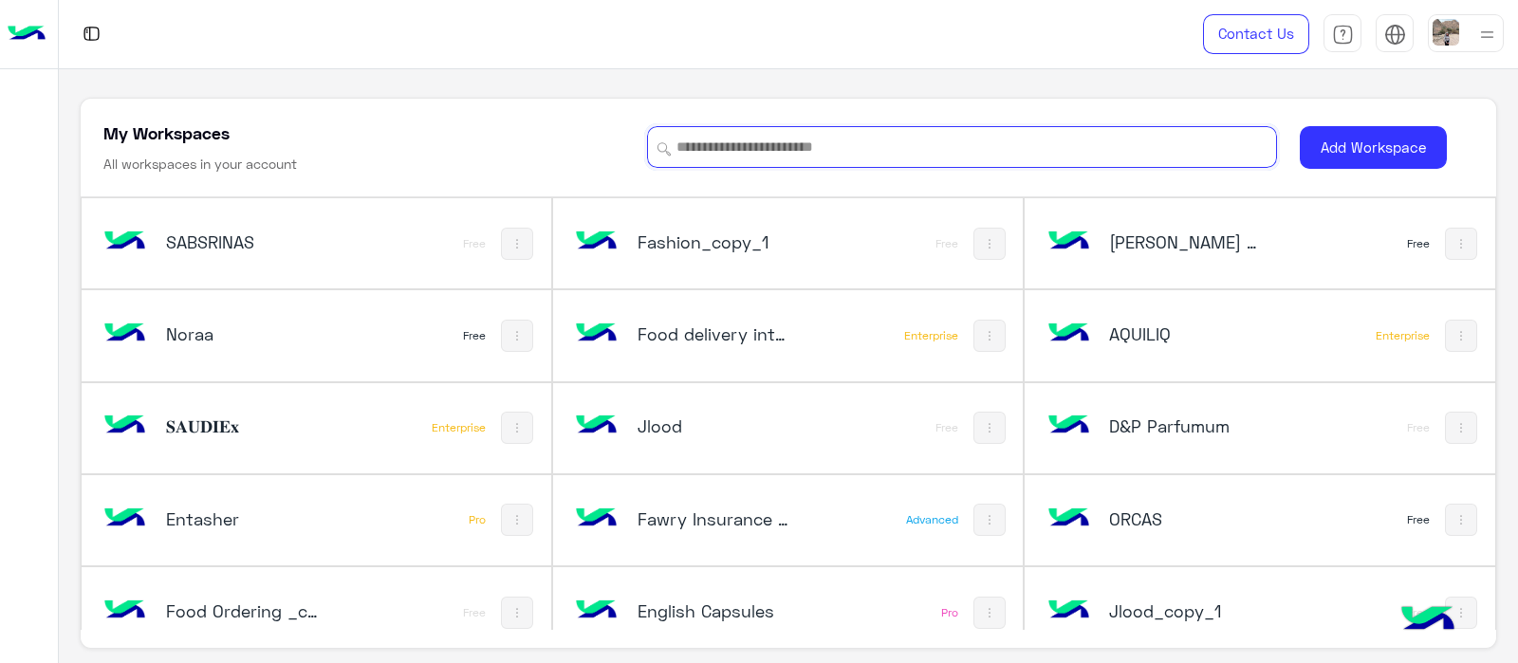
click at [822, 137] on input at bounding box center [962, 147] width 630 height 42
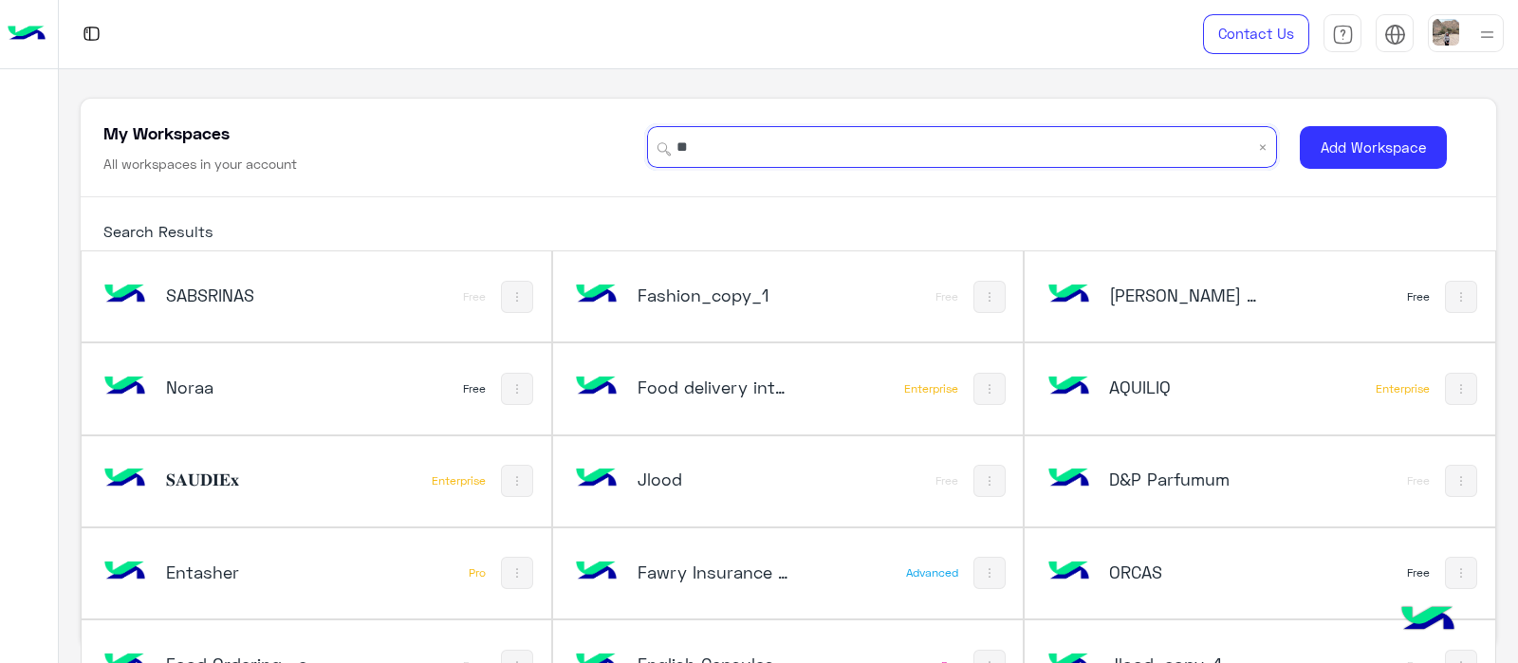
type input "*"
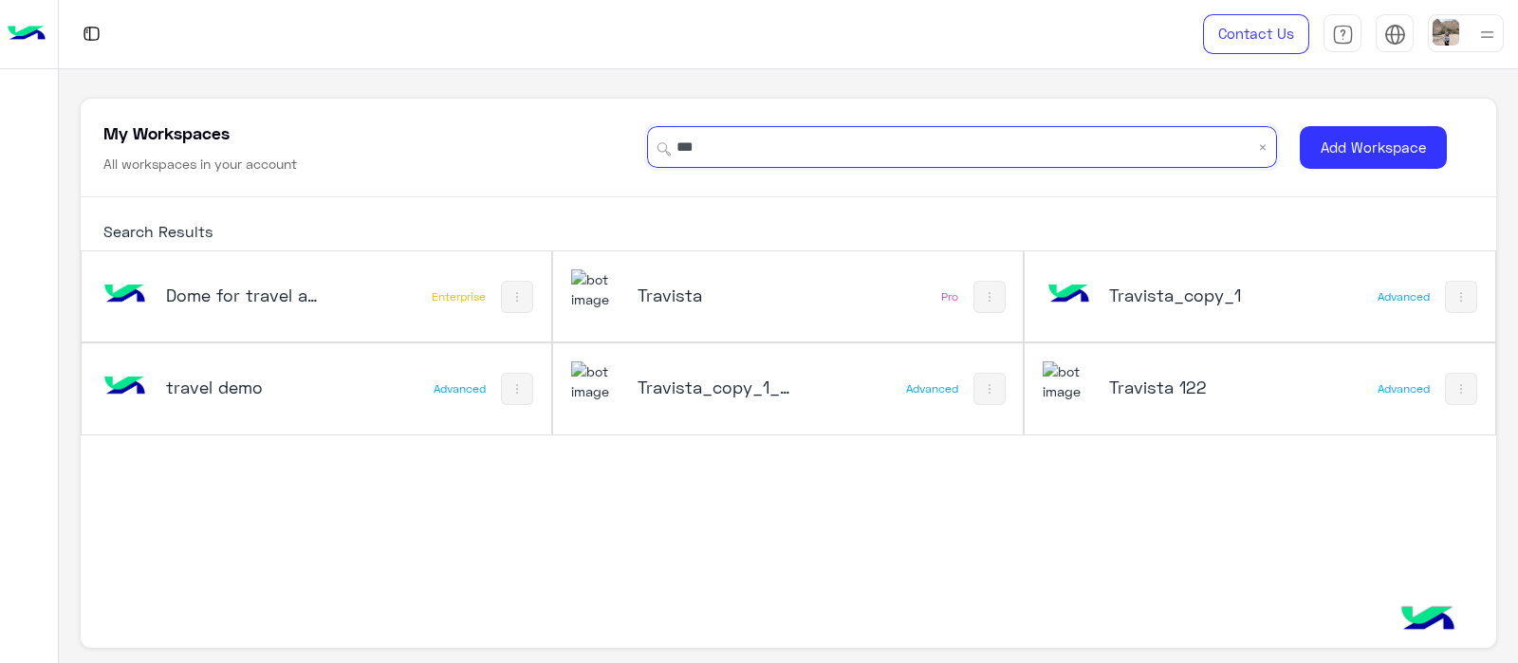
type input "***"
click at [666, 299] on h5 "Travista" at bounding box center [716, 295] width 157 height 23
click at [647, 321] on div "Travista" at bounding box center [701, 297] width 261 height 55
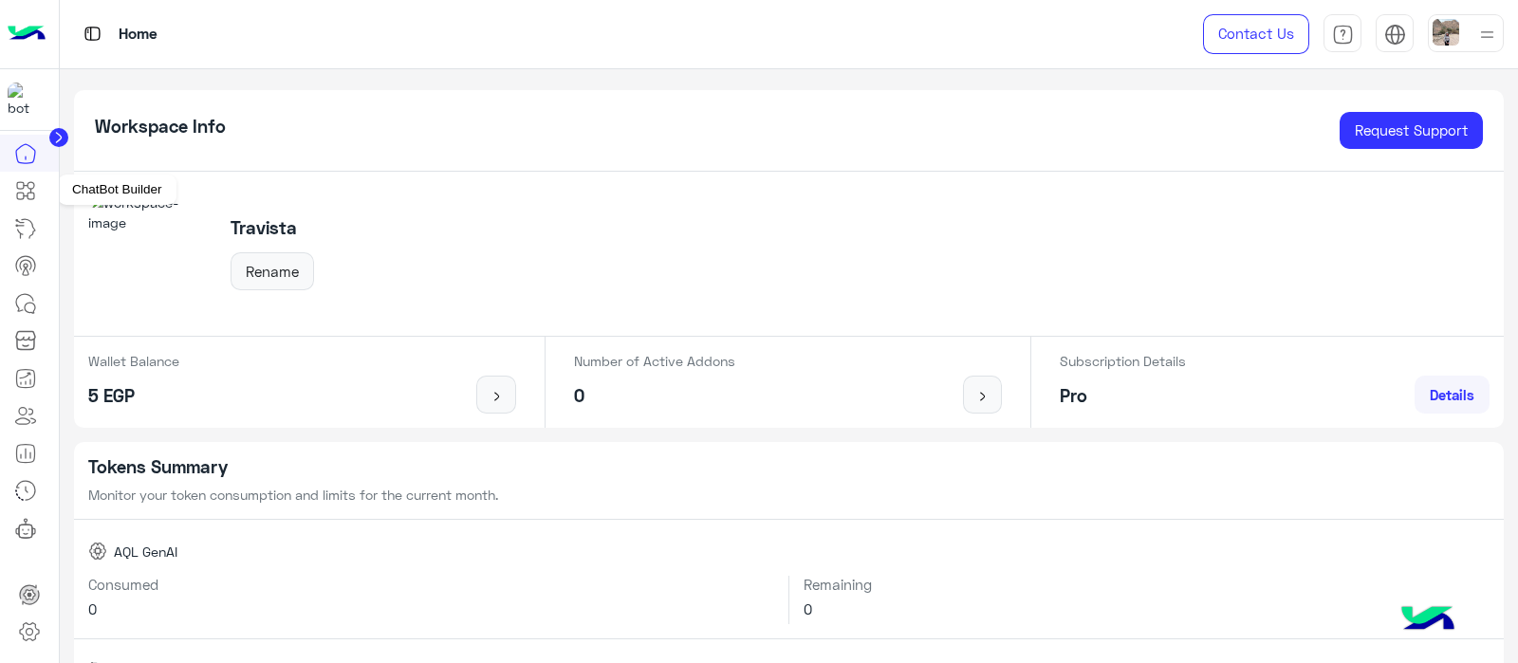
click at [24, 198] on icon at bounding box center [25, 190] width 23 height 23
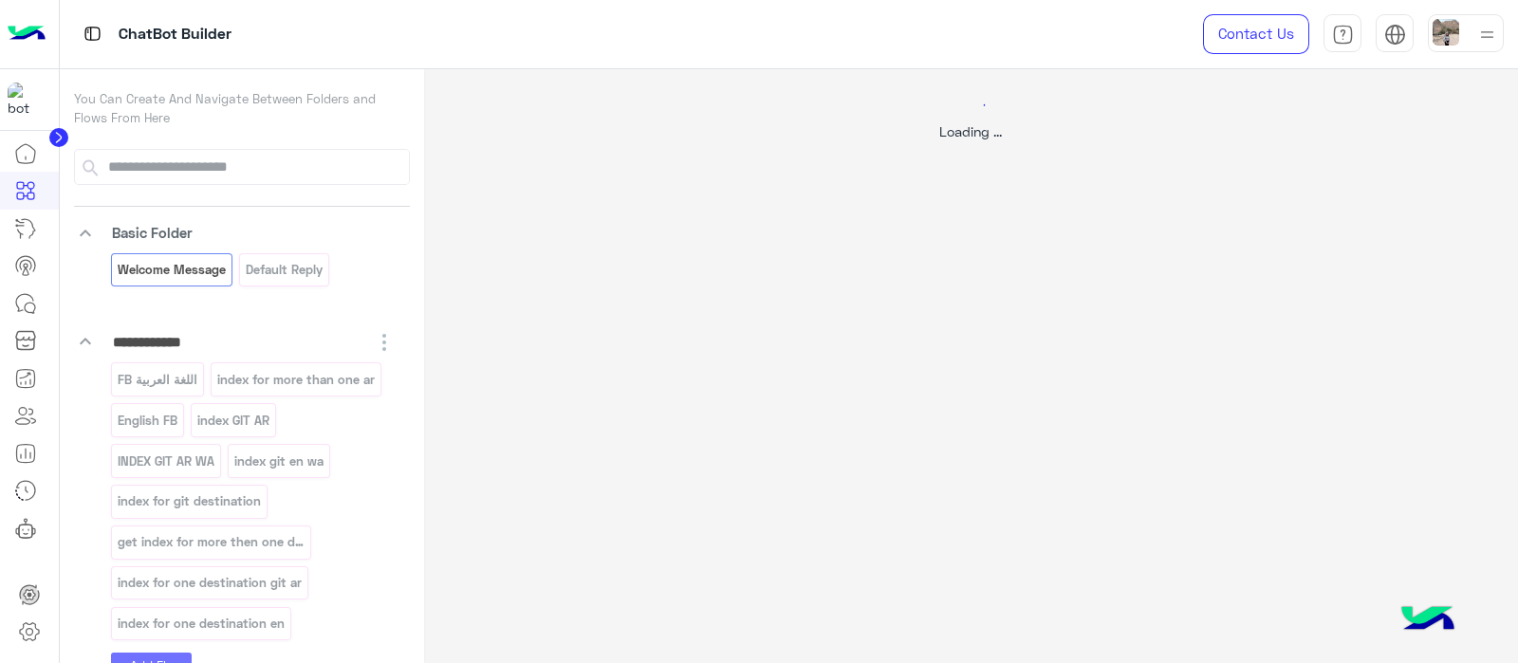
select select "*"
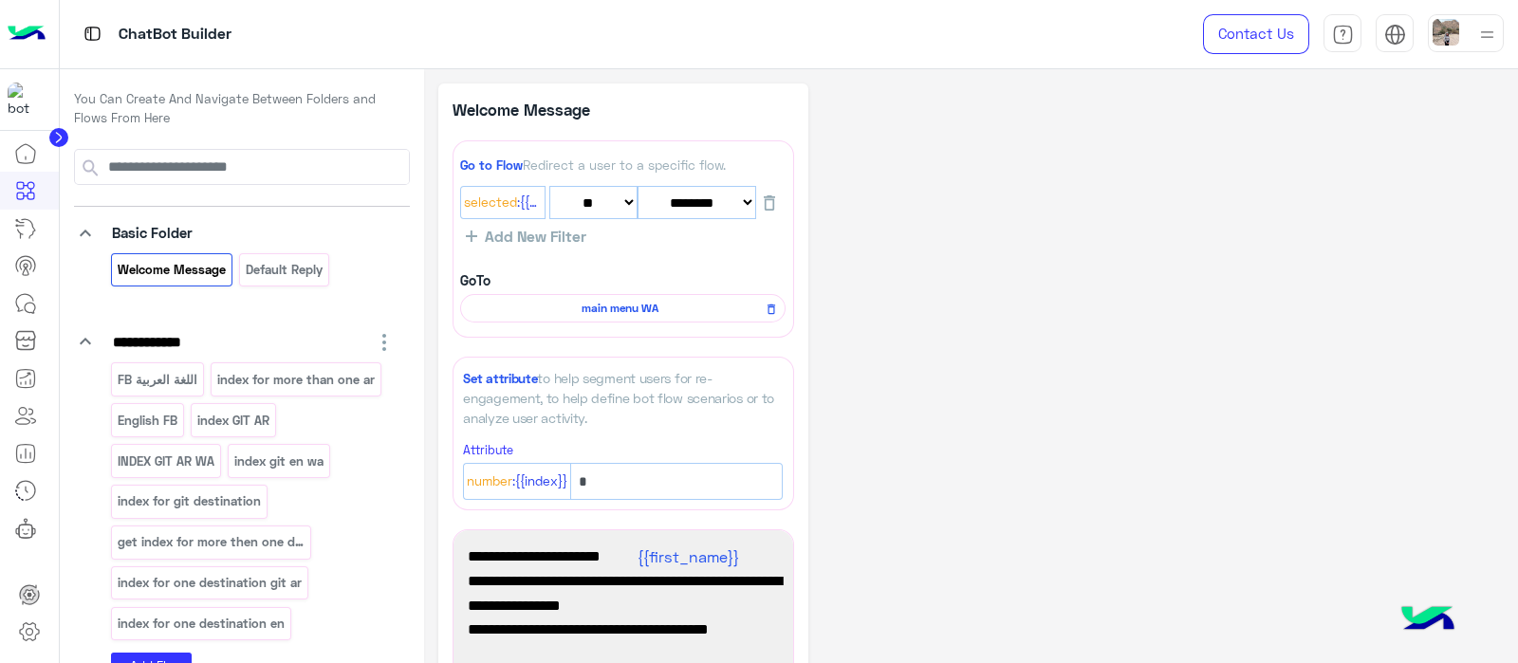
scroll to position [489, 0]
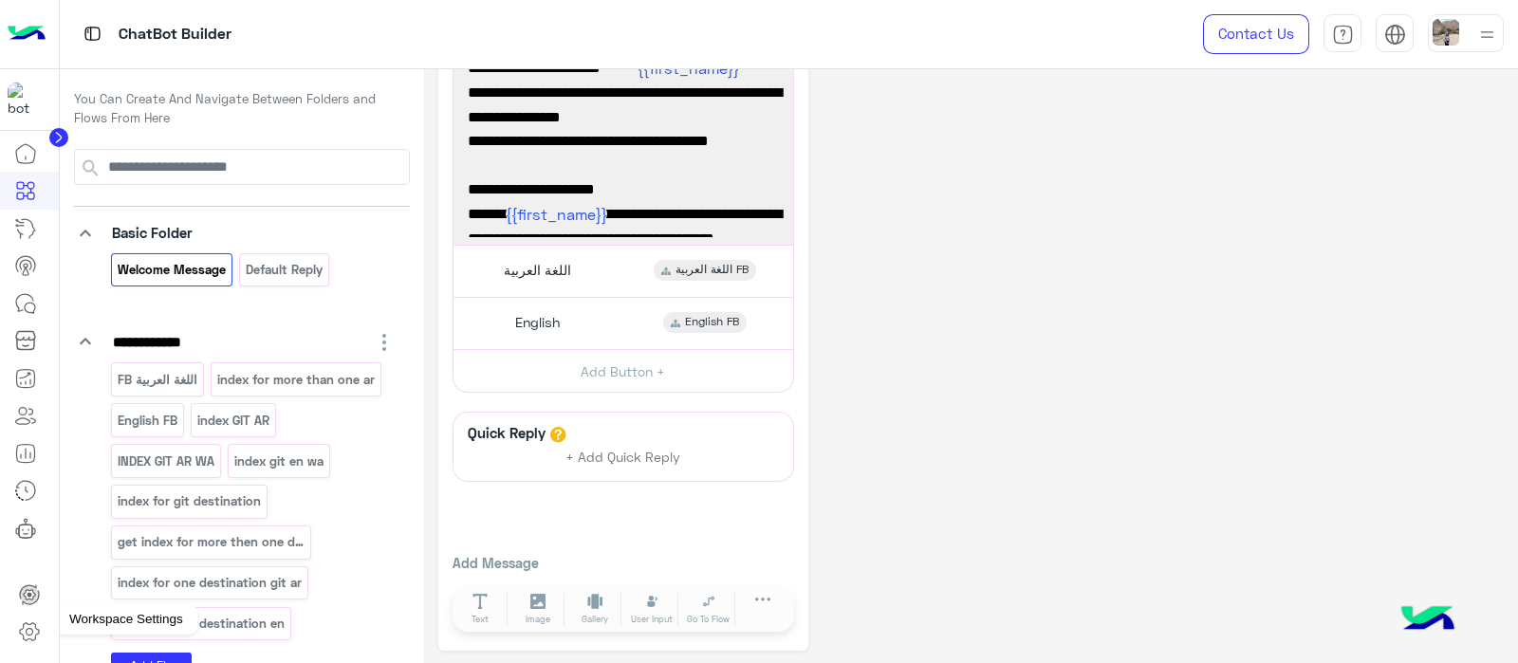
click at [38, 642] on icon at bounding box center [29, 632] width 23 height 23
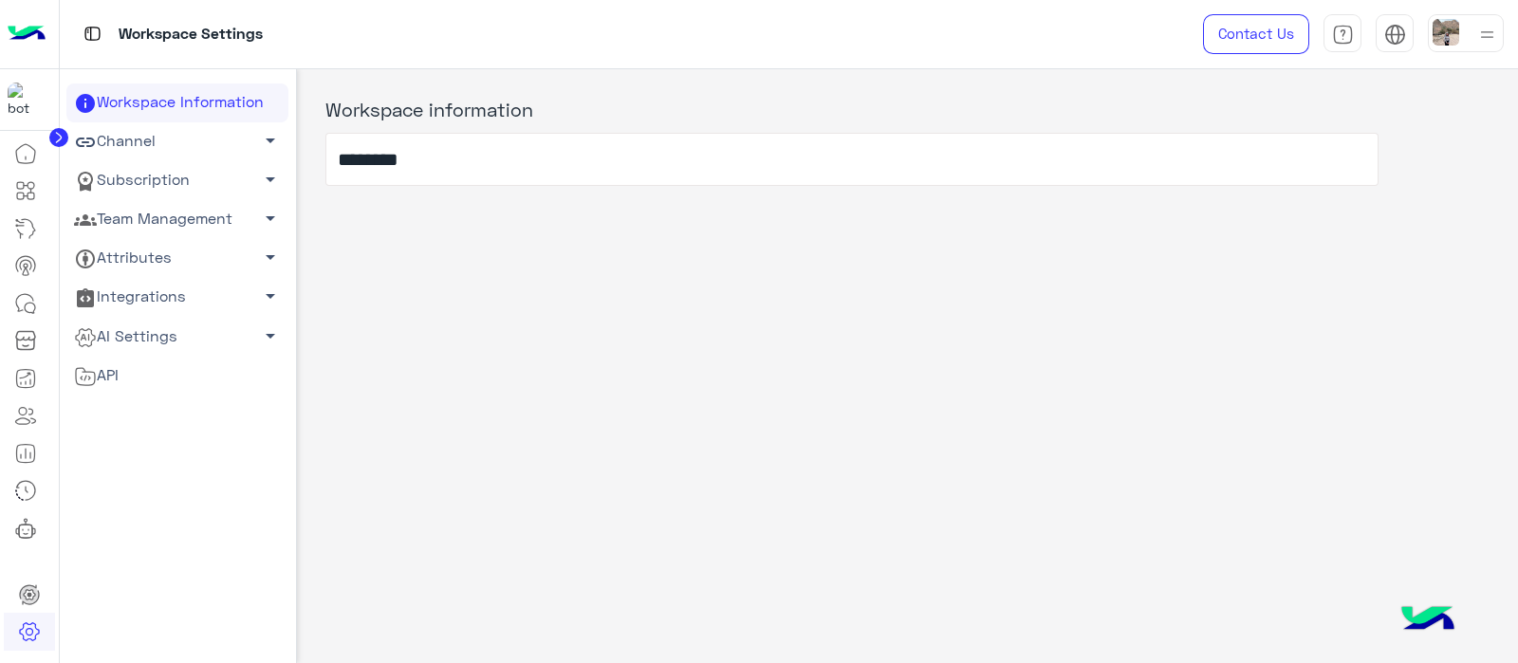
click at [158, 218] on link "Team Management arrow_drop_down" at bounding box center [177, 219] width 222 height 39
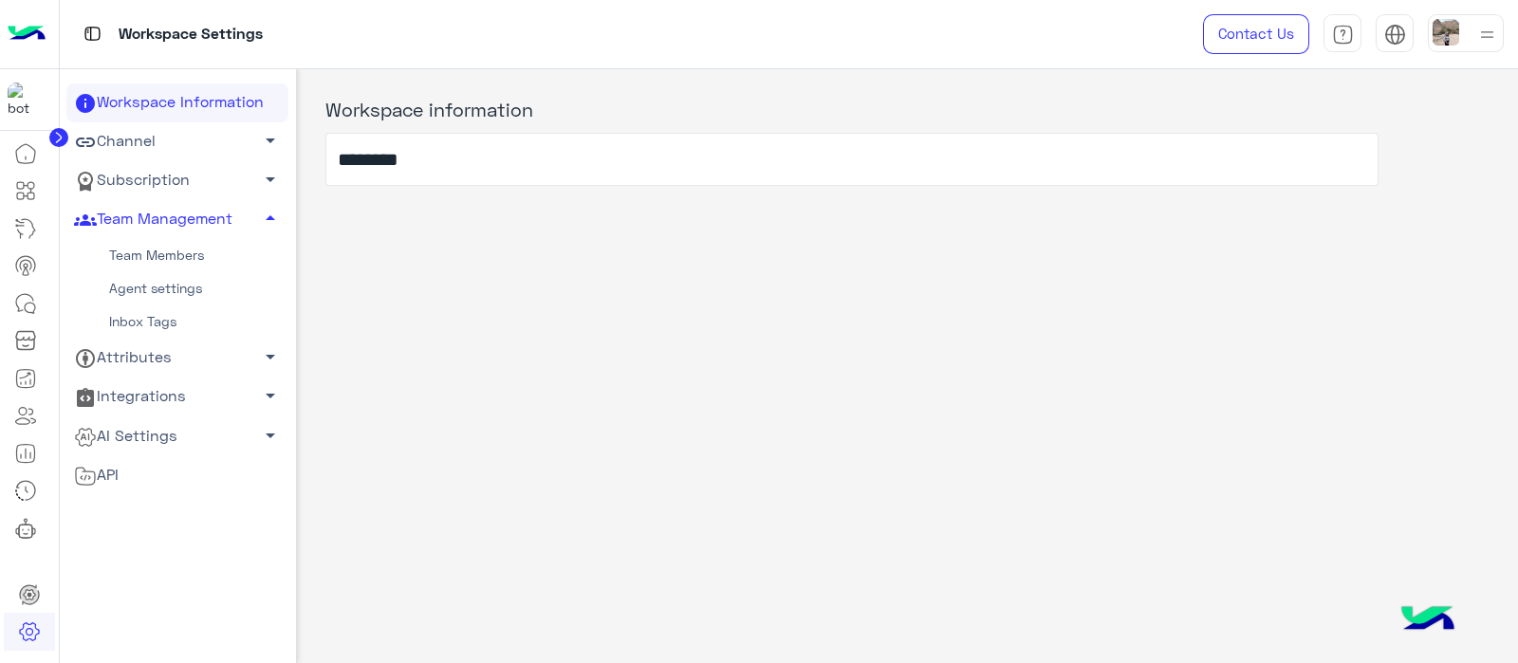
click at [153, 291] on link "Agent settings" at bounding box center [177, 288] width 222 height 33
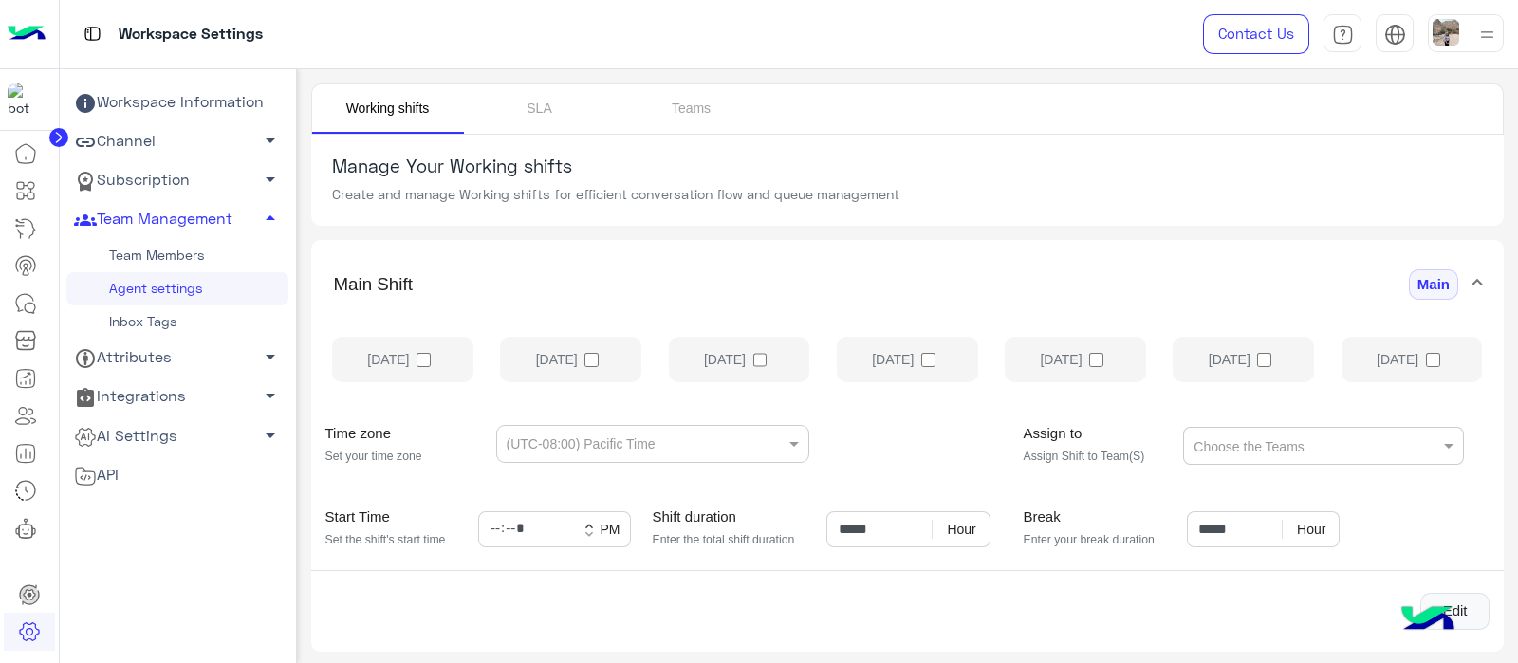
click at [1446, 275] on span "Main" at bounding box center [1433, 285] width 49 height 31
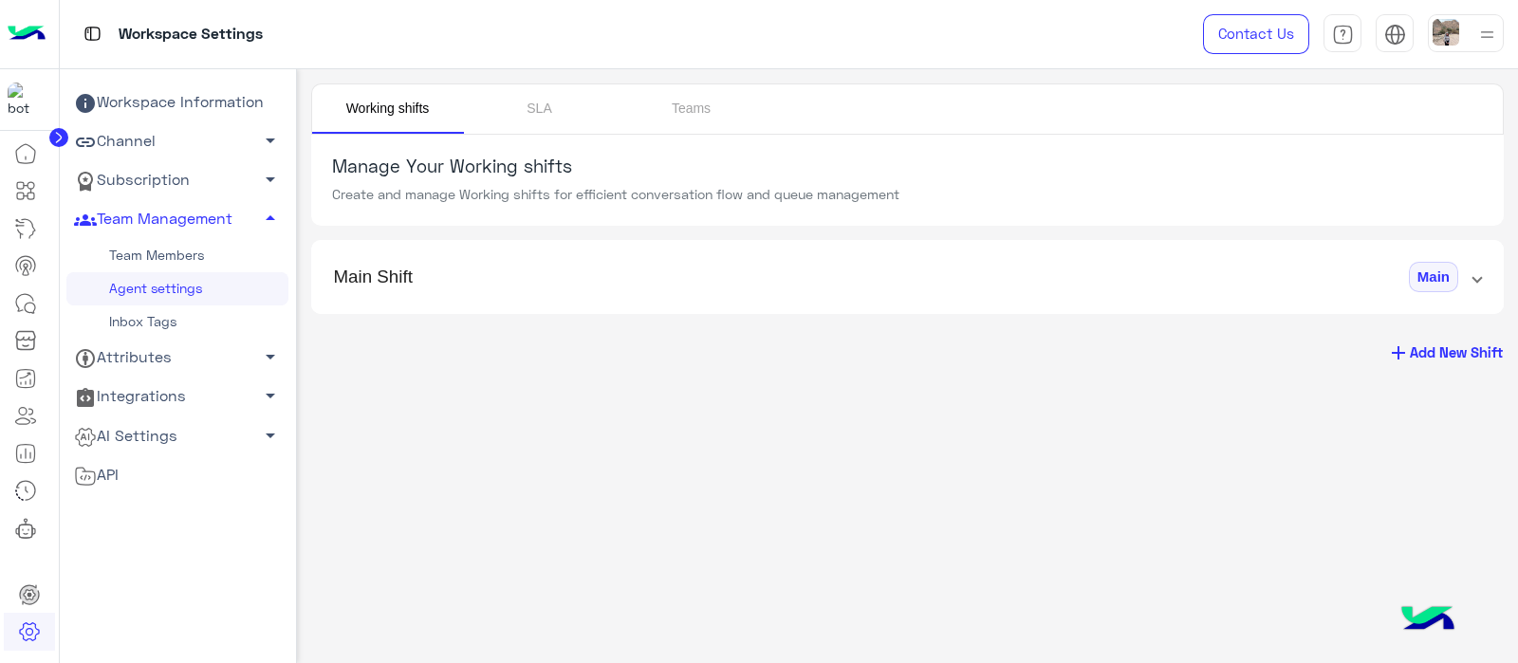
click at [1442, 282] on span "Main" at bounding box center [1433, 277] width 49 height 31
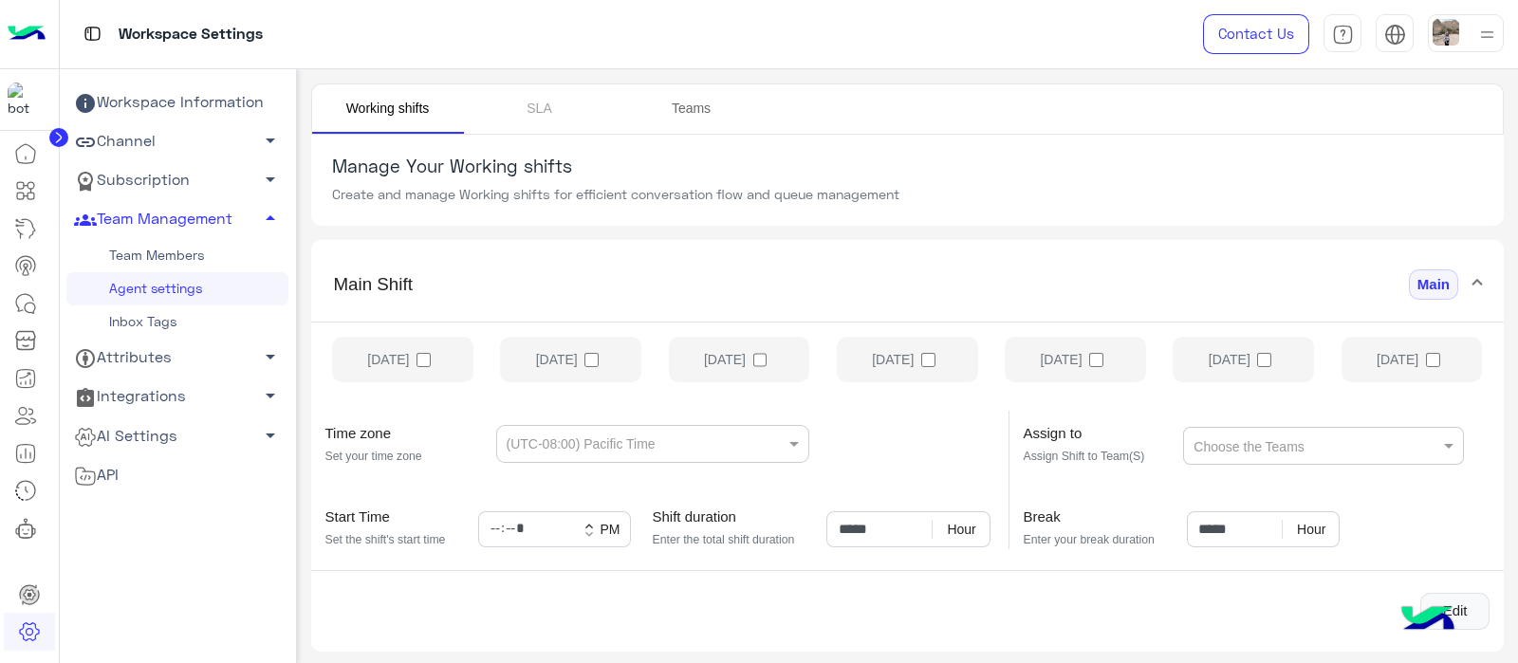
click at [698, 107] on link "Teams" at bounding box center [692, 108] width 152 height 49
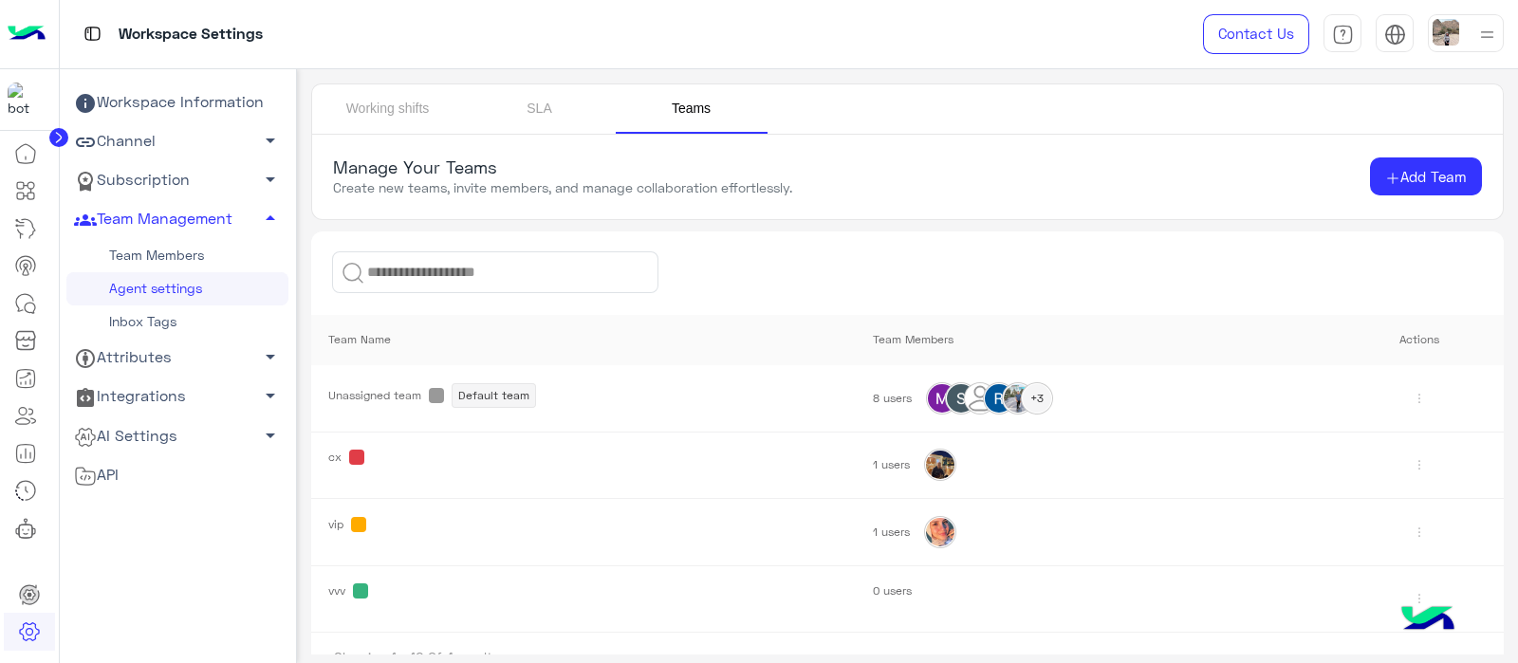
click at [1405, 458] on img at bounding box center [1419, 465] width 30 height 30
click at [1338, 543] on link "Delete" at bounding box center [1363, 542] width 114 height 37
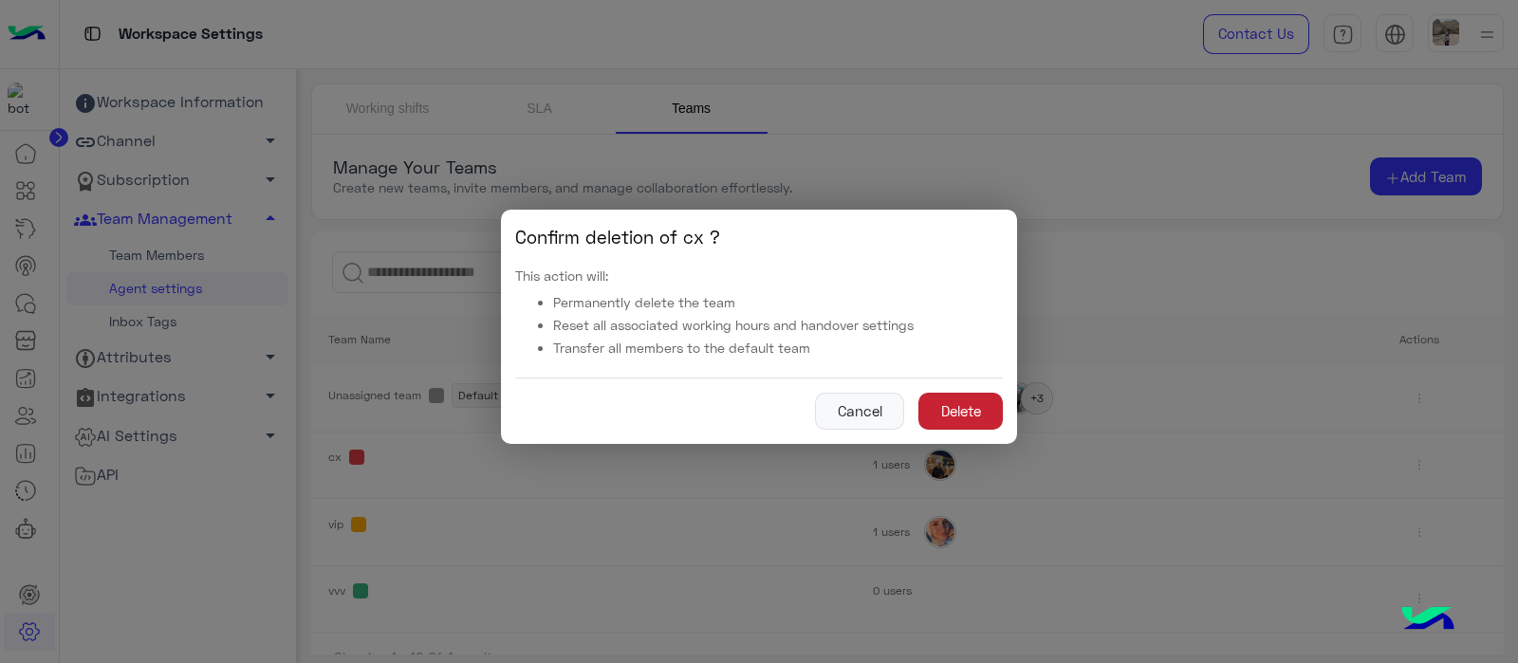
click at [955, 410] on button "Delete" at bounding box center [961, 412] width 84 height 38
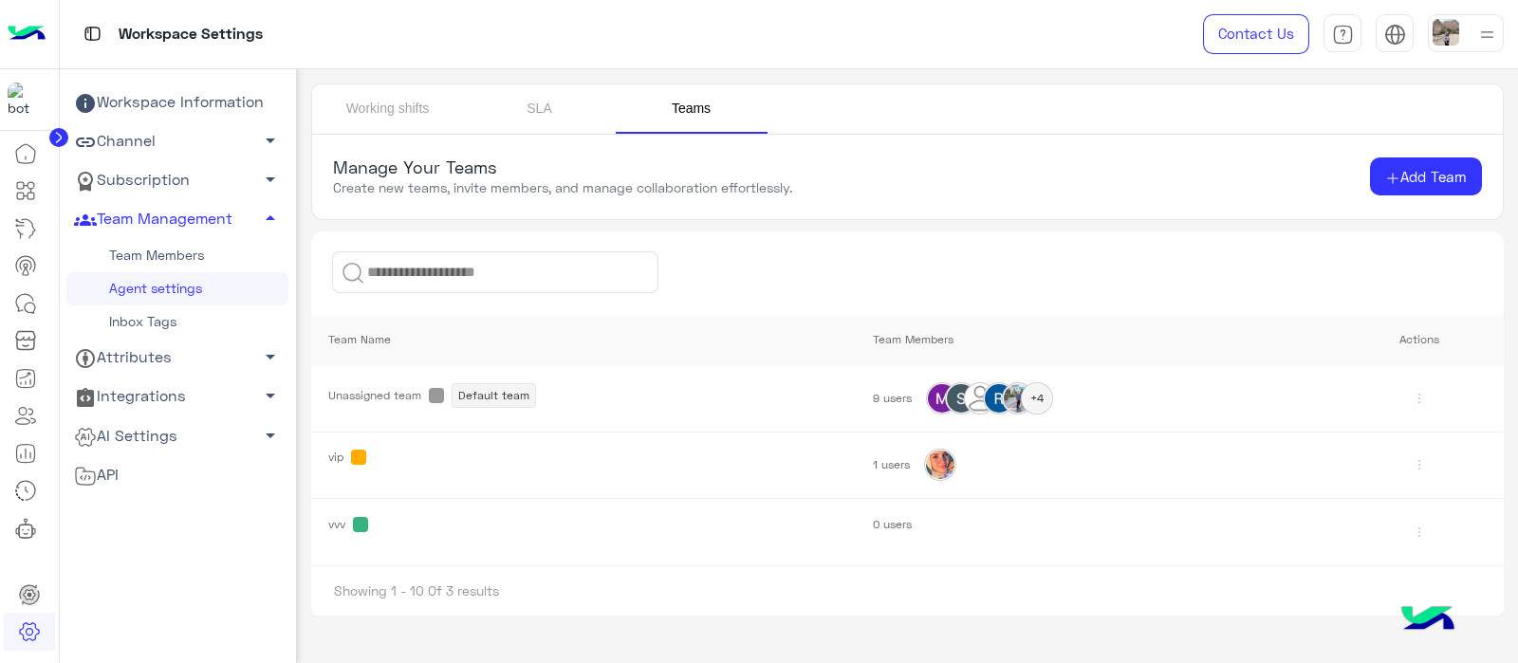
click at [1423, 529] on img at bounding box center [1419, 532] width 30 height 30
click at [1347, 602] on link "Delete" at bounding box center [1368, 608] width 114 height 37
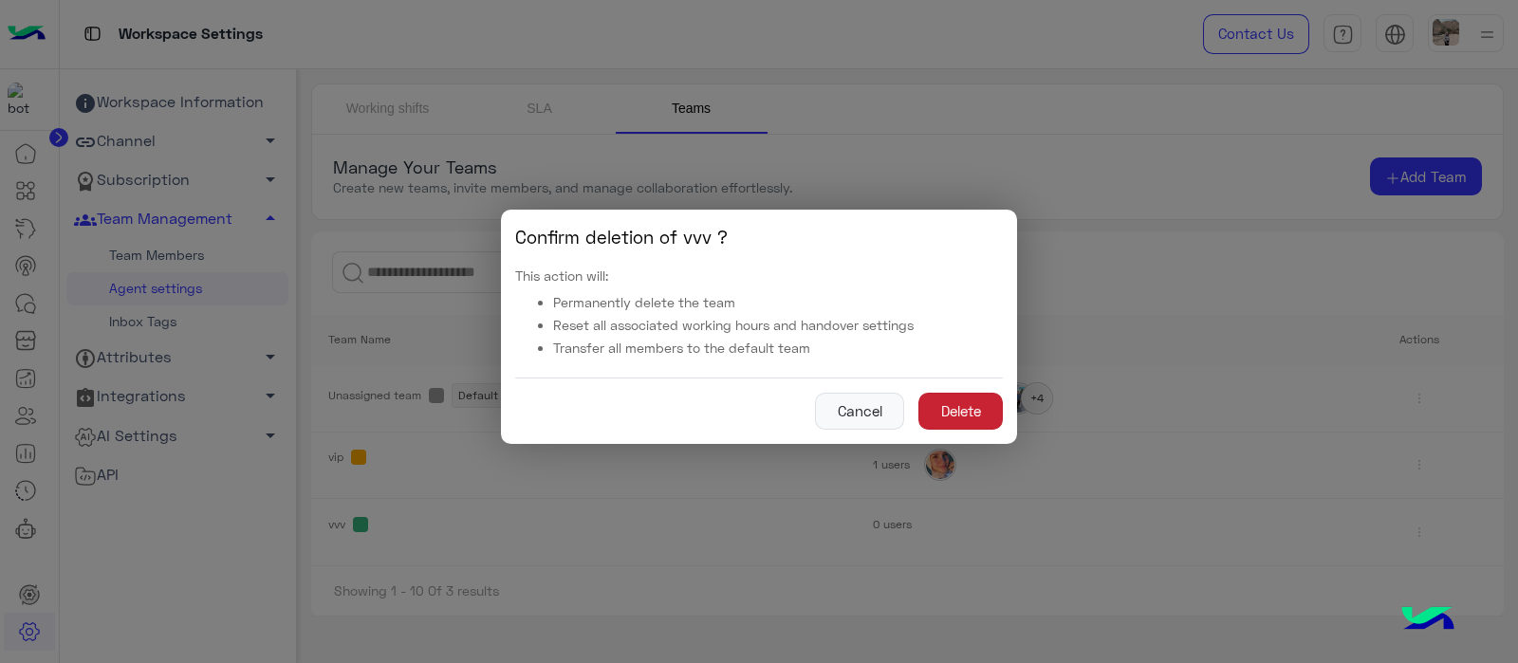
click at [938, 421] on button "Delete" at bounding box center [961, 412] width 84 height 38
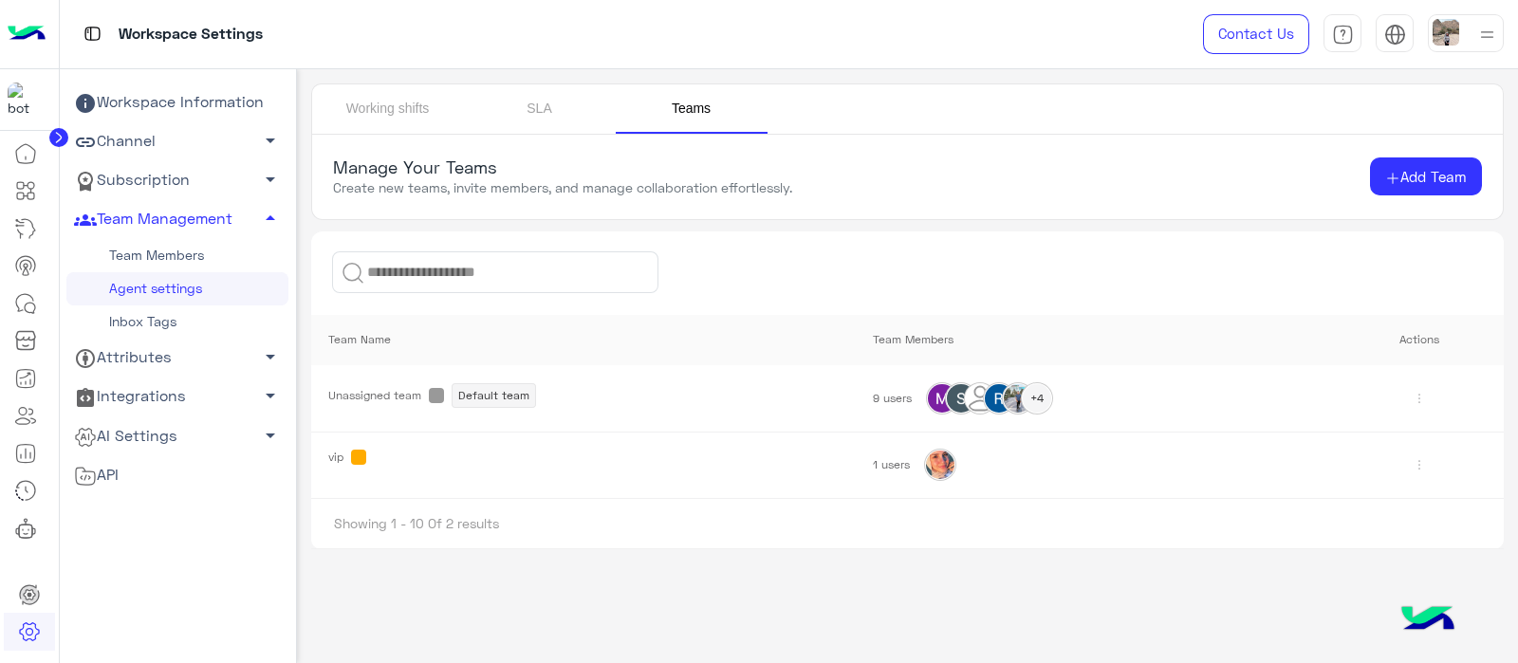
click at [1425, 472] on img at bounding box center [1419, 465] width 30 height 30
click at [1335, 547] on link "Delete" at bounding box center [1368, 542] width 114 height 37
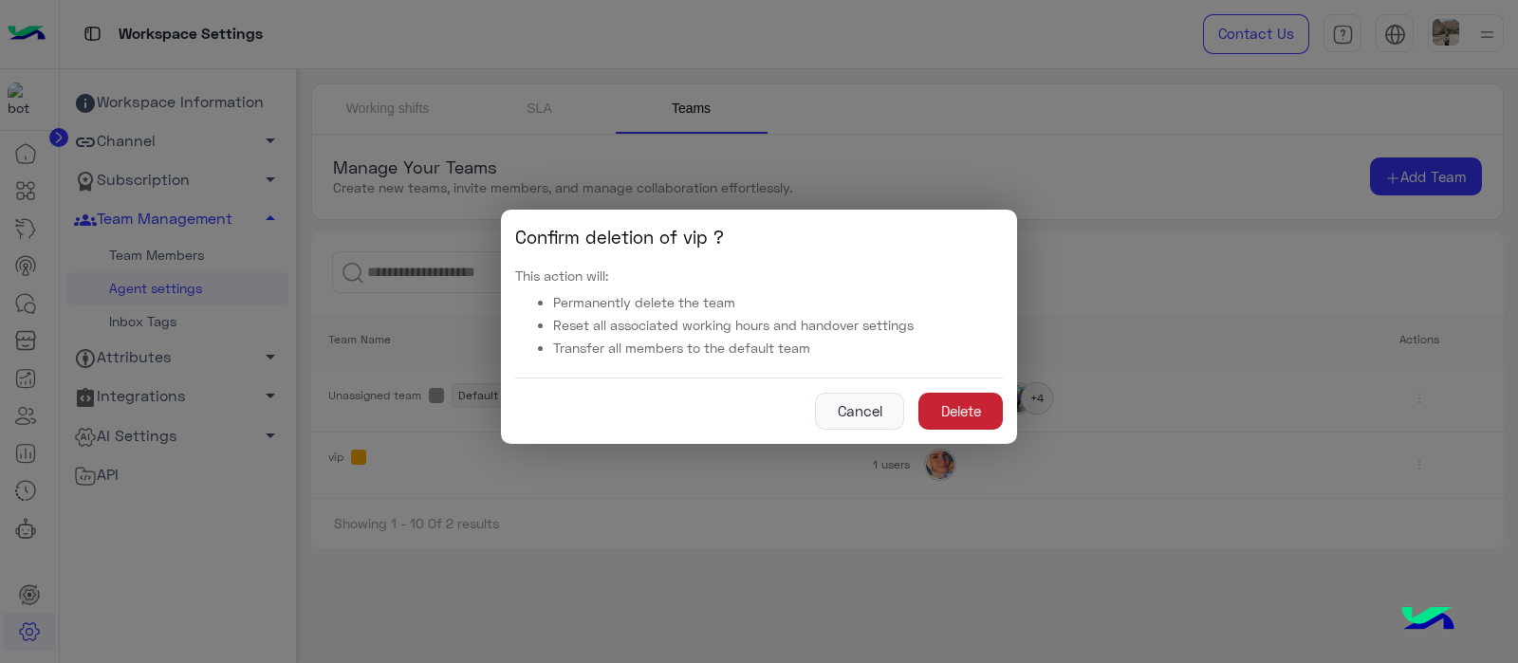
click at [992, 412] on button "Delete" at bounding box center [961, 412] width 84 height 38
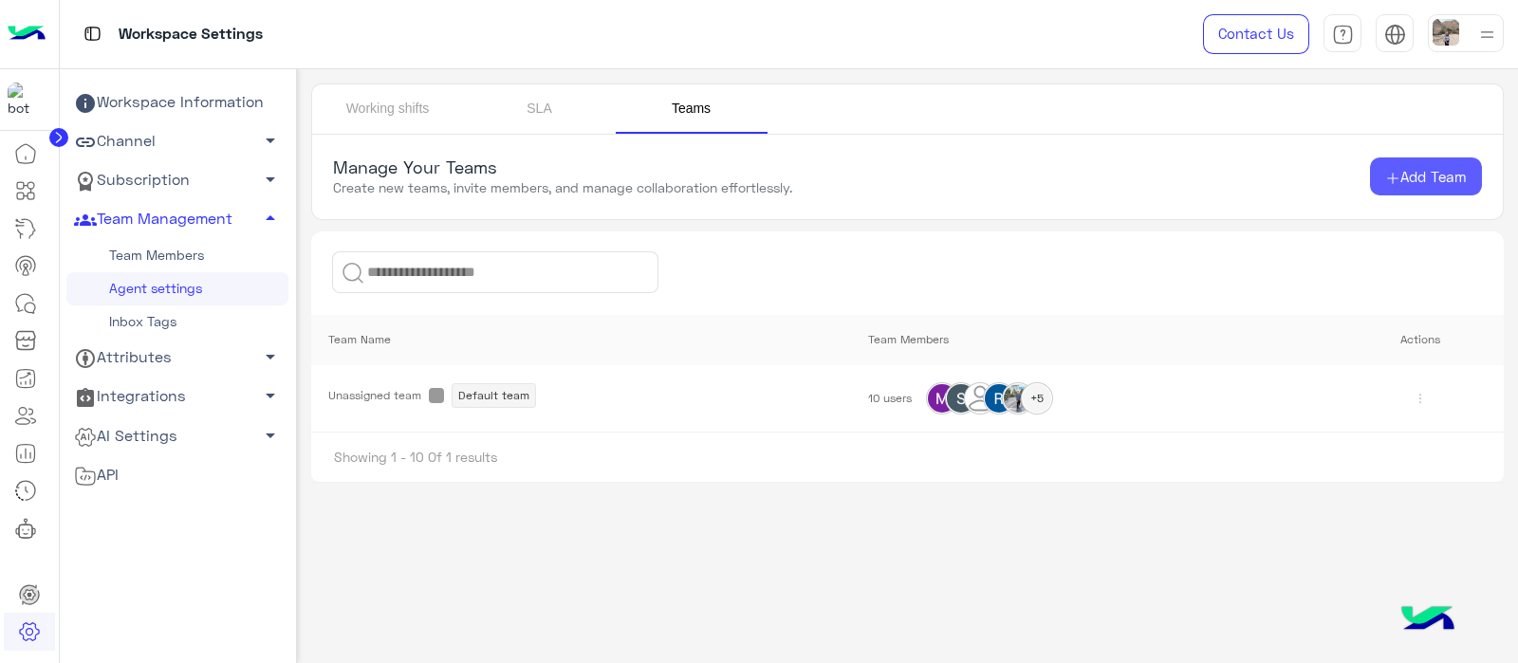
click at [1448, 173] on span "Add Team" at bounding box center [1434, 176] width 66 height 17
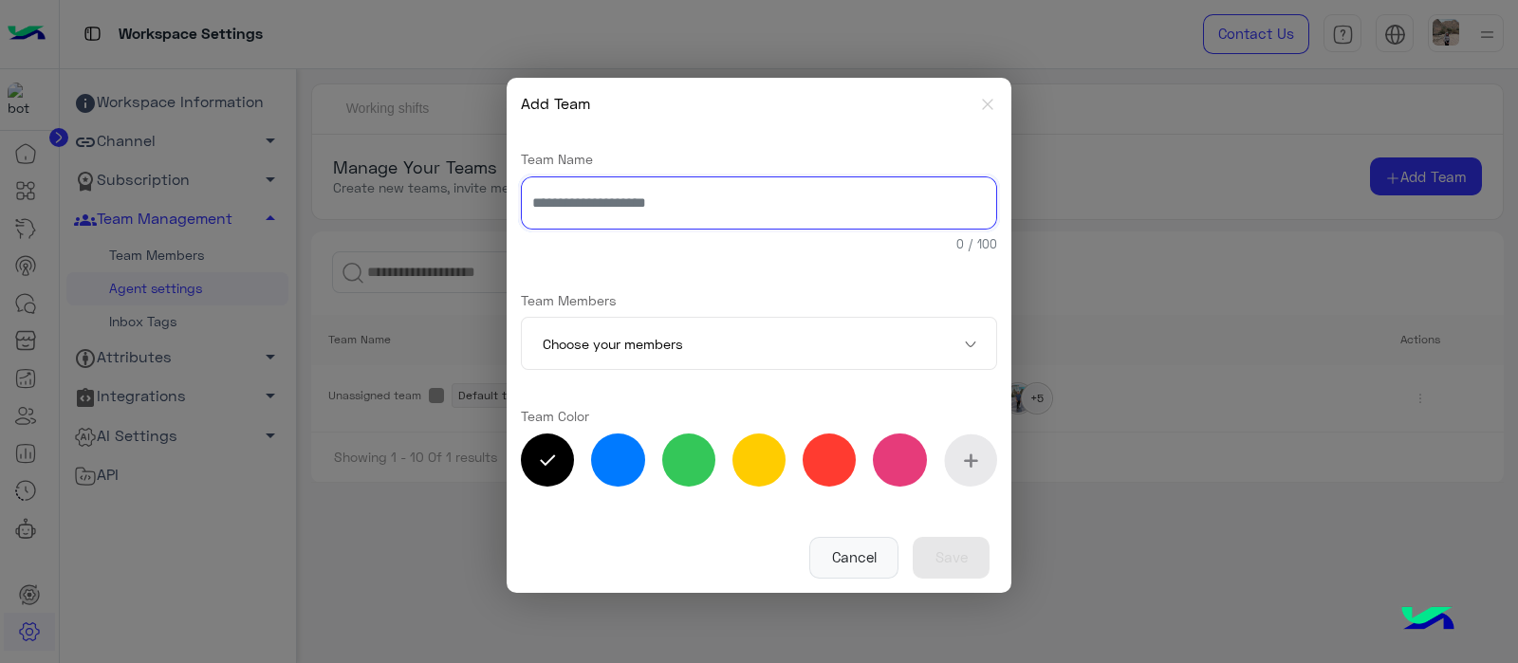
click at [644, 214] on input "text" at bounding box center [759, 203] width 476 height 53
click at [721, 215] on input "**" at bounding box center [759, 203] width 476 height 53
type input "*"
type input "**"
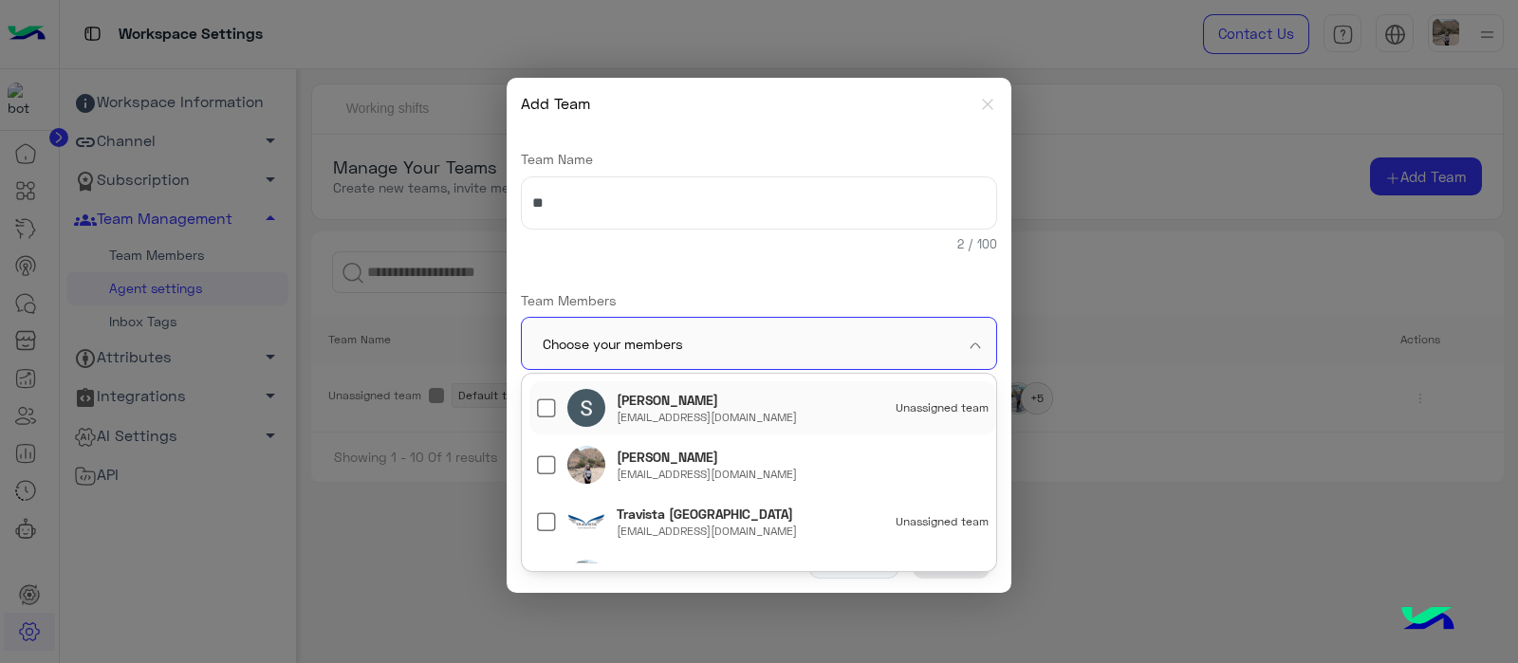
click at [660, 345] on input "text" at bounding box center [731, 344] width 377 height 53
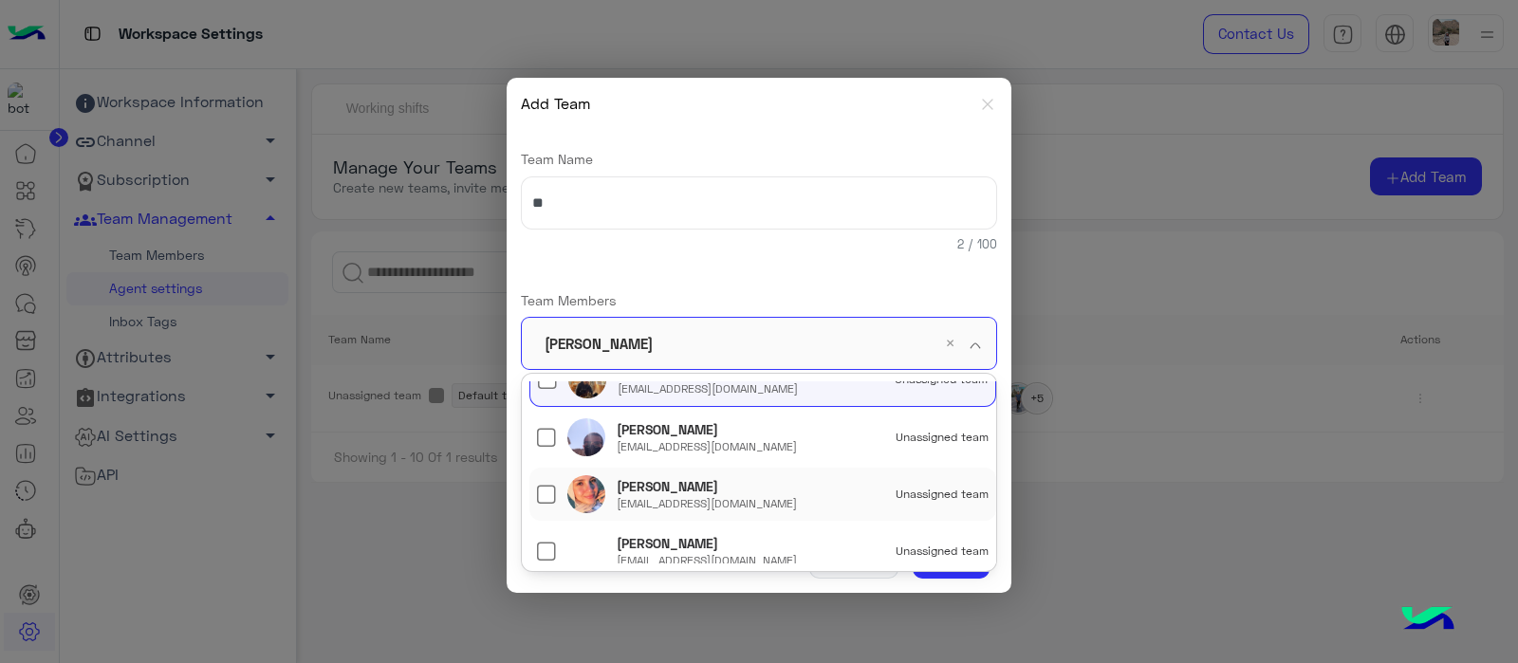
scroll to position [285, 0]
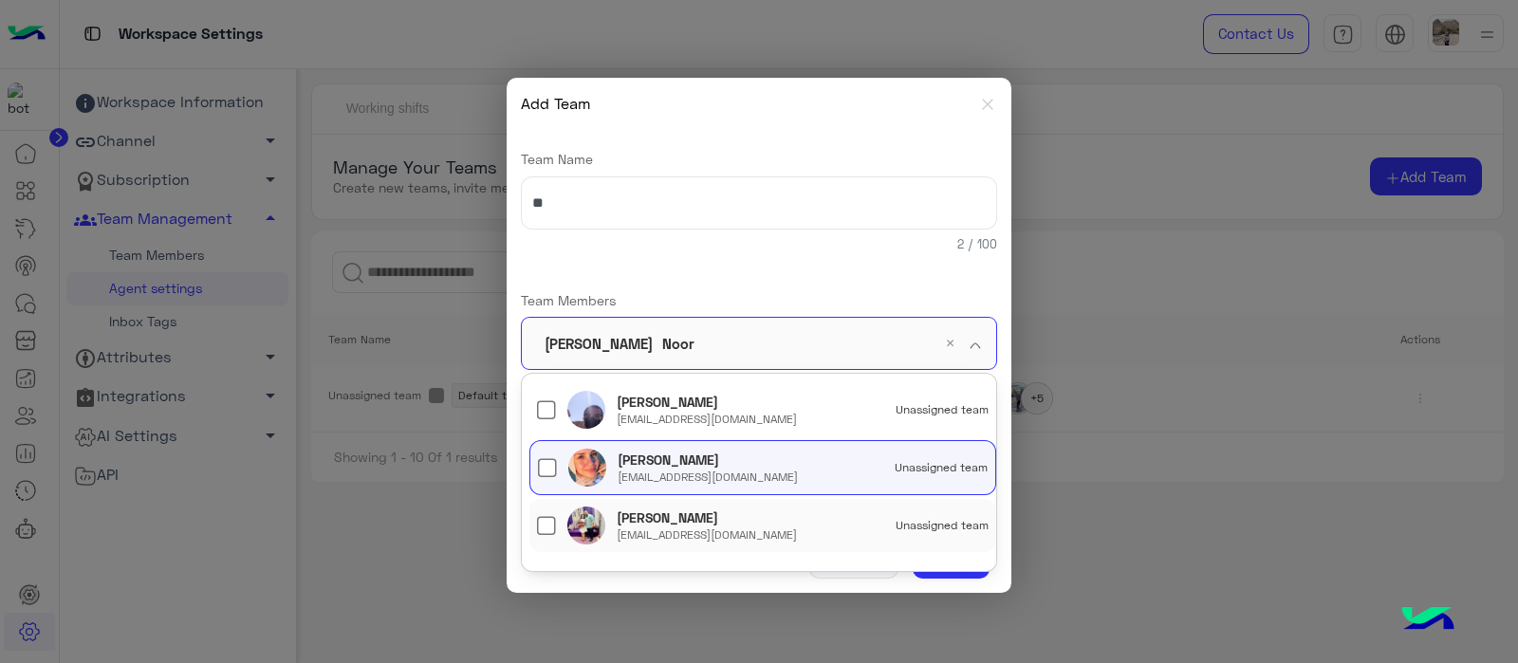
click at [532, 528] on div "Monica Emad monicaemad10@gmail.com Unassigned team" at bounding box center [763, 525] width 467 height 53
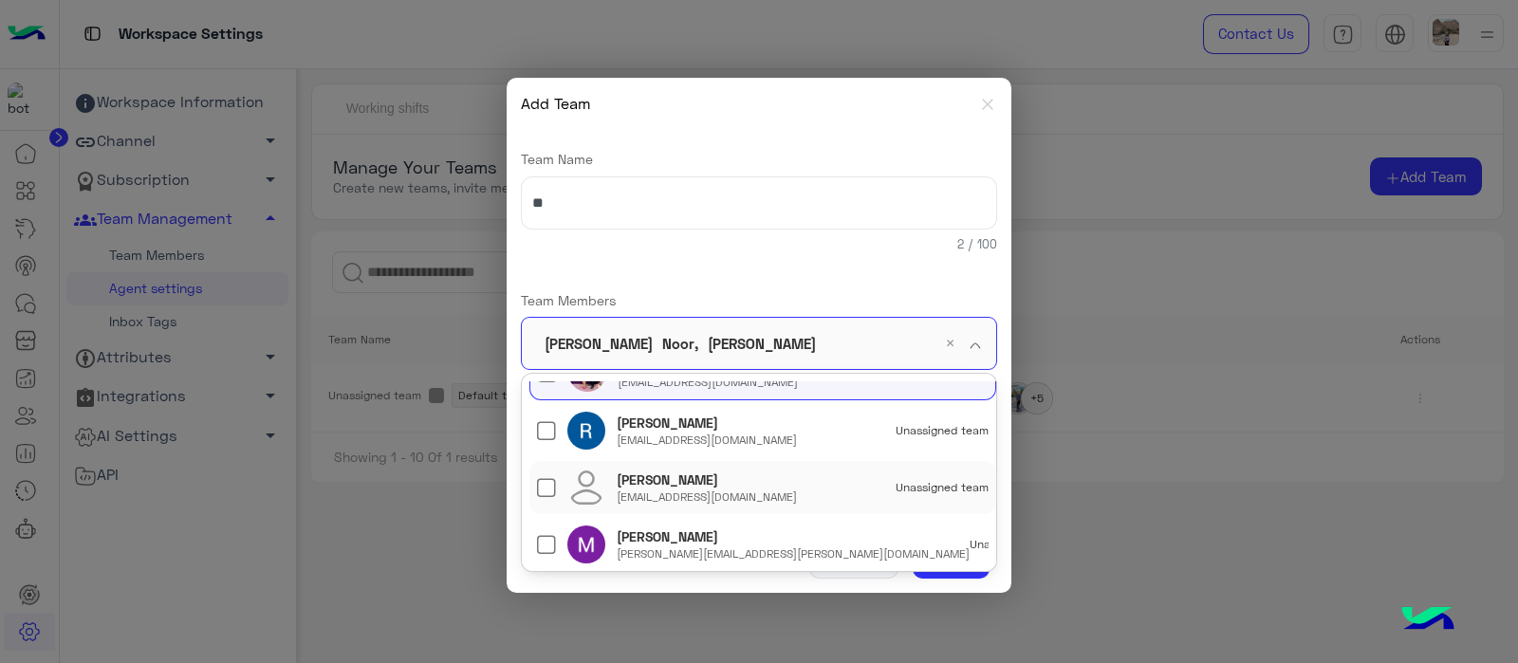
scroll to position [449, 0]
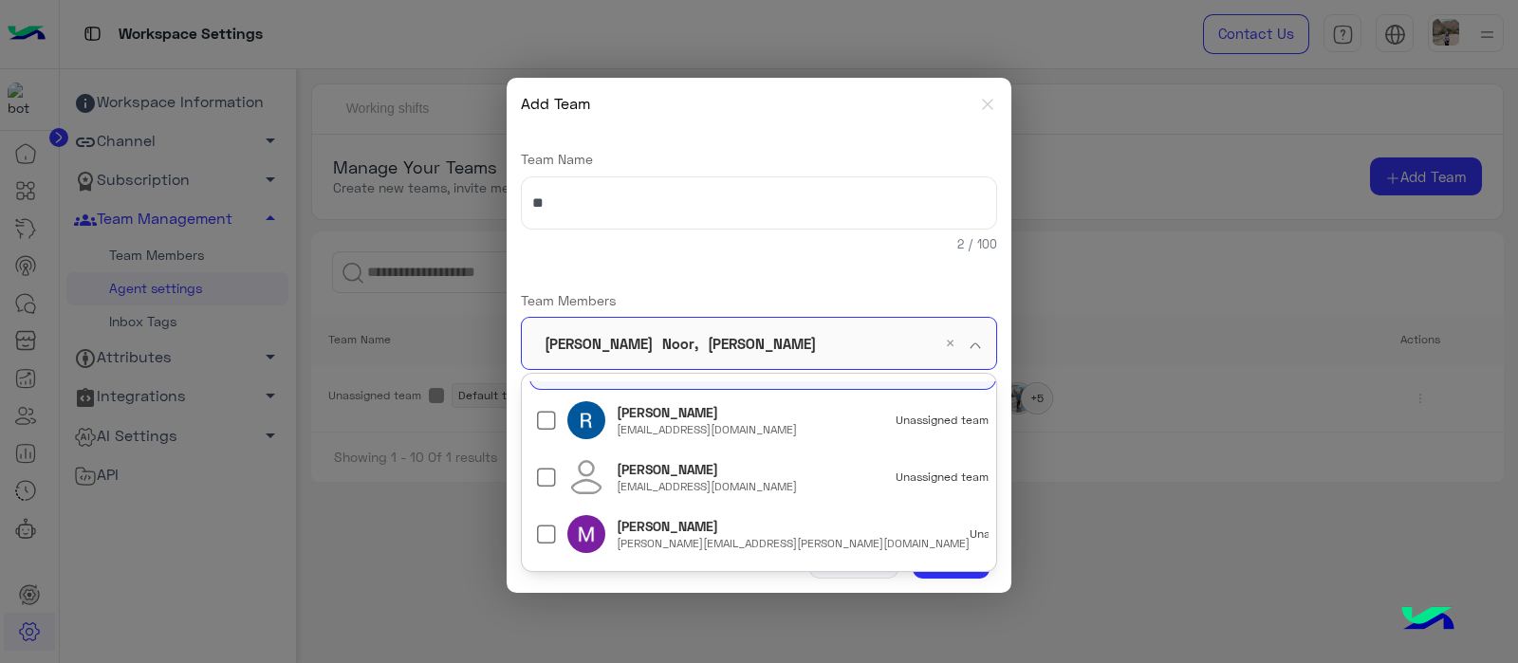
click at [735, 267] on div "Team Name ** 2 / 100 Team Members Choose your members Michael Noor , Monica × S…" at bounding box center [759, 322] width 476 height 386
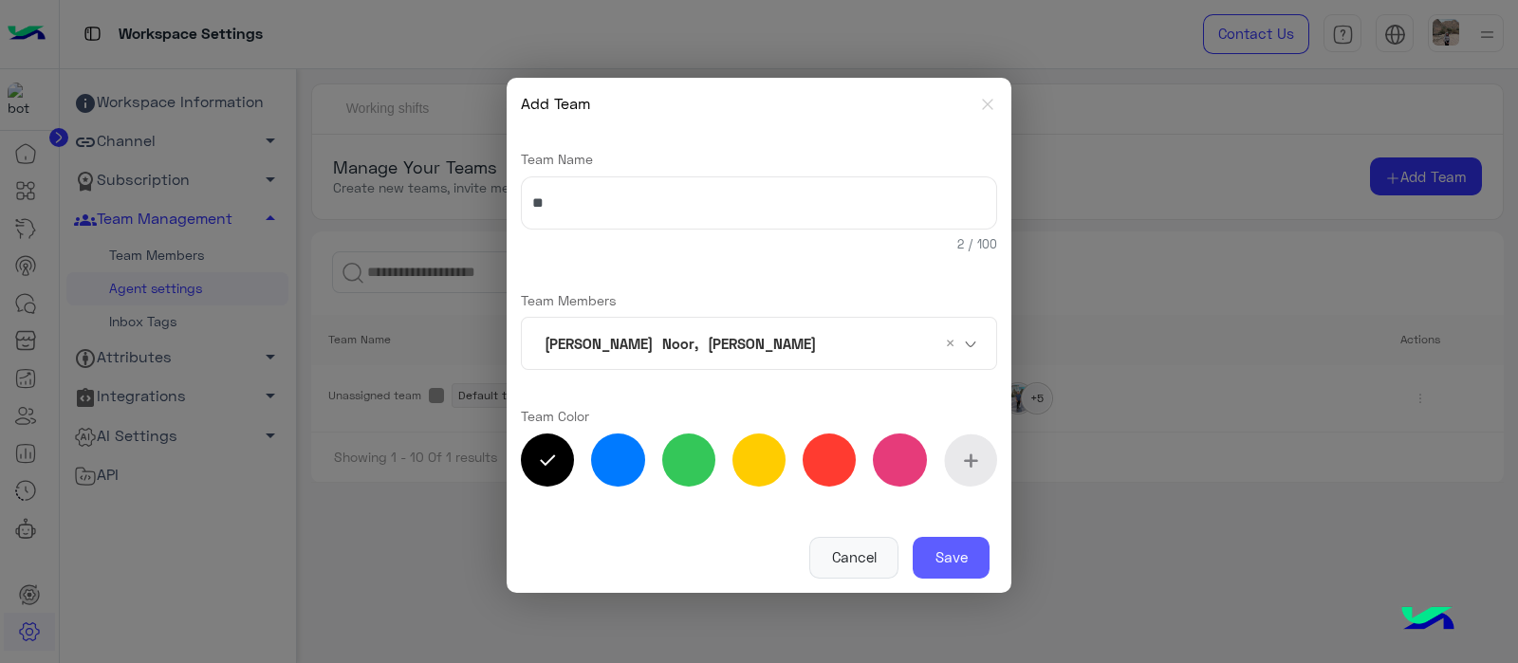
click at [957, 556] on button "Save" at bounding box center [951, 558] width 77 height 42
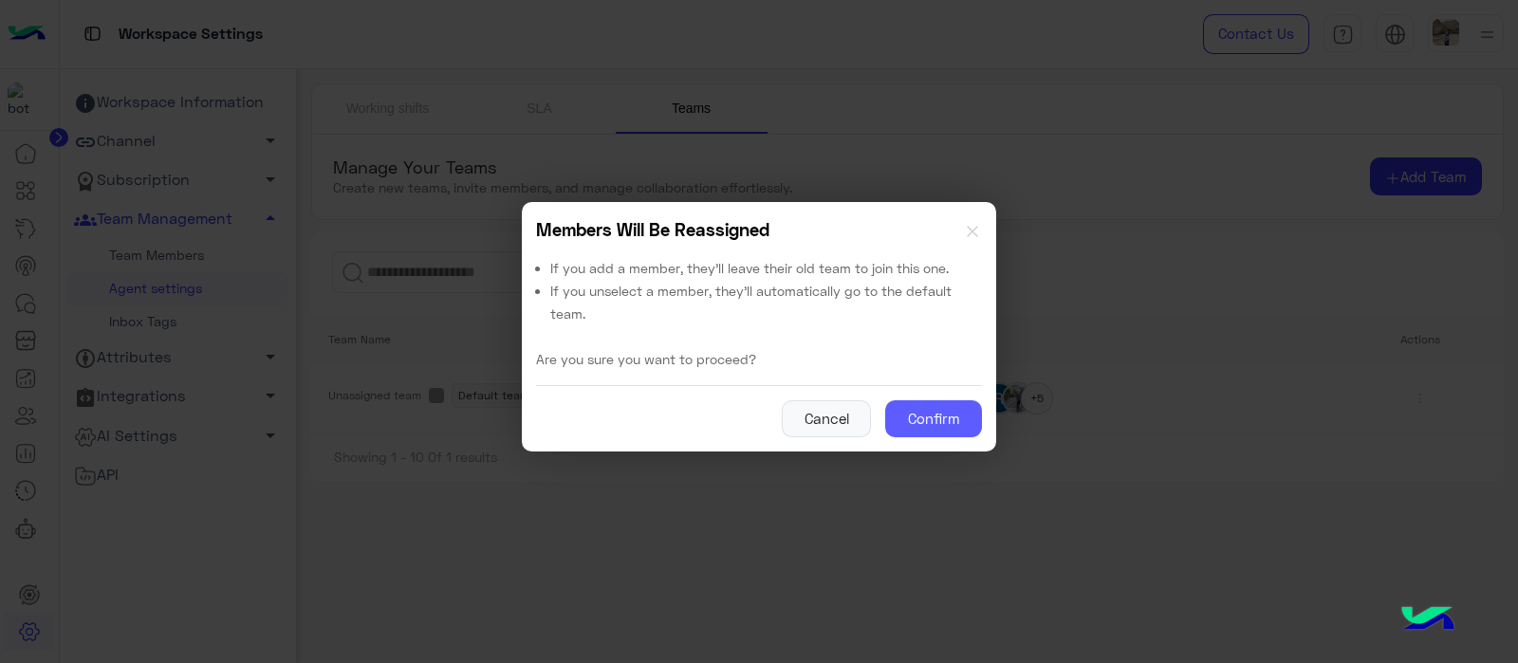
click at [911, 419] on button "Confirm" at bounding box center [933, 419] width 97 height 38
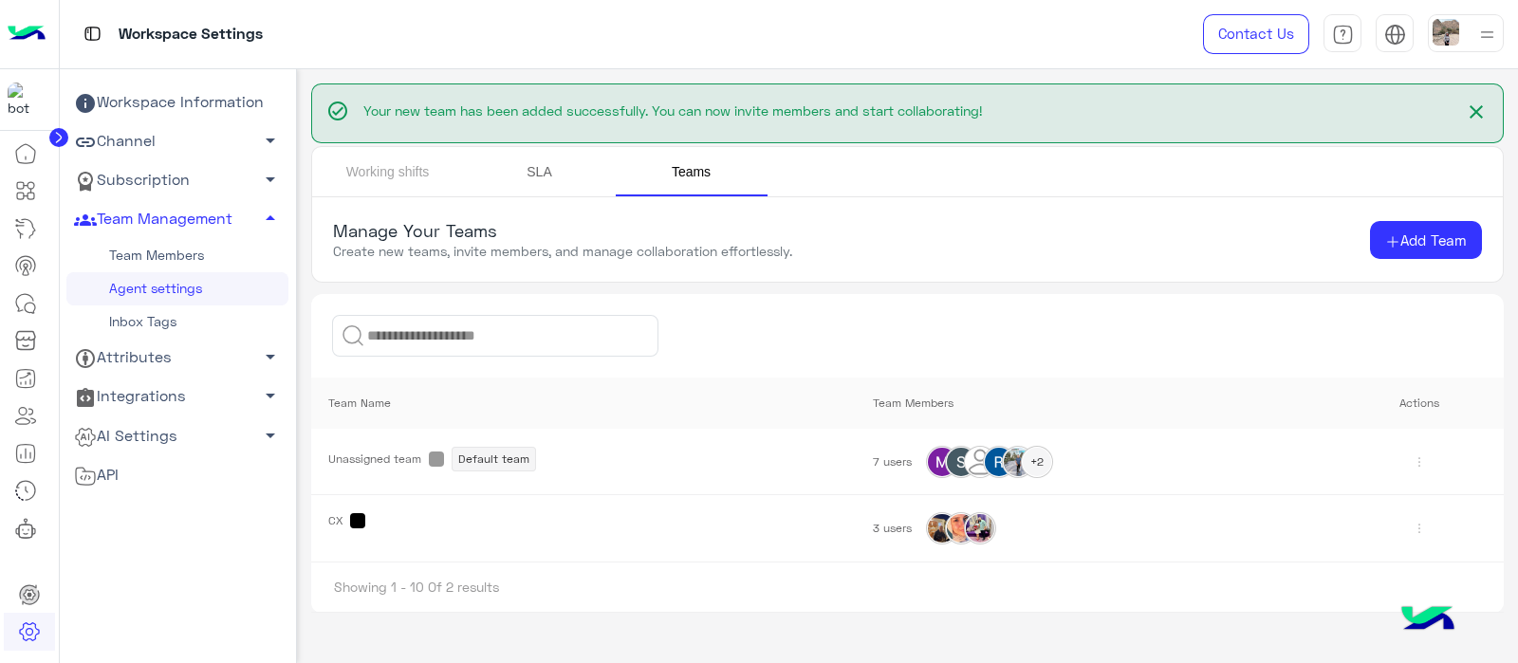
click at [545, 180] on link "SLA" at bounding box center [540, 171] width 152 height 49
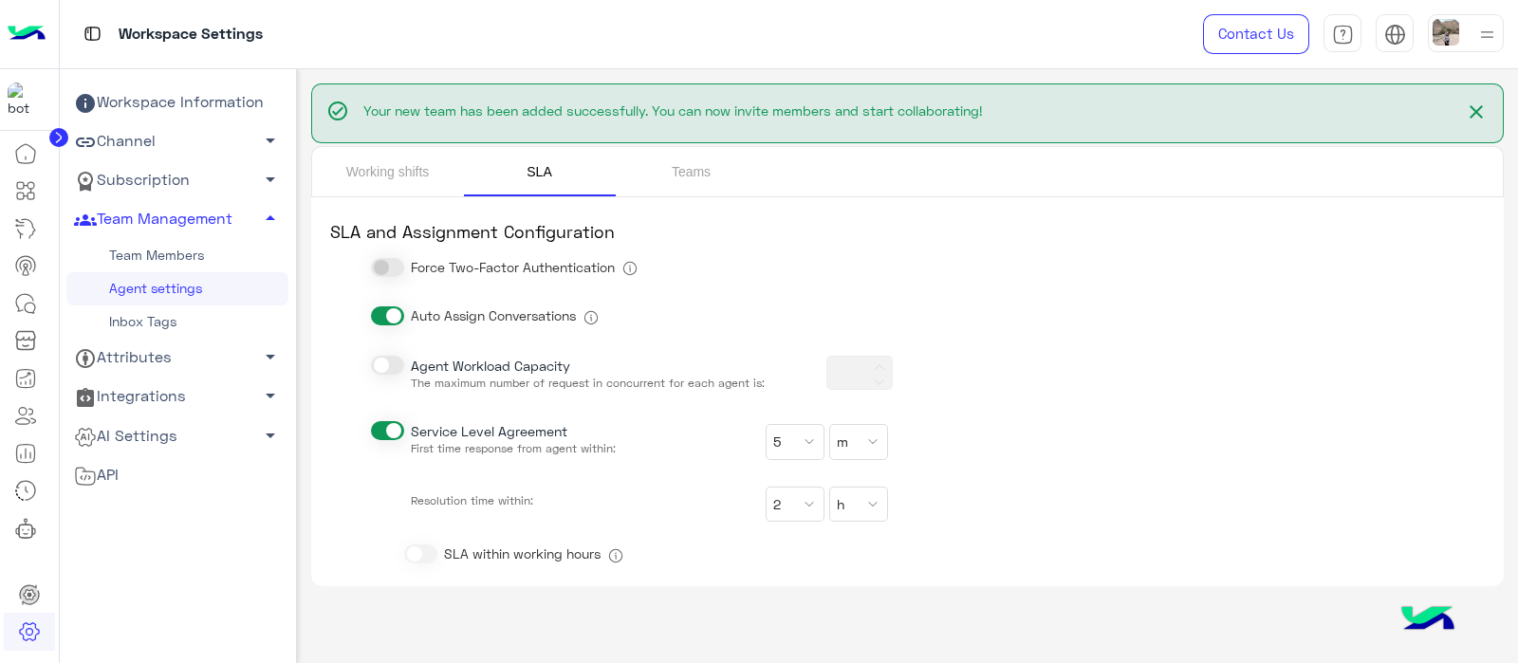
type input "**"
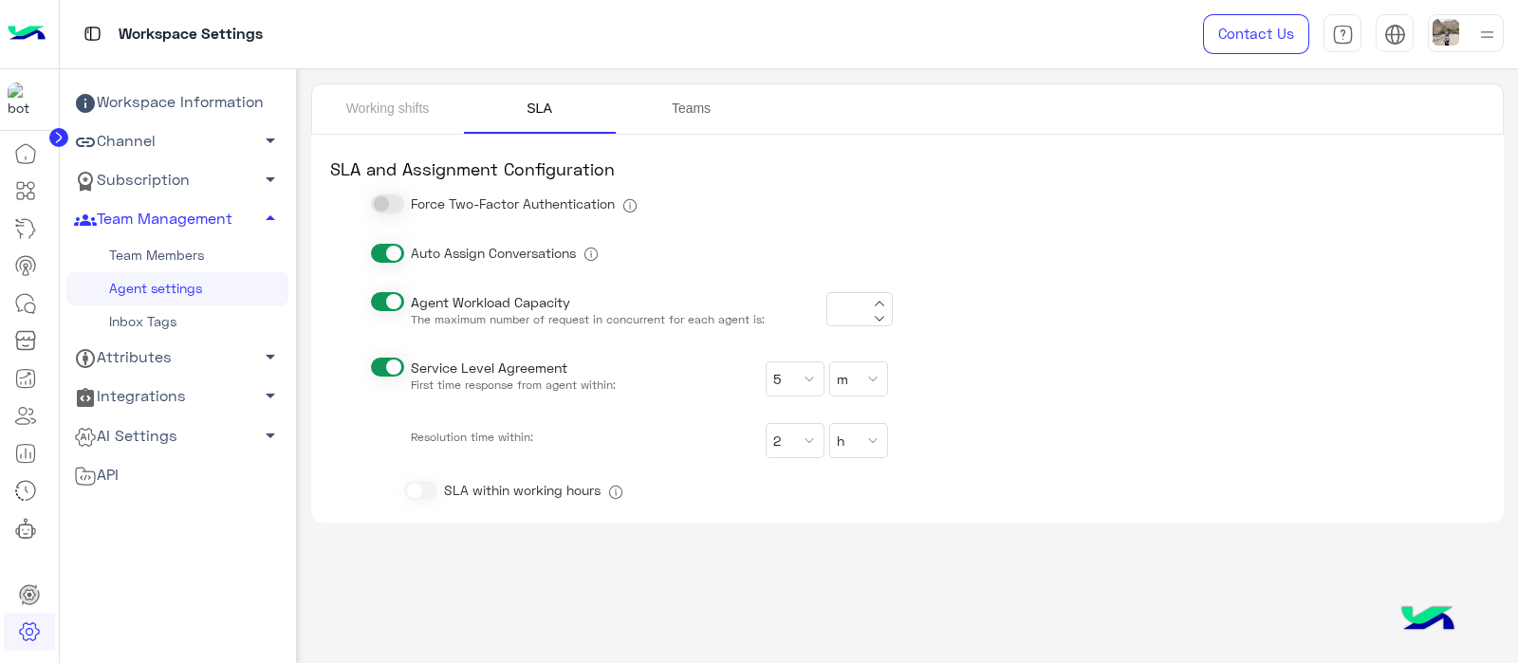
click at [706, 116] on link "Teams" at bounding box center [692, 108] width 152 height 49
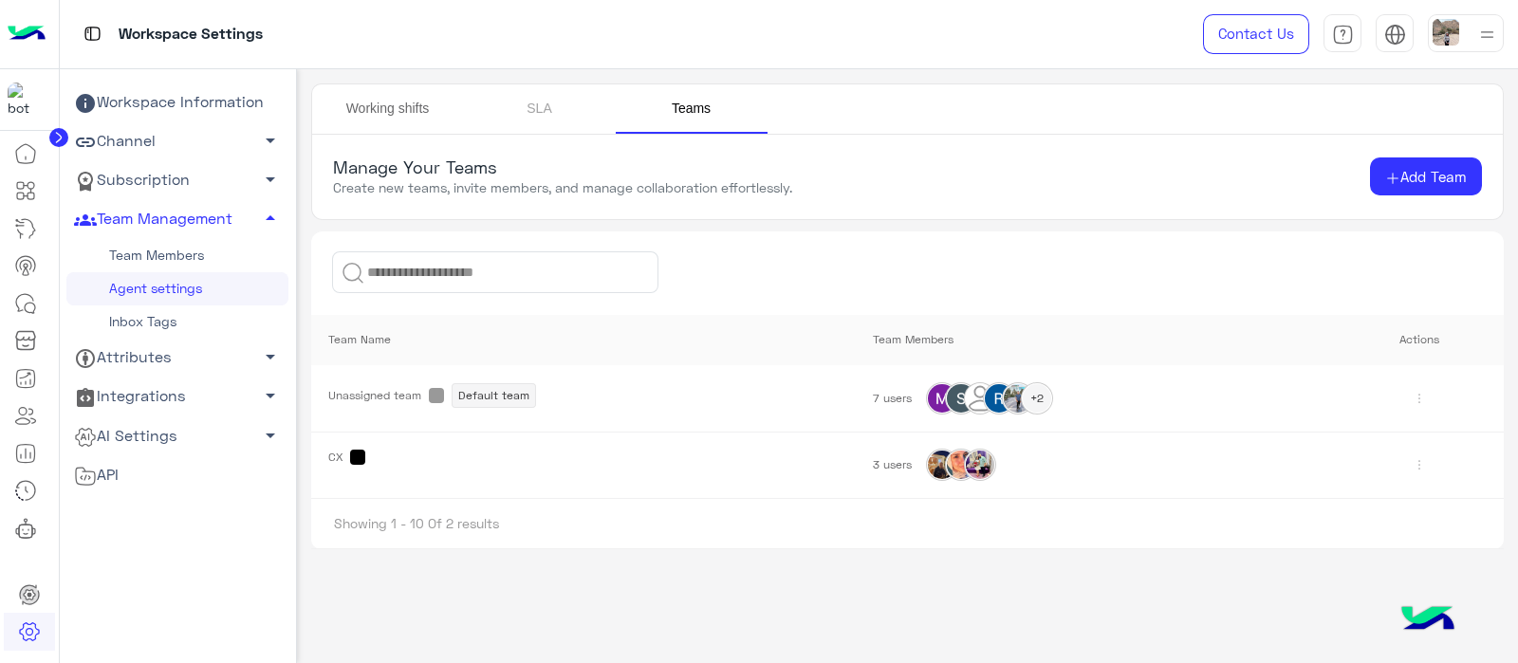
click at [420, 108] on link "Working shifts" at bounding box center [388, 108] width 152 height 49
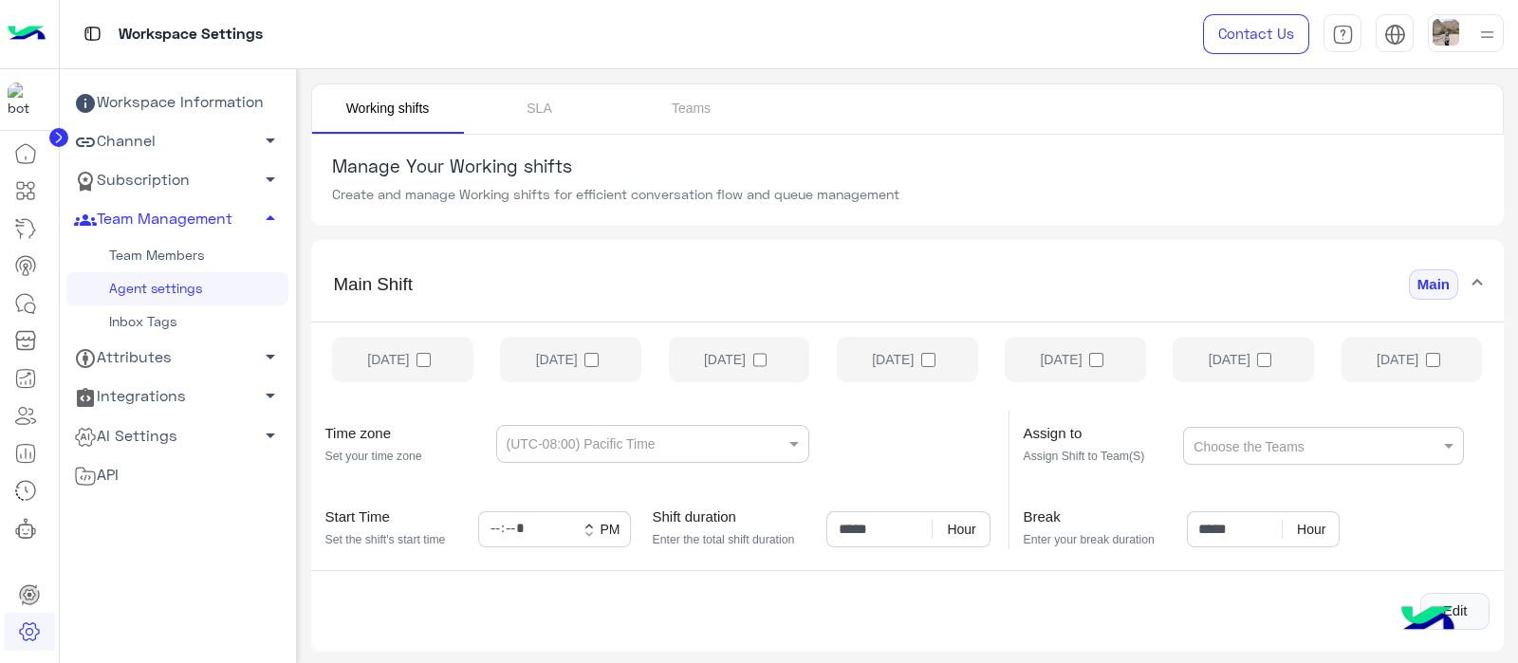
click at [586, 519] on span "keyboard_arrow_up keyboard_arrow_down" at bounding box center [589, 526] width 15 height 15
click at [695, 430] on ng-select "(UTC-08:00) Pacific Time" at bounding box center [652, 444] width 313 height 38
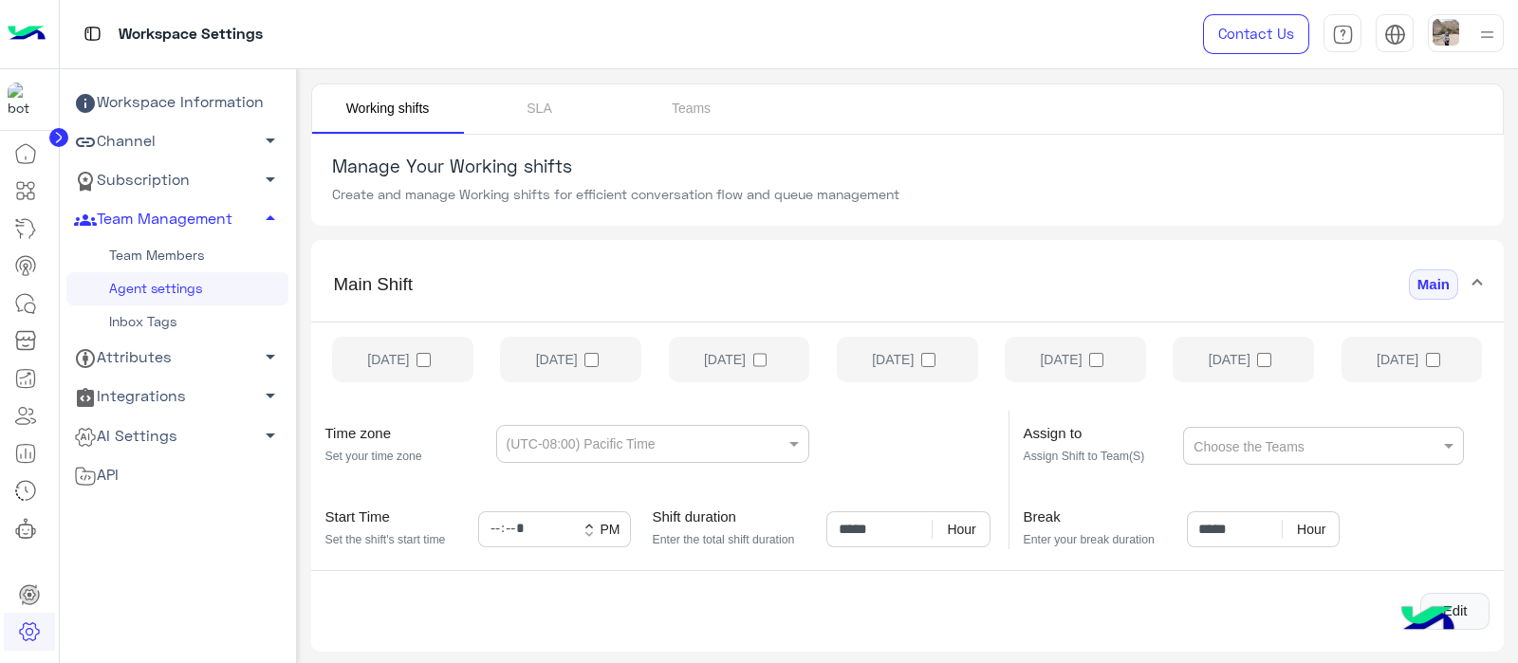
click at [1474, 282] on span at bounding box center [1478, 285] width 8 height 22
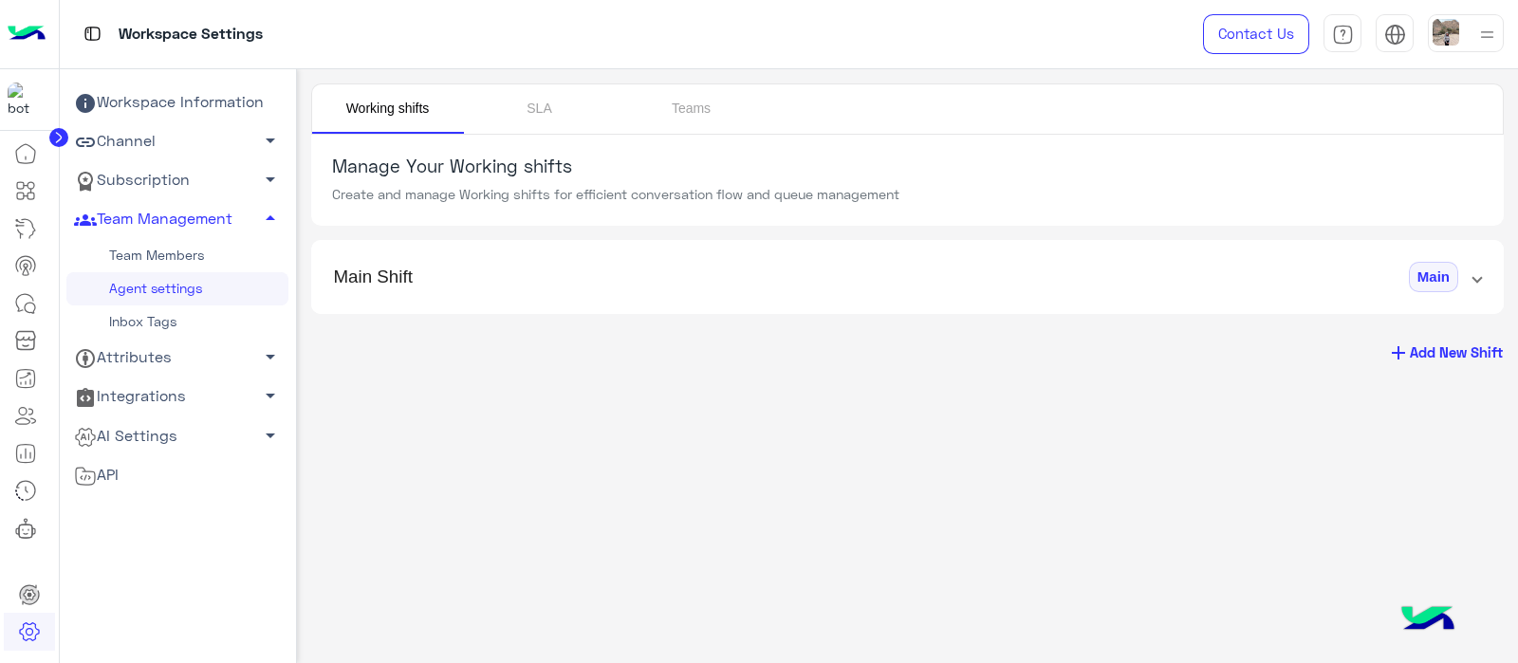
click at [1471, 288] on span "Main Shift Main" at bounding box center [904, 277] width 1141 height 31
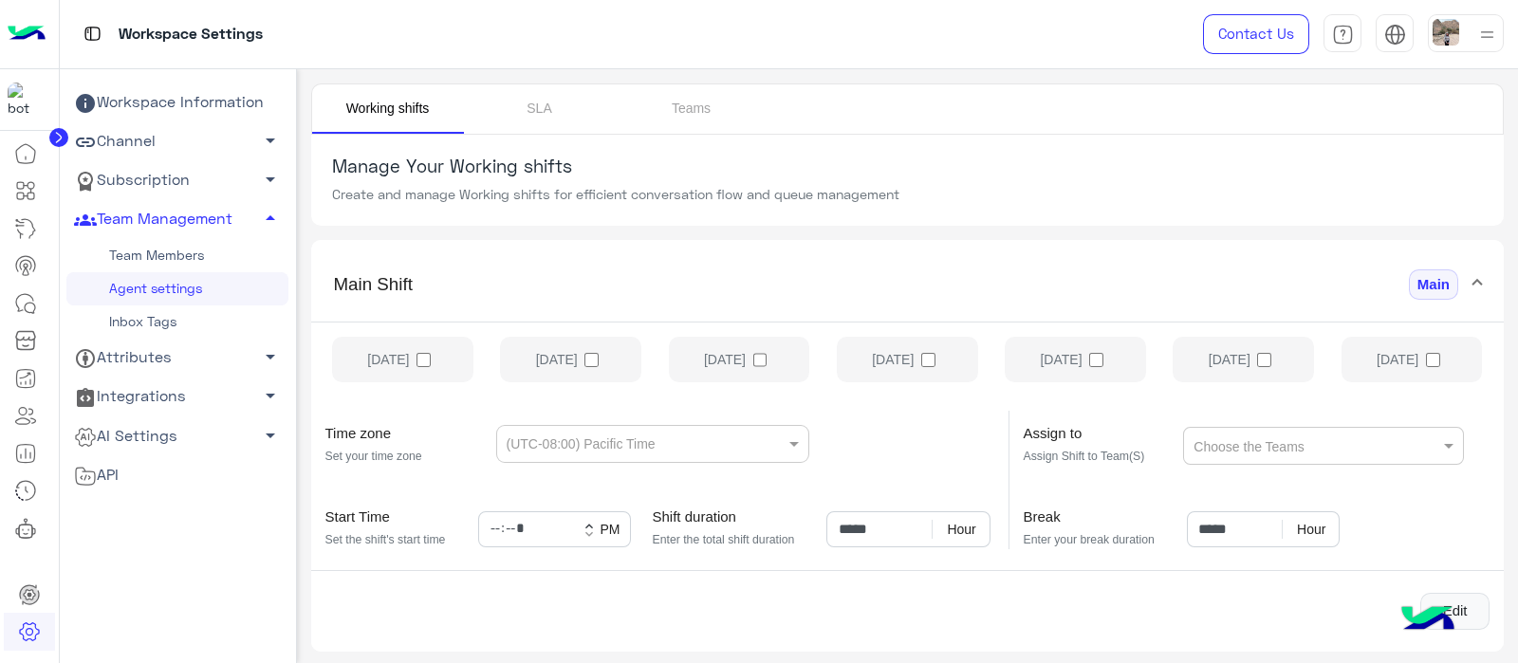
scroll to position [58, 0]
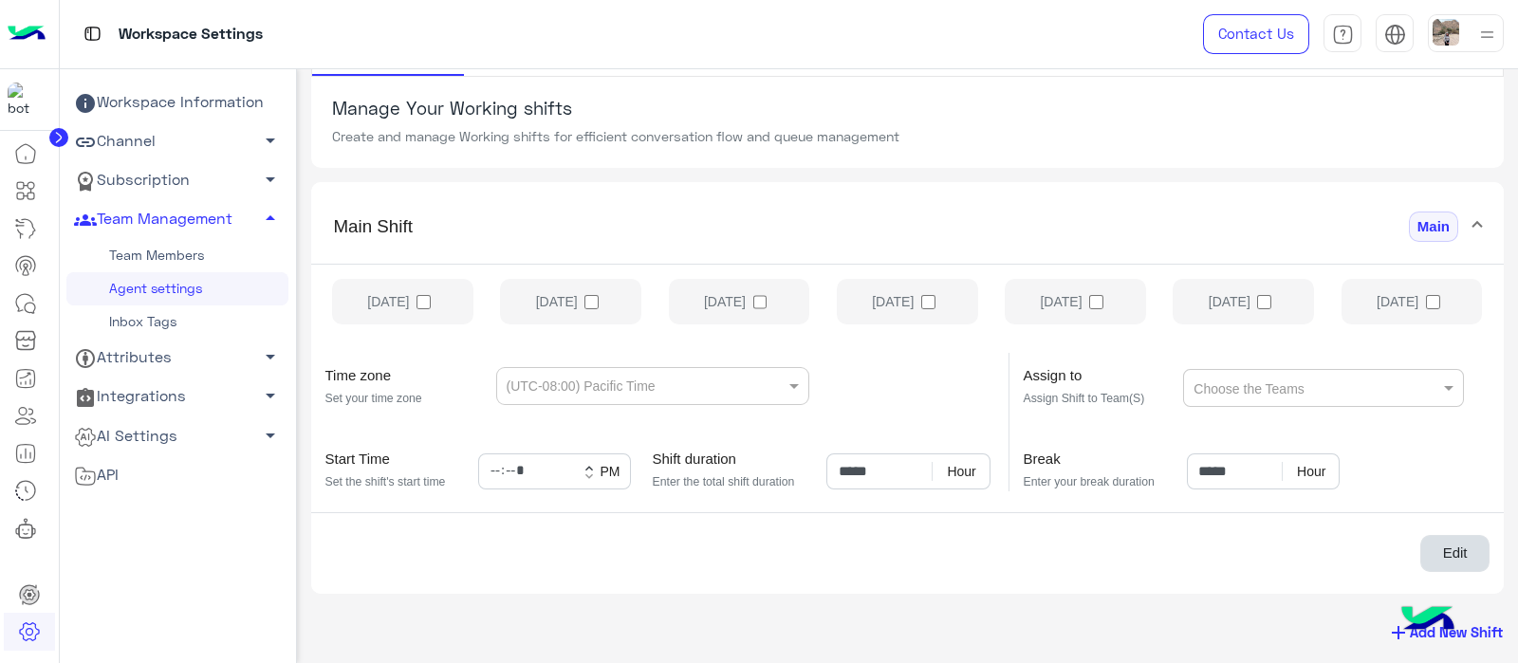
click at [1454, 546] on button "Edit" at bounding box center [1455, 554] width 69 height 38
click at [545, 310] on label "Monday" at bounding box center [570, 302] width 141 height 46
click at [755, 310] on label "Tuesday" at bounding box center [739, 302] width 141 height 46
click at [911, 307] on label "Wednesday" at bounding box center [907, 302] width 141 height 46
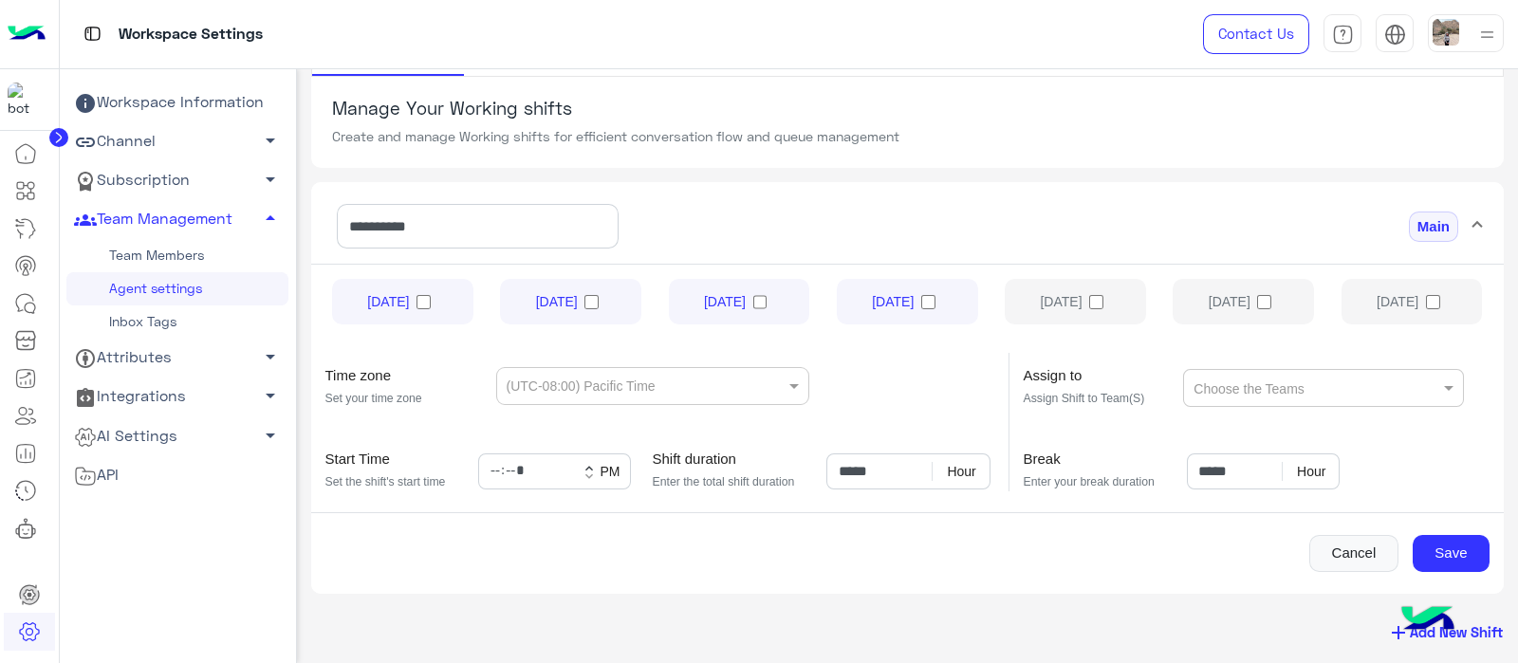
click at [1110, 301] on label "Thursday" at bounding box center [1075, 302] width 141 height 46
click at [606, 393] on div "(UTC-08:00) Pacific Time" at bounding box center [581, 386] width 149 height 19
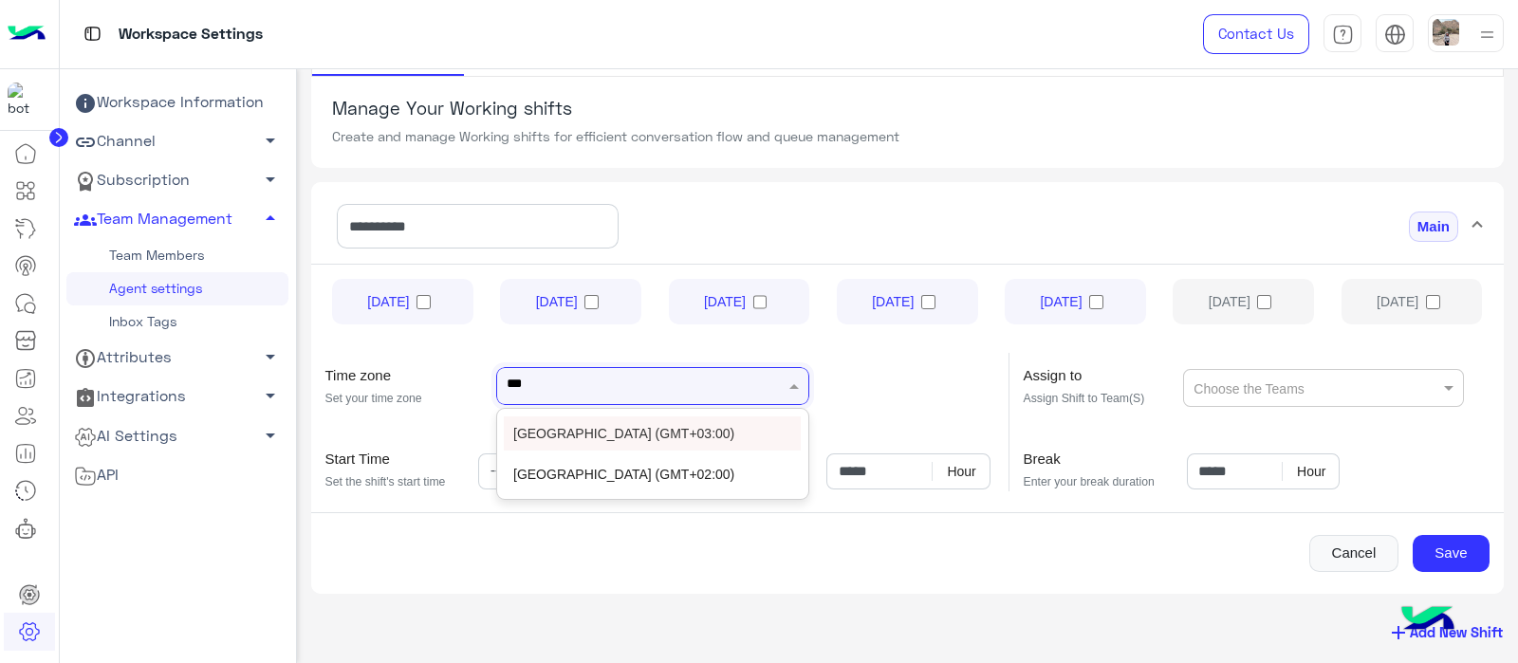
type input "****"
click at [567, 435] on div "Egypt (GMT+03:00)" at bounding box center [652, 434] width 297 height 34
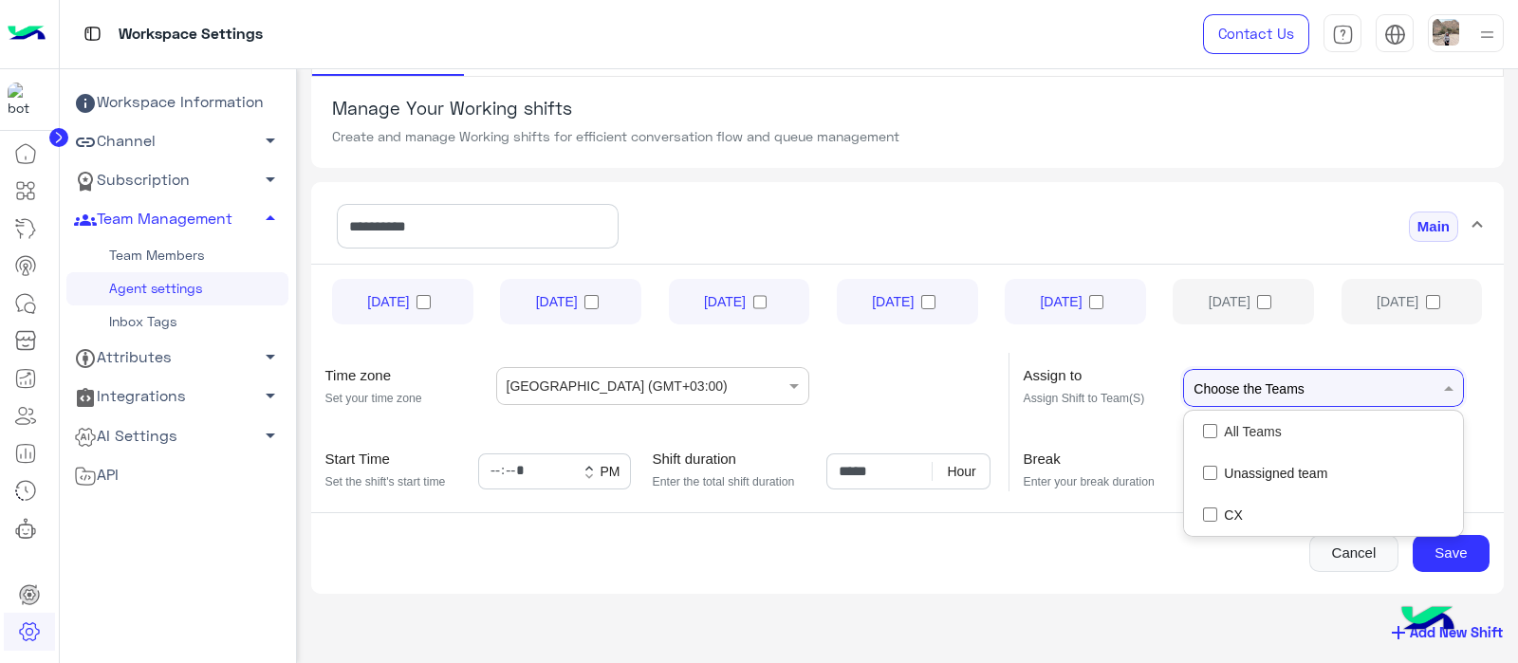
click at [1255, 381] on div at bounding box center [1315, 387] width 248 height 37
click at [1199, 525] on div "CX" at bounding box center [1323, 515] width 278 height 42
click at [1062, 590] on mat-expansion-panel "**********" at bounding box center [908, 388] width 1194 height 412
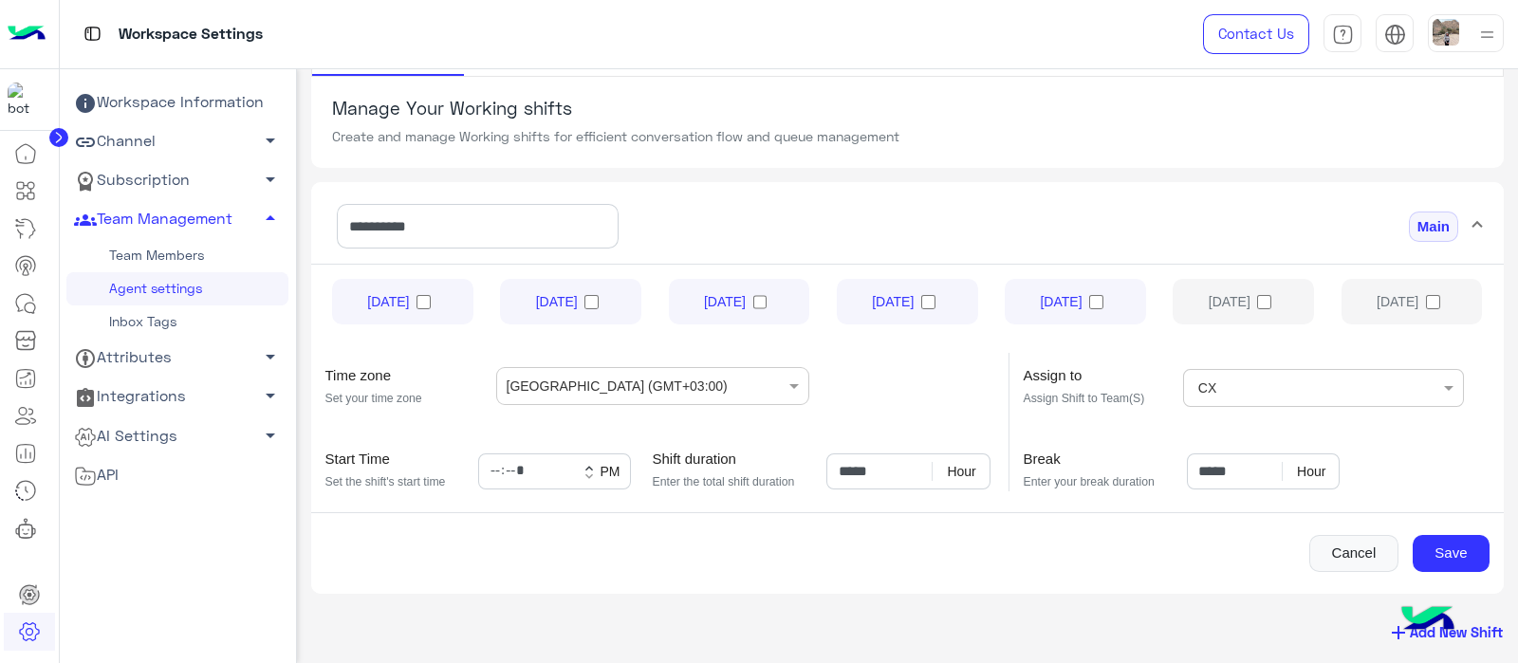
click at [589, 463] on span "keyboard_arrow_up" at bounding box center [589, 465] width 15 height 8
type input "*****"
click at [495, 472] on input "*****" at bounding box center [554, 472] width 153 height 36
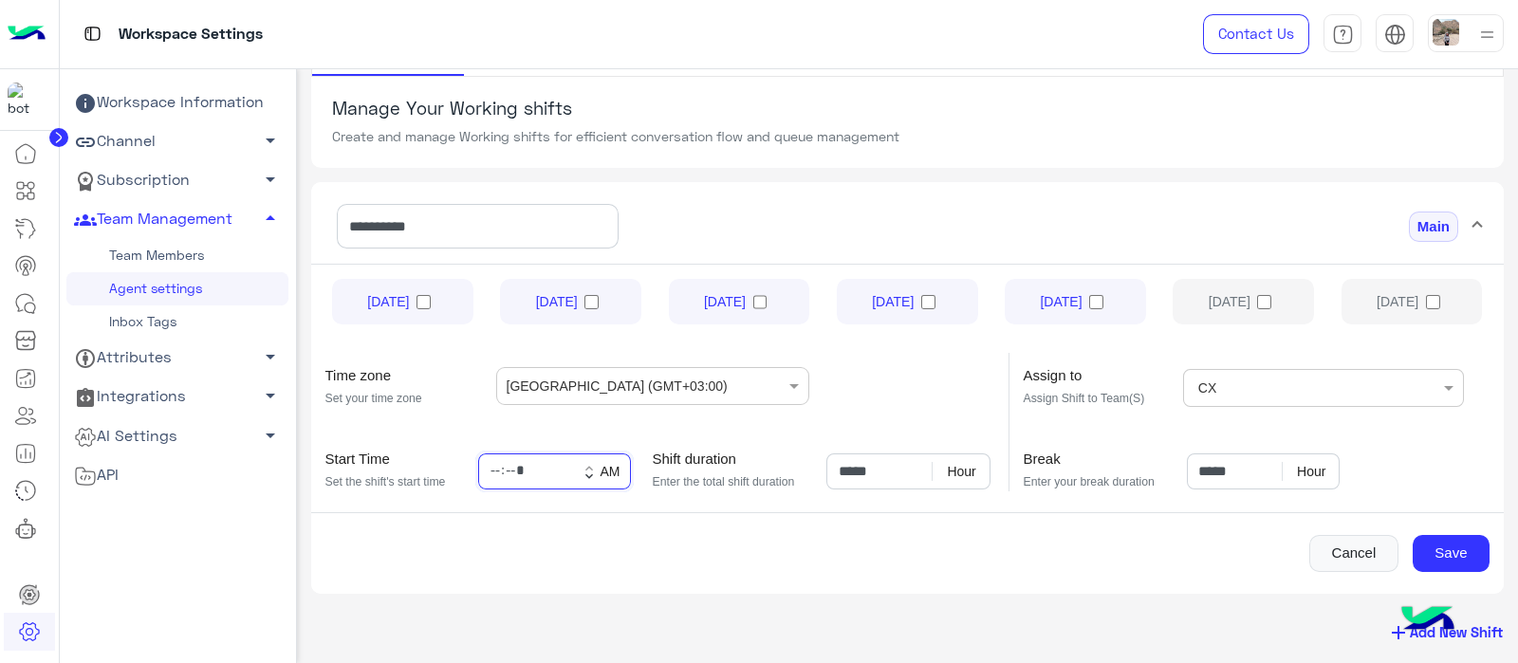
click at [495, 474] on input "*****" at bounding box center [554, 472] width 153 height 36
type input "*****"
click at [498, 467] on input "time" at bounding box center [554, 472] width 153 height 36
click at [502, 479] on input "time" at bounding box center [554, 472] width 153 height 36
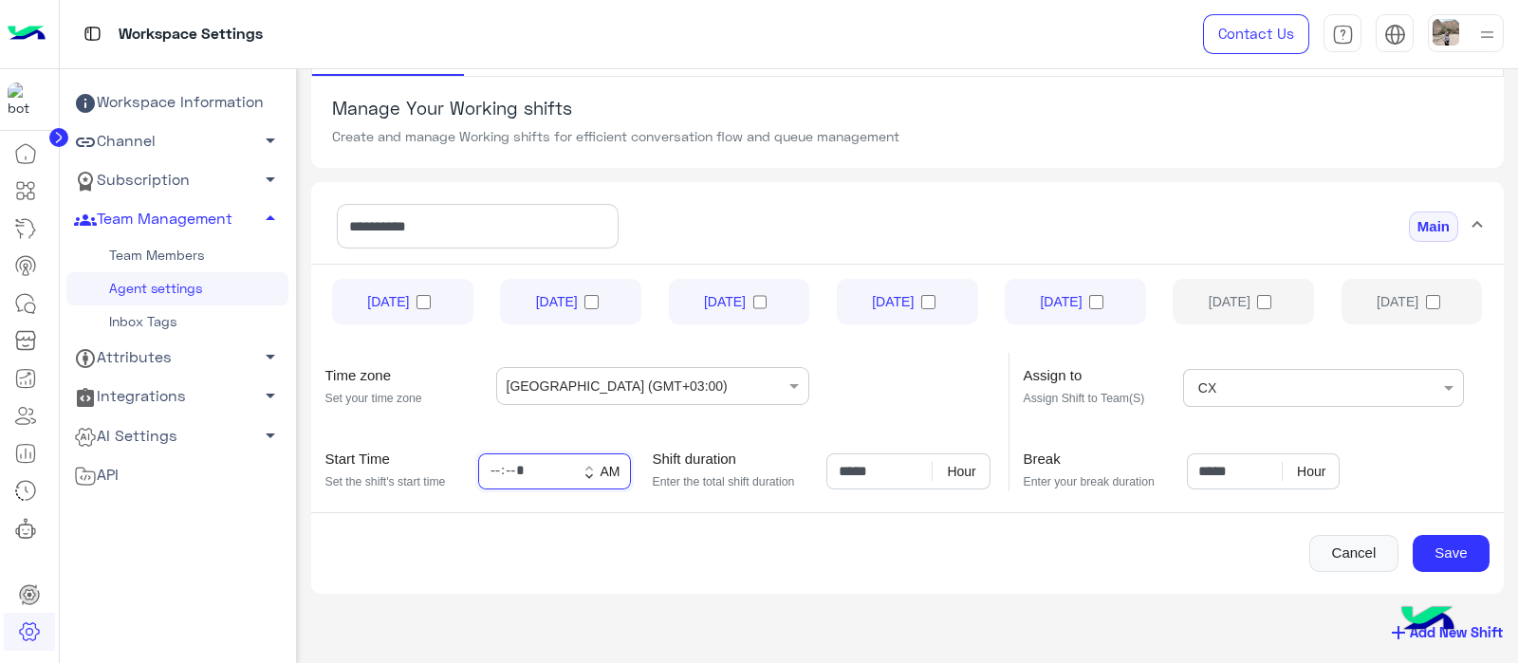
click at [502, 479] on input "time" at bounding box center [554, 472] width 153 height 36
click at [626, 564] on div "Cancel Save" at bounding box center [908, 554] width 1194 height 38
click at [512, 460] on input "time" at bounding box center [554, 472] width 153 height 36
type input "*****"
click at [560, 523] on div "Cancel Save" at bounding box center [908, 542] width 1194 height 60
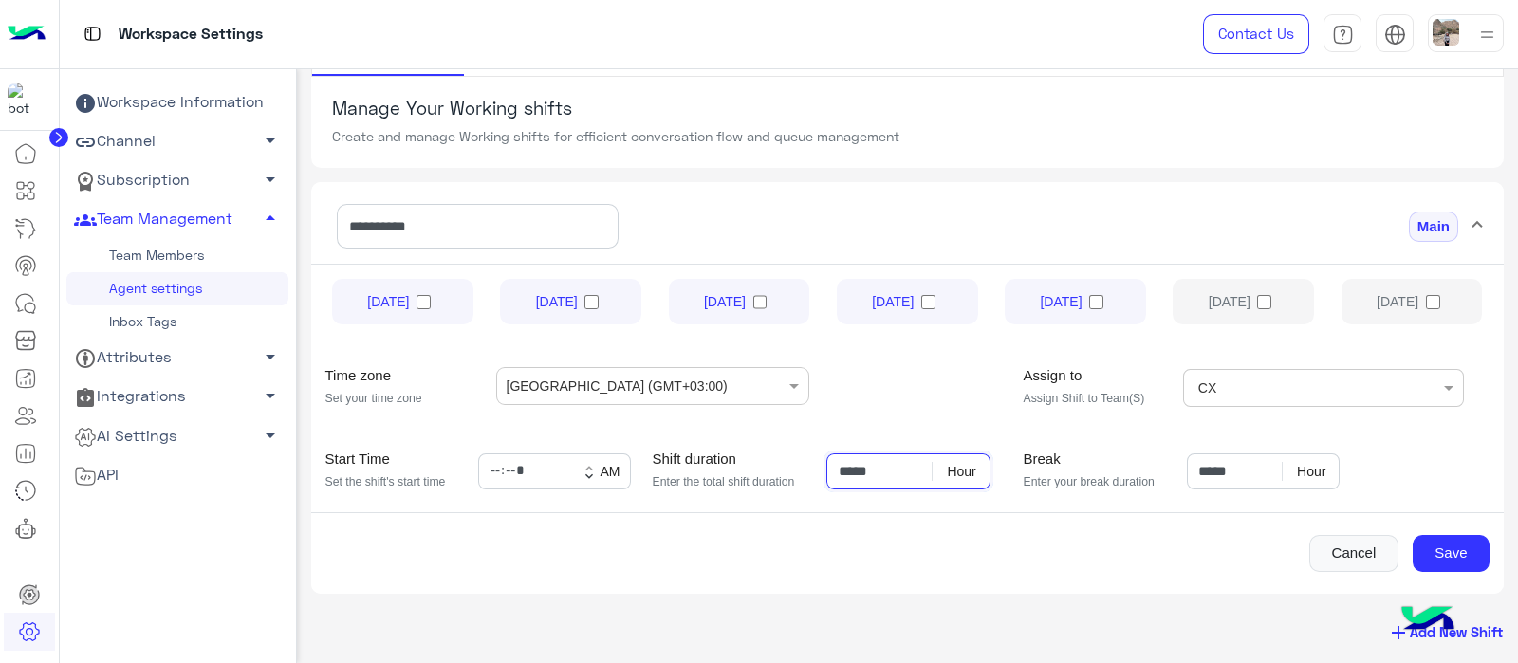
click at [849, 472] on input "*****" at bounding box center [909, 472] width 164 height 36
click at [859, 604] on app-working-shifts "**********" at bounding box center [908, 368] width 1222 height 582
click at [1210, 471] on input "*****" at bounding box center [1263, 472] width 153 height 36
type input "*****"
click at [1031, 588] on mat-expansion-panel "**********" at bounding box center [908, 388] width 1194 height 412
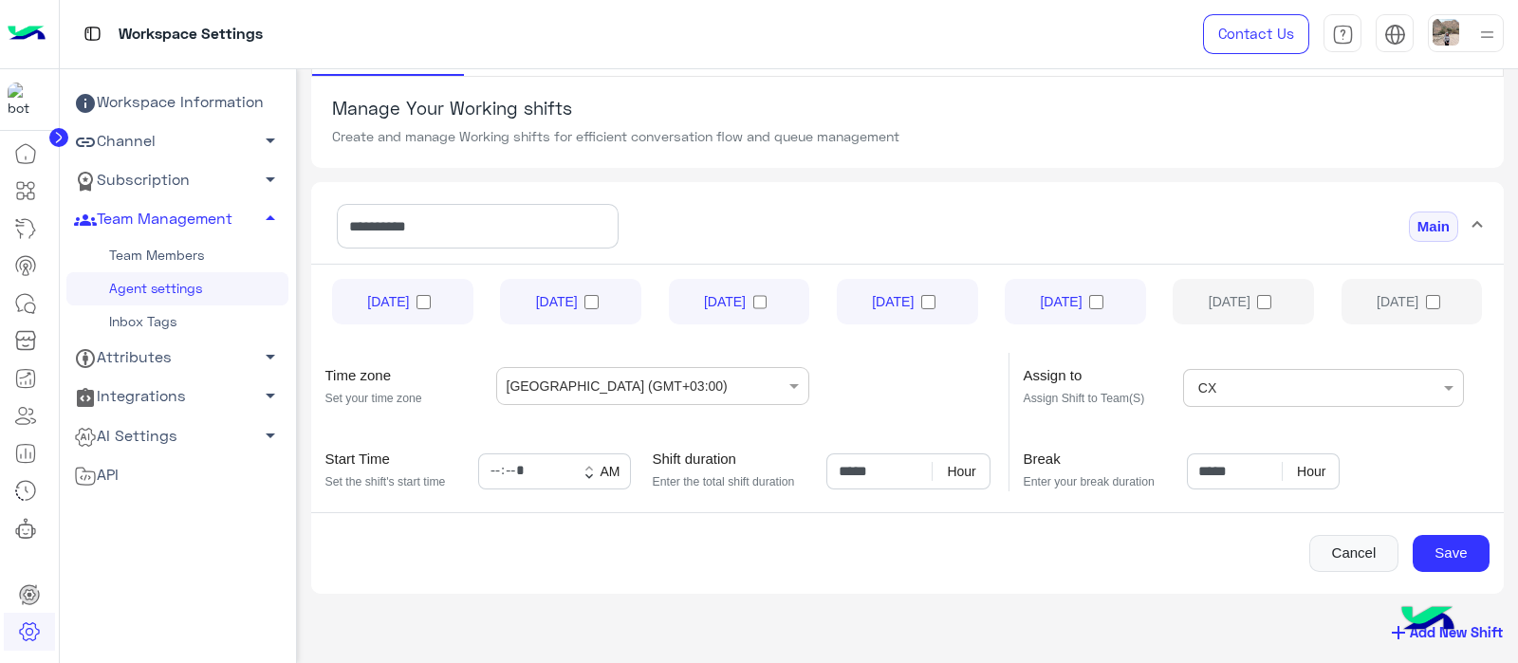
click at [1448, 526] on div "Cancel Save" at bounding box center [908, 542] width 1194 height 60
click at [1449, 556] on button "Save" at bounding box center [1451, 554] width 77 height 38
click at [25, 191] on icon at bounding box center [25, 190] width 23 height 23
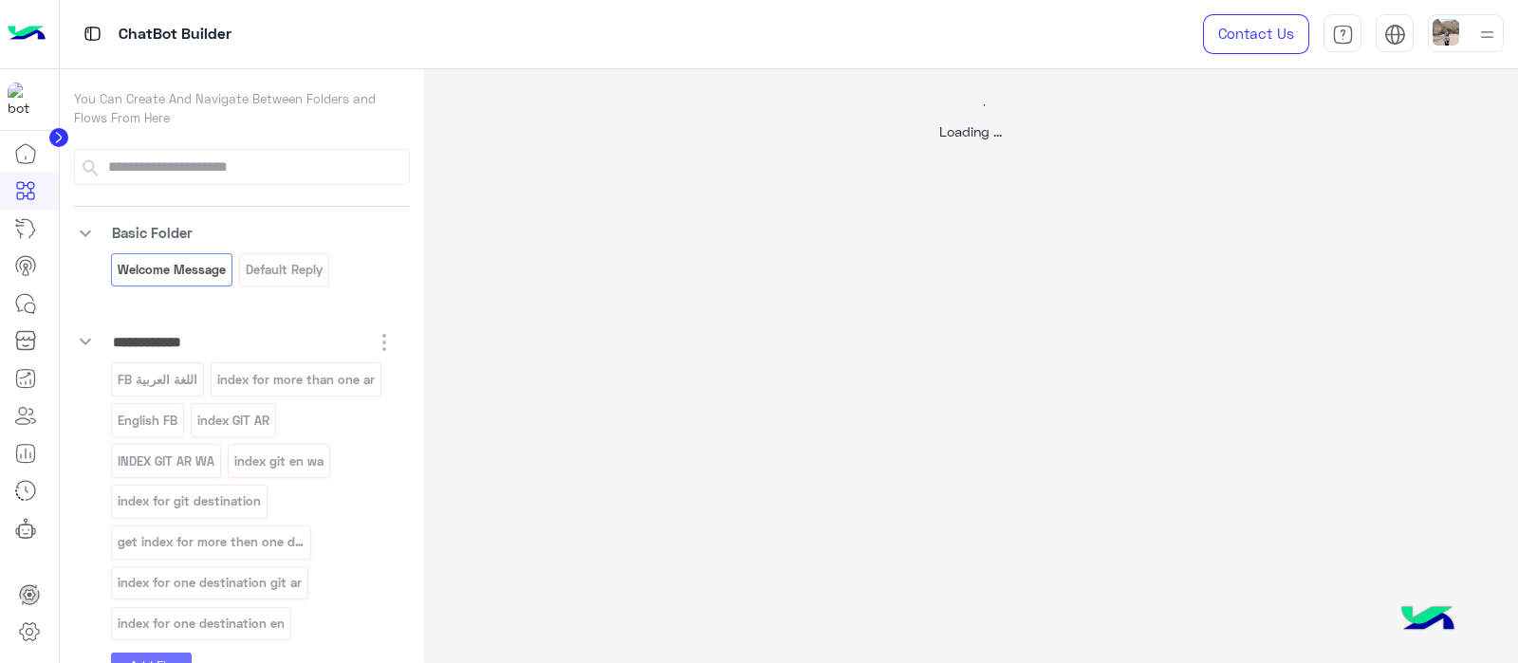
select select "*"
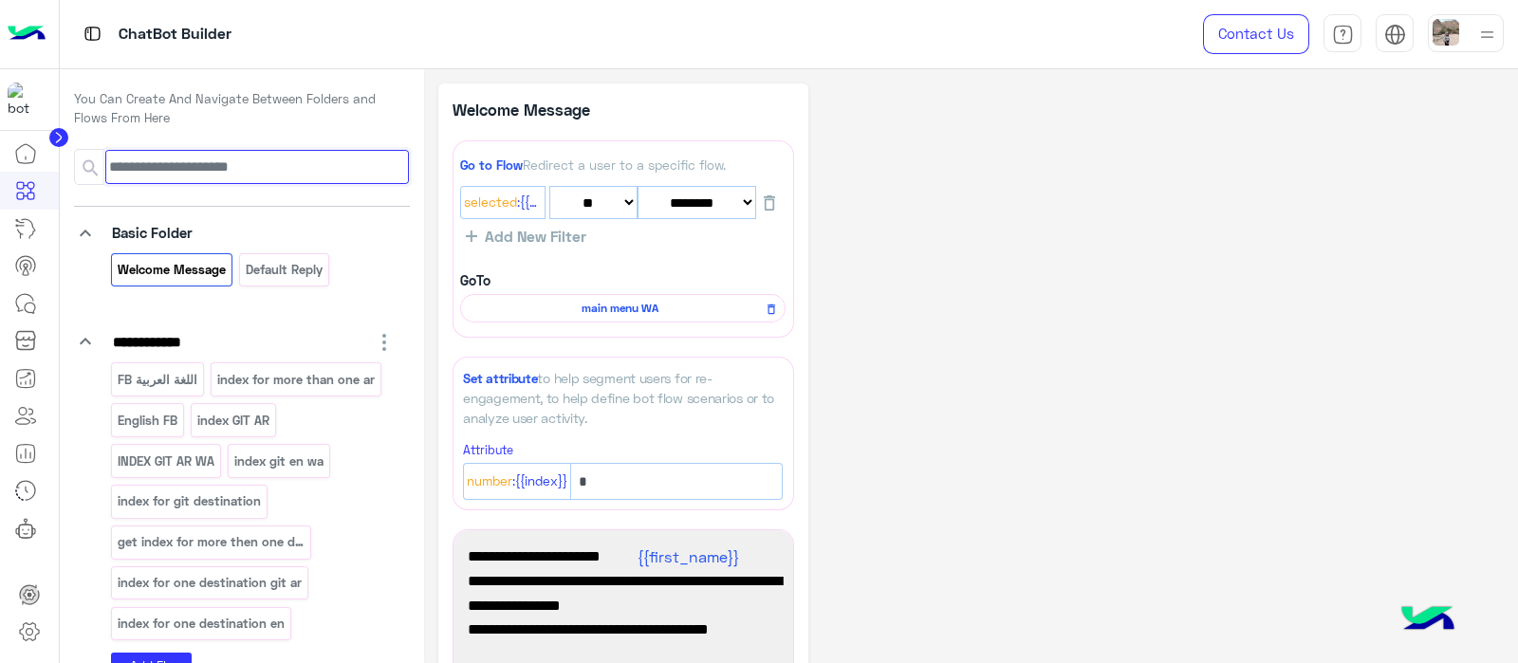
click at [176, 174] on input at bounding box center [257, 167] width 304 height 34
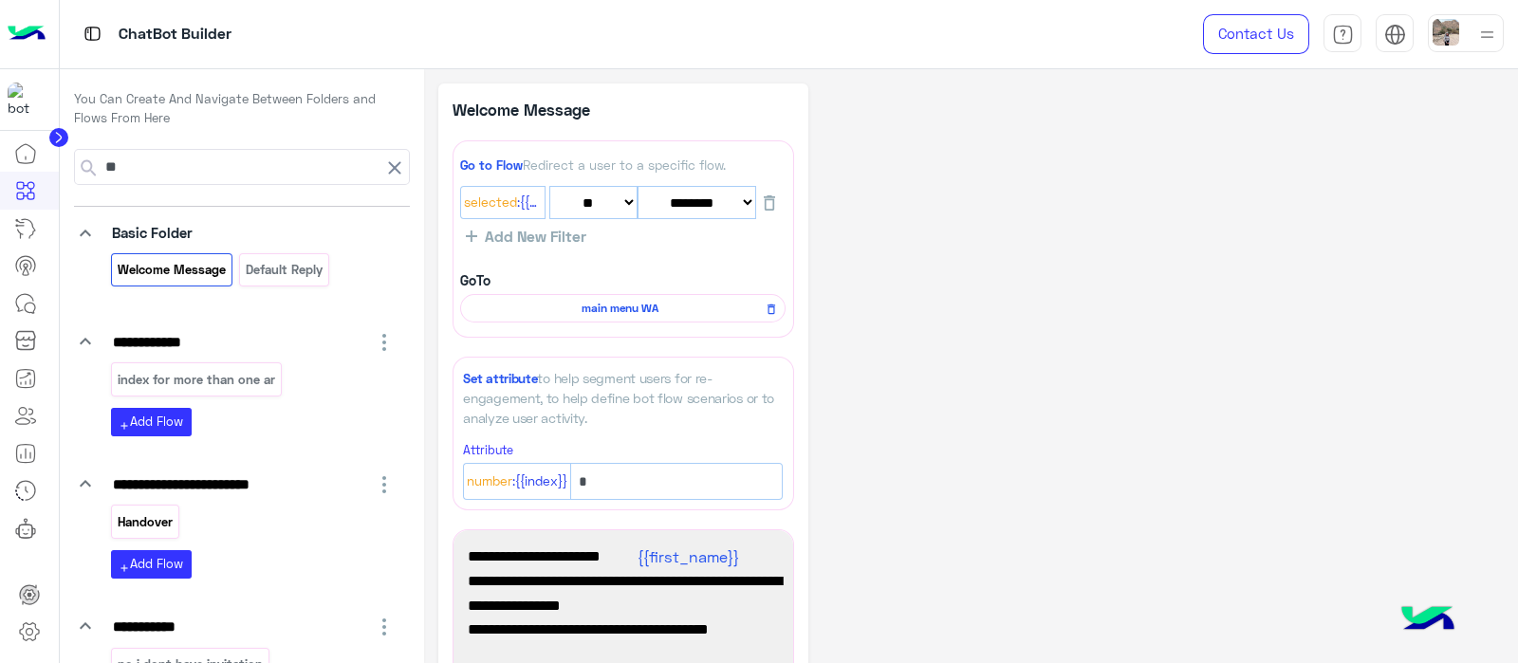
click at [173, 519] on div "Handover" at bounding box center [145, 521] width 68 height 33
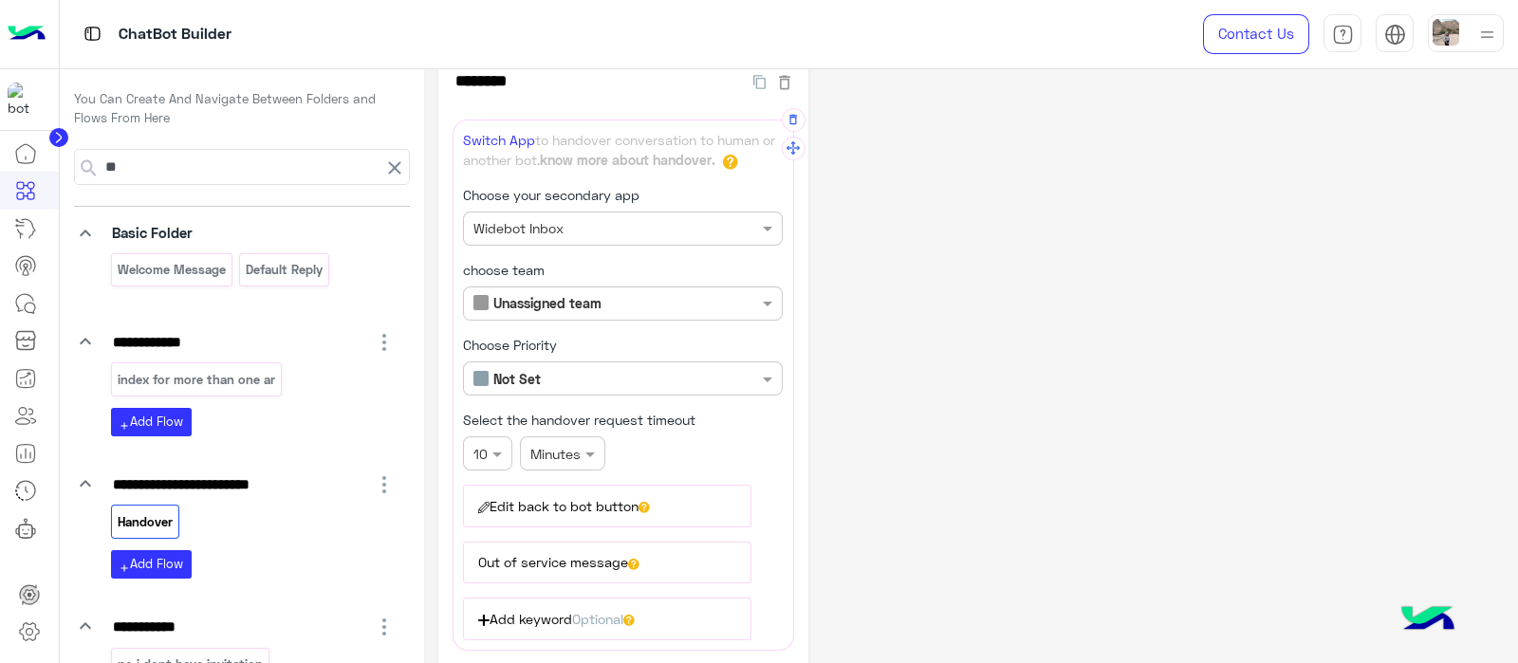
scroll to position [11, 0]
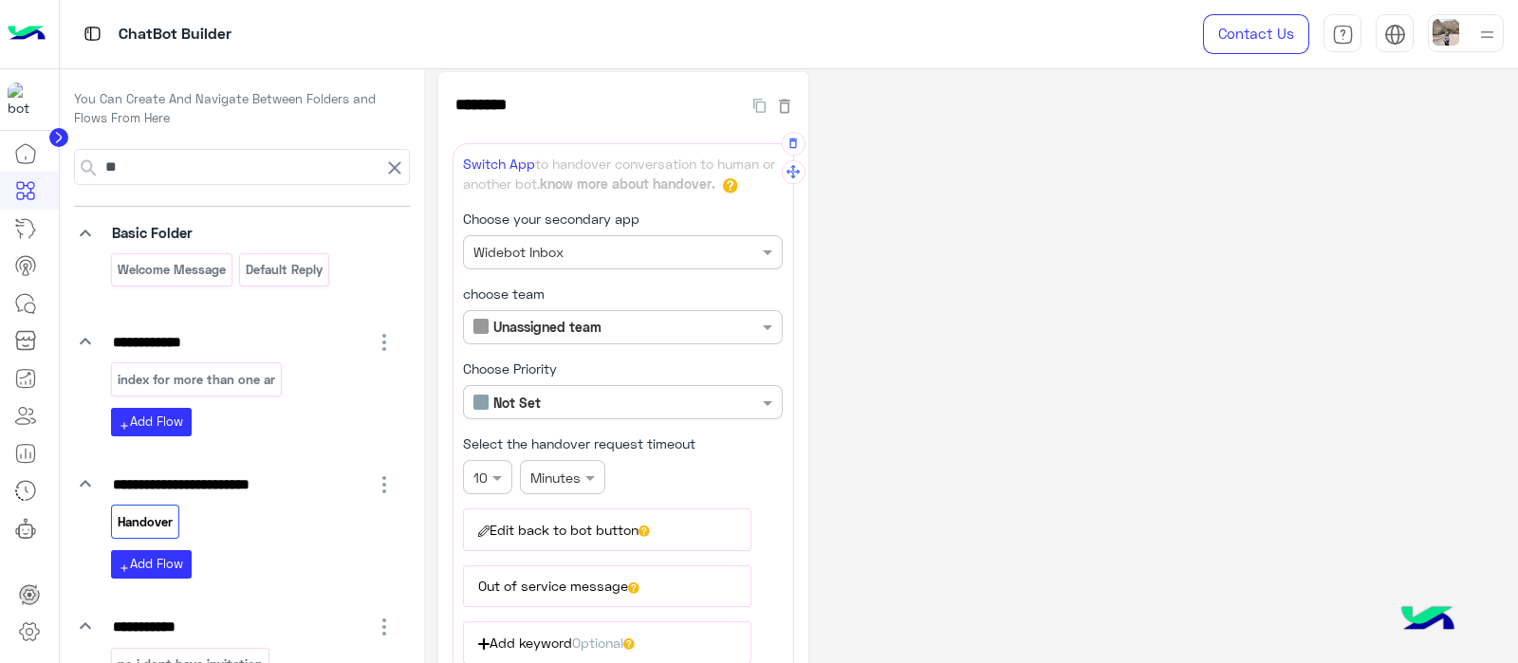
click at [608, 324] on input "text" at bounding box center [591, 328] width 235 height 20
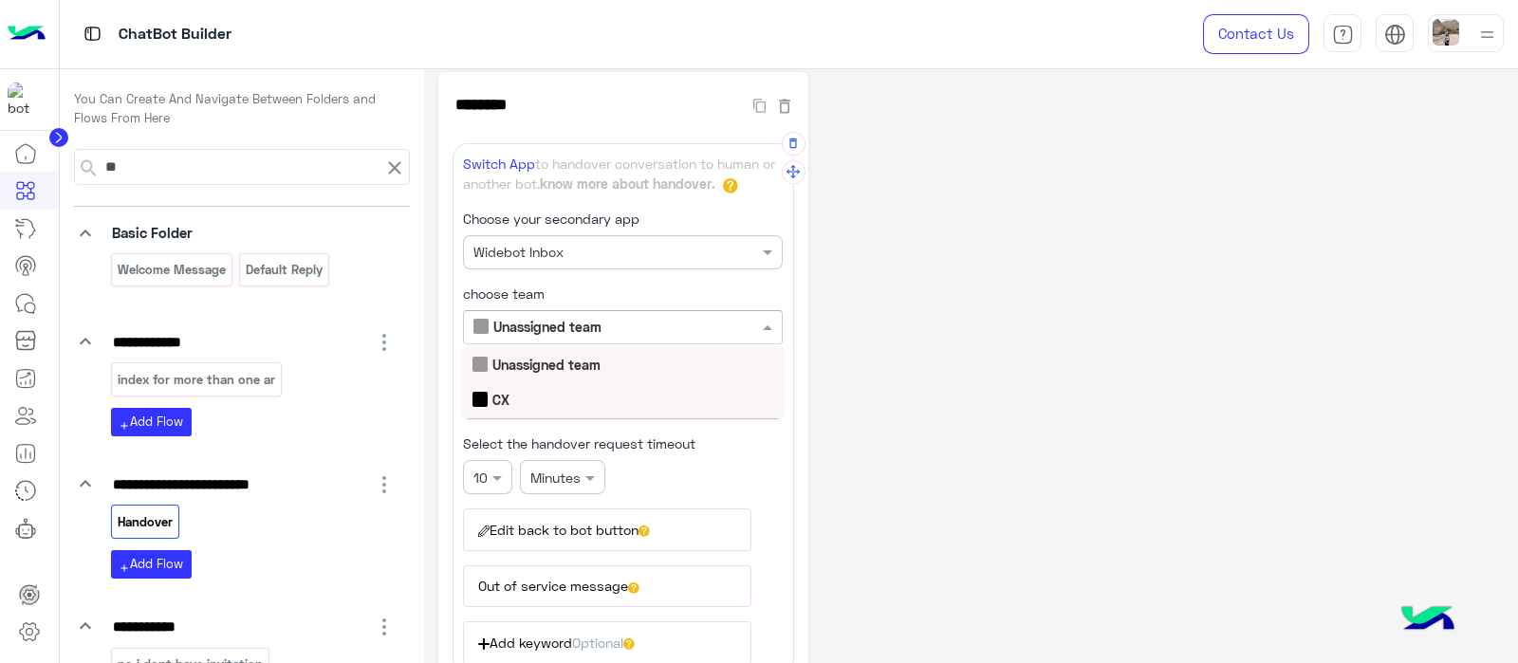
click at [522, 393] on div "CX" at bounding box center [623, 399] width 320 height 35
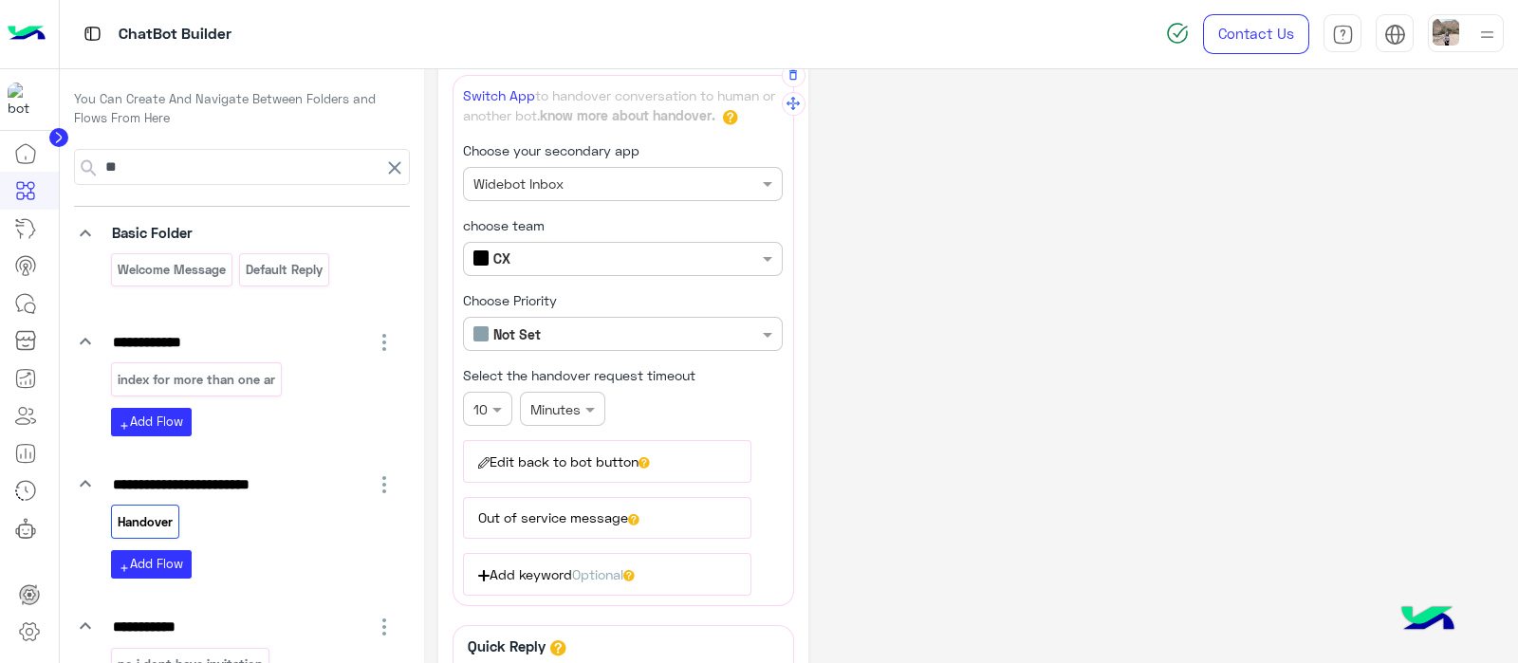
scroll to position [121, 0]
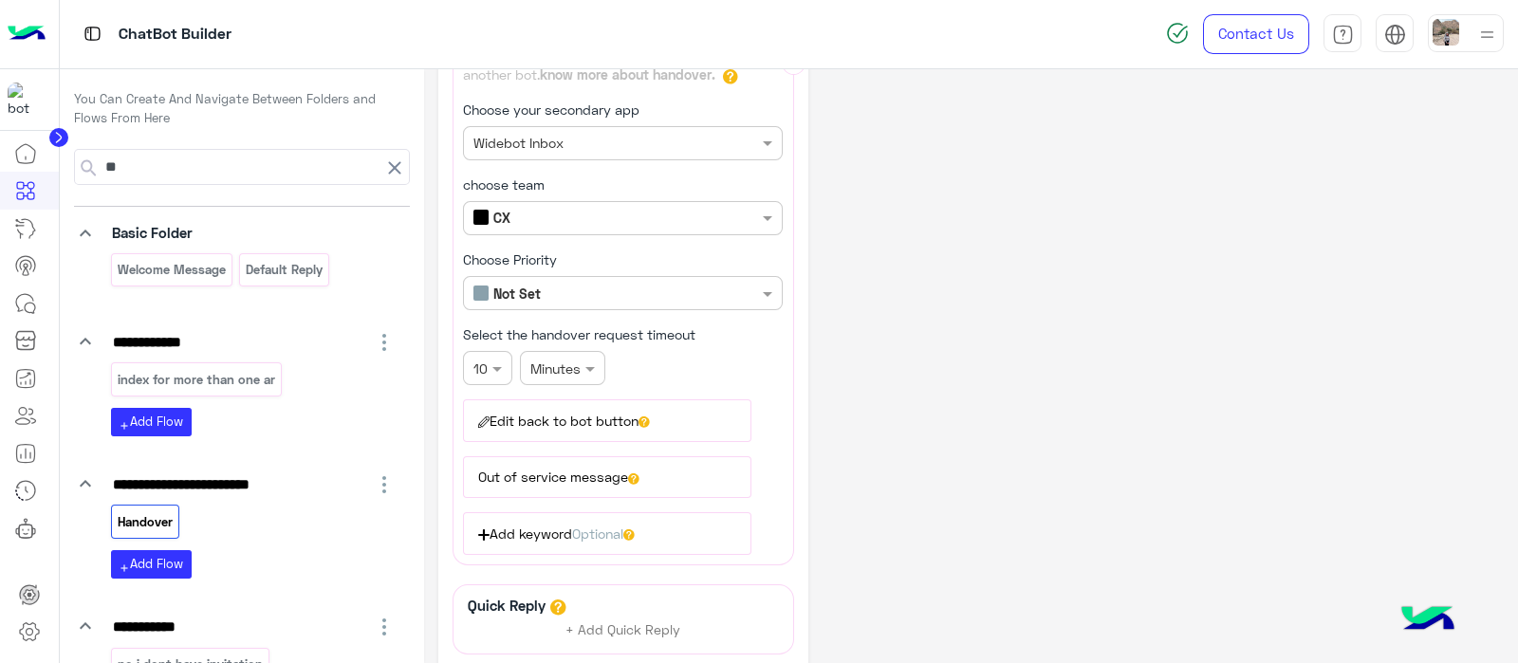
drag, startPoint x: 944, startPoint y: 423, endPoint x: 656, endPoint y: 409, distance: 288.8
click at [656, 409] on button "Edit back to bot button" at bounding box center [607, 421] width 288 height 42
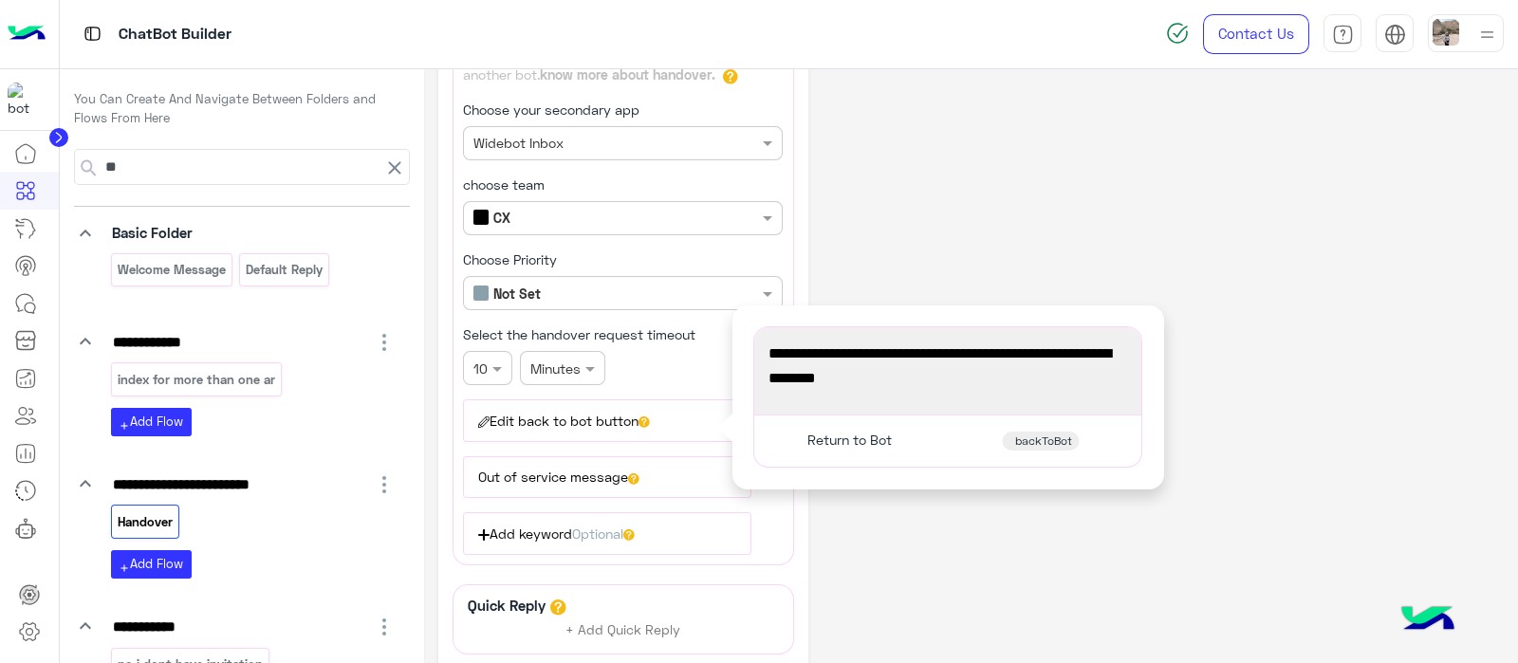
click at [949, 177] on div "**********" at bounding box center [971, 393] width 1066 height 861
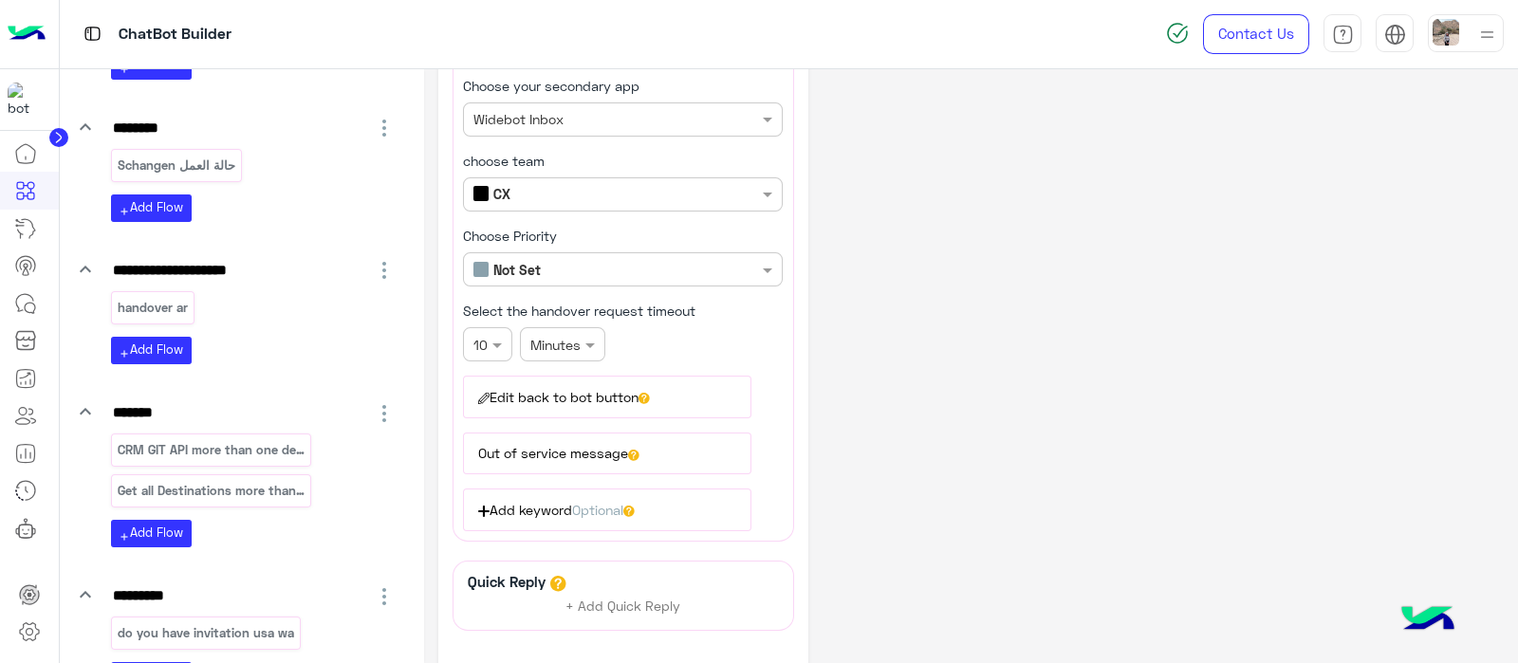
scroll to position [934, 0]
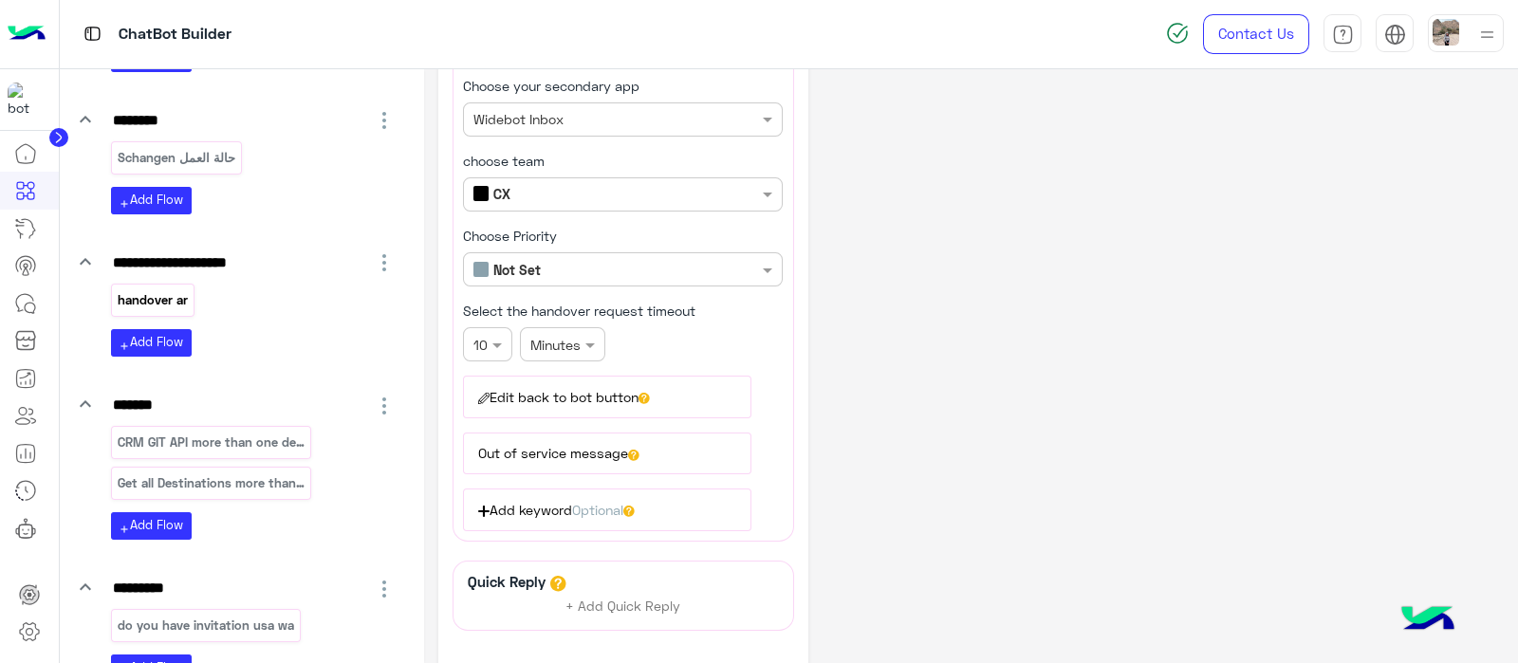
click at [166, 304] on div "handover ar" at bounding box center [153, 300] width 84 height 33
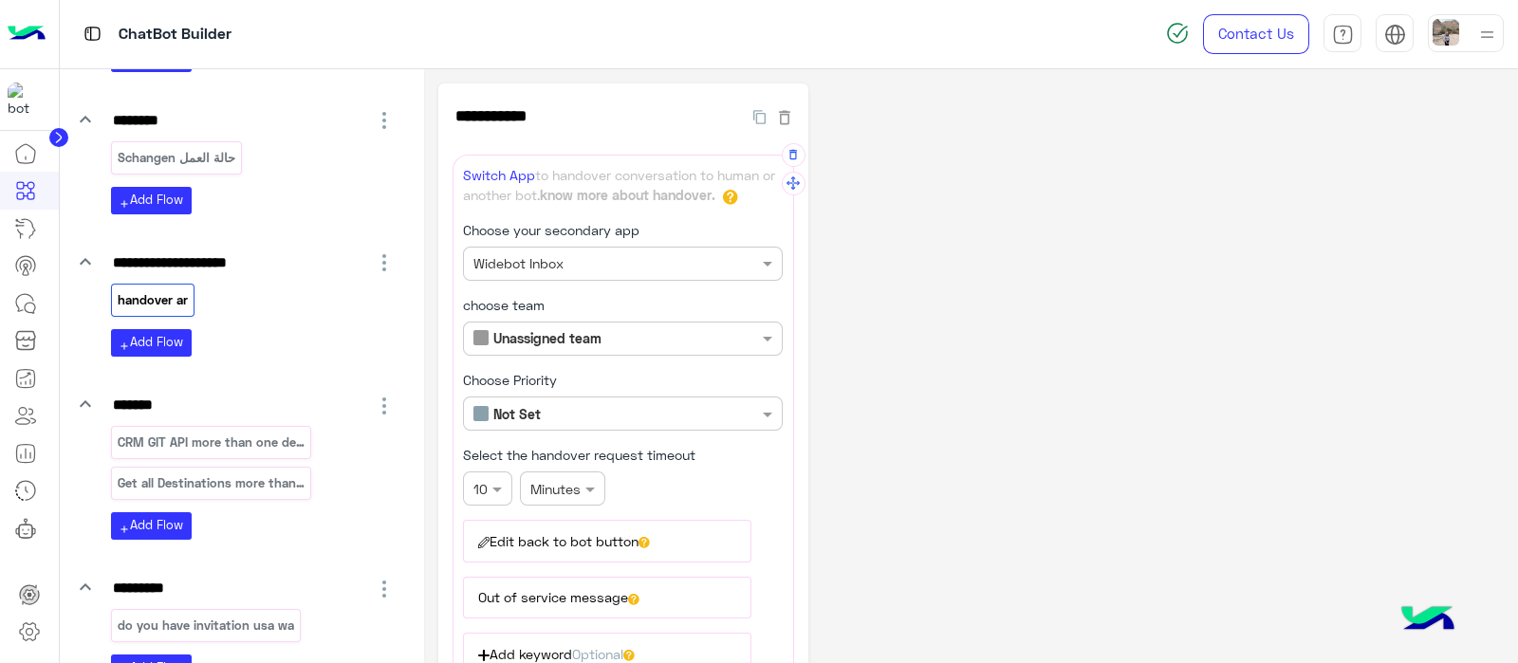
click at [565, 343] on input "text" at bounding box center [591, 339] width 235 height 20
click at [505, 400] on div "CX" at bounding box center [623, 411] width 320 height 35
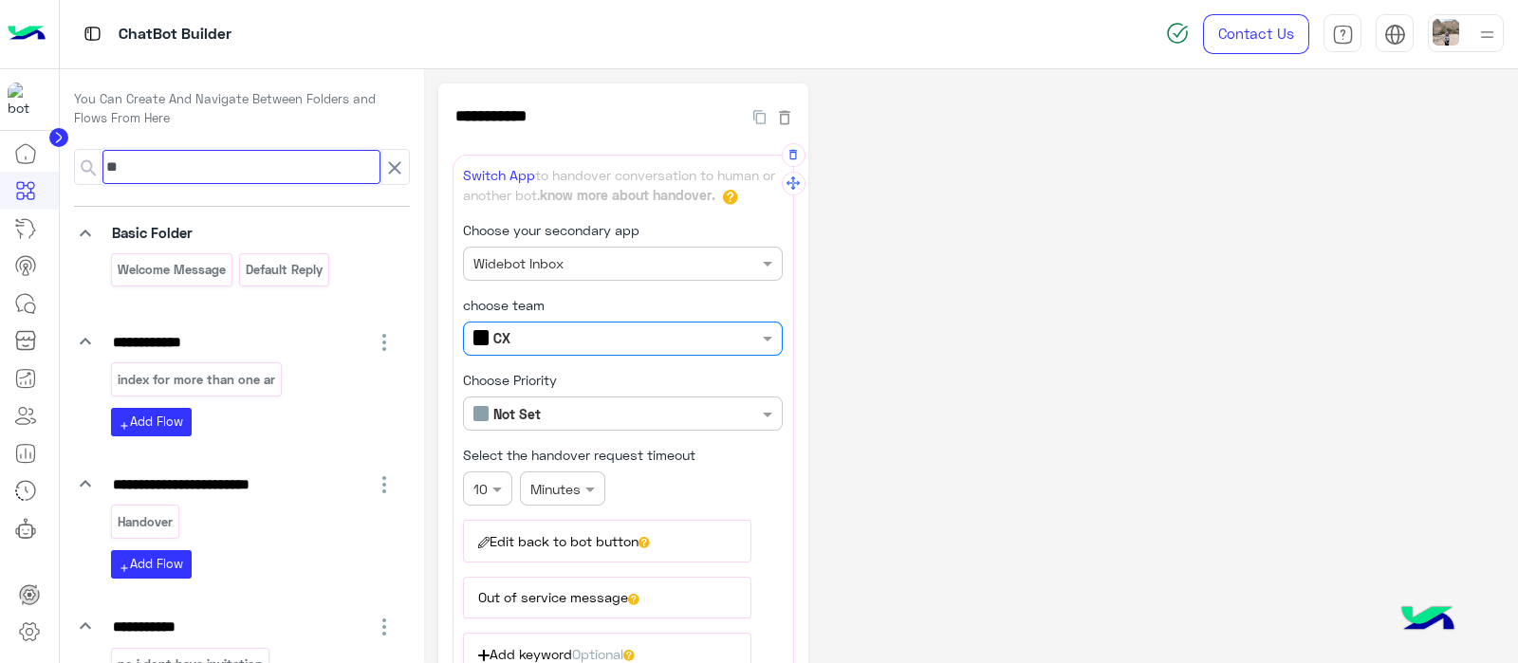
click at [152, 179] on input "**" at bounding box center [241, 167] width 278 height 34
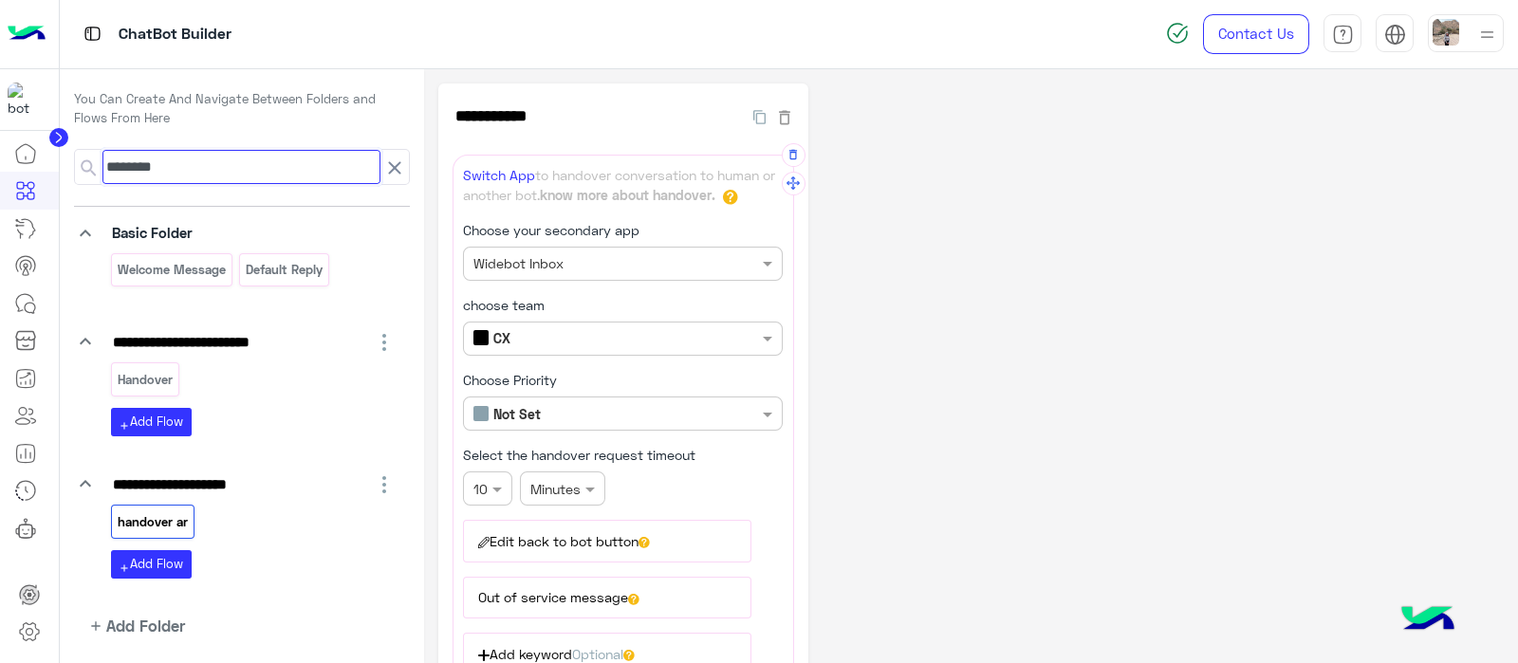
scroll to position [59, 0]
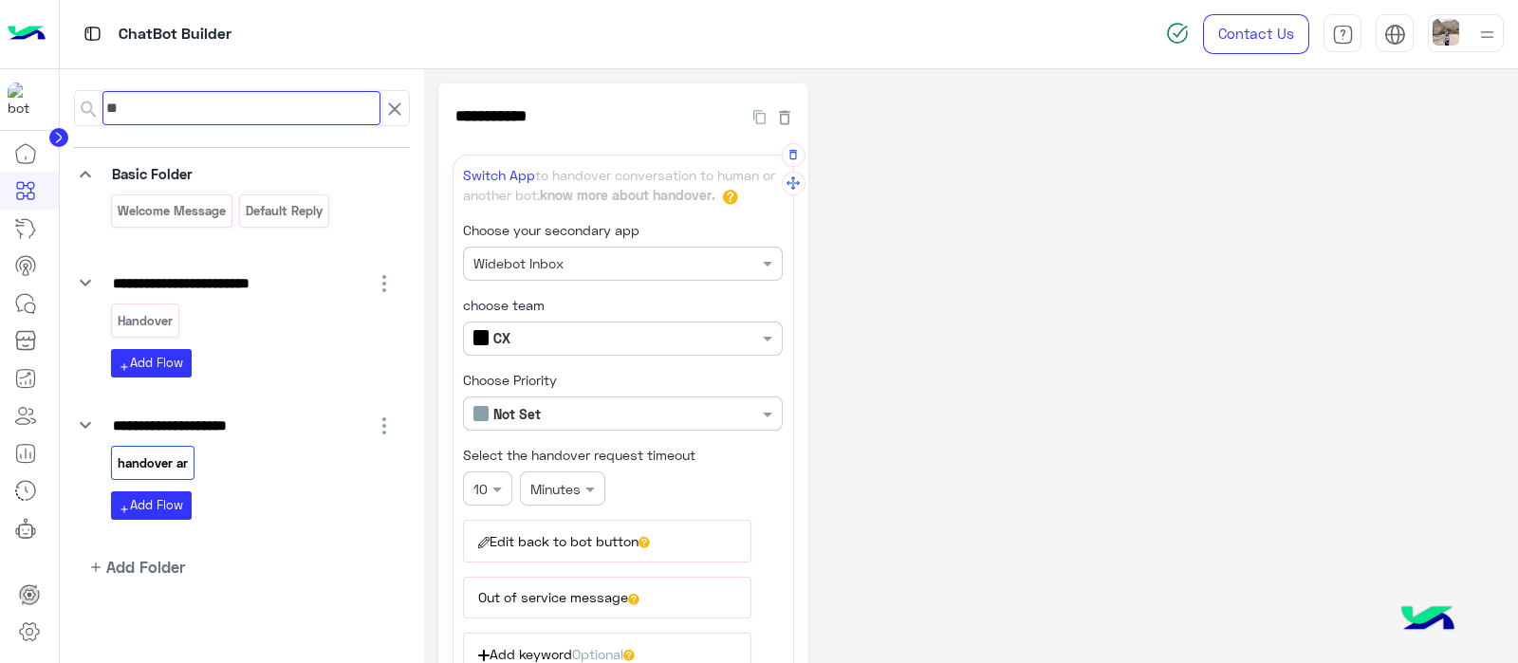
type input "*"
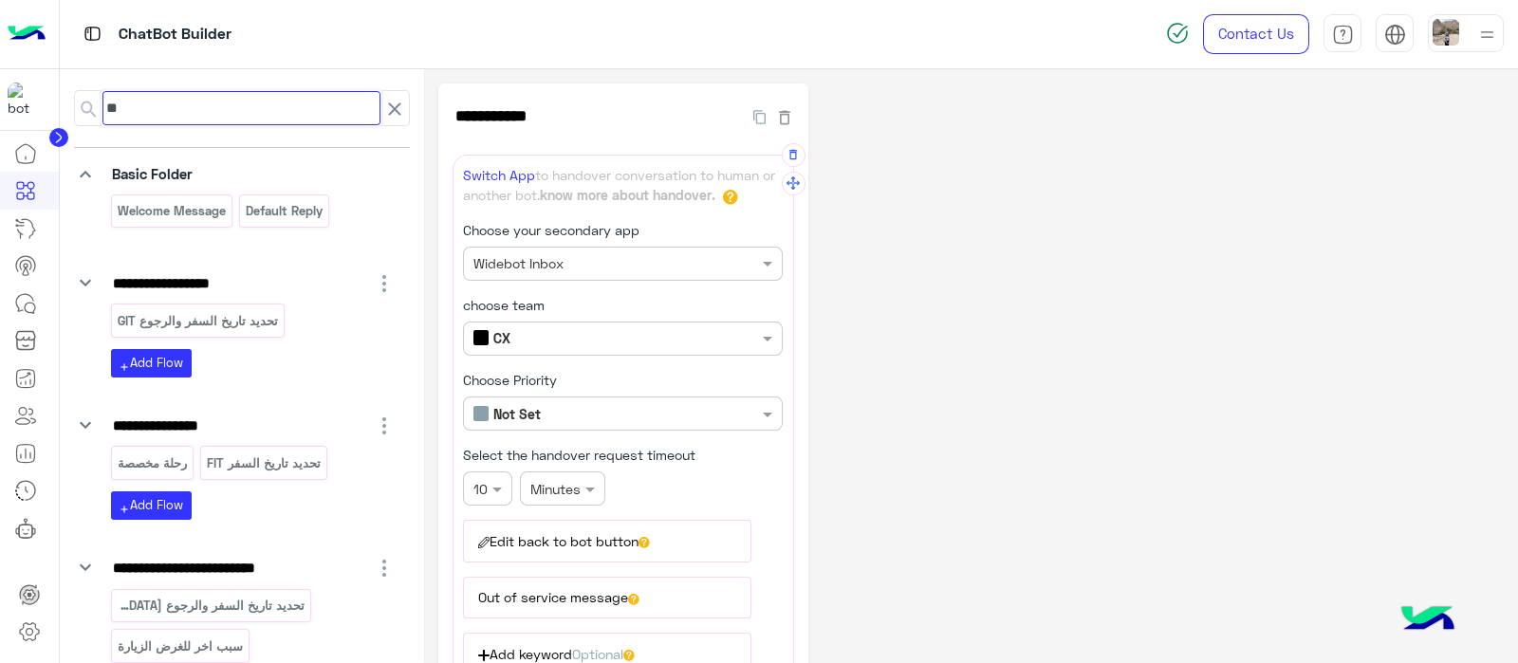
scroll to position [0, 0]
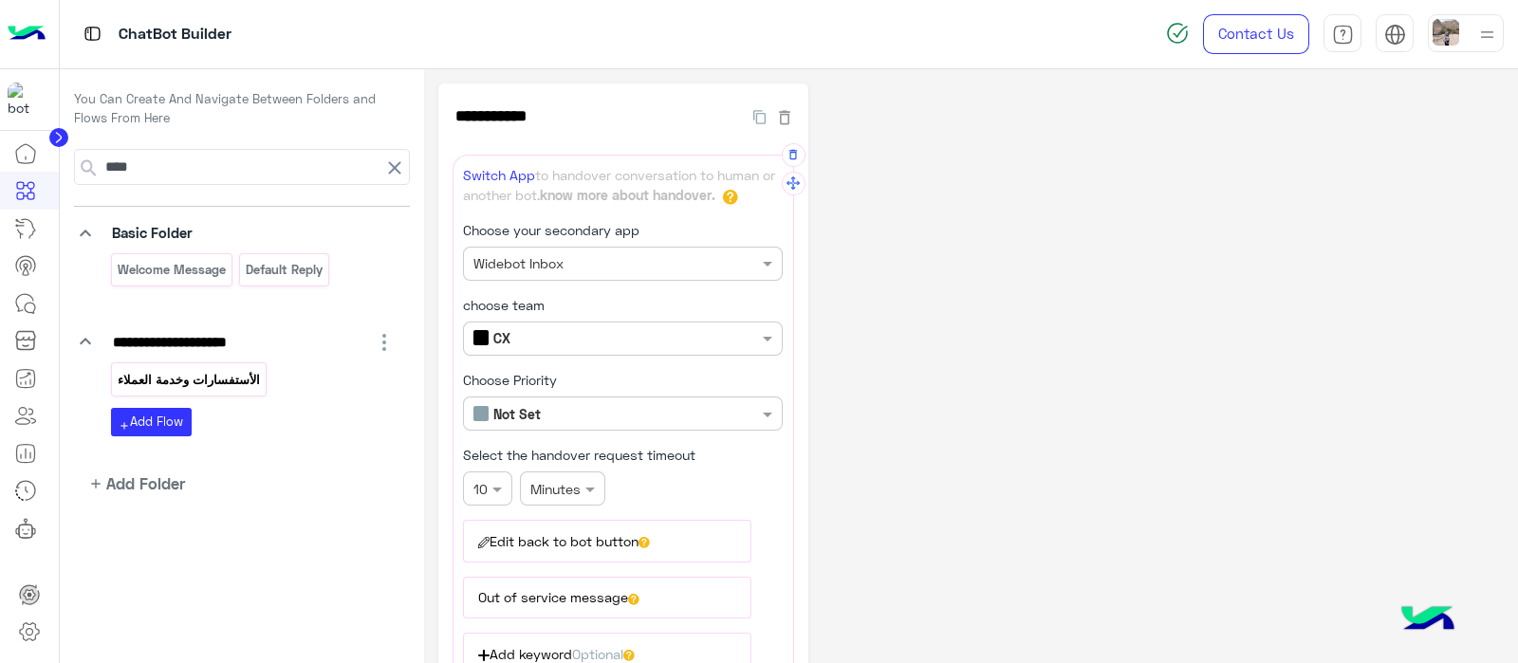
click at [232, 370] on p "الأستفسارات وخدمة العملاء" at bounding box center [188, 380] width 145 height 22
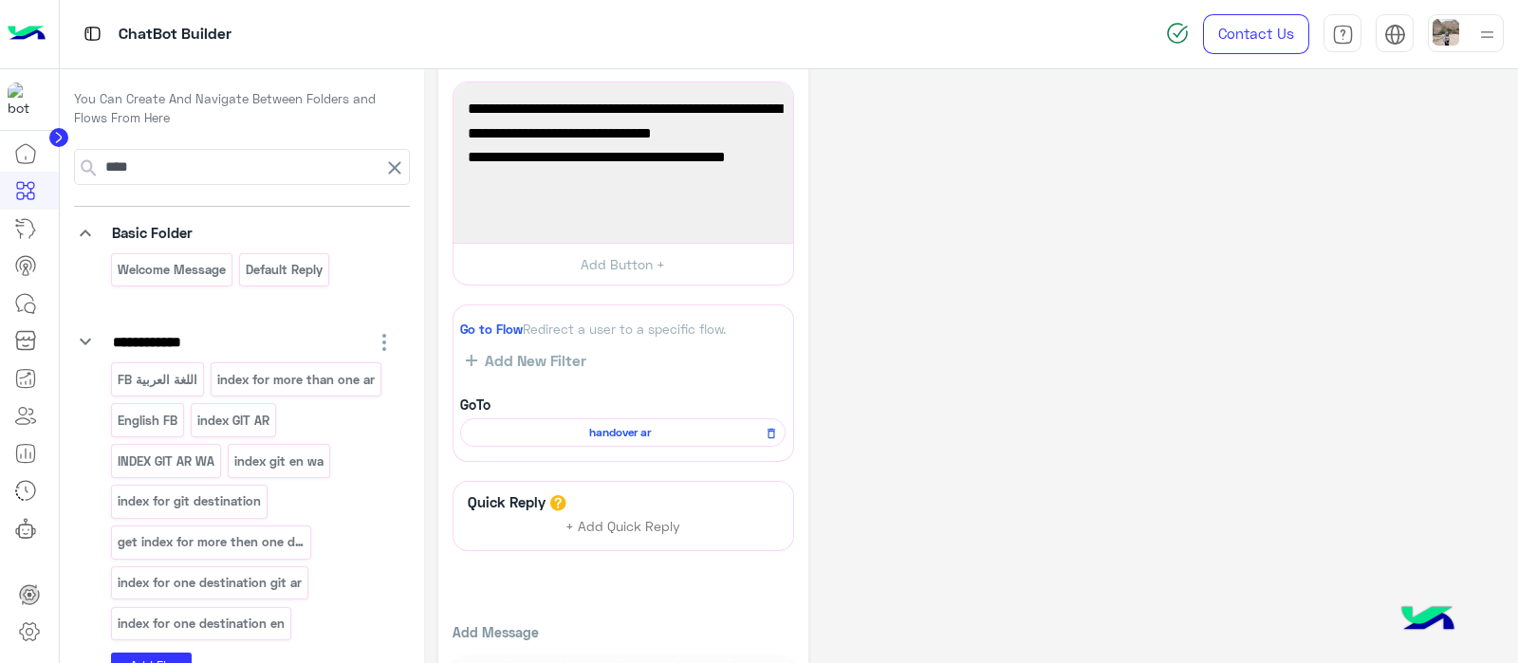
scroll to position [464, 0]
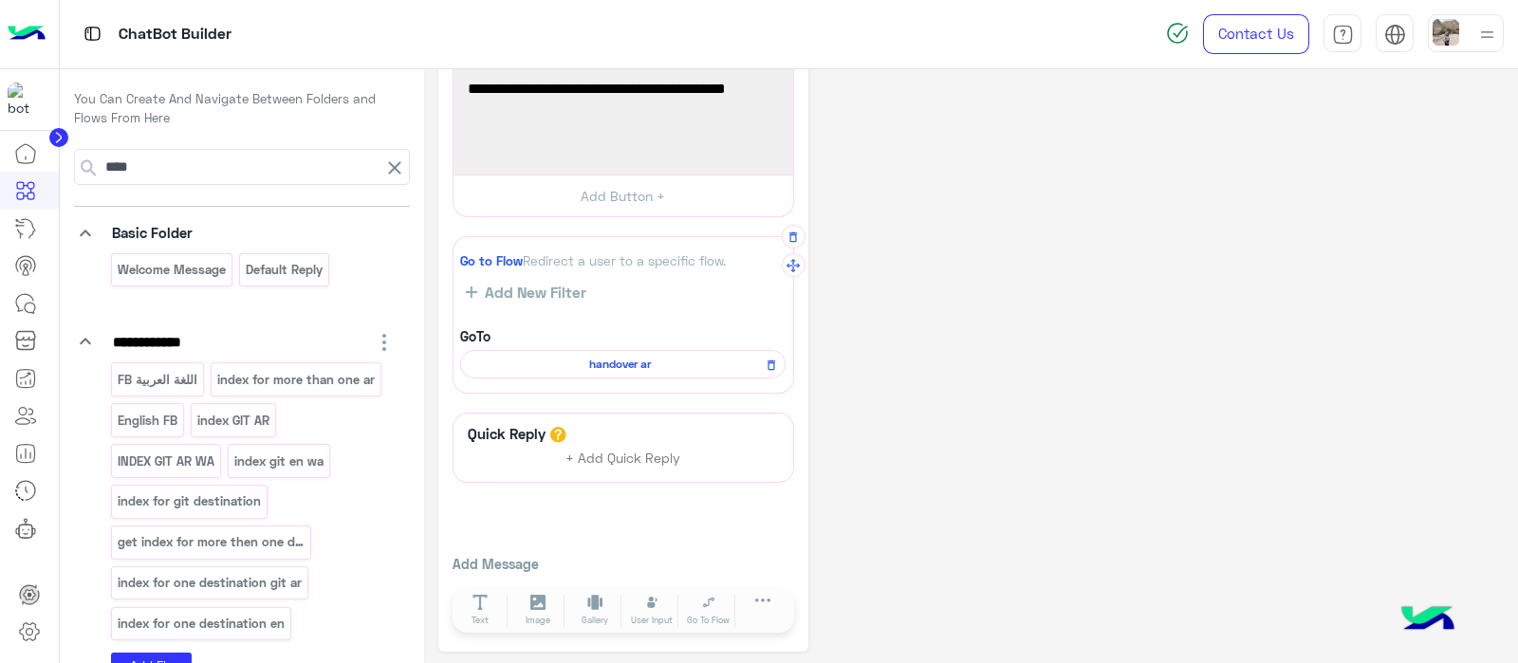
click at [643, 356] on span "handover ar" at bounding box center [620, 364] width 298 height 17
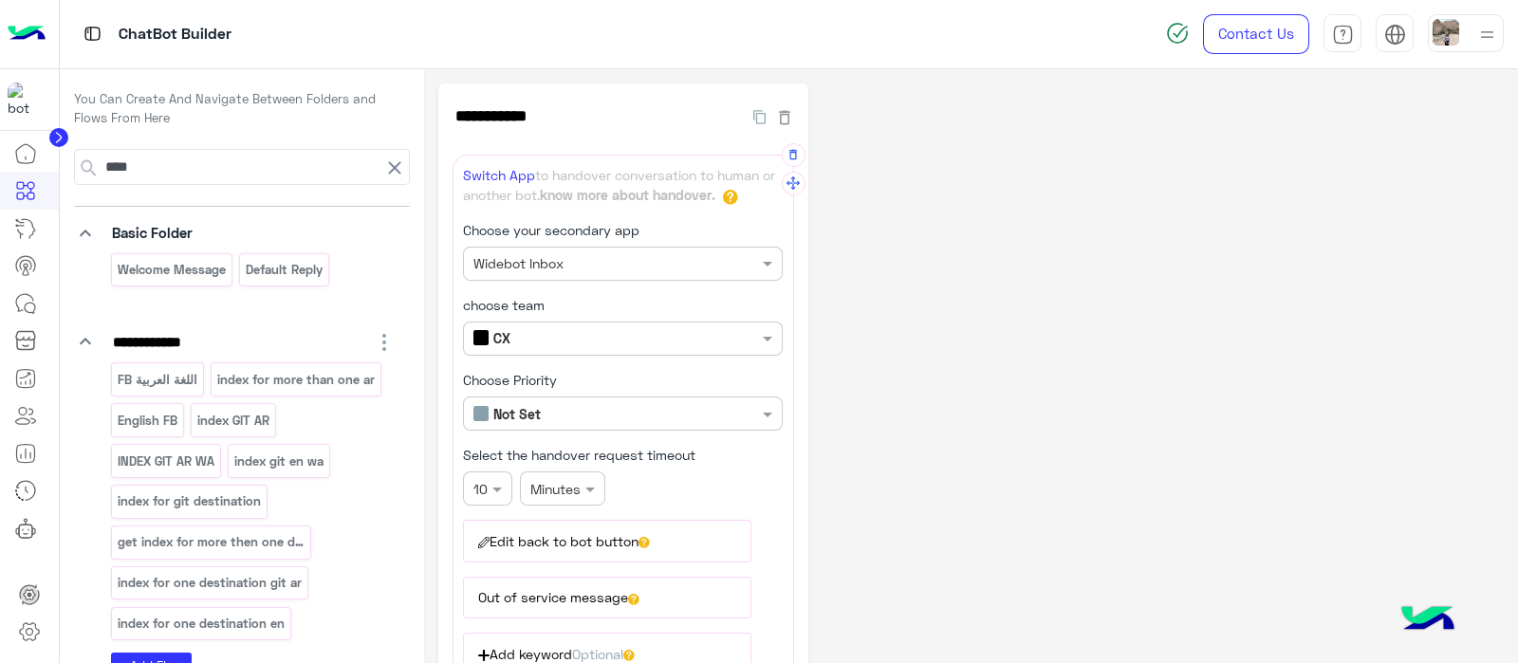
click at [517, 589] on button "Out of service message" at bounding box center [607, 598] width 288 height 42
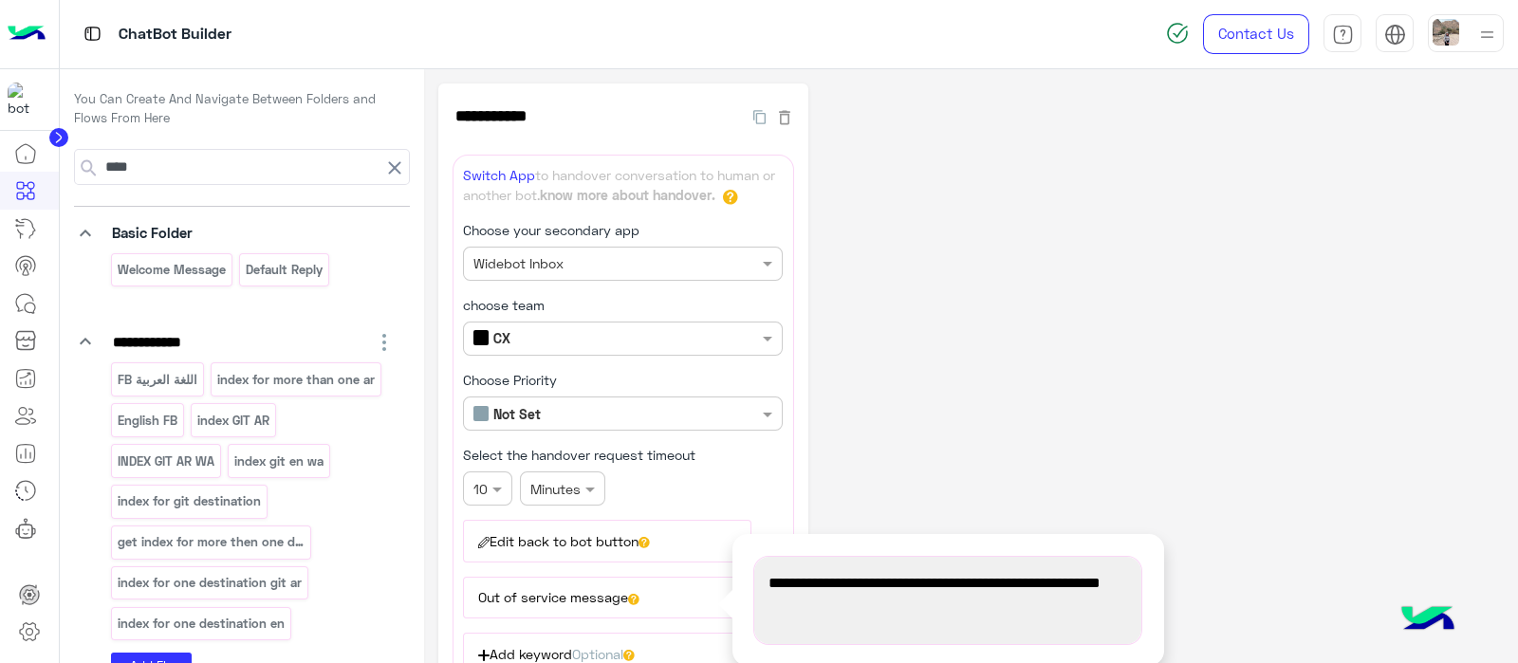
click at [916, 374] on div "**********" at bounding box center [971, 514] width 1066 height 861
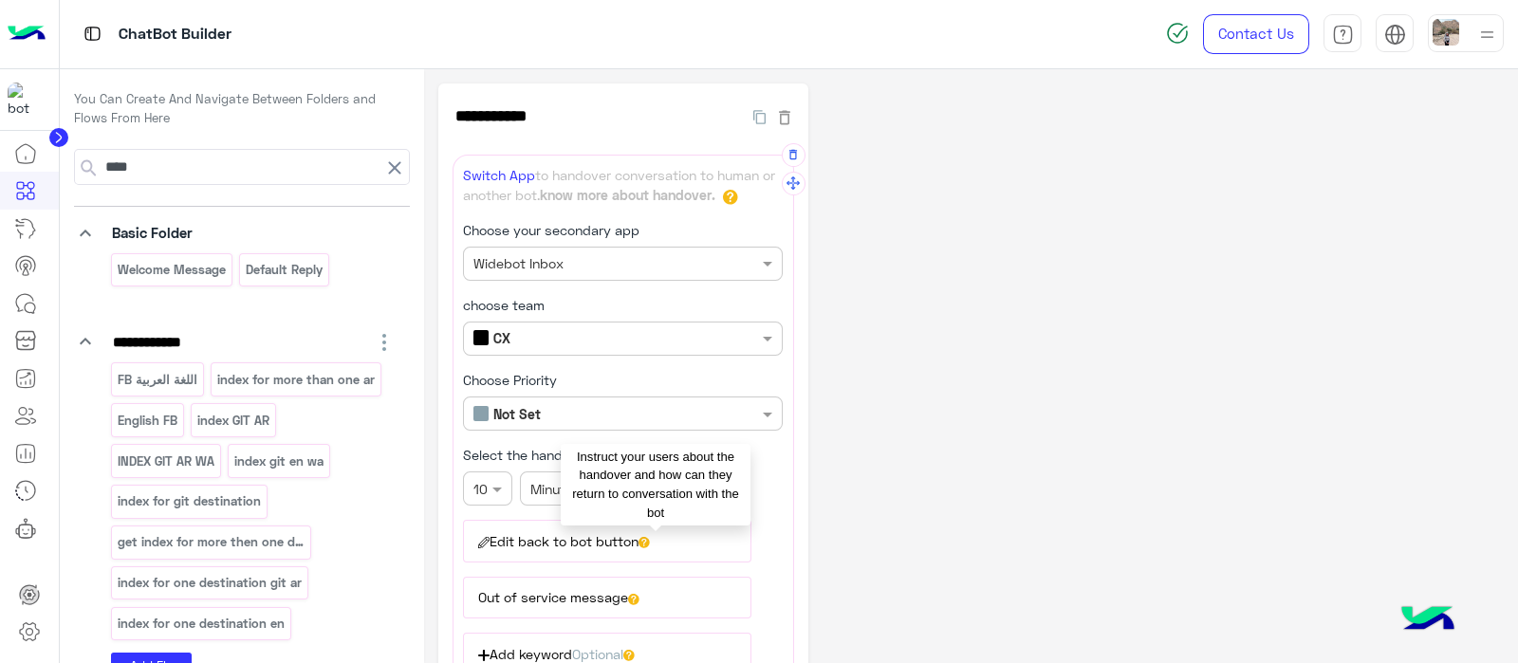
click at [650, 538] on icon at bounding box center [644, 542] width 11 height 11
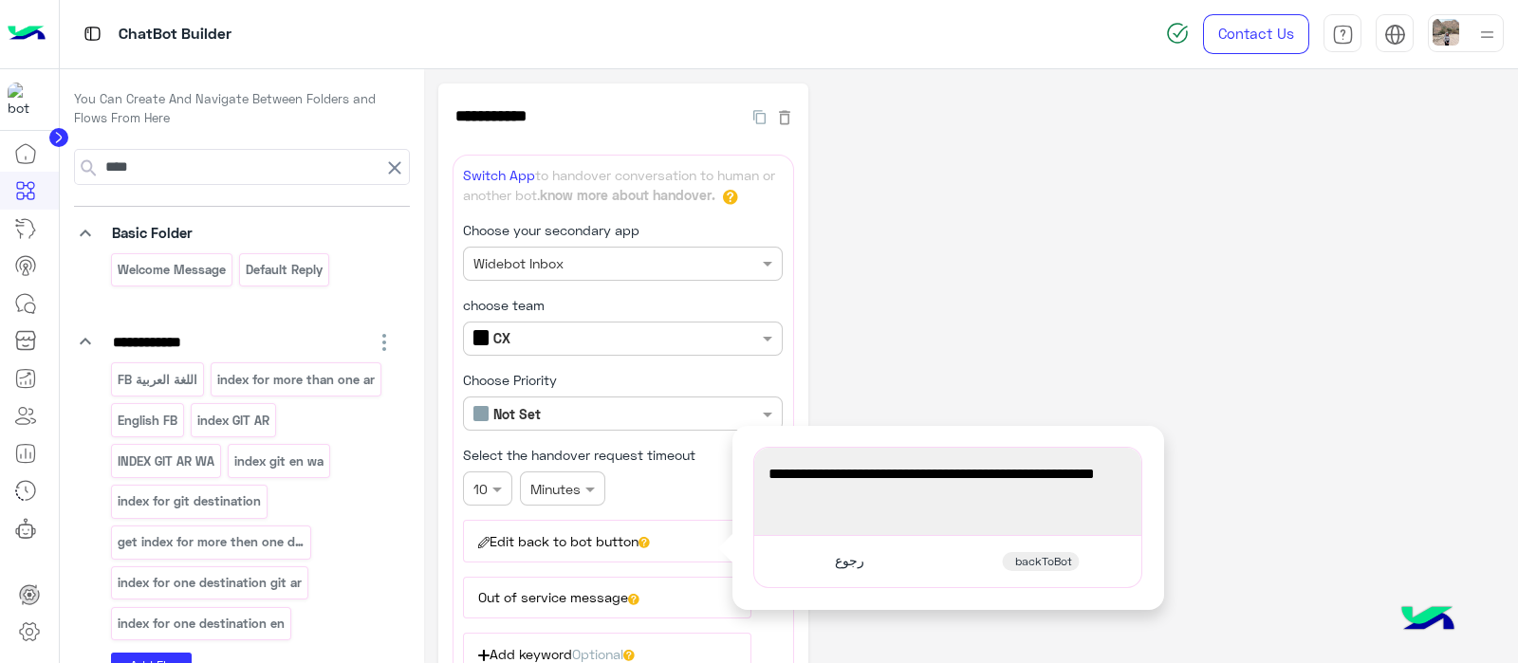
click at [954, 341] on div "**********" at bounding box center [971, 514] width 1066 height 861
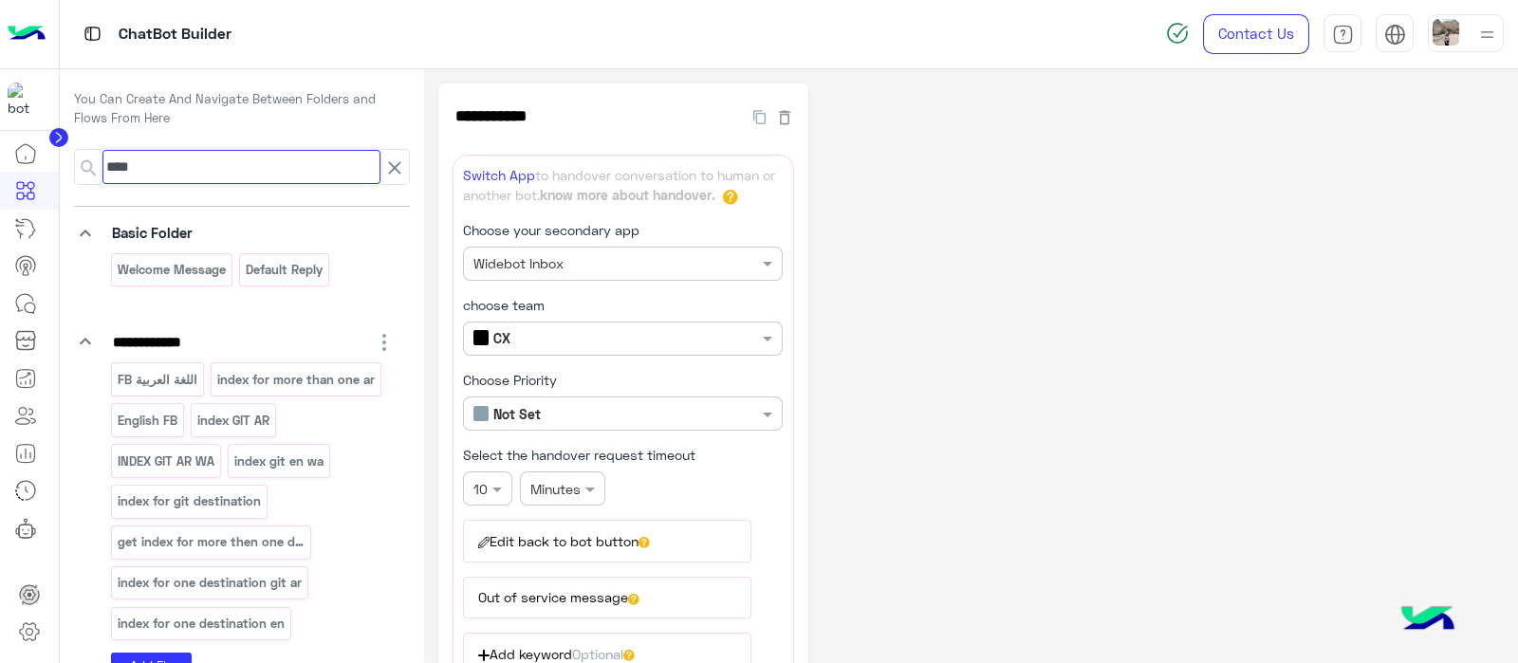
click at [312, 173] on input "****" at bounding box center [241, 167] width 278 height 34
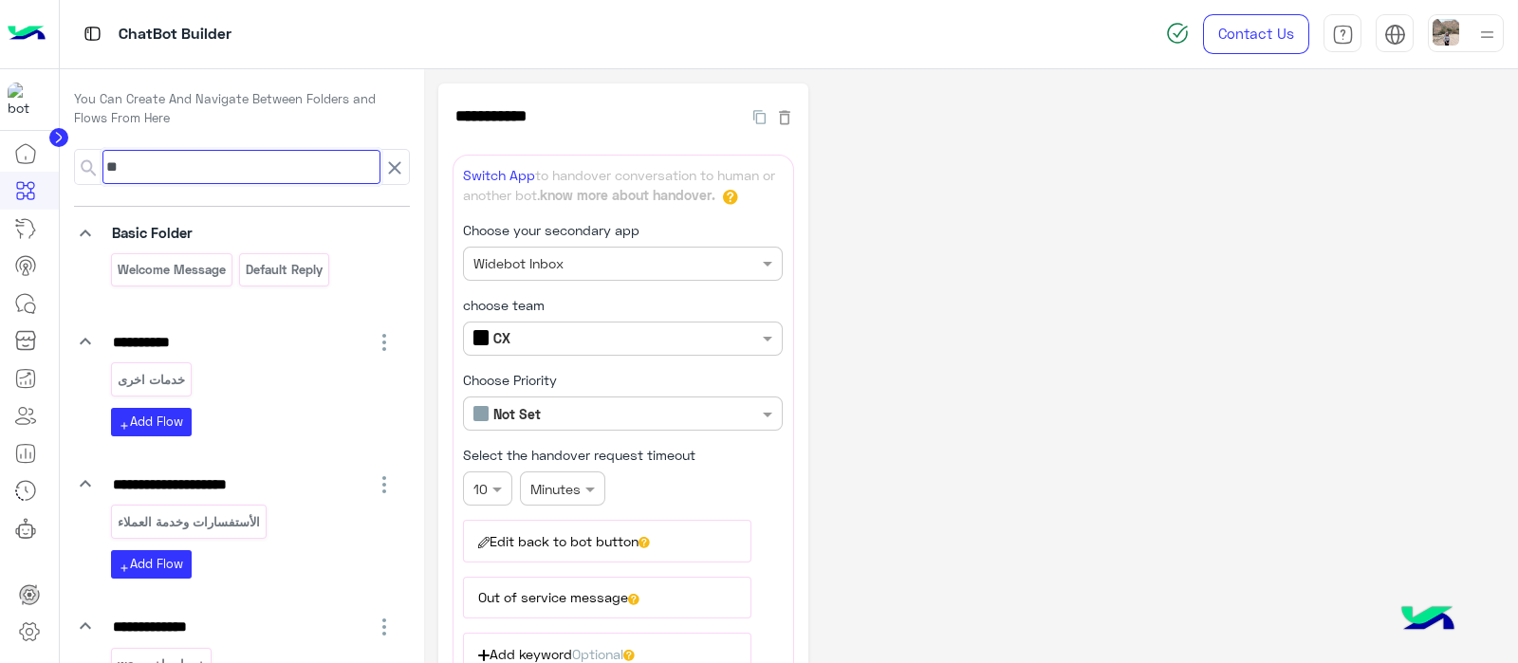
type input "*"
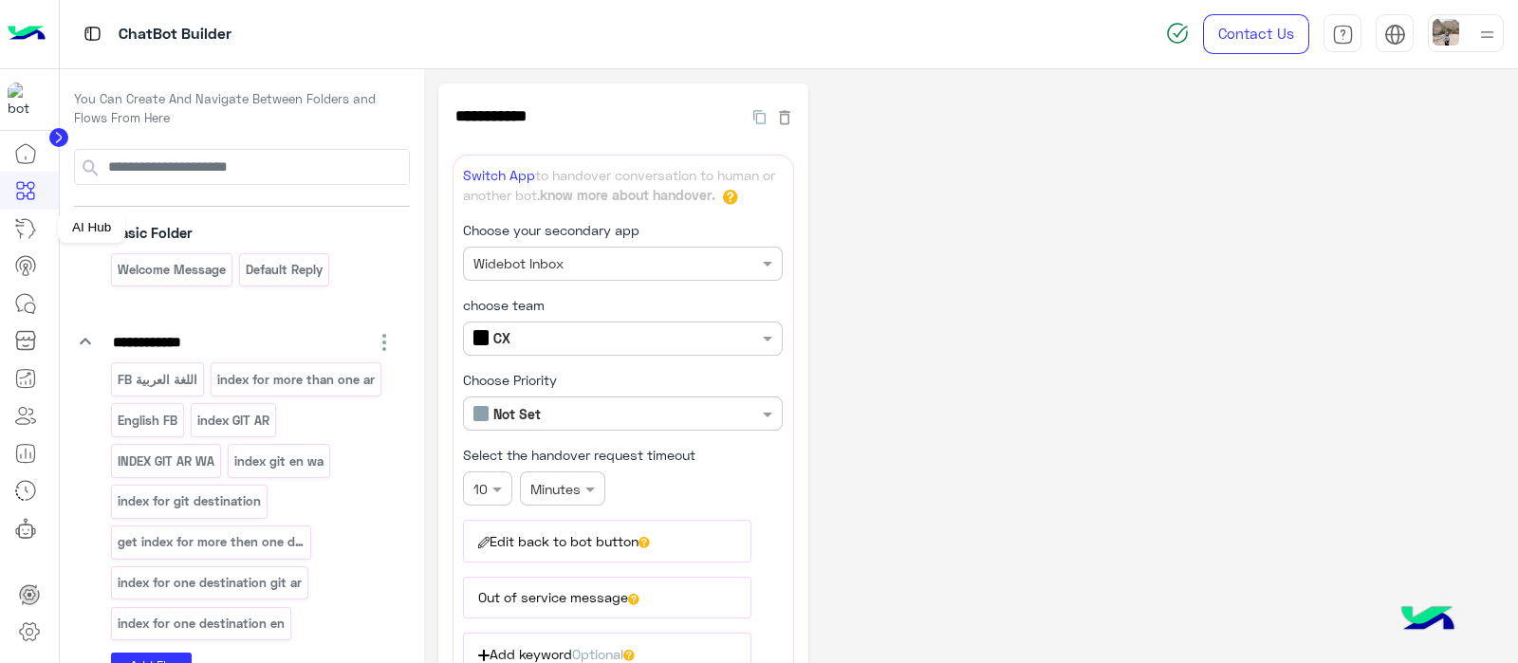
click at [26, 230] on icon at bounding box center [25, 228] width 23 height 23
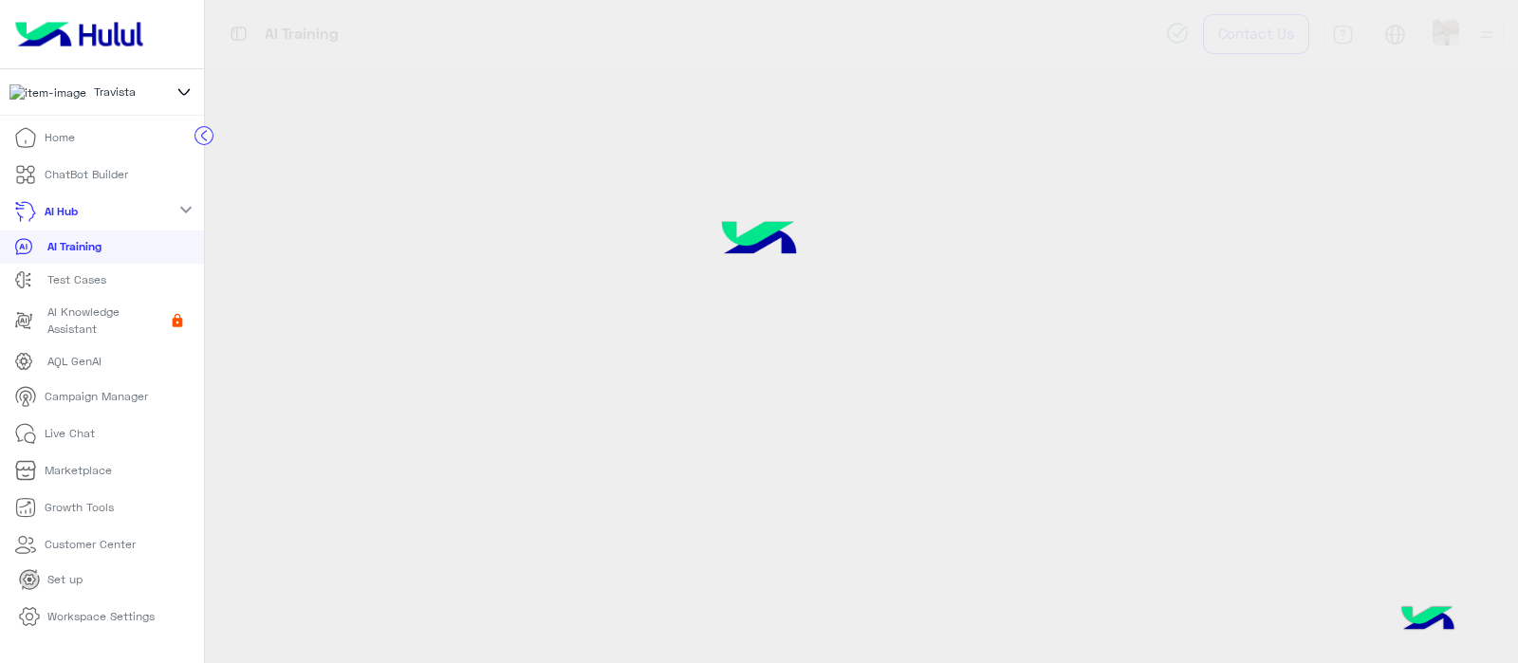
click at [55, 255] on p "AI Training" at bounding box center [74, 246] width 54 height 17
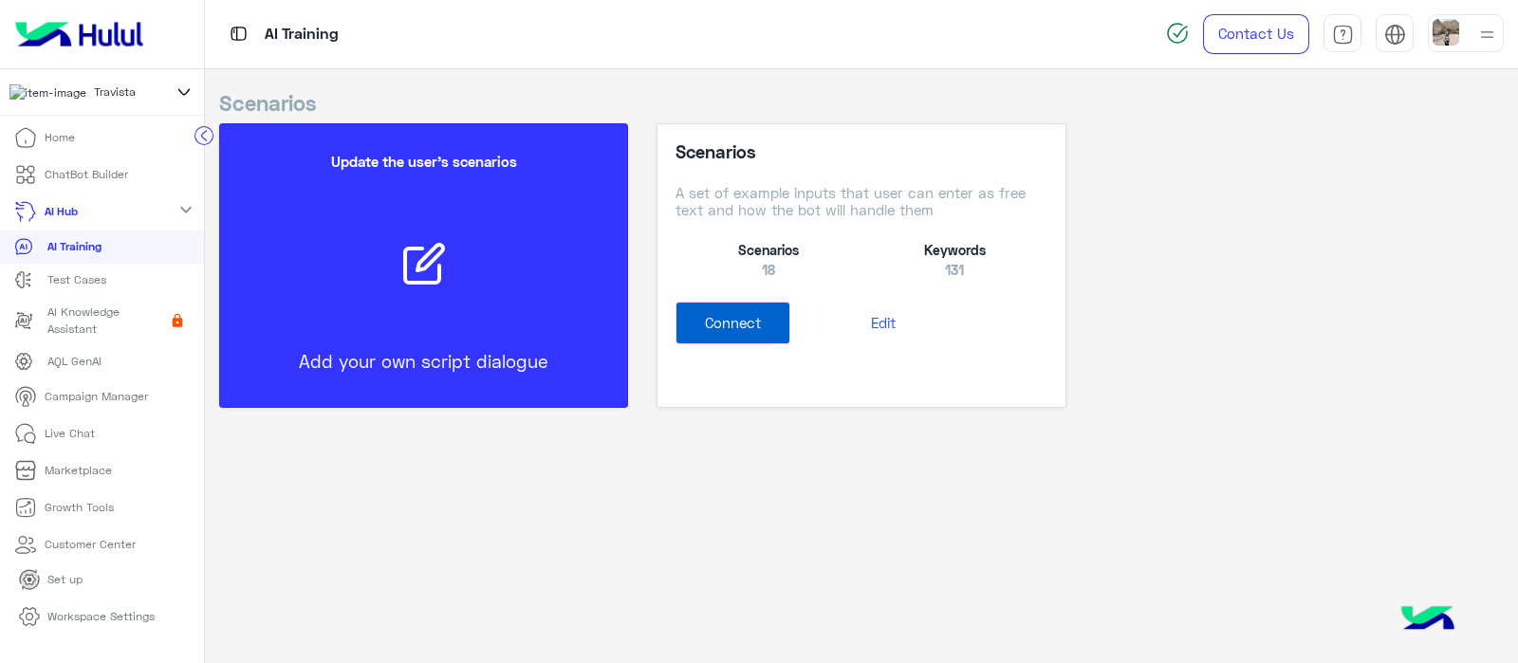
click at [874, 329] on button "Edit" at bounding box center [883, 323] width 186 height 43
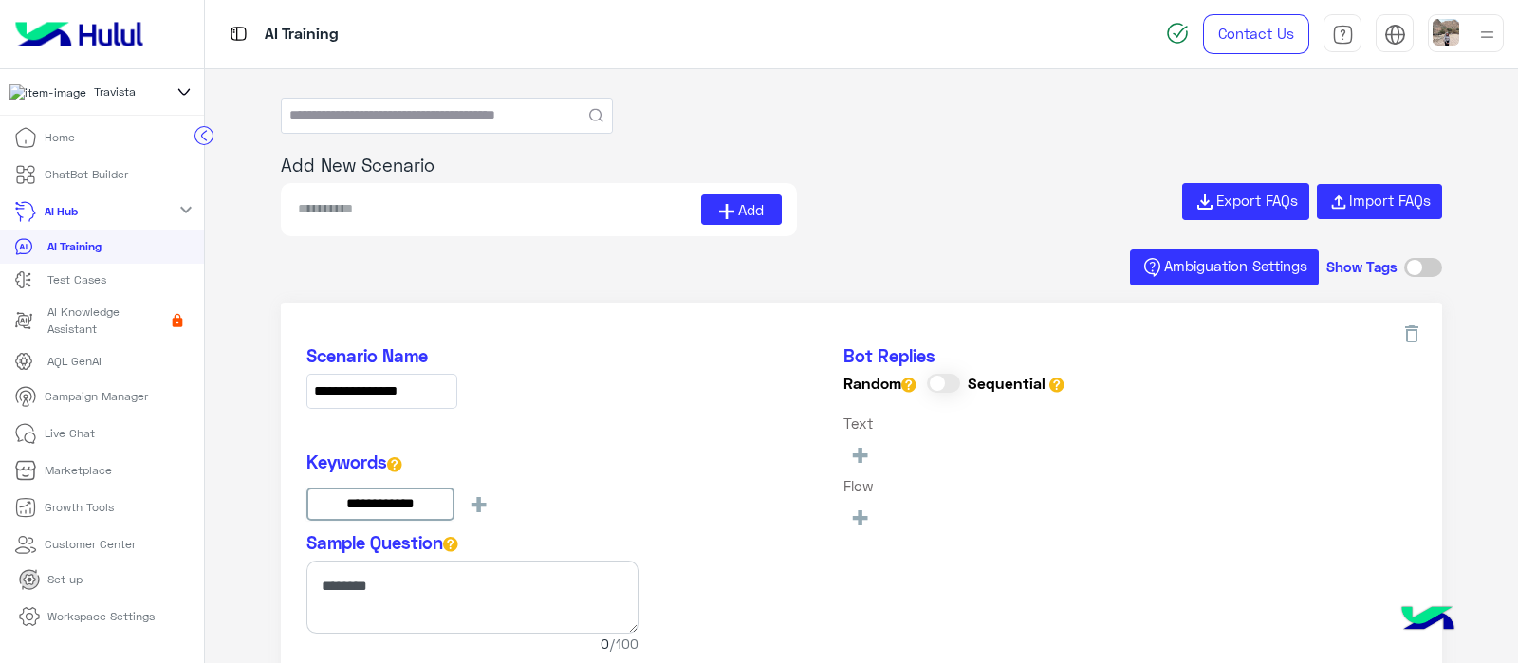
type input "**********"
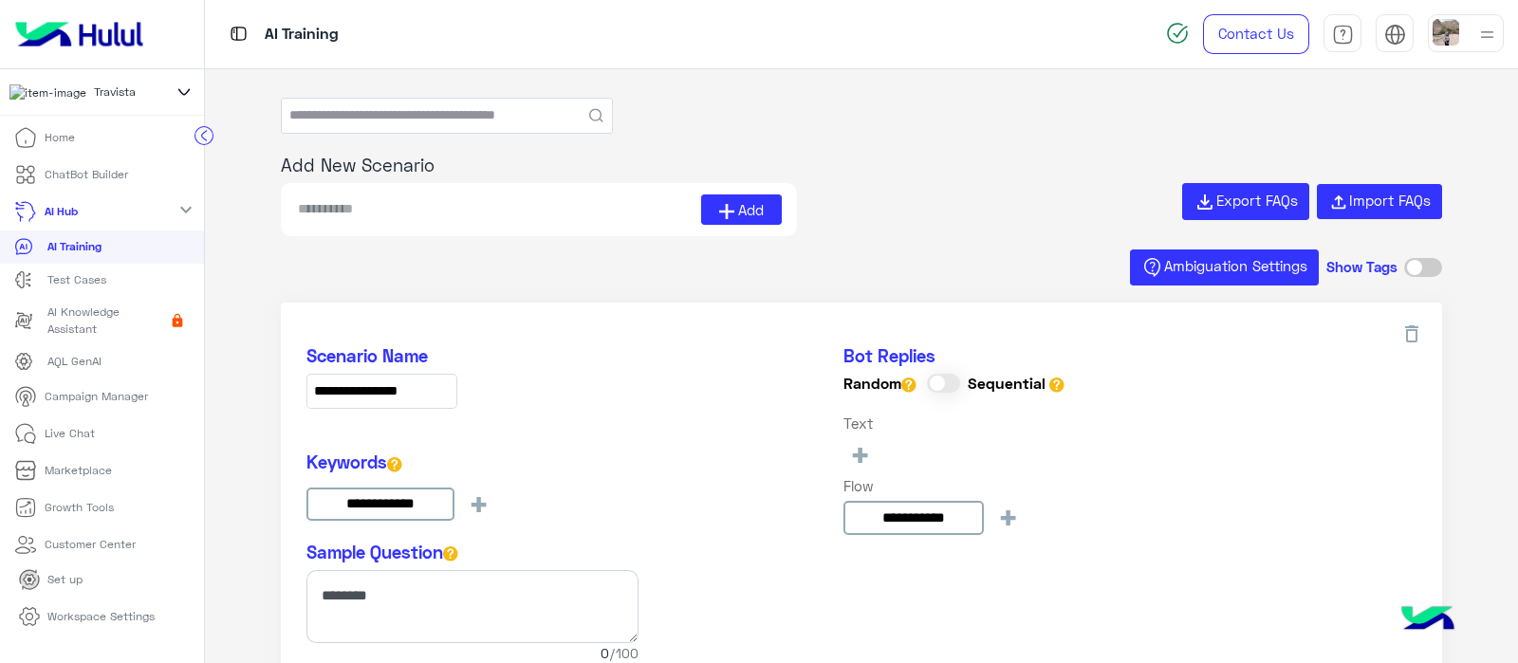
click at [59, 255] on p "AI Training" at bounding box center [74, 246] width 54 height 17
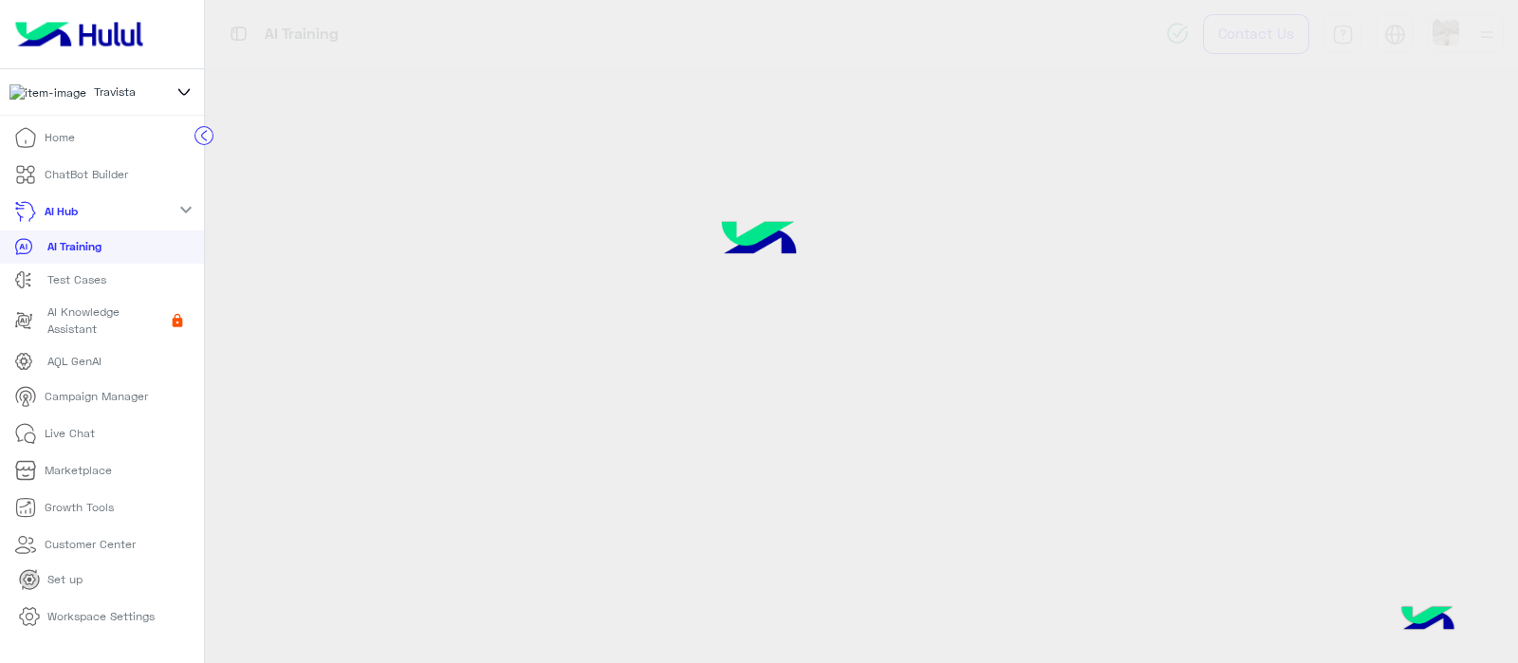
click at [84, 222] on link "AI Hub" at bounding box center [49, 212] width 99 height 37
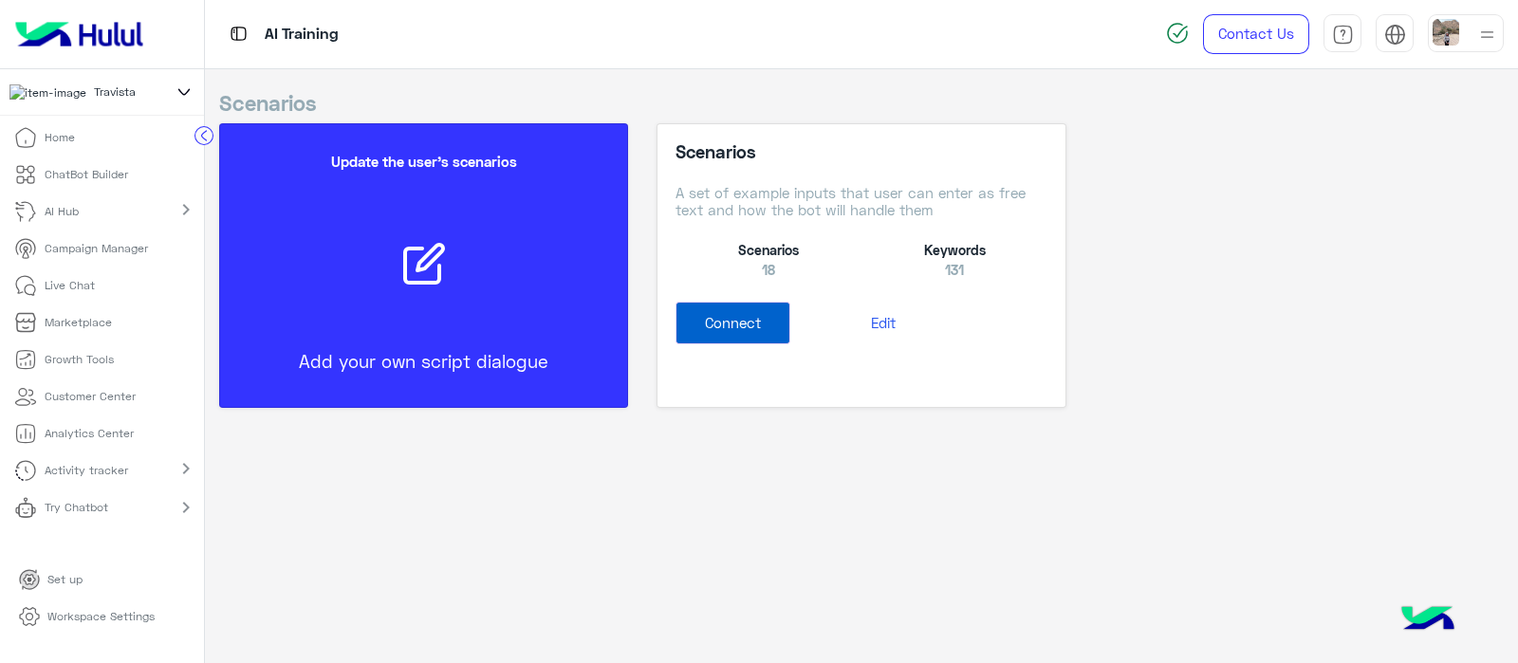
click at [52, 177] on p "ChatBot Builder" at bounding box center [87, 174] width 84 height 17
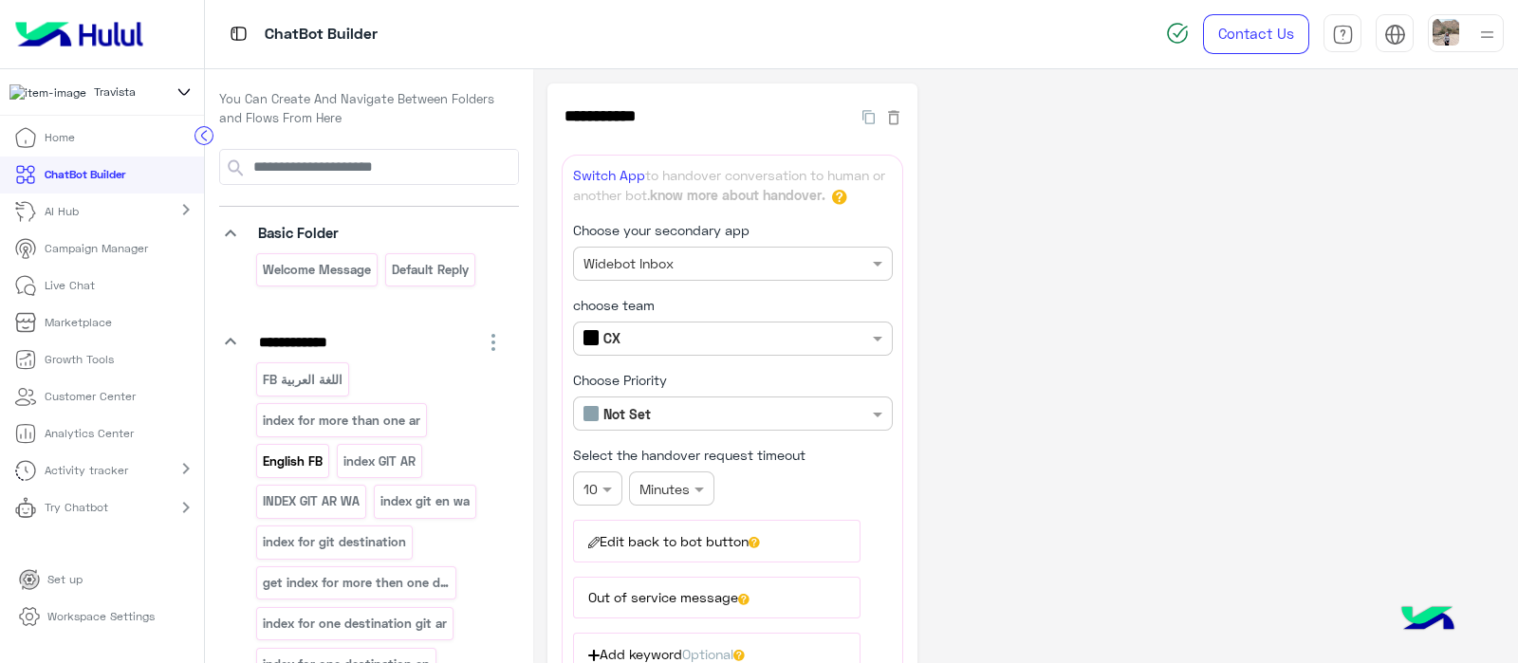
click at [302, 457] on p "English FB" at bounding box center [293, 462] width 63 height 22
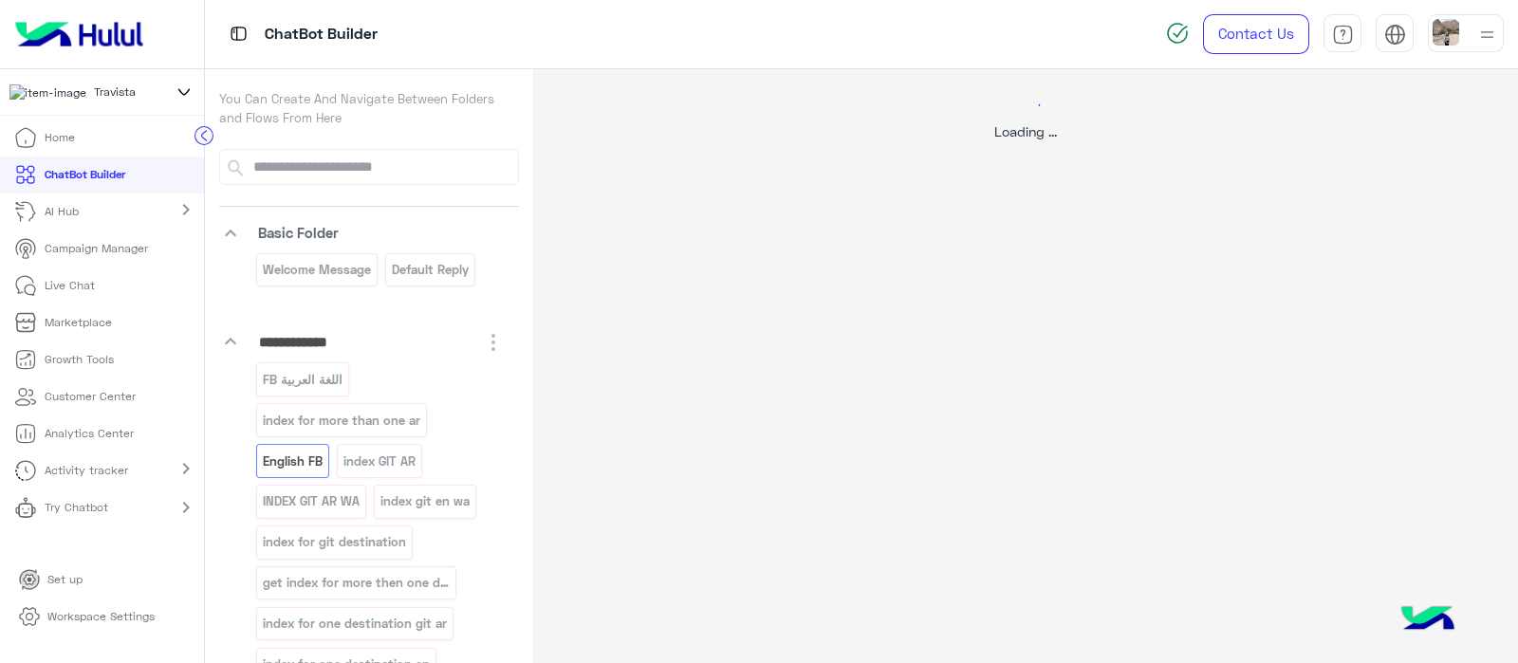
select select "*"
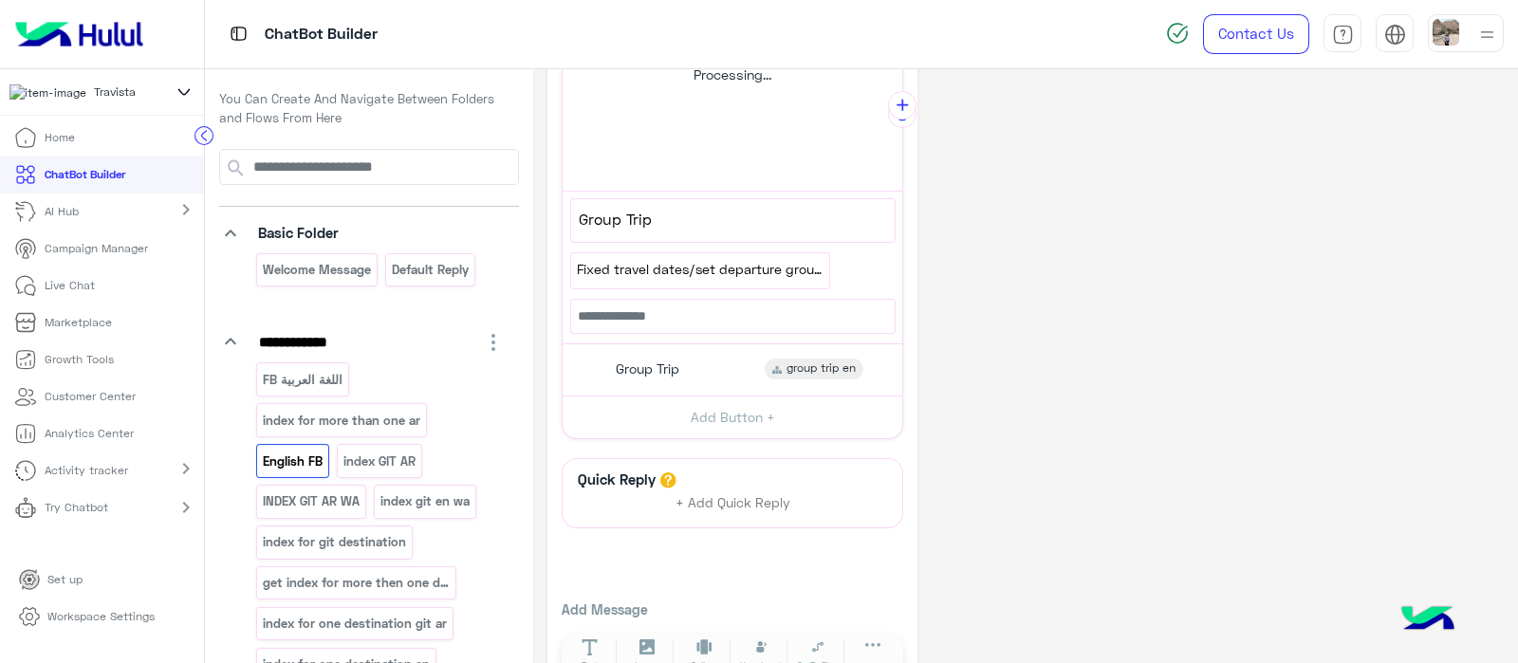
scroll to position [790, 0]
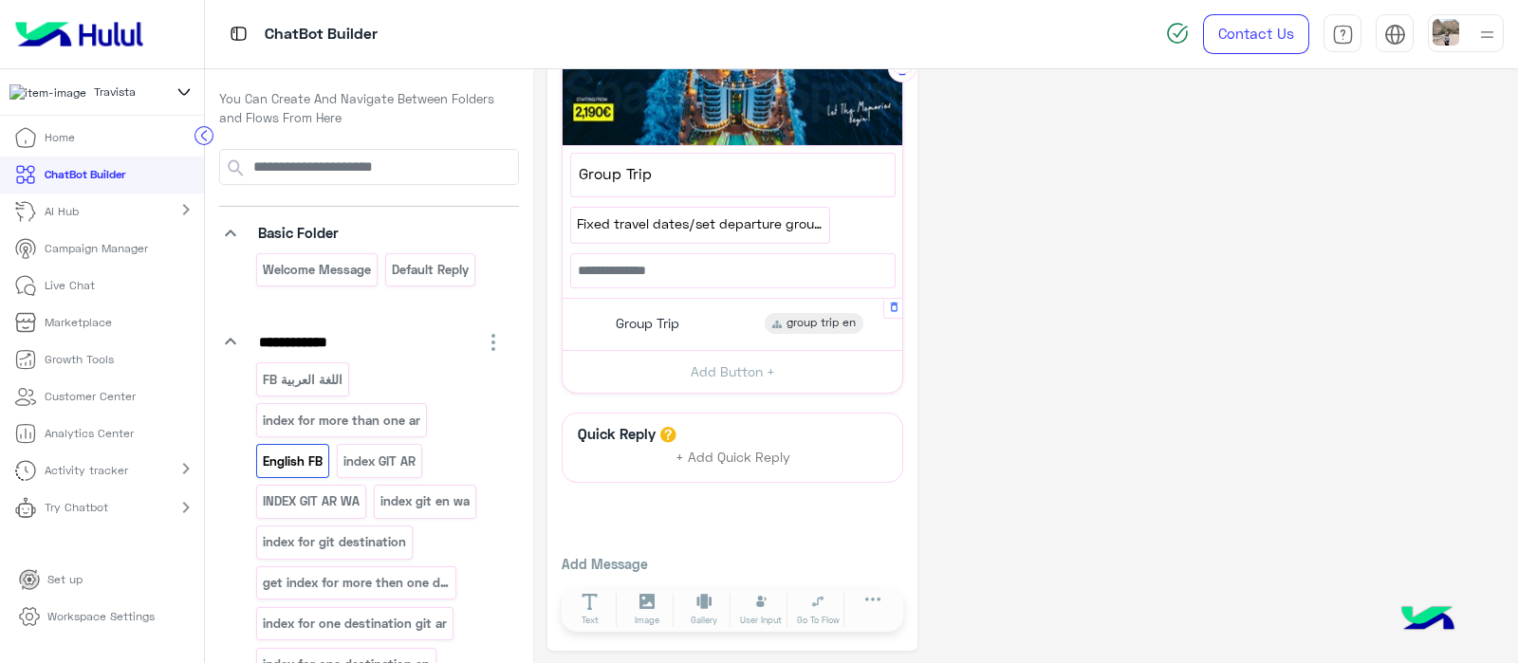
click at [628, 319] on span "Group Trip" at bounding box center [648, 323] width 64 height 17
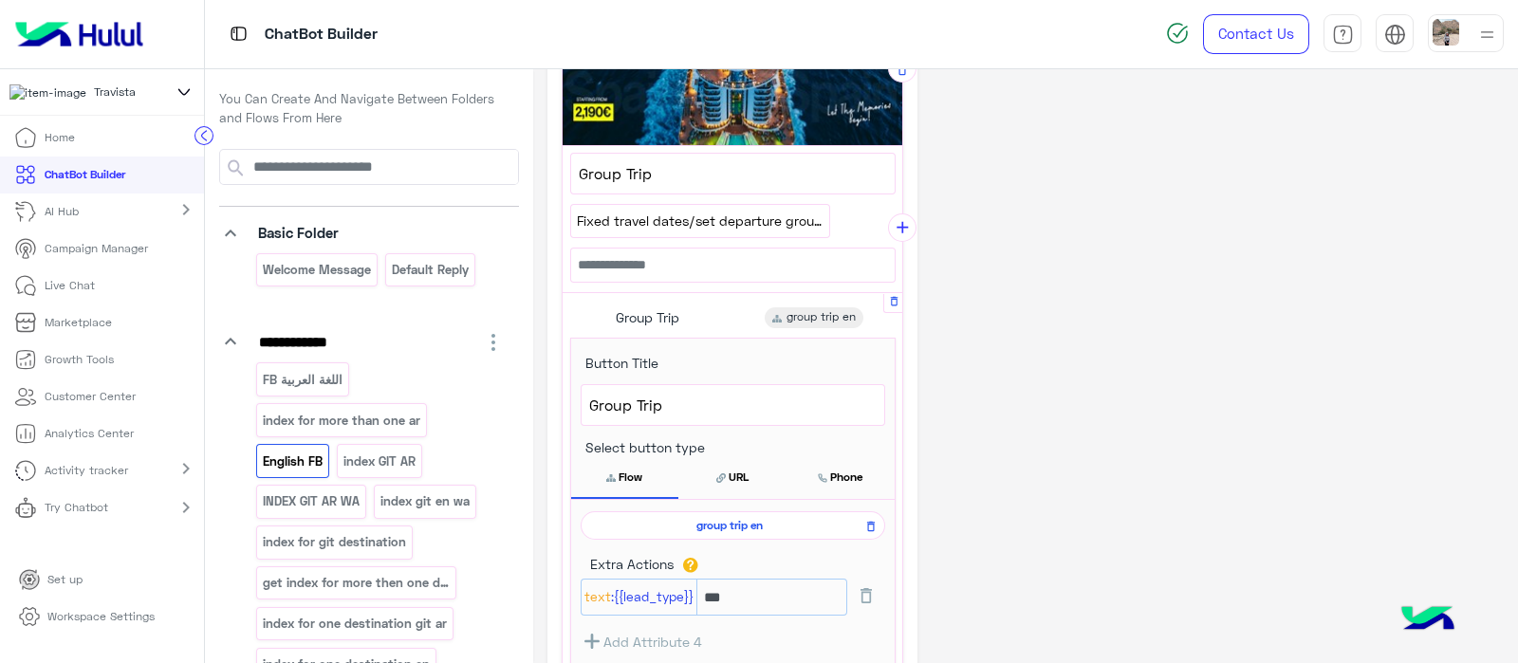
scroll to position [957, 0]
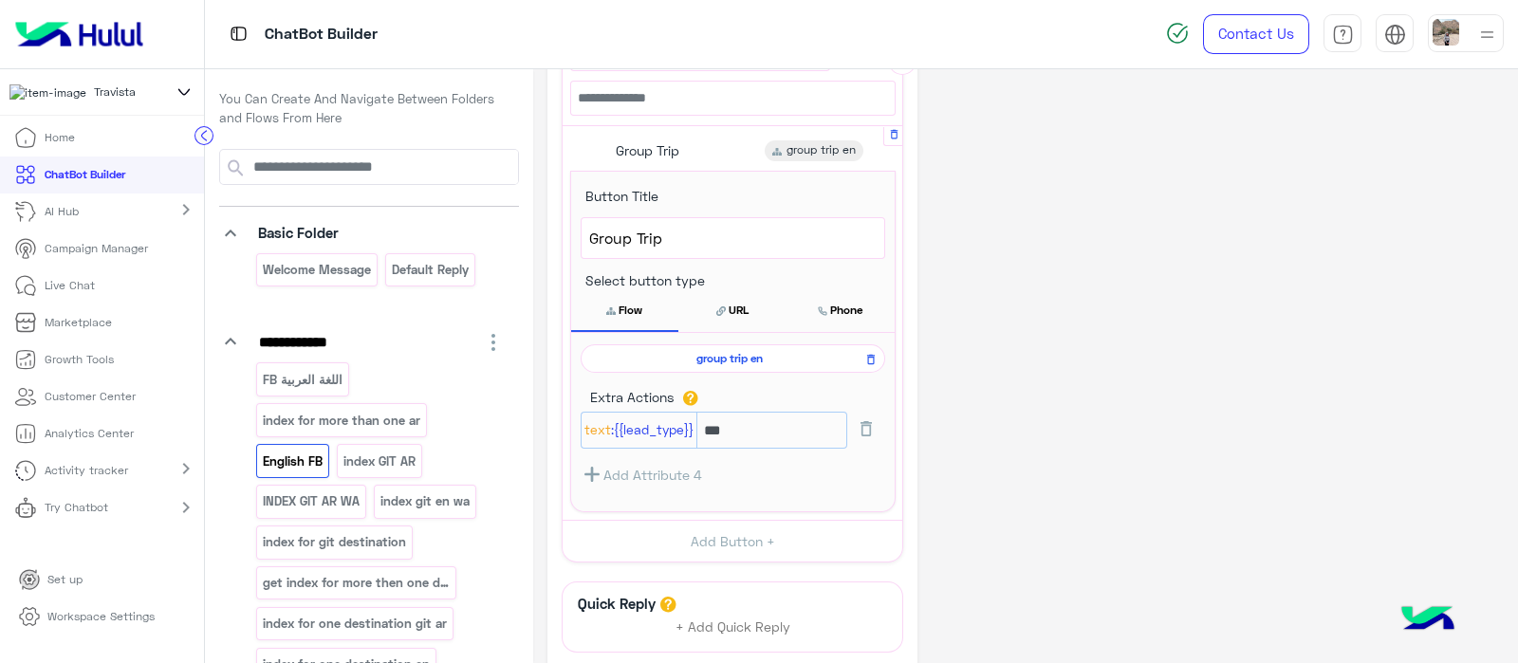
click at [719, 353] on span "group trip en" at bounding box center [729, 358] width 277 height 17
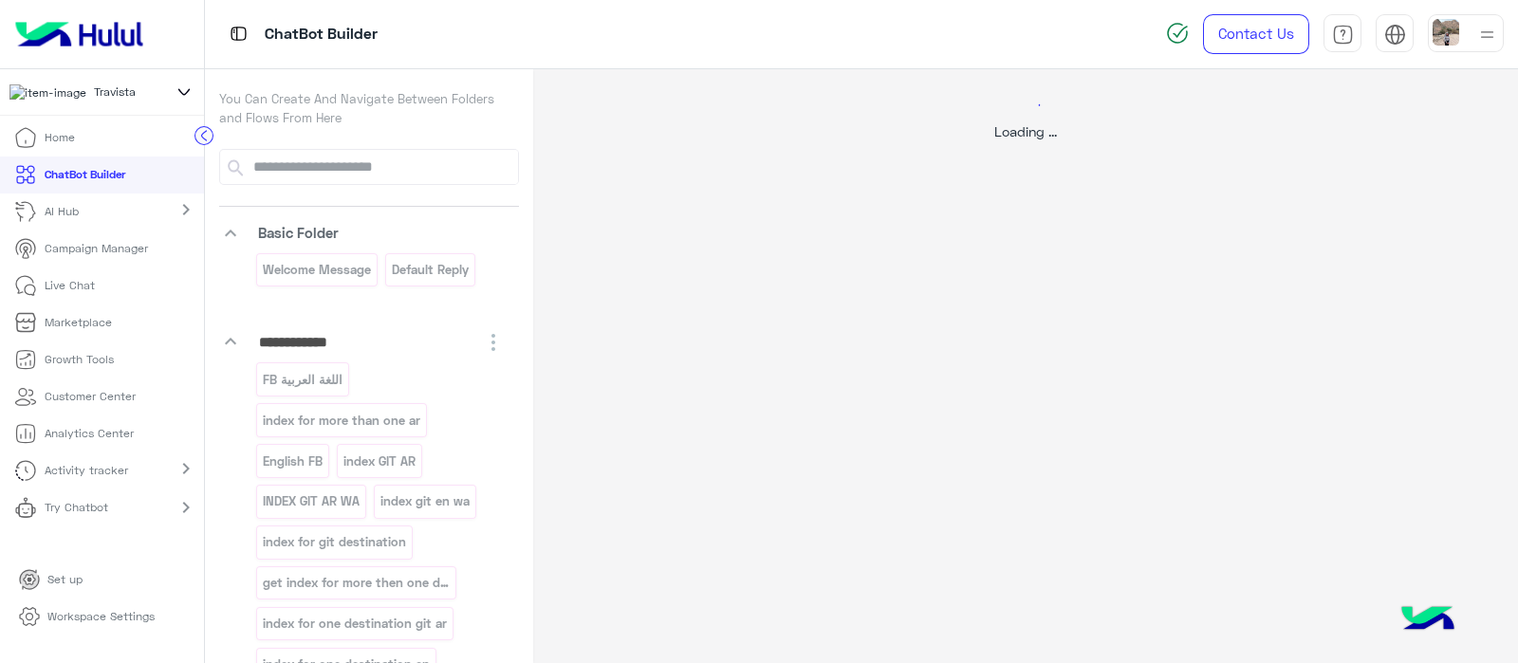
scroll to position [0, 0]
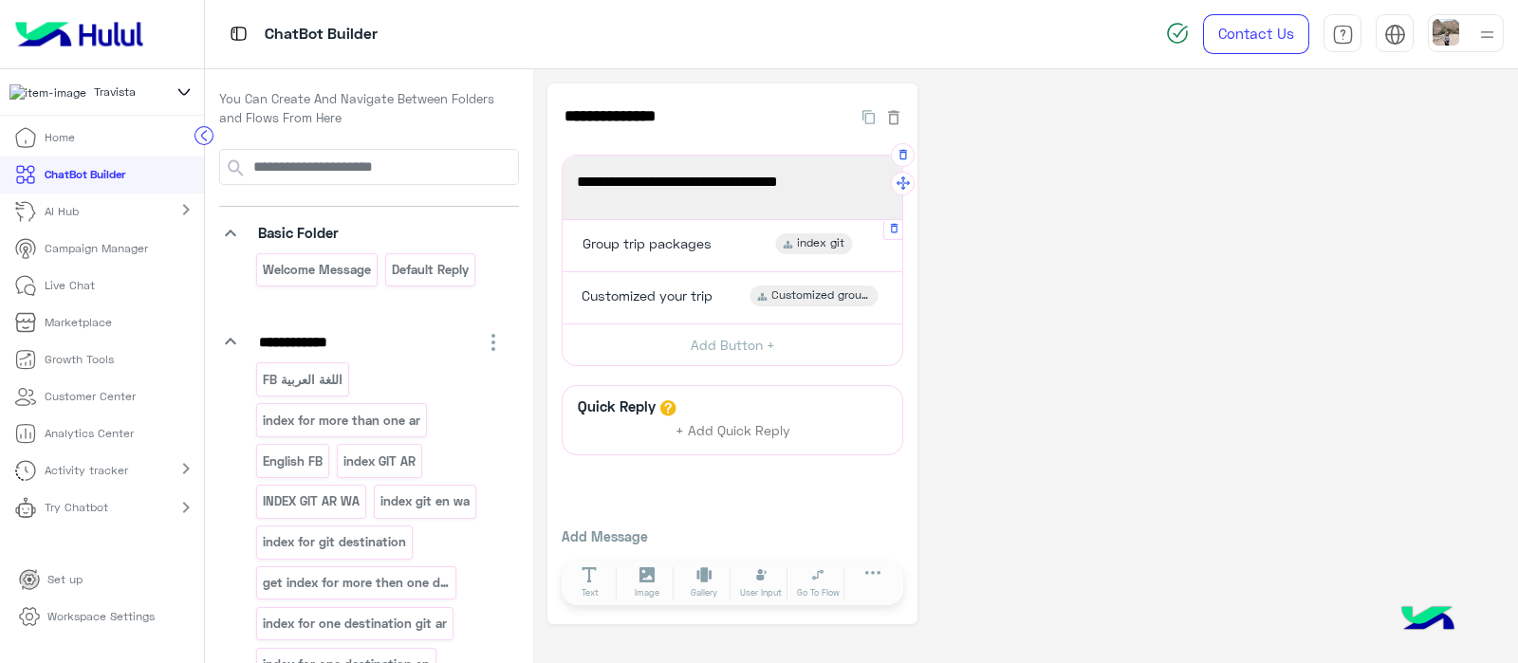
click at [682, 245] on span "Group trip packages" at bounding box center [647, 243] width 129 height 17
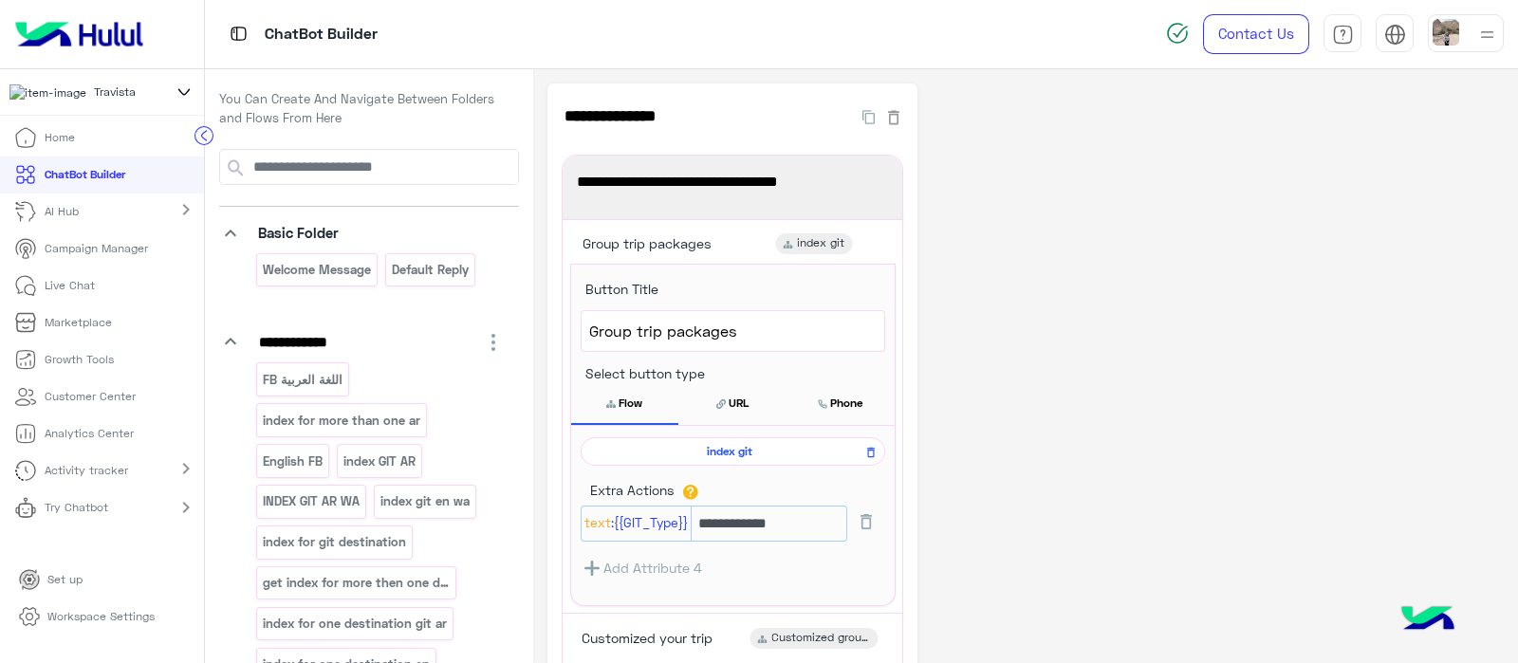
click at [702, 453] on span "index git" at bounding box center [729, 451] width 277 height 17
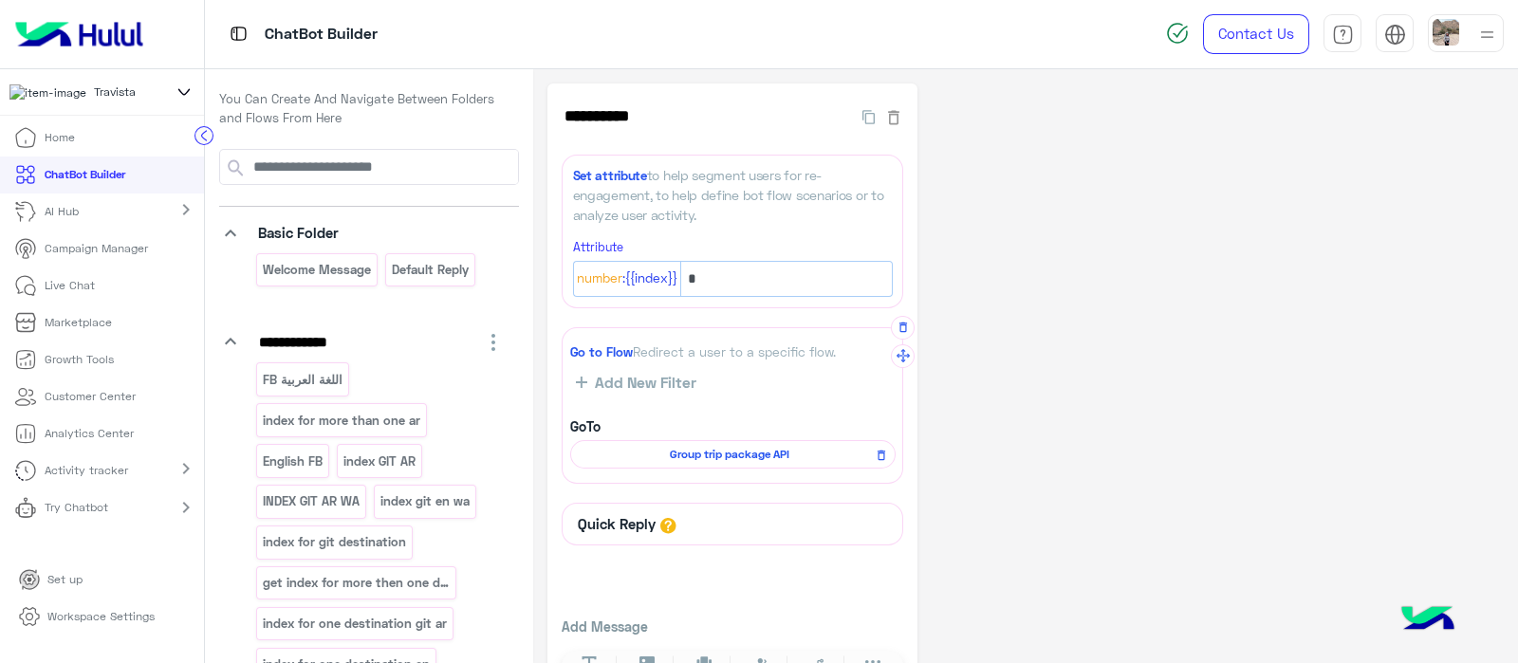
click at [681, 460] on span "Group trip package API" at bounding box center [730, 454] width 298 height 17
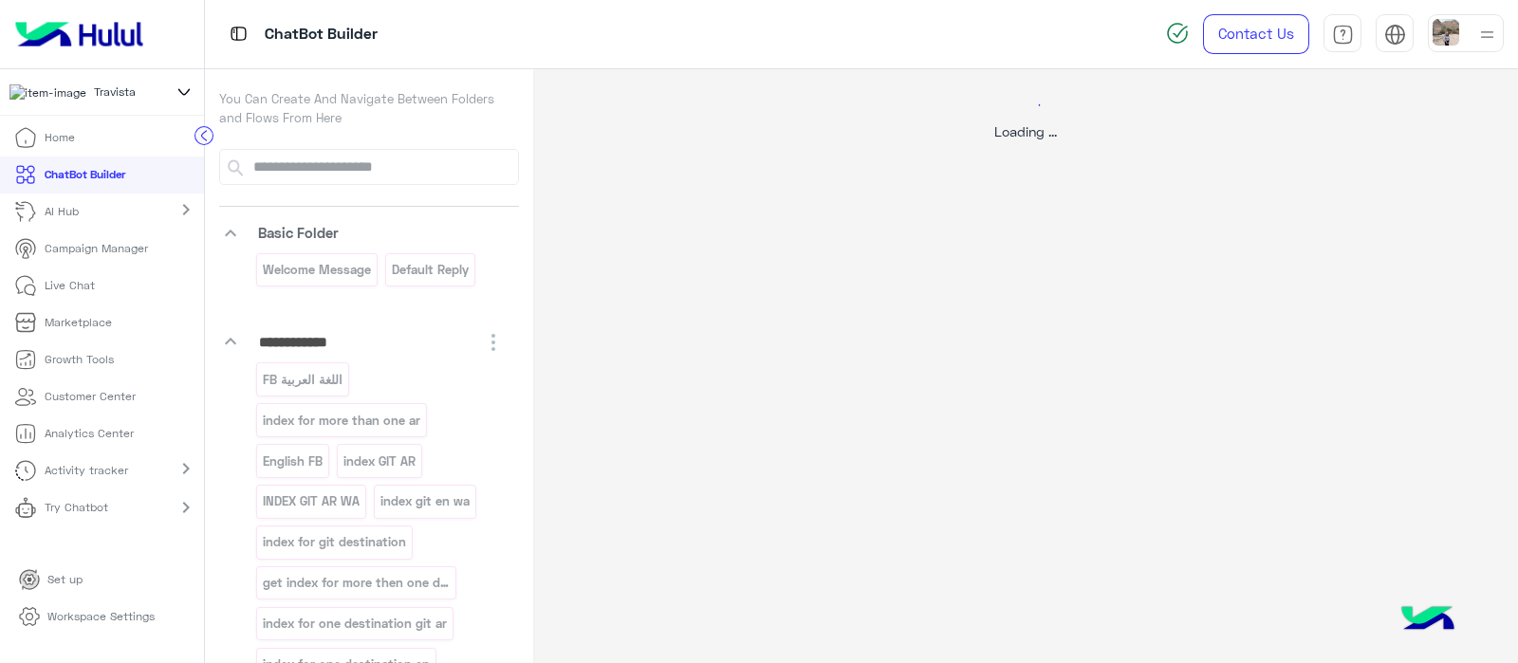
select select "****"
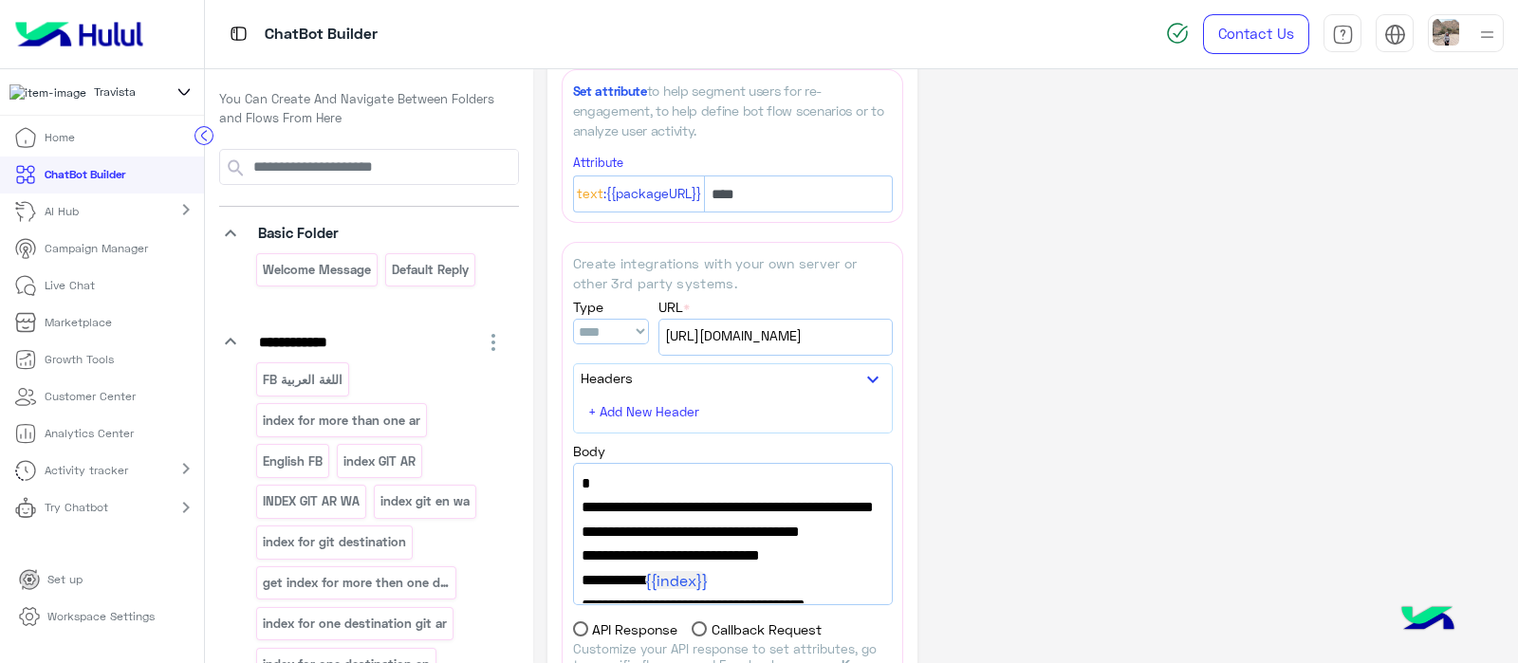
scroll to position [431, 0]
click at [804, 510] on span ""url":"https://api.npoint.io/6562247ac8428f8a3251"," at bounding box center [733, 507] width 303 height 25
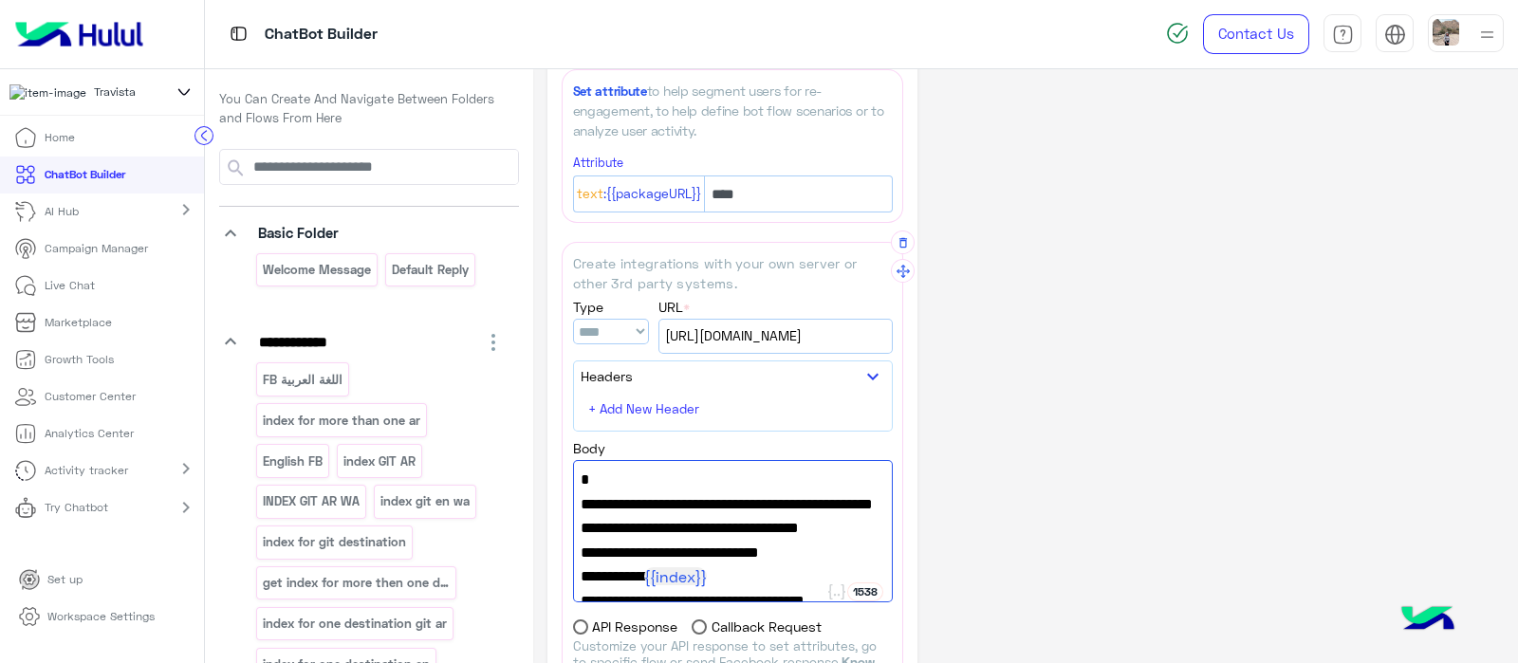
drag, startPoint x: 657, startPoint y: 524, endPoint x: 579, endPoint y: 505, distance: 80.1
click at [579, 505] on div "{ "url":"https://api.npoint.io/6562247ac8428f8a3251", "failure_flow_name":"Welc…" at bounding box center [733, 531] width 320 height 142
paste textarea "**********"
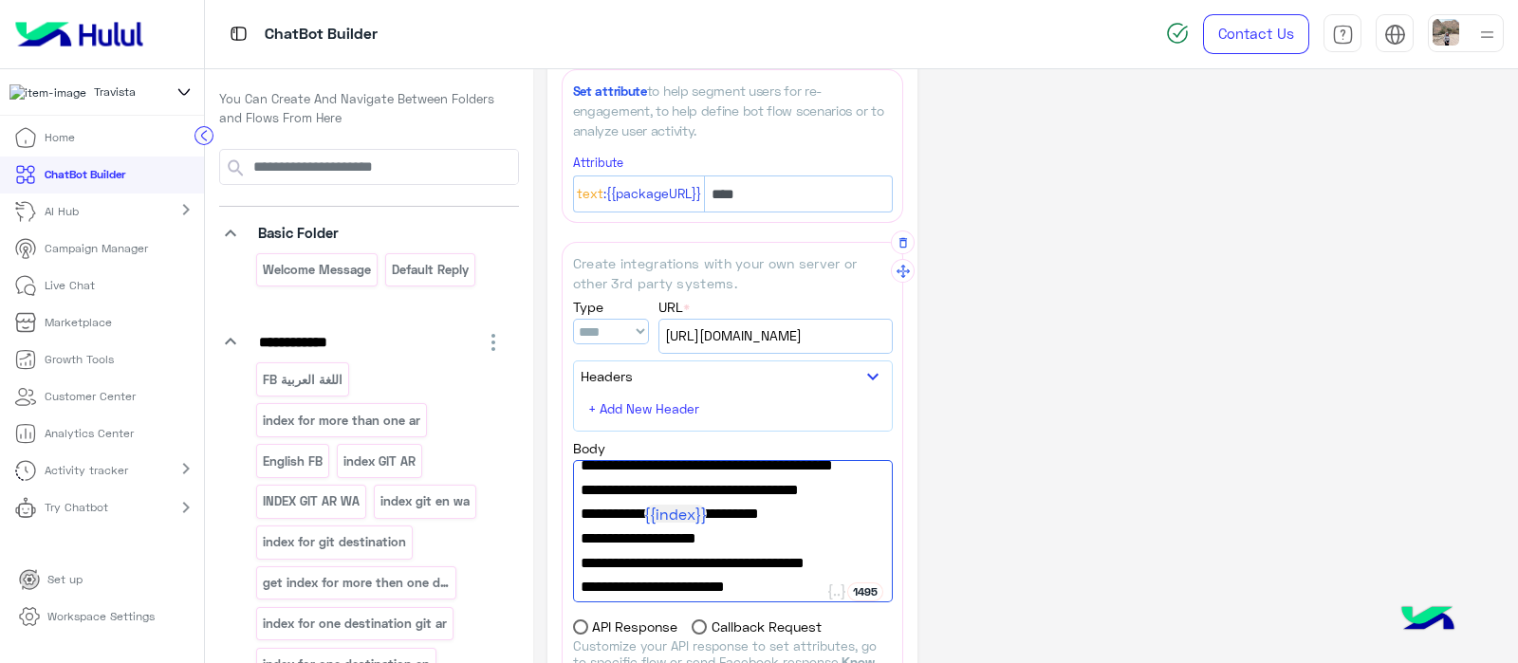
scroll to position [62, 0]
type textarea "**********"
click at [853, 325] on span "[URL][DOMAIN_NAME]" at bounding box center [775, 335] width 221 height 21
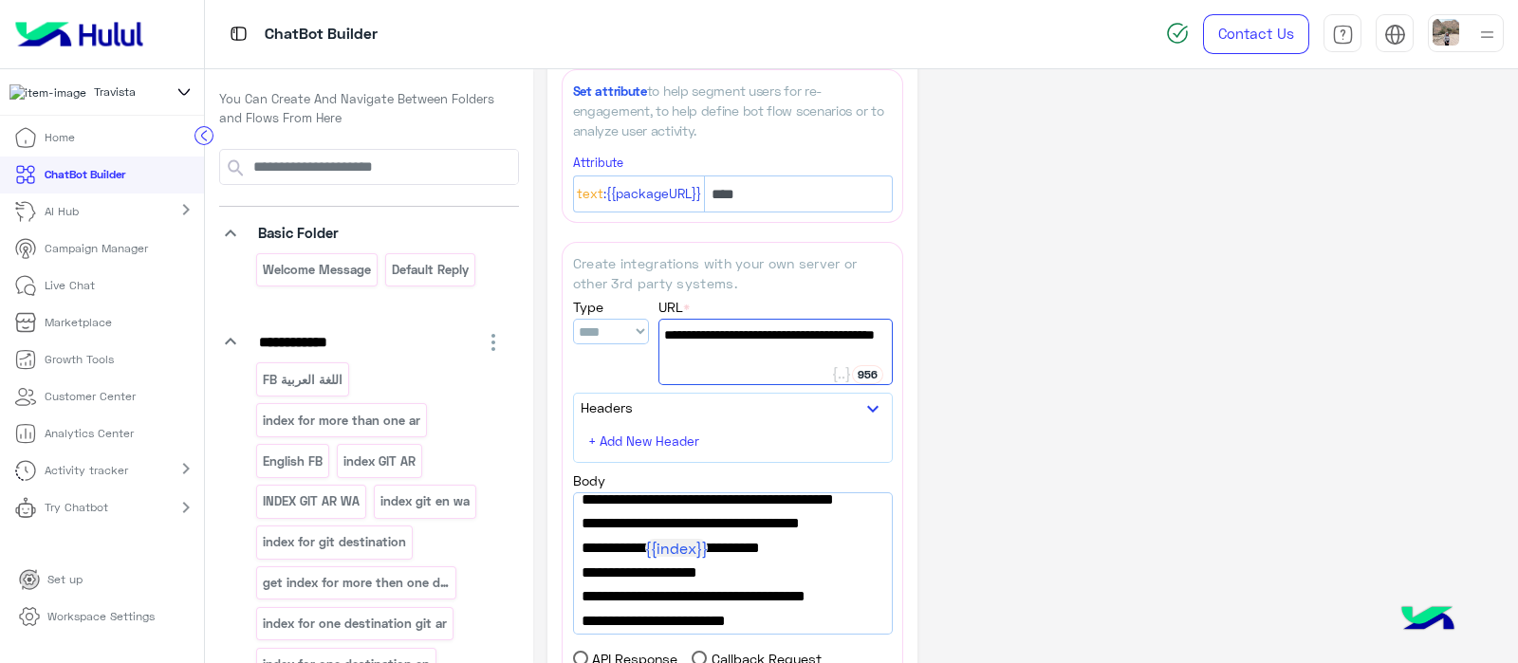
click at [1051, 320] on div "**********" at bounding box center [1026, 332] width 957 height 1358
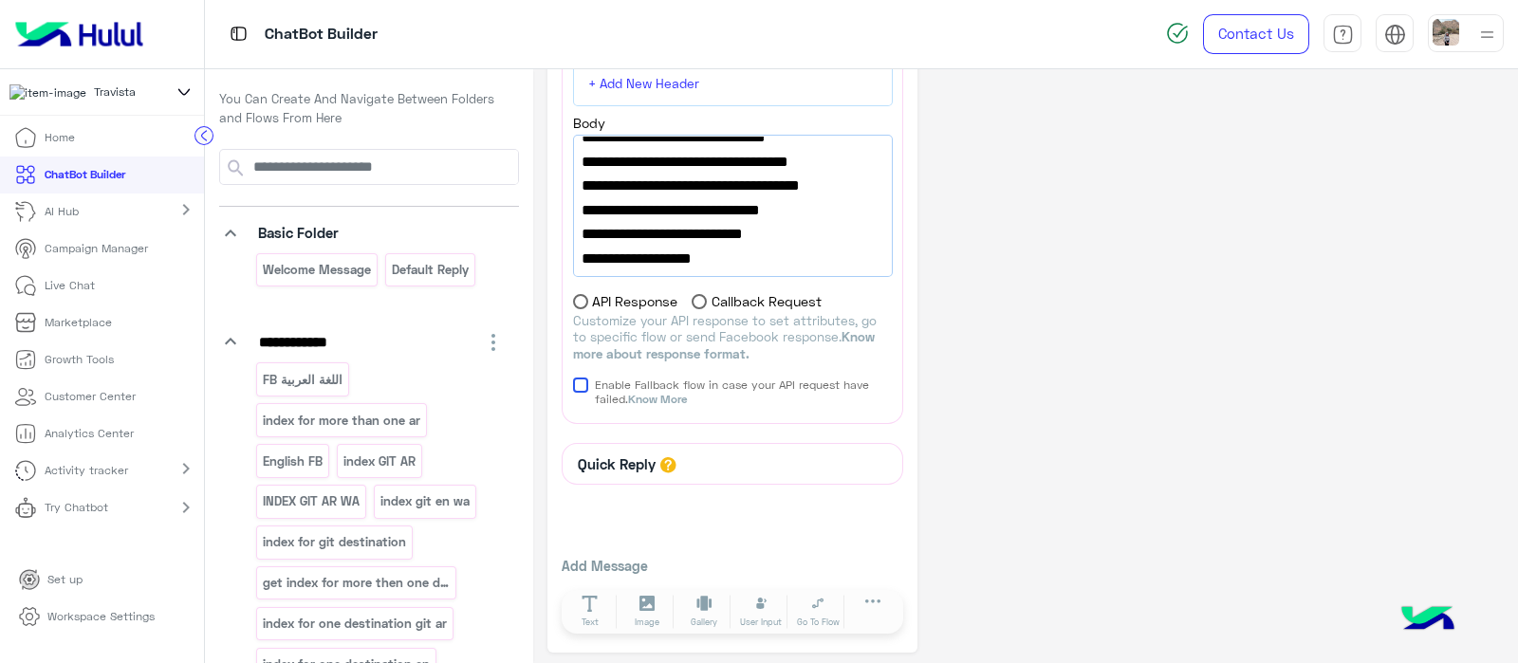
scroll to position [227, 0]
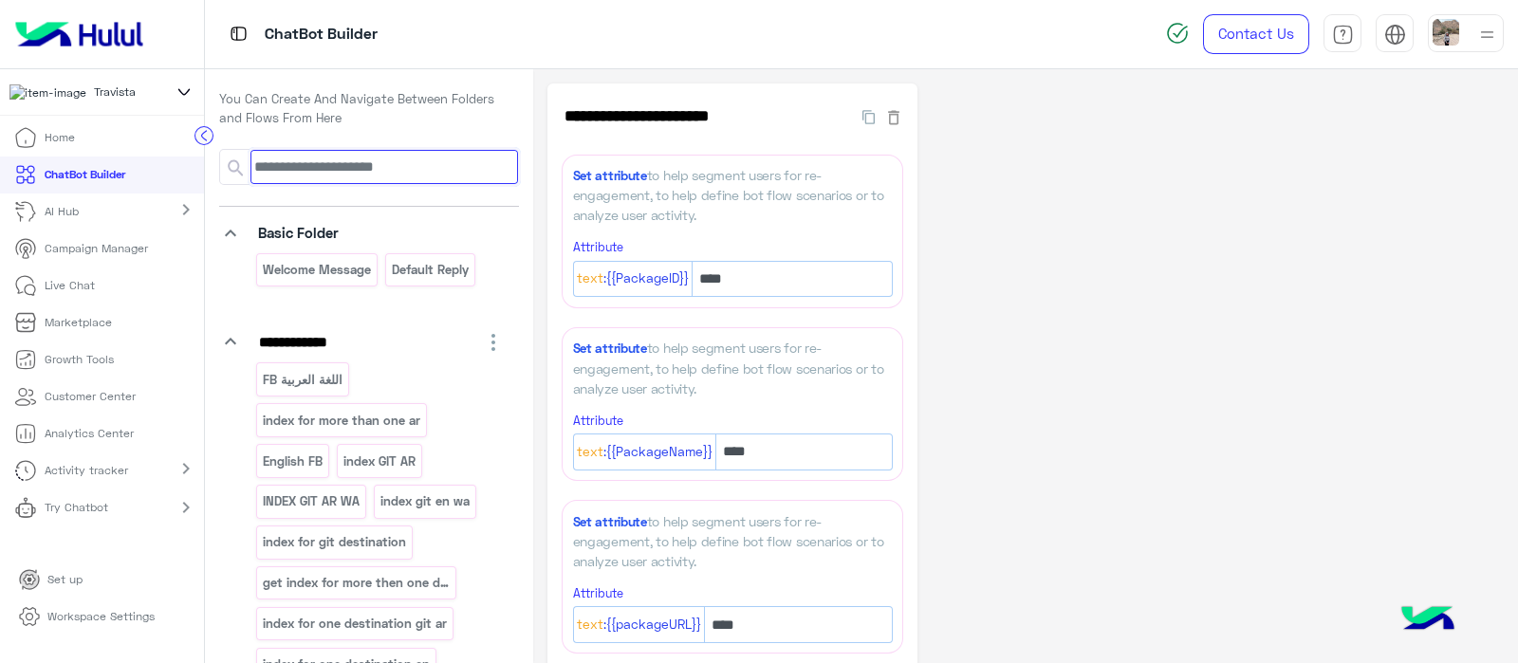
click at [341, 171] on input at bounding box center [385, 167] width 268 height 34
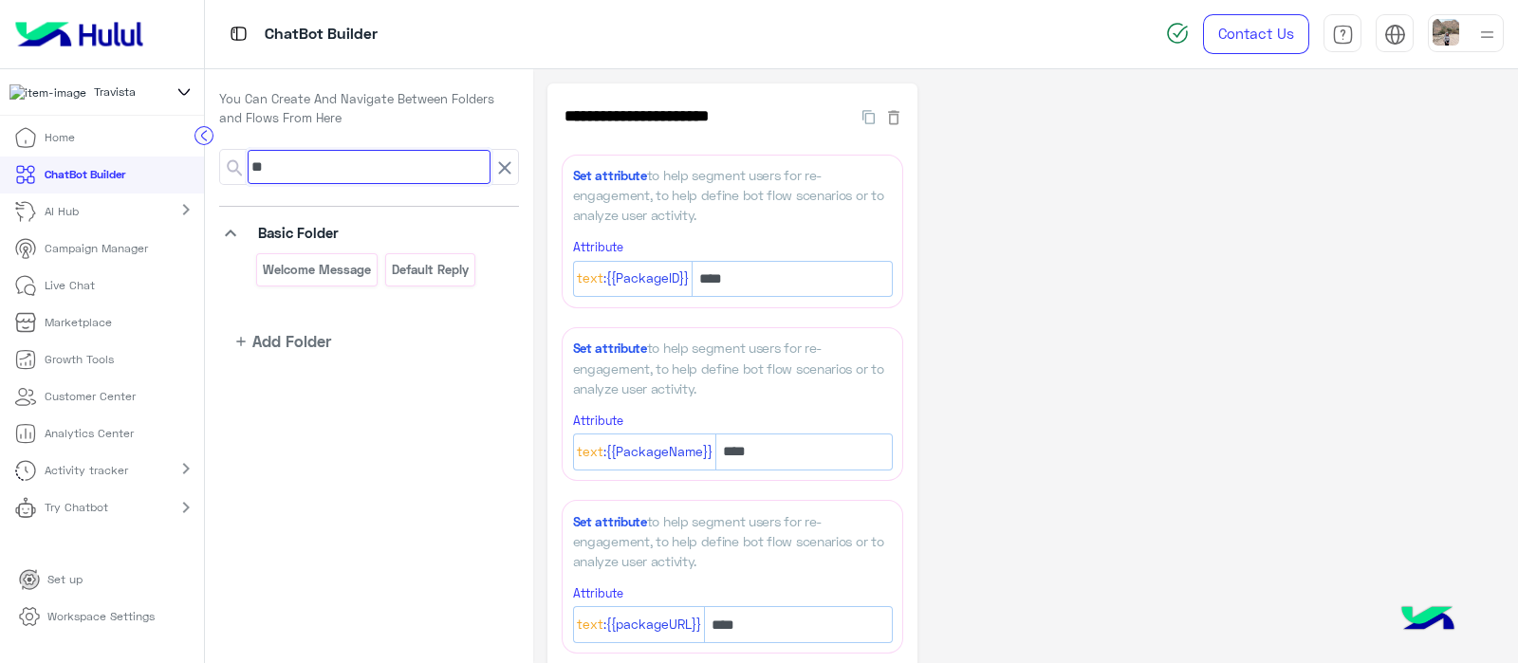
type input "*"
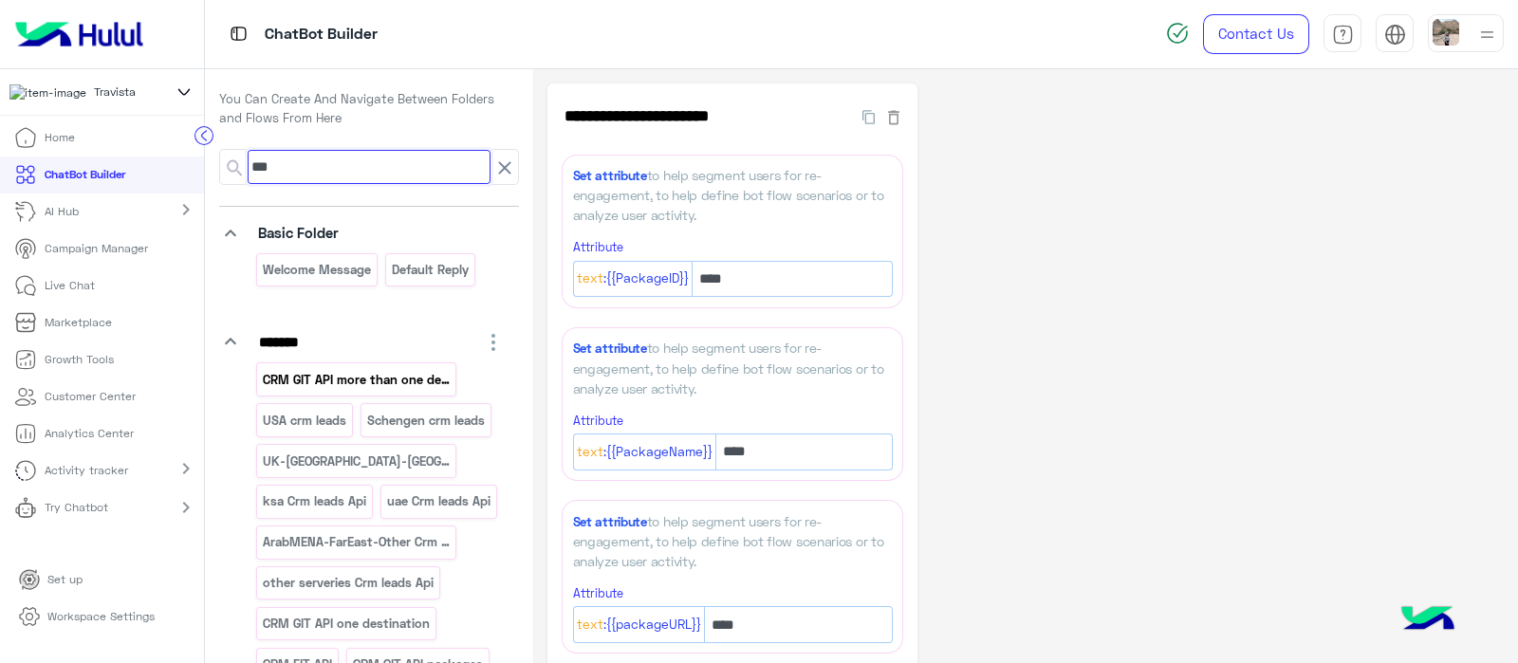
type input "***"
click at [358, 378] on p "CRM GIT API more than one destination" at bounding box center [357, 380] width 190 height 22
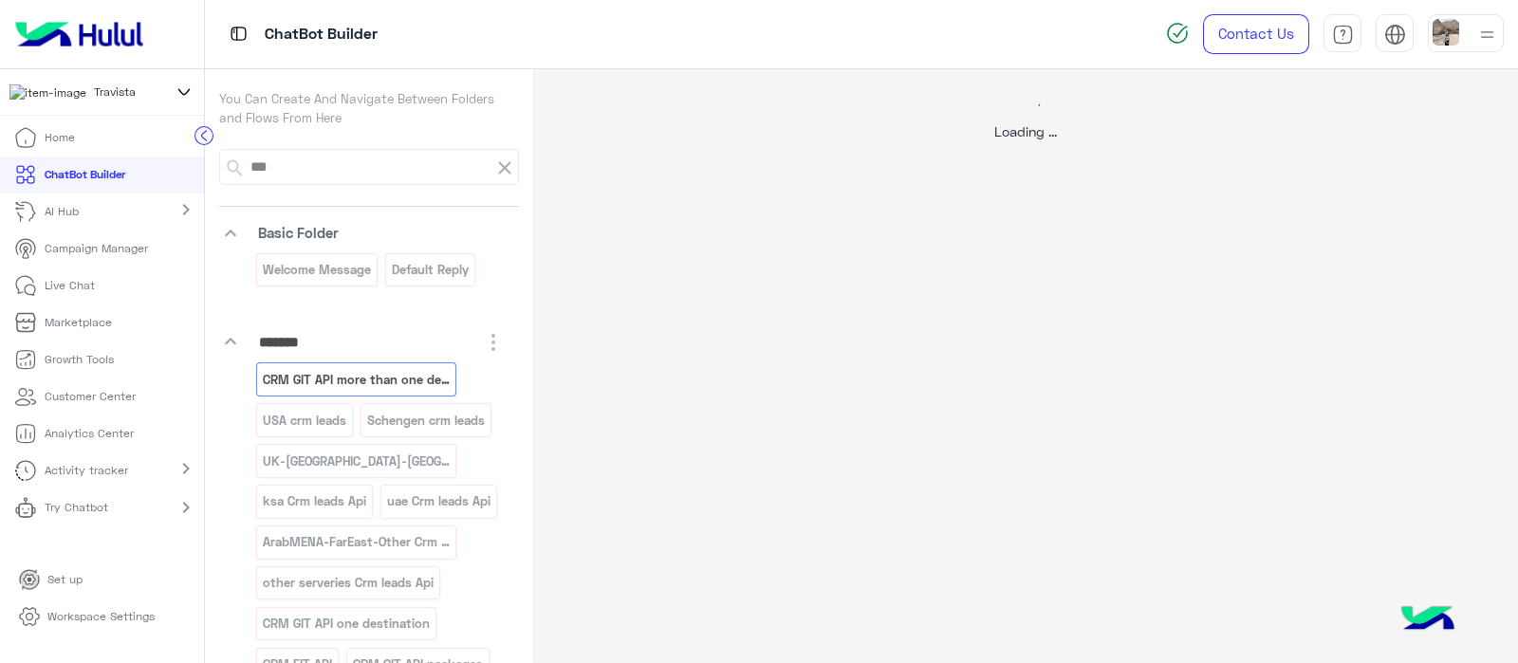
select select "*"
select select "****"
select select "*"
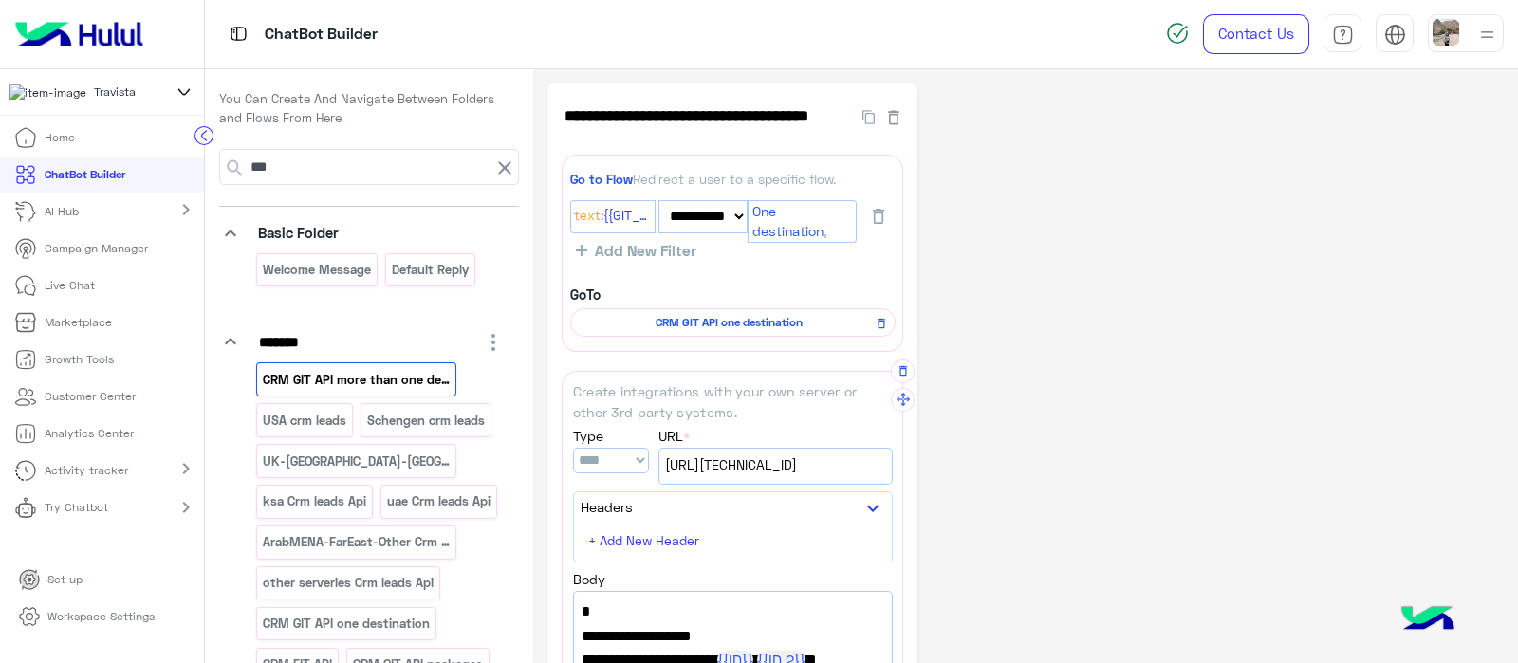
click at [797, 469] on span "[URL][TECHNICAL_ID]" at bounding box center [775, 465] width 221 height 21
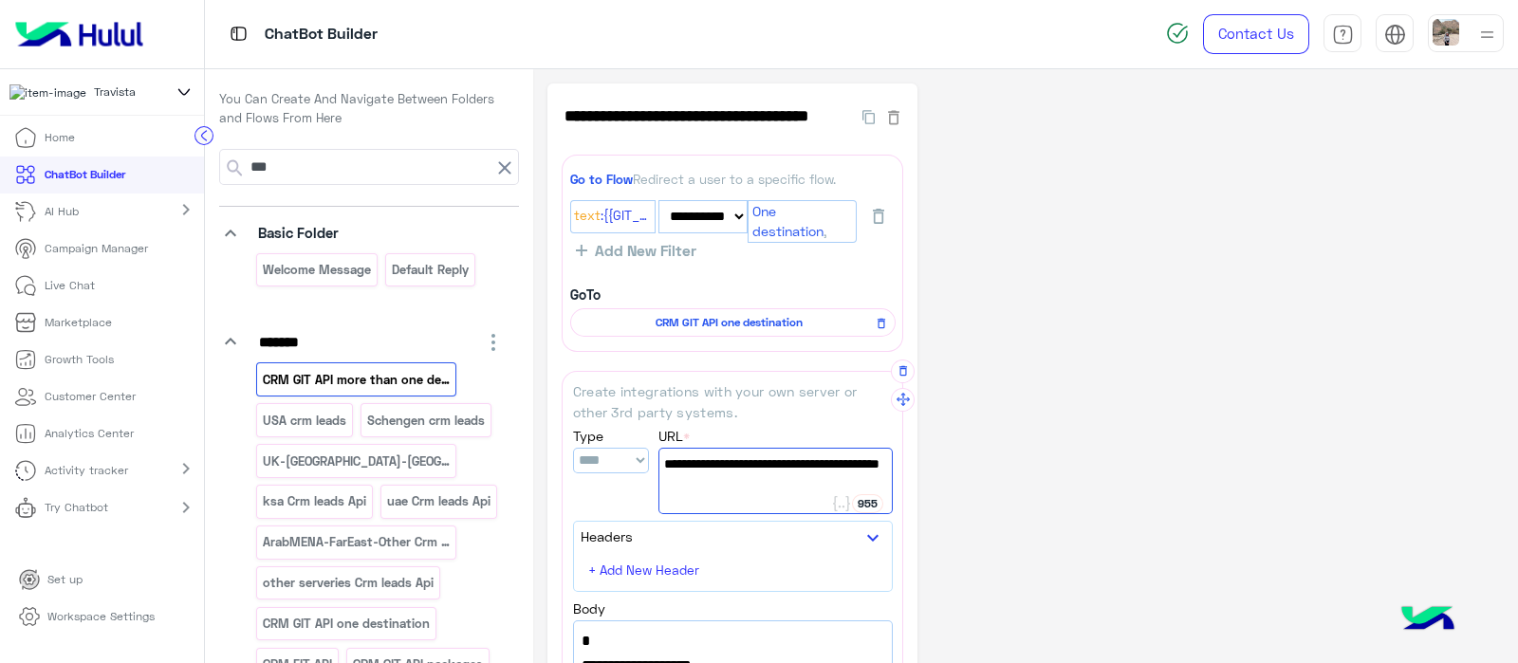
drag, startPoint x: 764, startPoint y: 488, endPoint x: 665, endPoint y: 459, distance: 102.7
click at [665, 458] on span "[URL][TECHNICAL_ID]" at bounding box center [775, 464] width 223 height 21
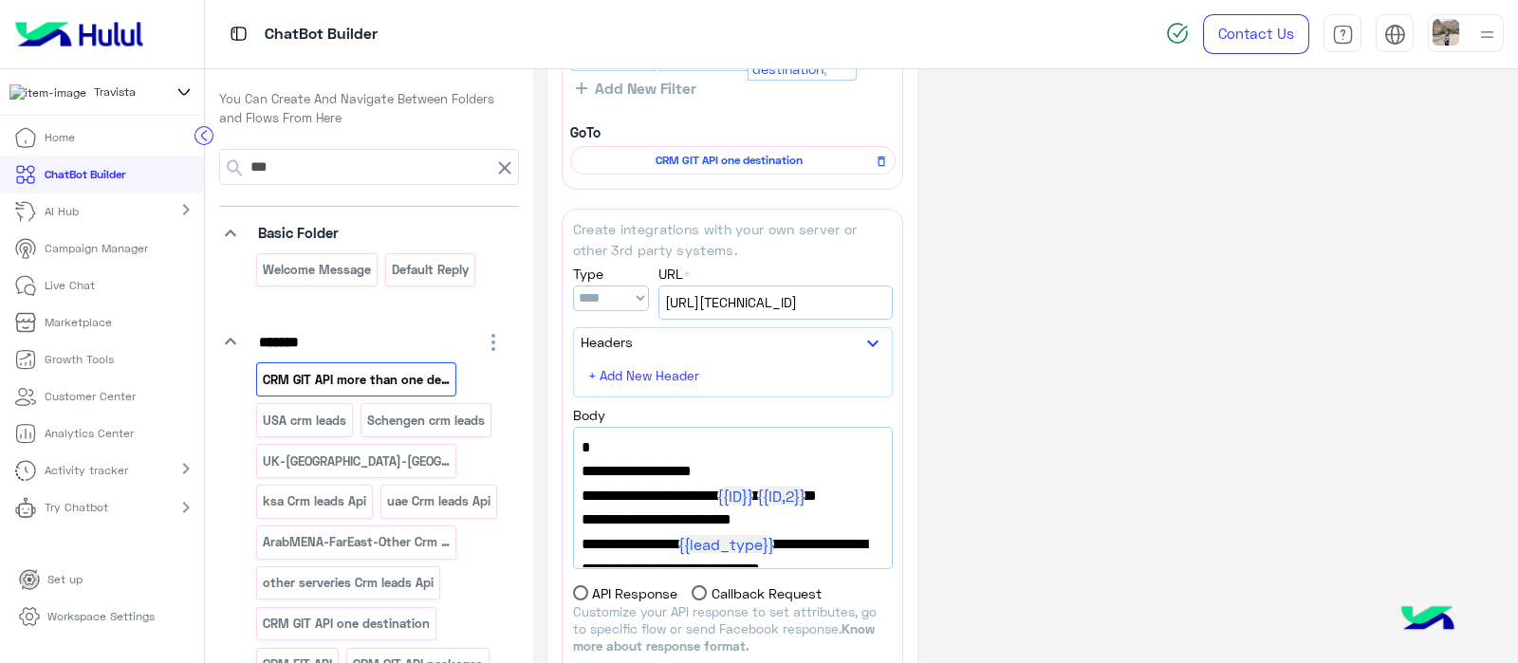
scroll to position [163, 0]
click at [308, 160] on input "***" at bounding box center [369, 167] width 243 height 34
click at [790, 307] on span "[URL][TECHNICAL_ID]" at bounding box center [775, 301] width 221 height 21
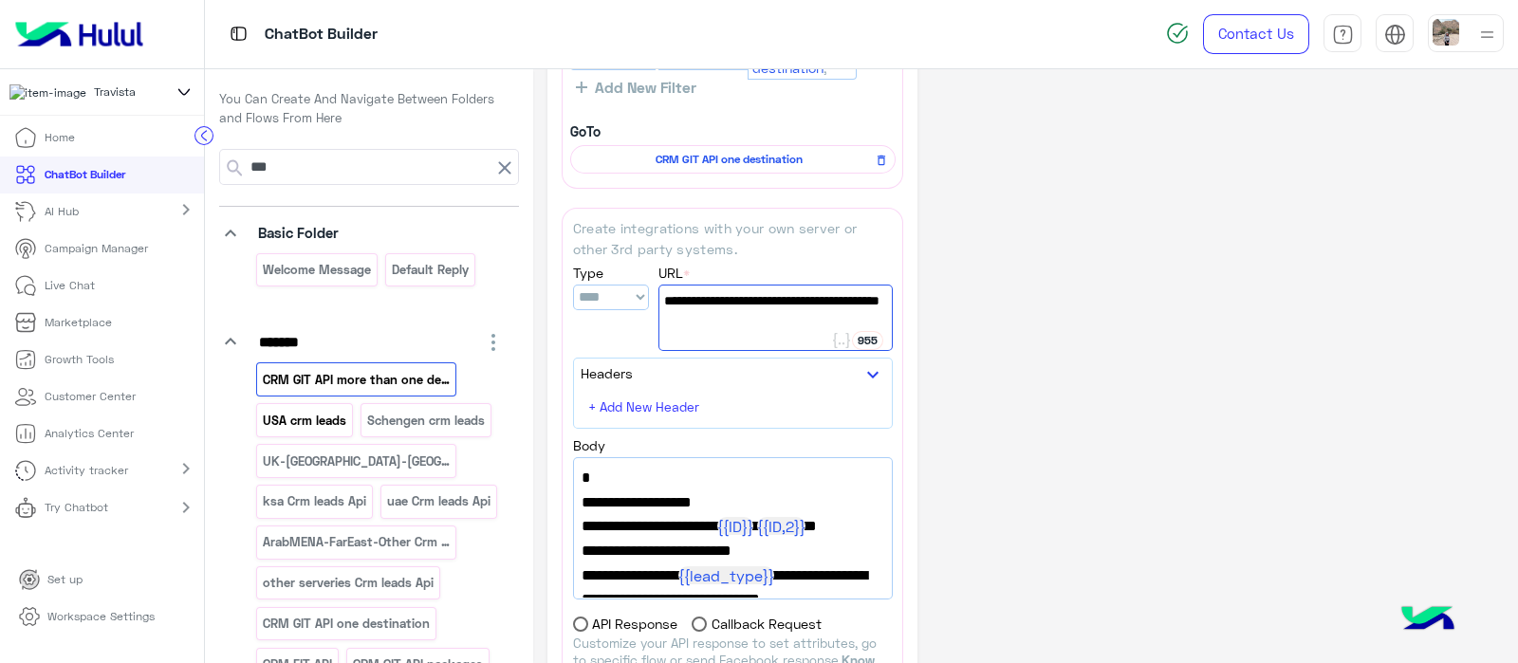
click at [313, 422] on p "USA crm leads" at bounding box center [305, 421] width 86 height 22
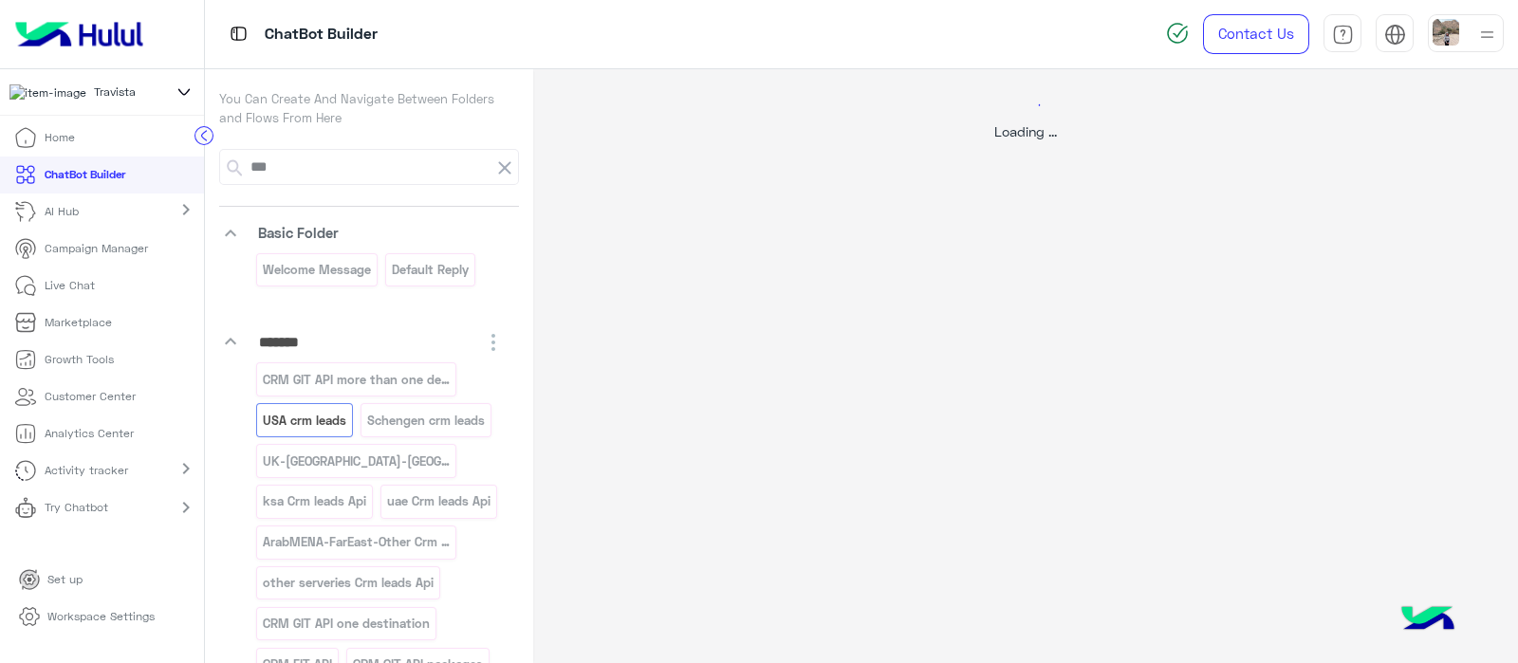
select select "****"
select select "*"
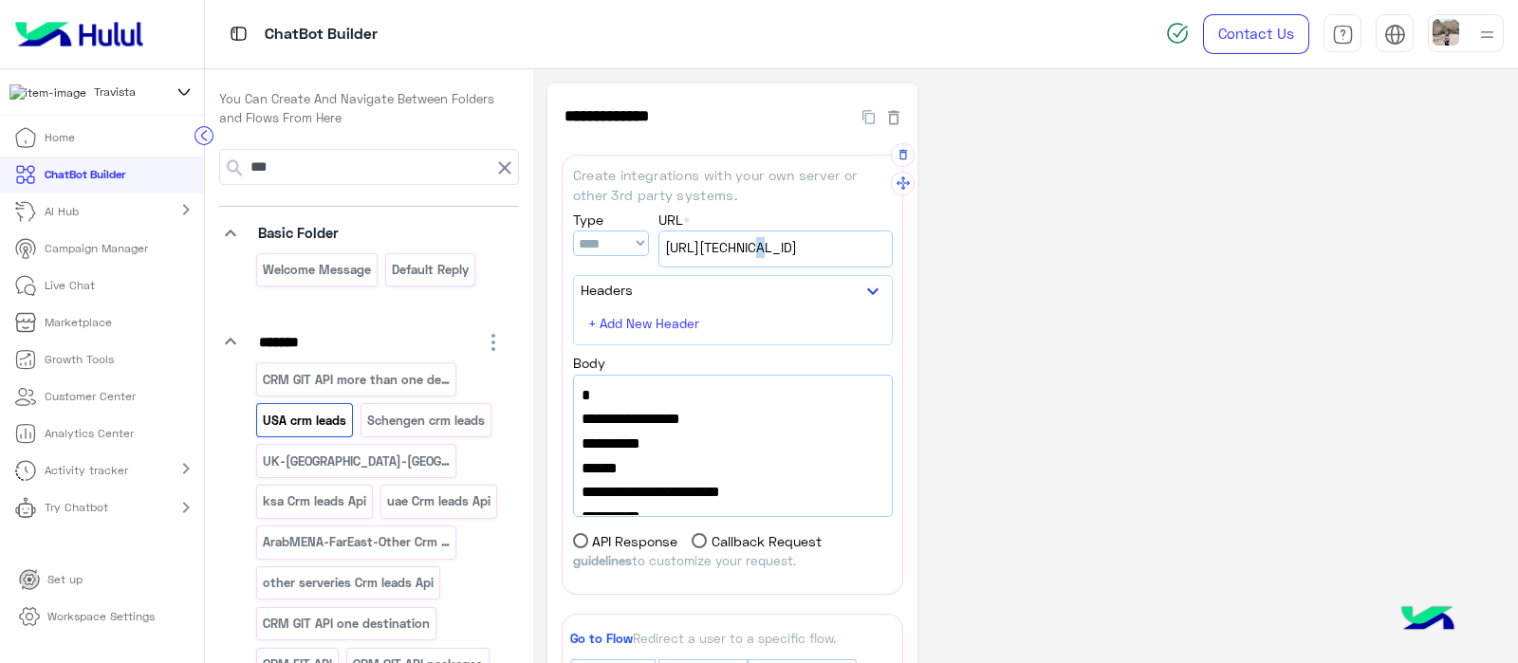
click at [748, 251] on span "[URL][TECHNICAL_ID]" at bounding box center [775, 247] width 221 height 21
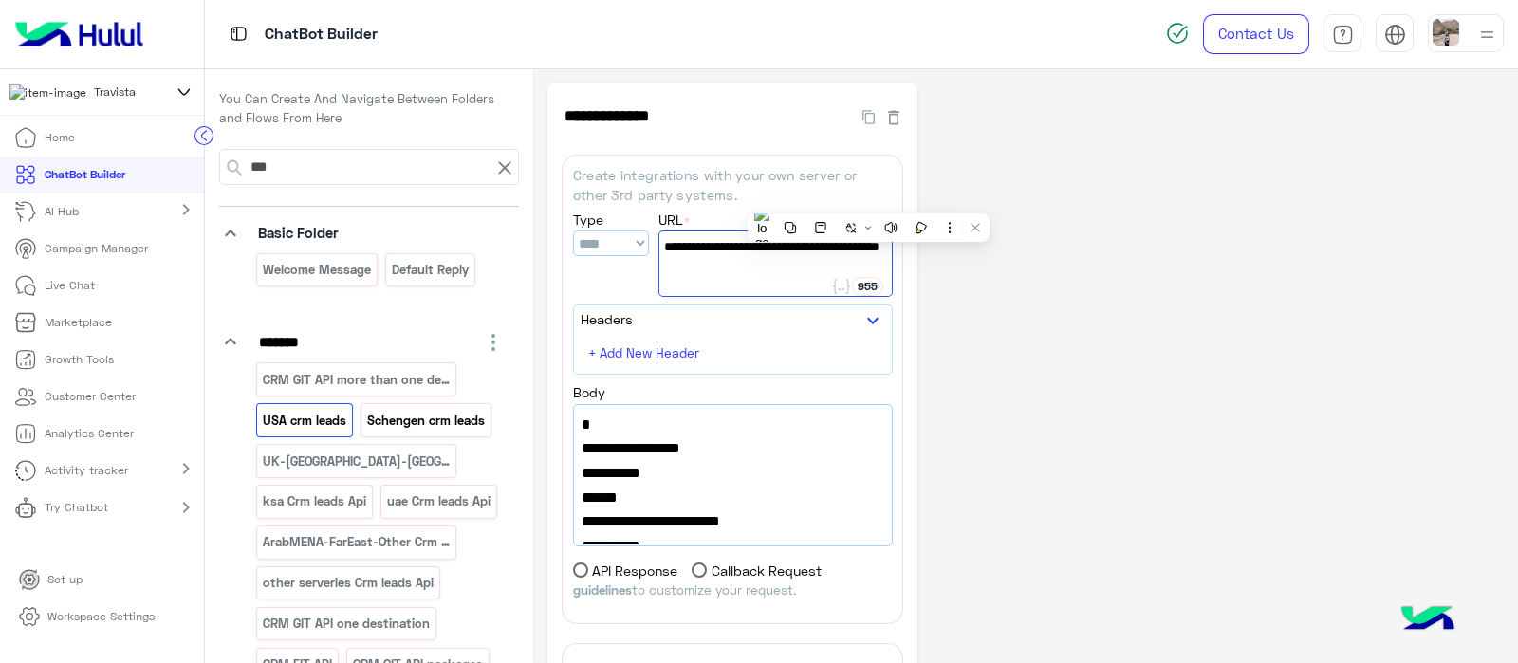
click at [418, 434] on div "Schengen crm leads" at bounding box center [426, 419] width 131 height 33
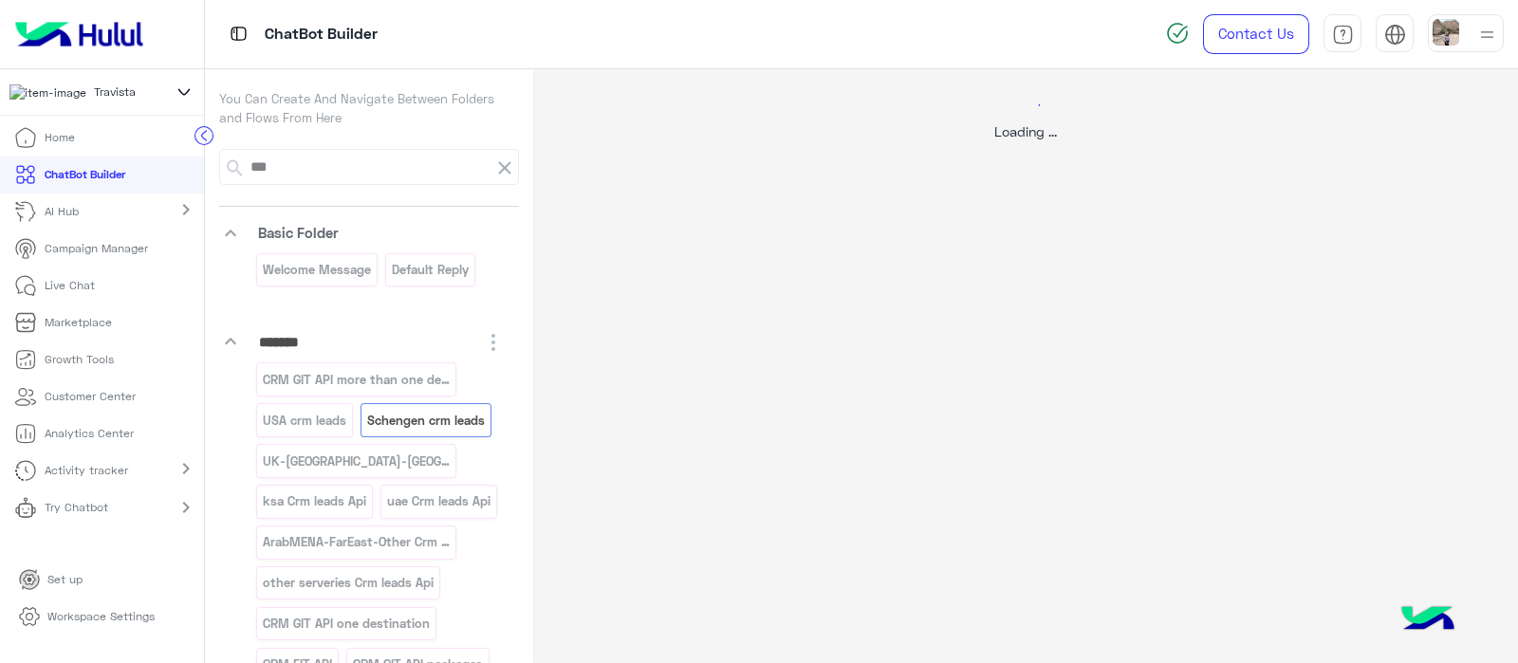
select select "****"
select select "*"
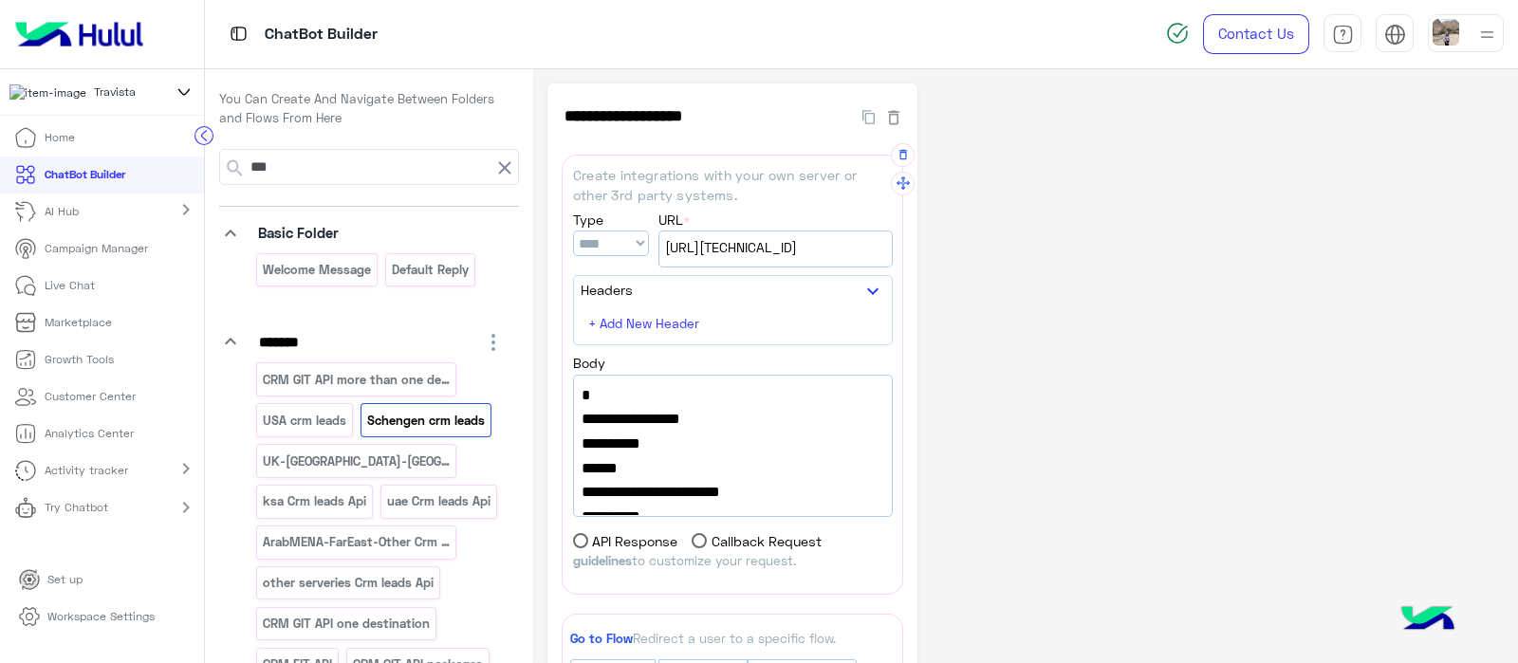
click at [743, 257] on span "[URL][TECHNICAL_ID]" at bounding box center [775, 247] width 221 height 21
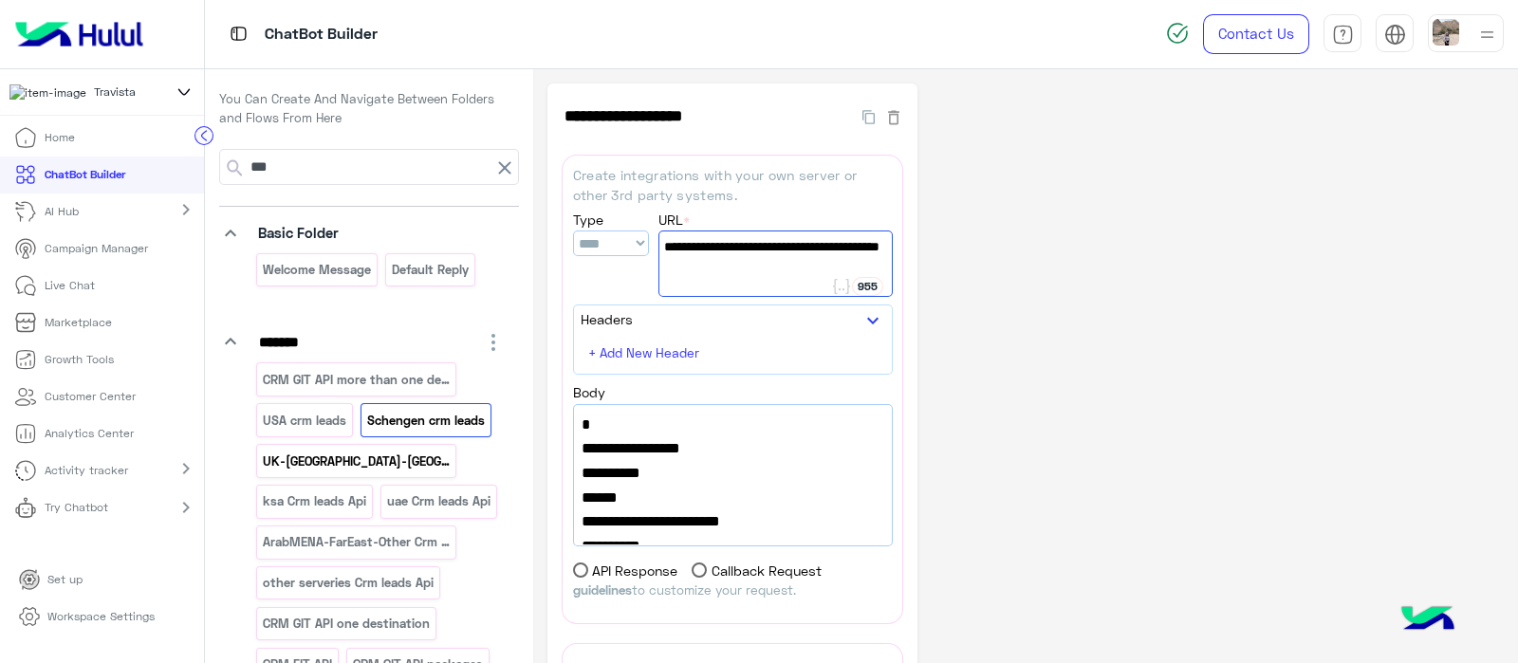
click at [386, 462] on p "UK-[GEOGRAPHIC_DATA]-[GEOGRAPHIC_DATA] crm leads" at bounding box center [357, 462] width 190 height 22
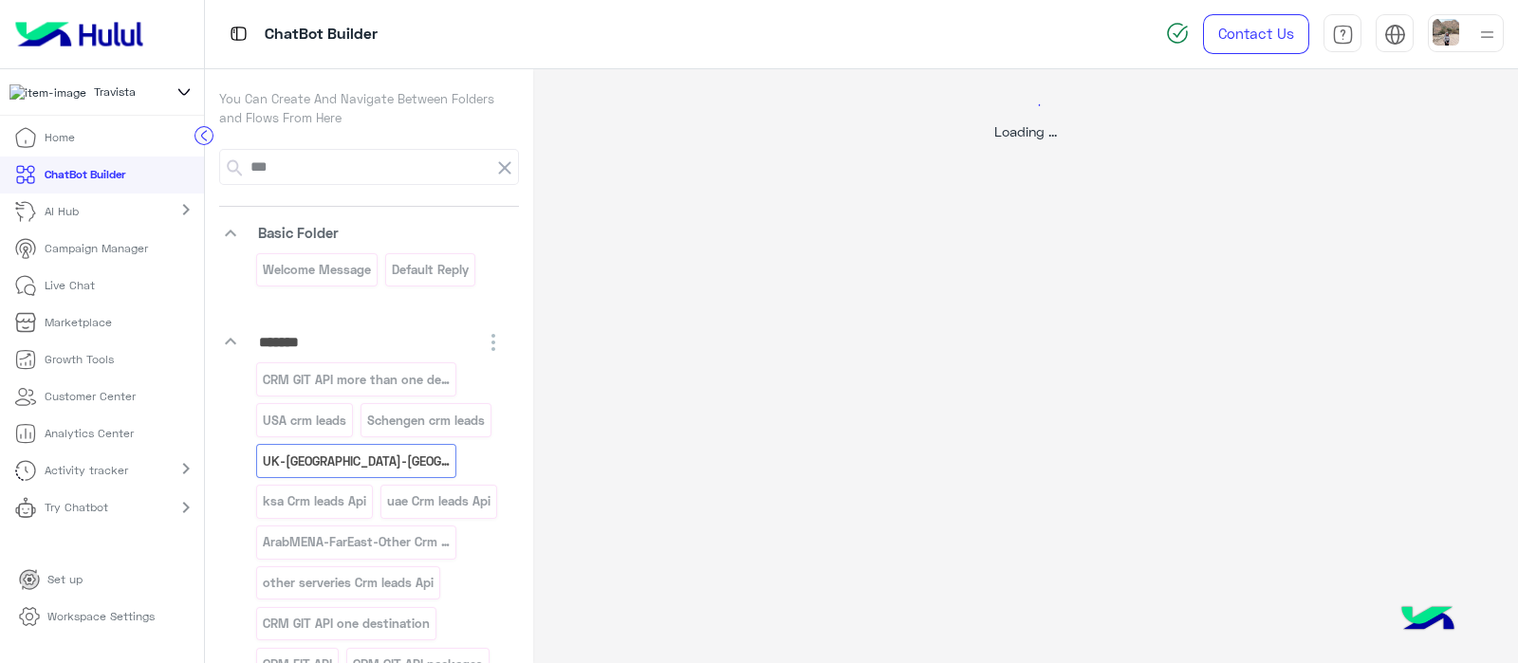
select select "****"
select select "*"
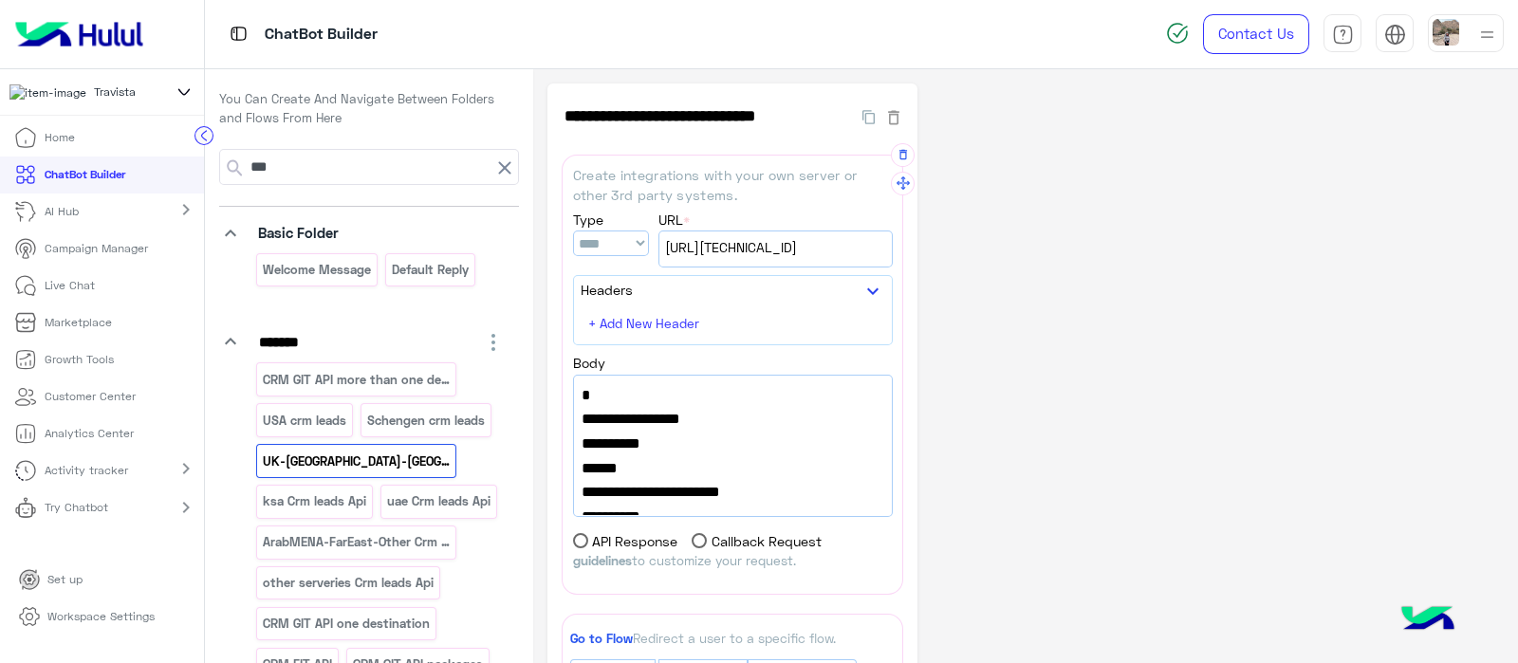
click at [827, 257] on span "[URL][TECHNICAL_ID]" at bounding box center [775, 247] width 221 height 21
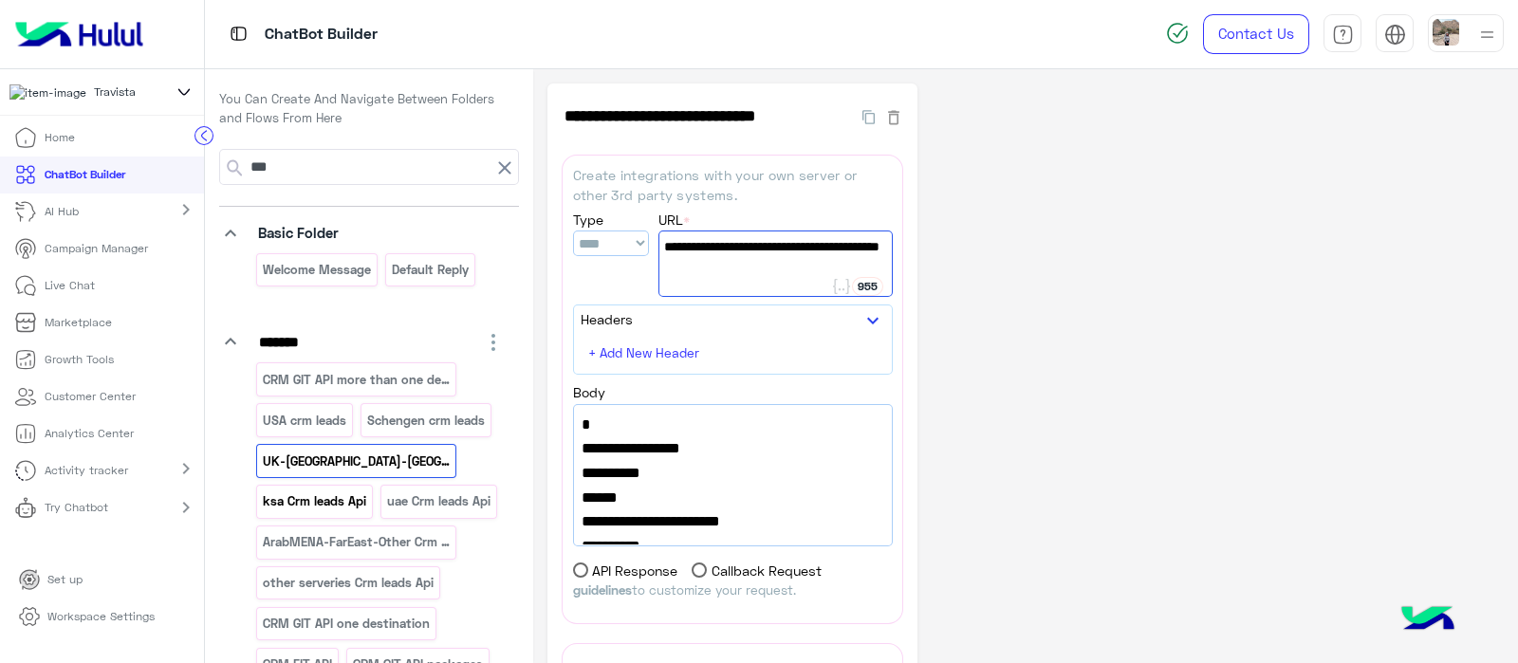
click at [355, 505] on p "ksa Crm leads Api" at bounding box center [315, 502] width 106 height 22
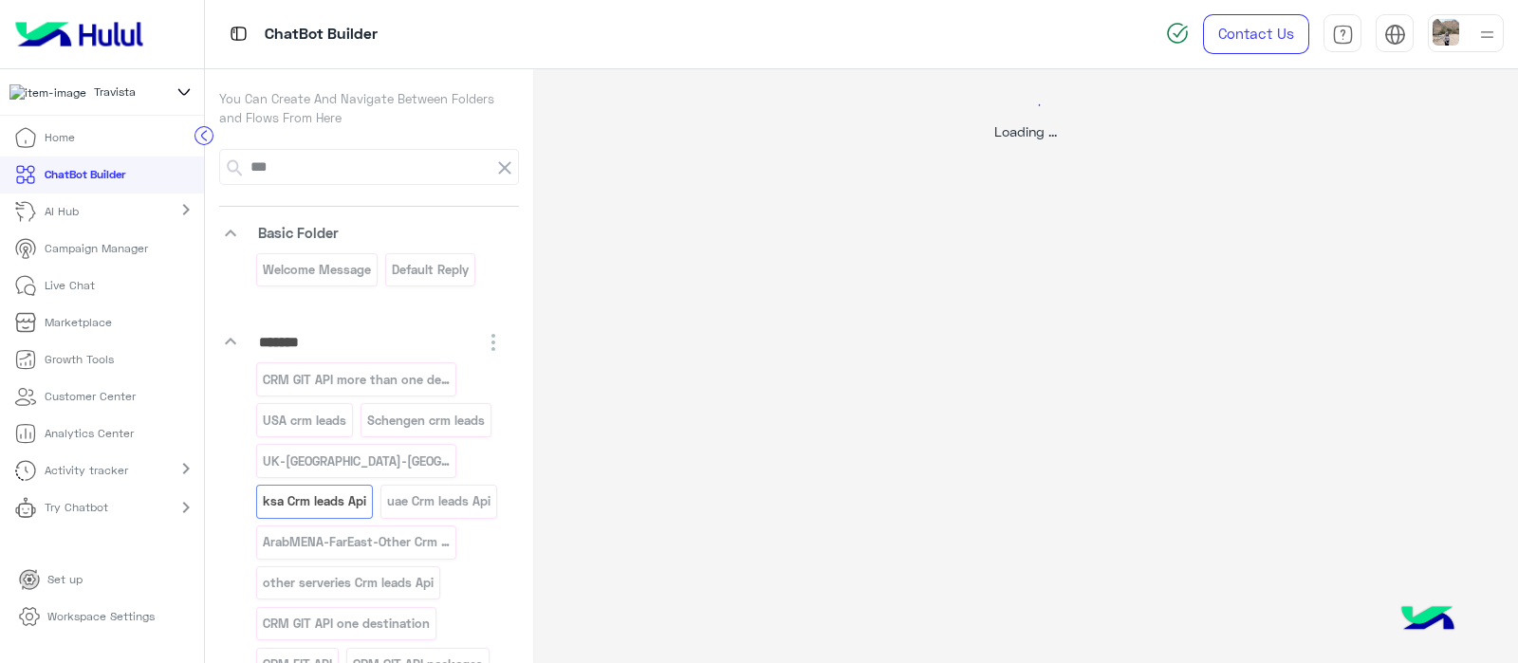
select select "****"
select select "*"
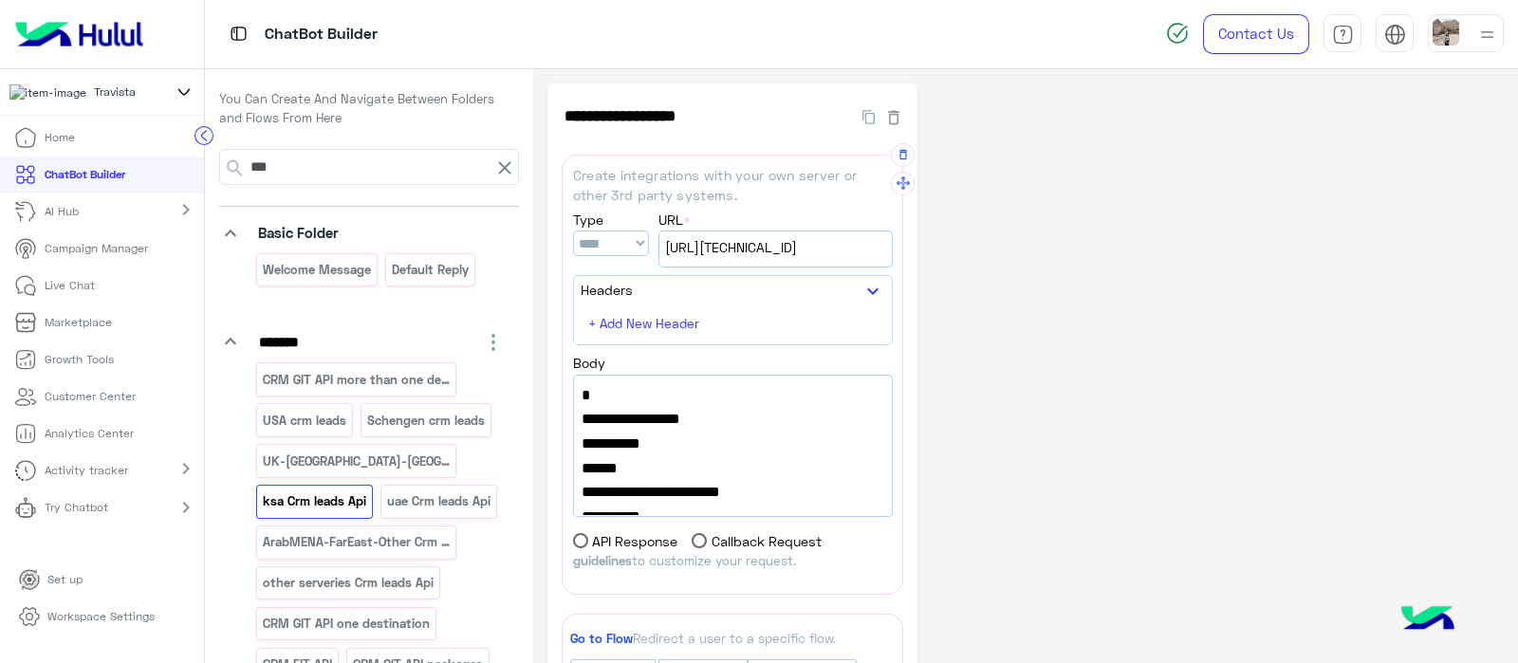
click at [809, 252] on span "[URL][TECHNICAL_ID]" at bounding box center [775, 247] width 221 height 21
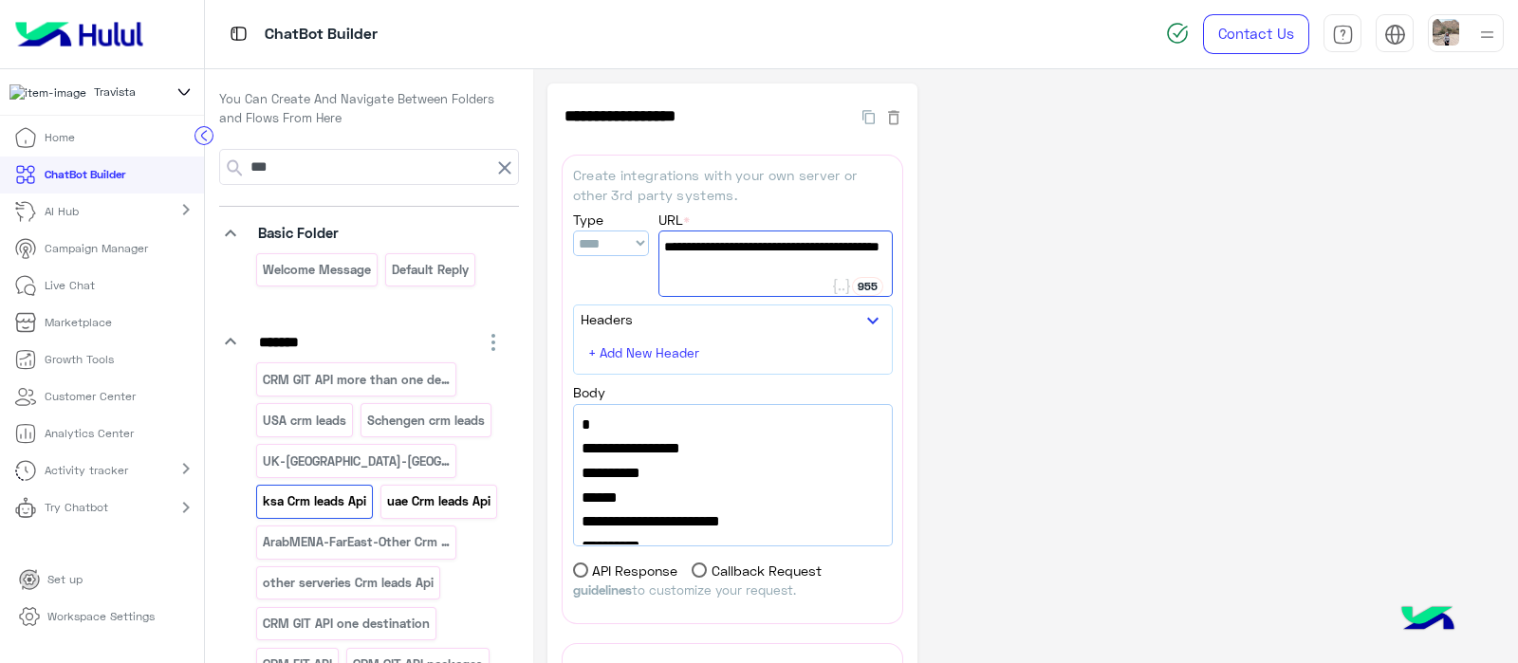
click at [385, 512] on p "uae Crm leads Api" at bounding box center [438, 502] width 106 height 22
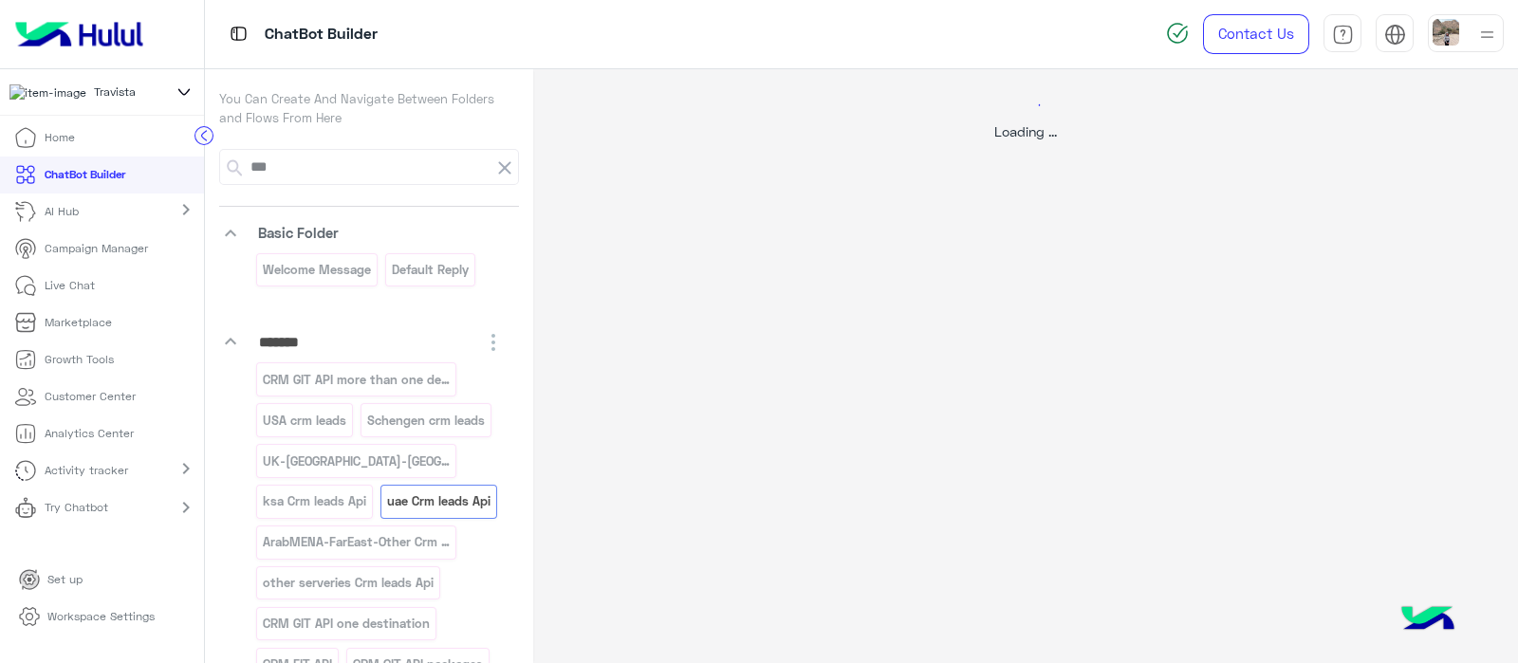
select select "****"
select select "*"
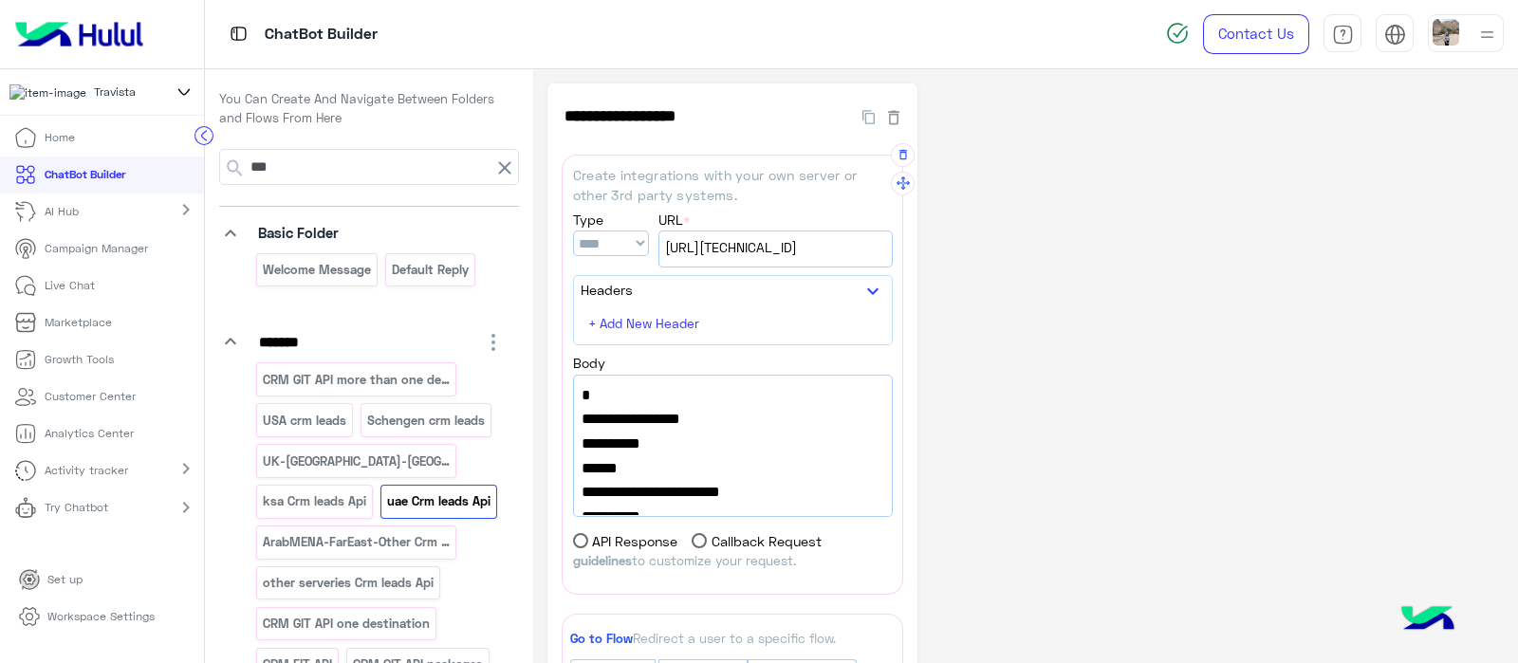
click at [759, 247] on span "[URL][TECHNICAL_ID]" at bounding box center [775, 247] width 221 height 21
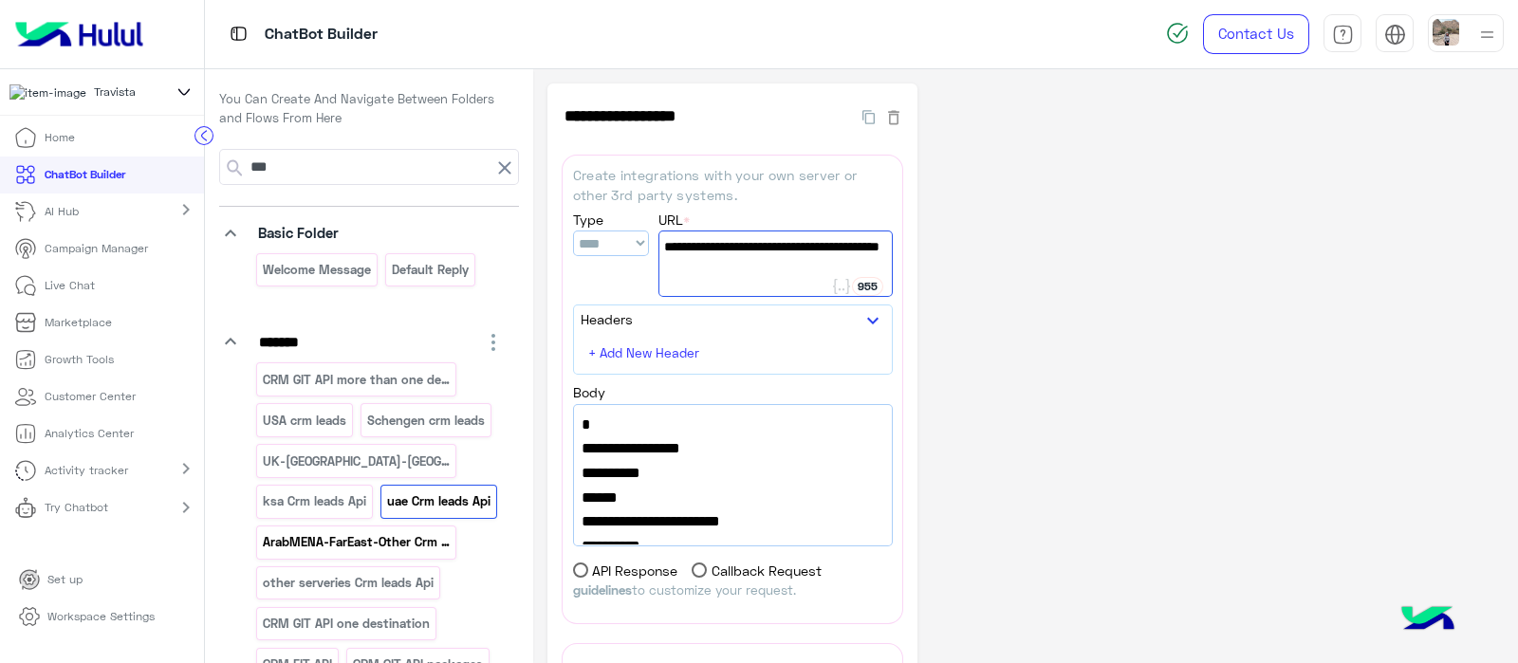
click at [289, 553] on p "ArabMENA-FarEast-Other Crm leads" at bounding box center [357, 542] width 190 height 22
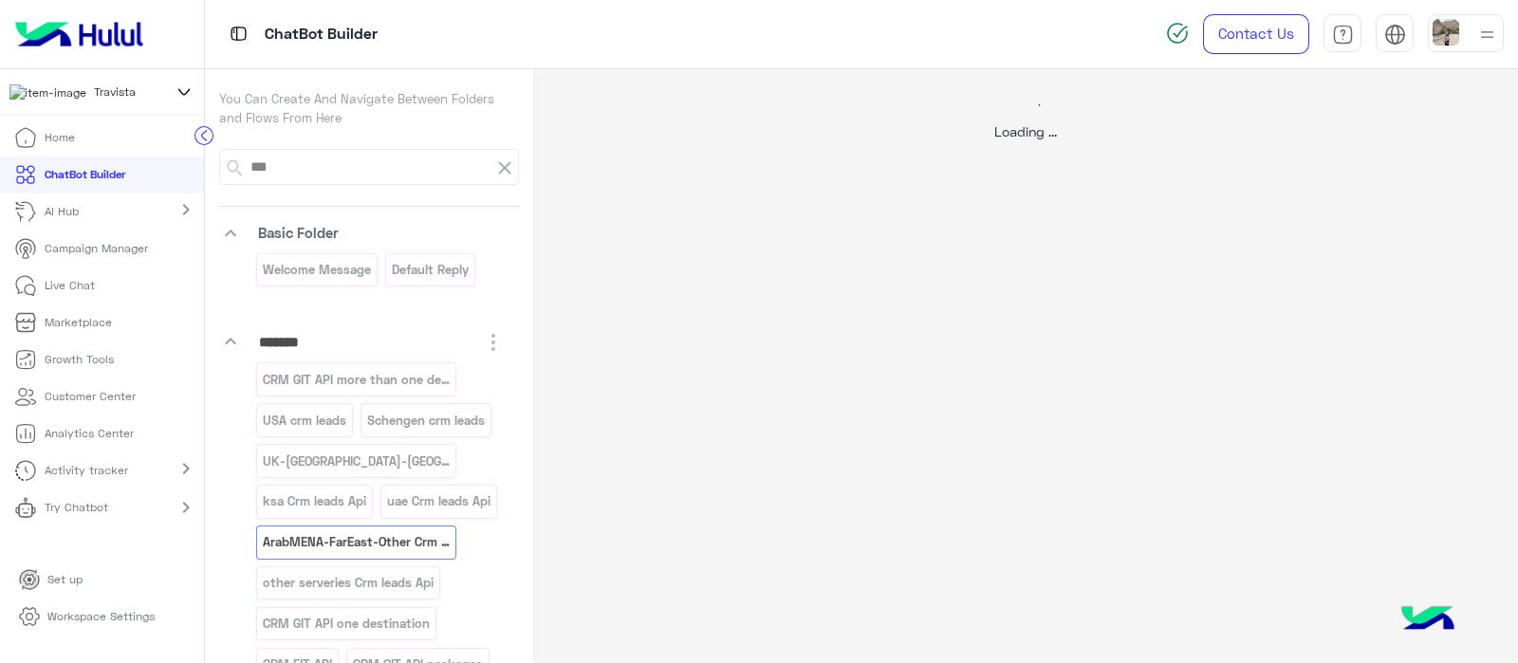
select select "****"
select select "*"
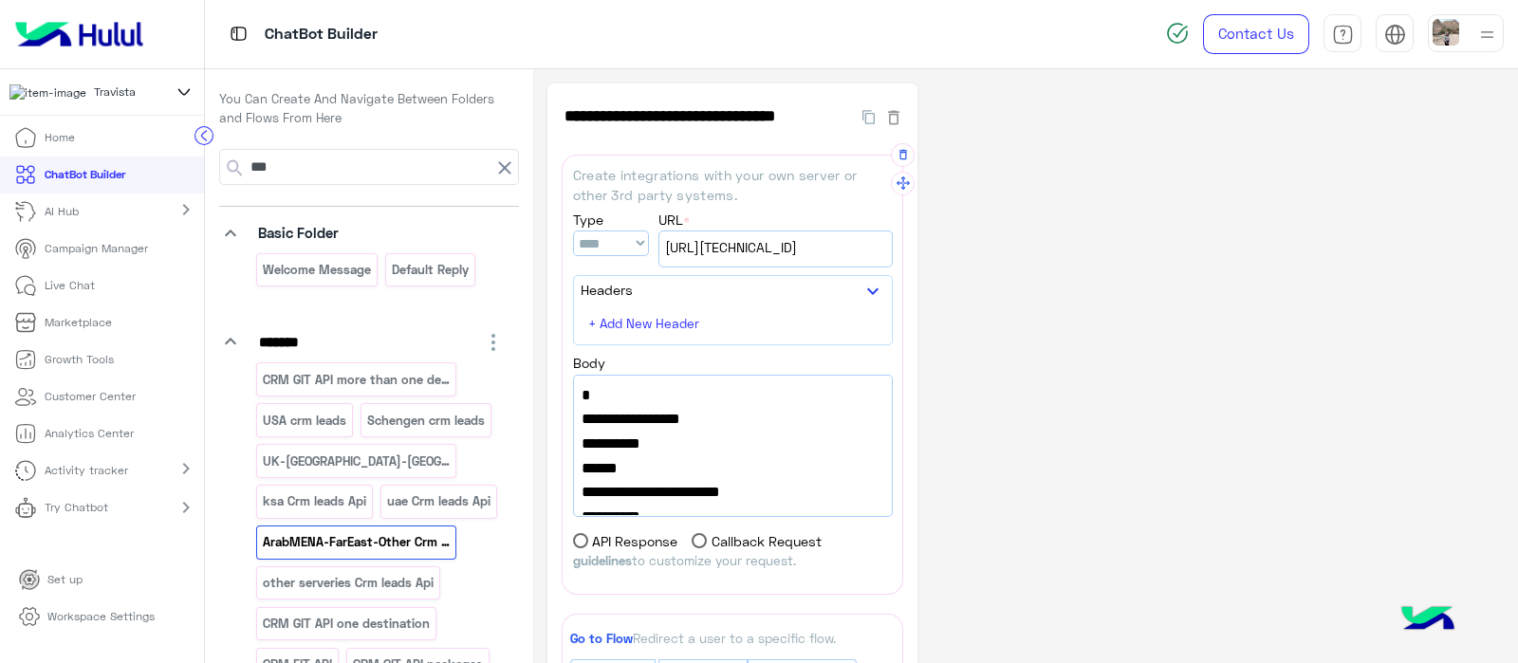
click at [753, 263] on div "[URL][TECHNICAL_ID]" at bounding box center [776, 249] width 232 height 35
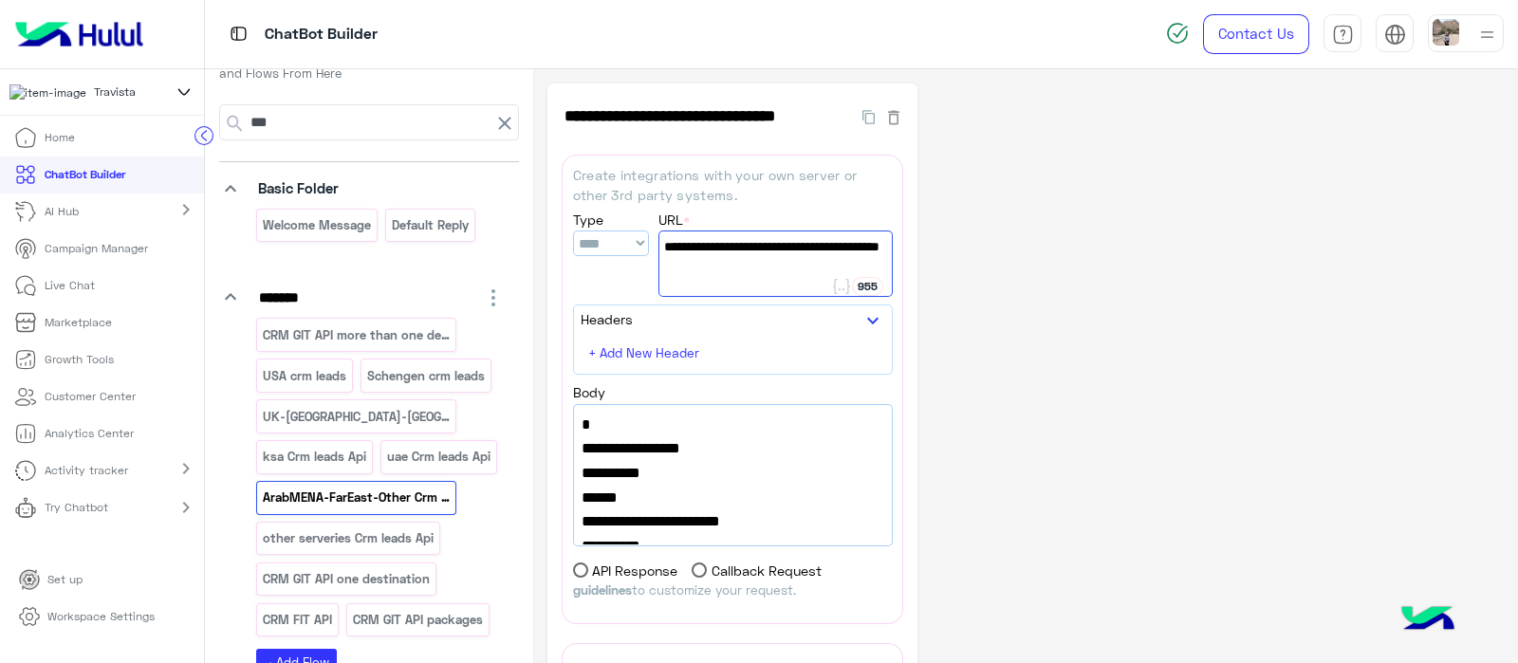
scroll to position [46, 0]
click at [350, 548] on p "other serveries Crm leads Api" at bounding box center [349, 537] width 174 height 22
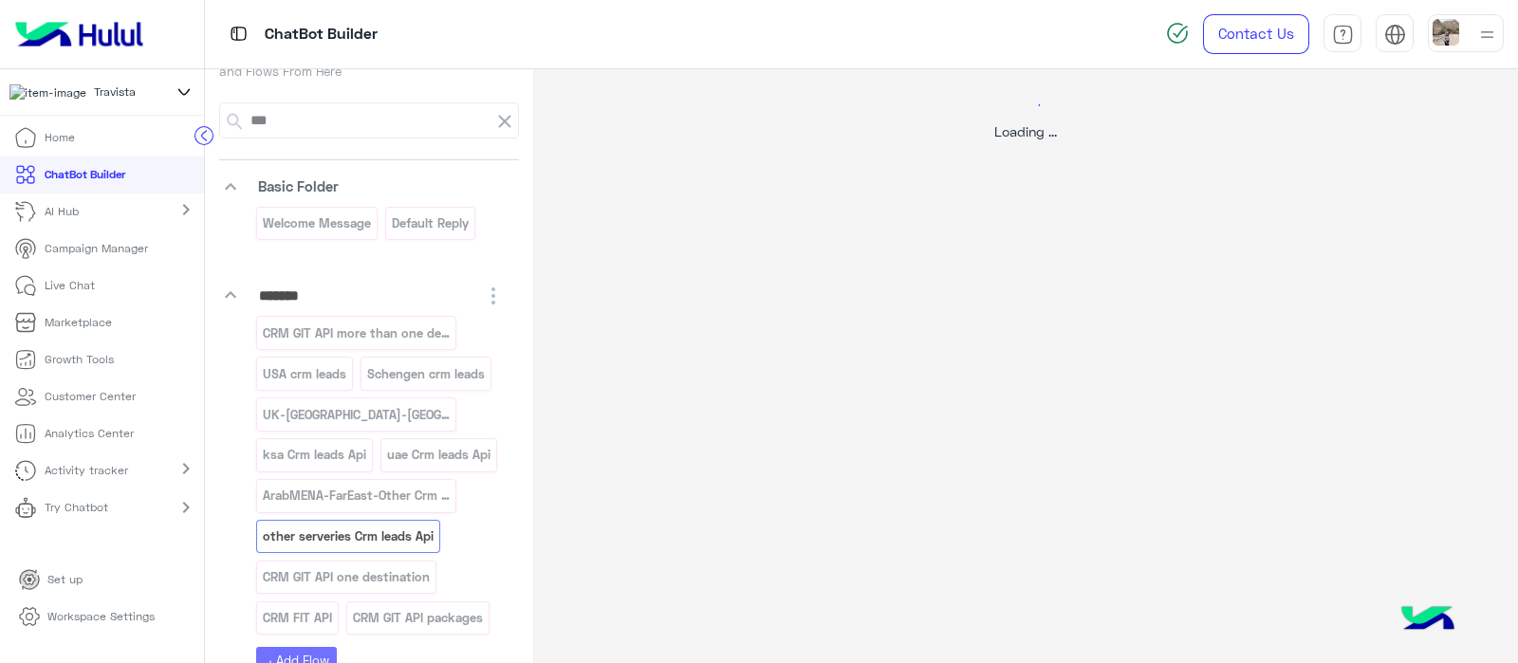
select select "****"
select select "*"
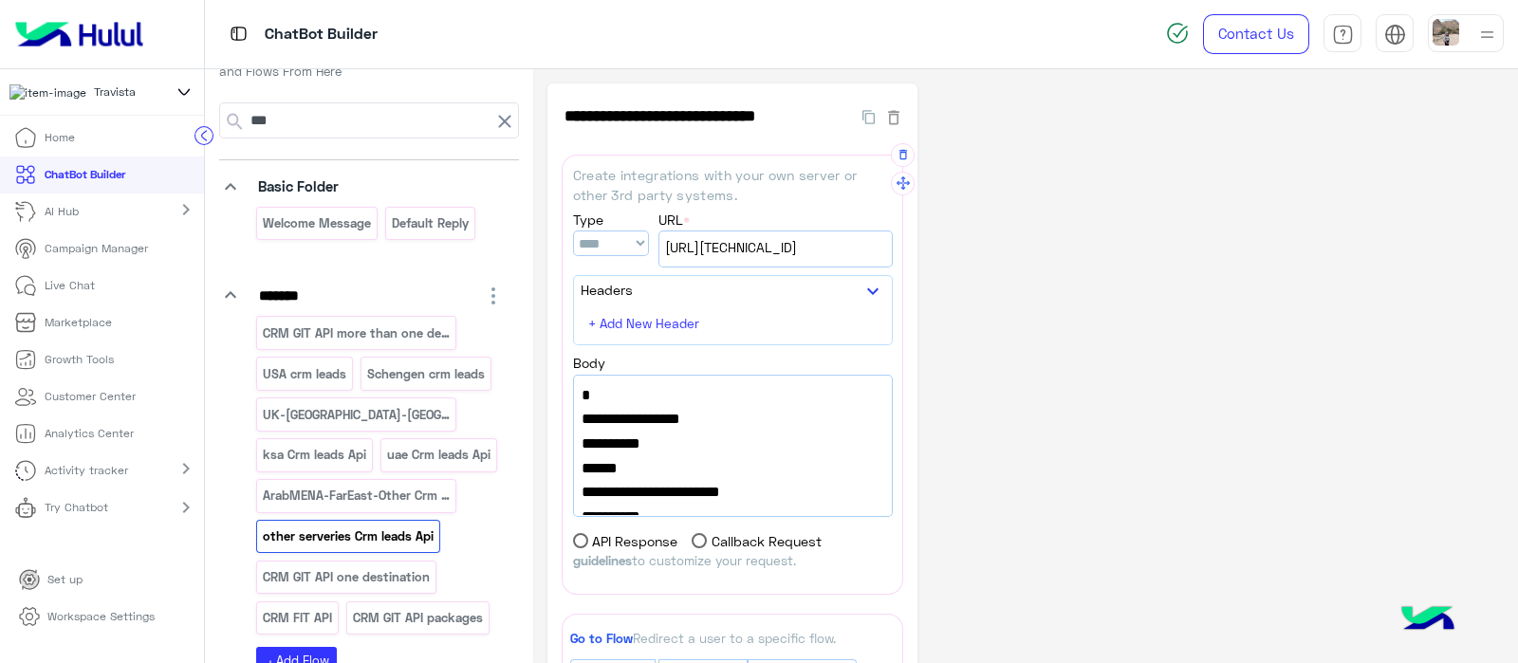
click at [783, 257] on span "[URL][TECHNICAL_ID]" at bounding box center [775, 247] width 221 height 21
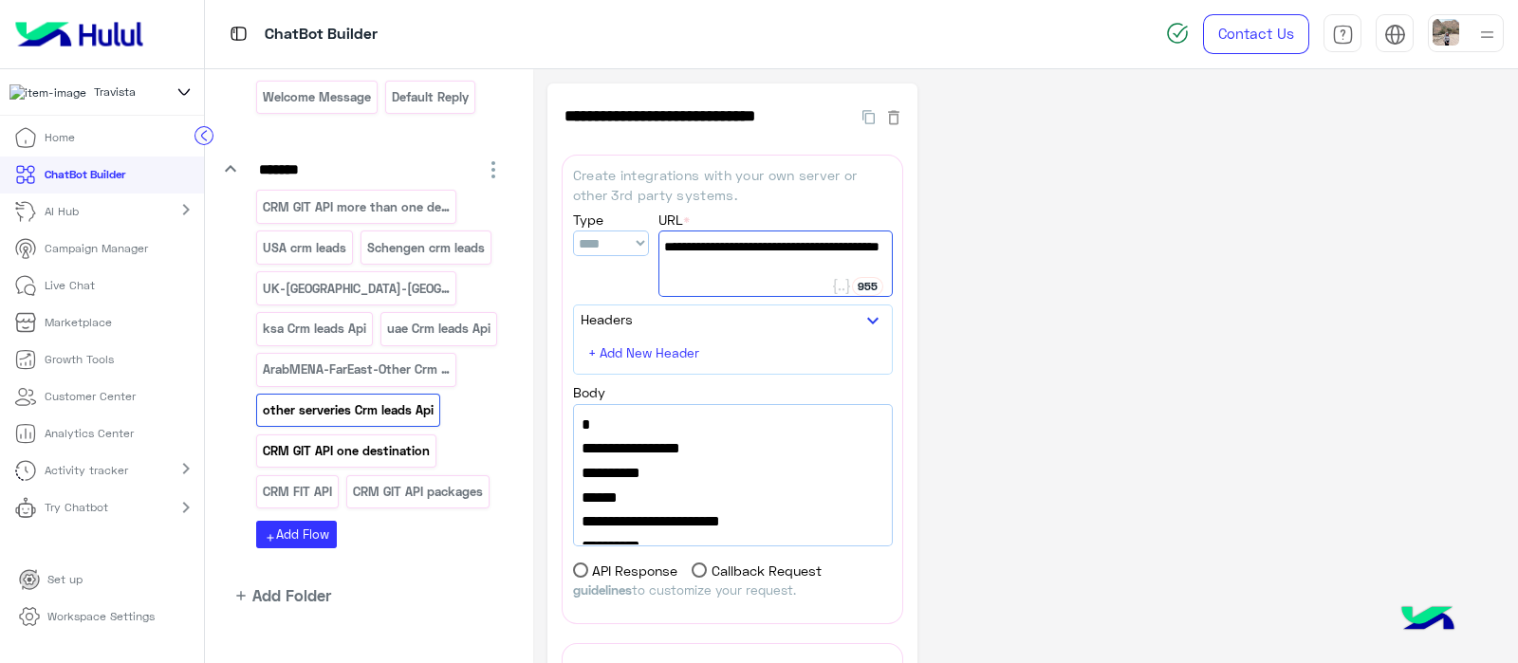
scroll to position [196, 0]
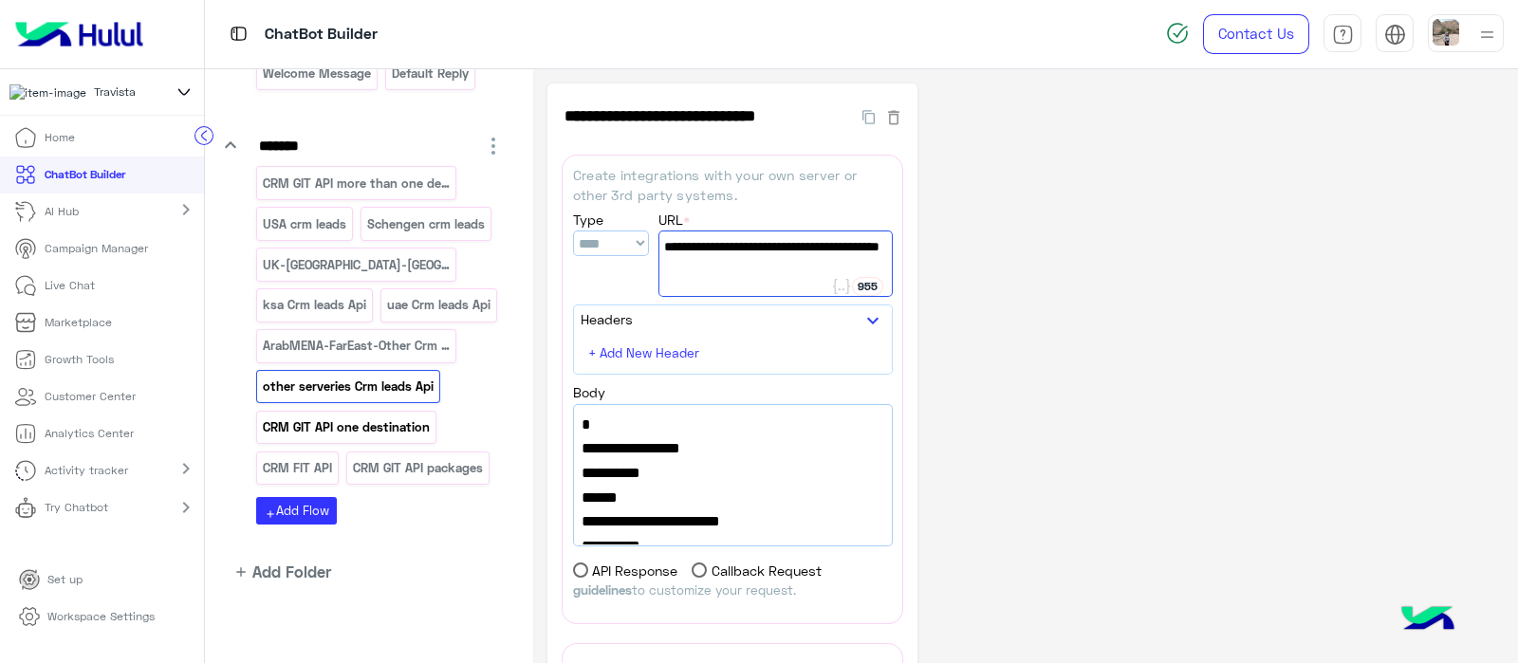
click at [361, 438] on p "CRM GIT API one destination" at bounding box center [347, 428] width 170 height 22
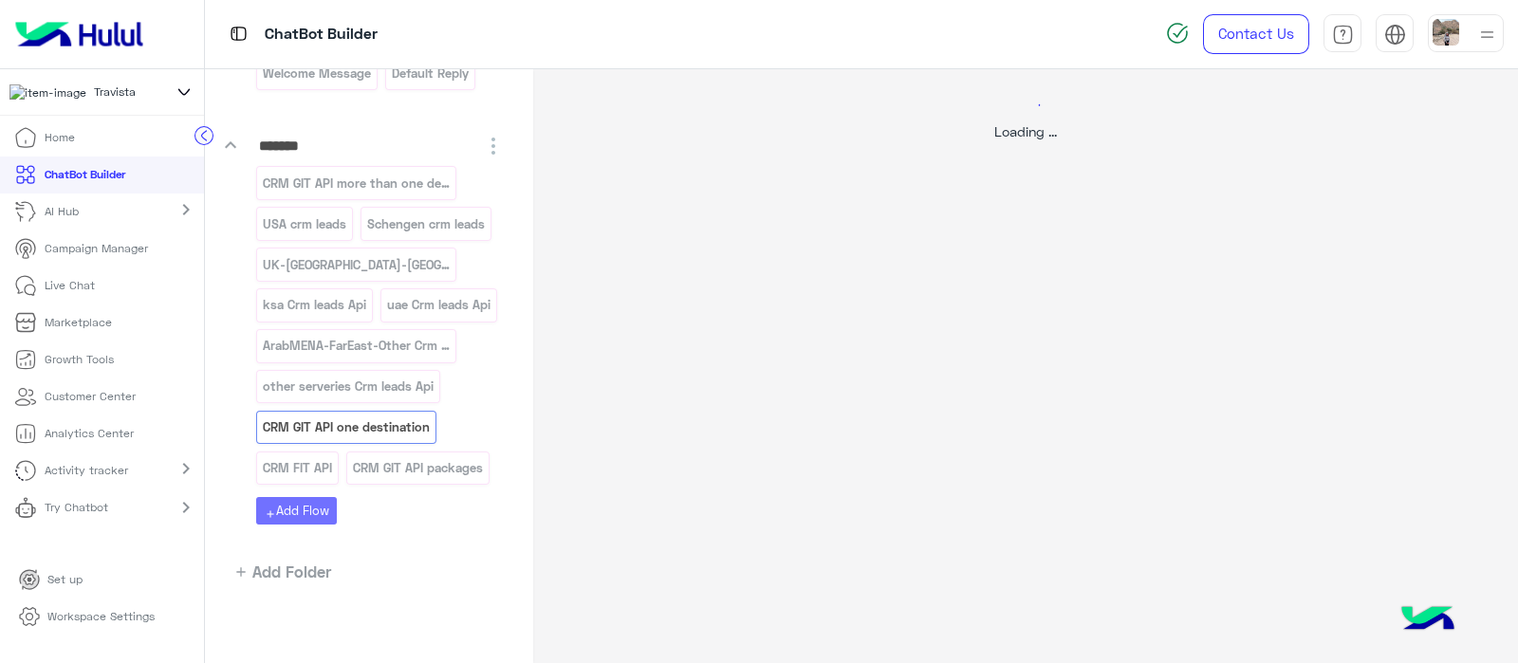
select select "****"
select select "*"
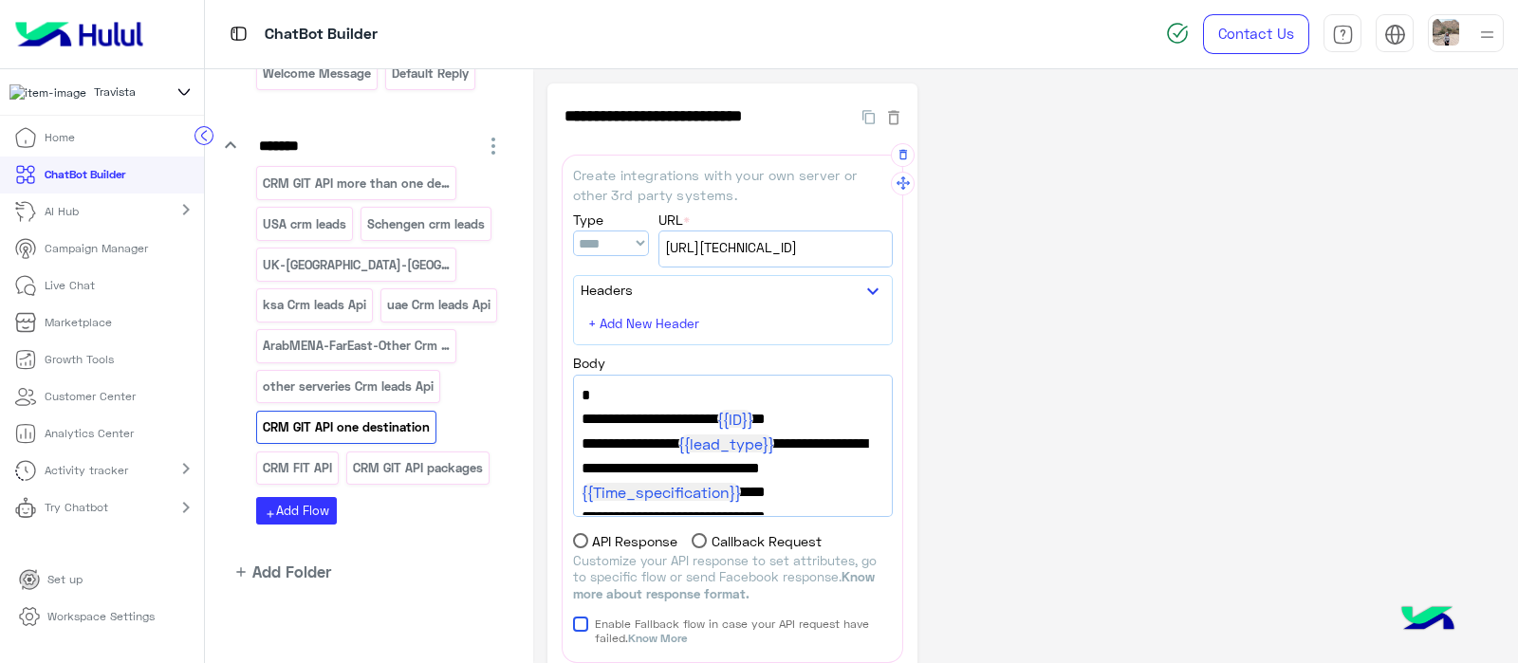
click at [811, 251] on span "[URL][TECHNICAL_ID]" at bounding box center [775, 247] width 221 height 21
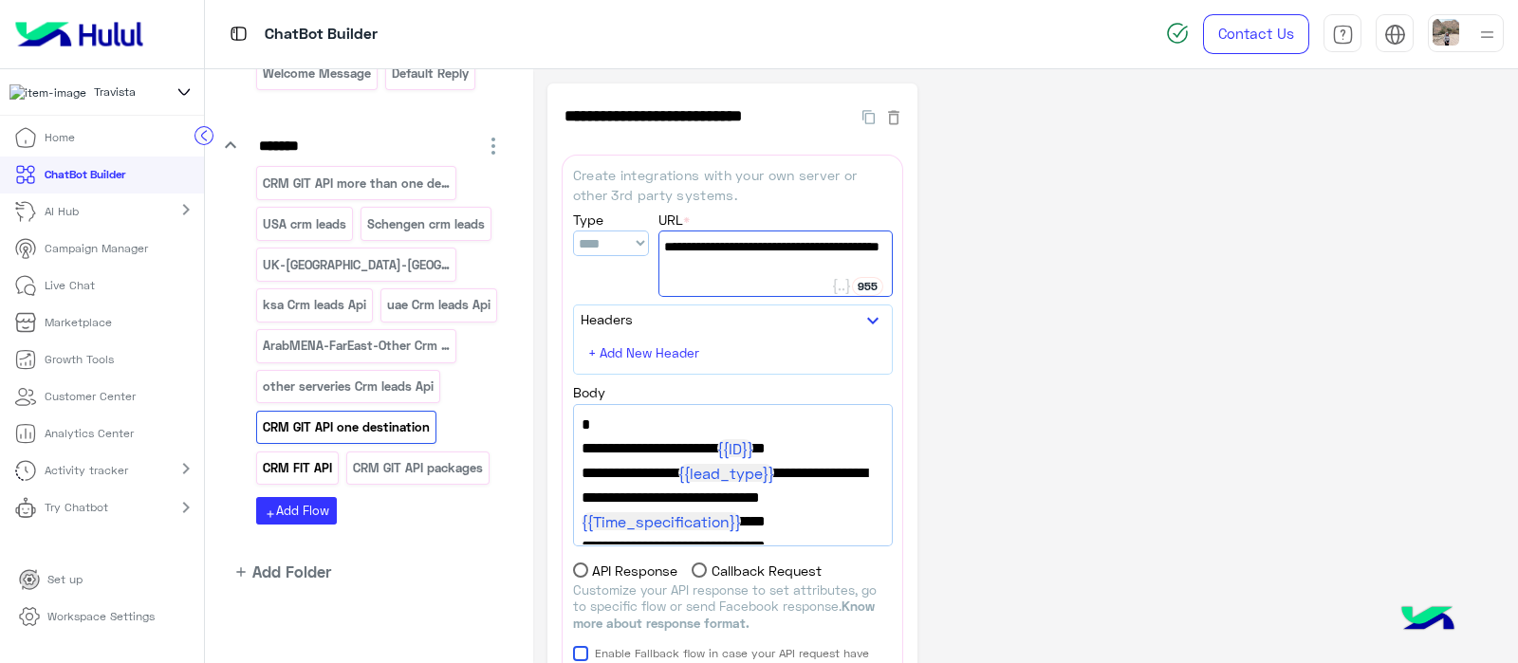
click at [304, 479] on p "CRM FIT API" at bounding box center [298, 468] width 72 height 22
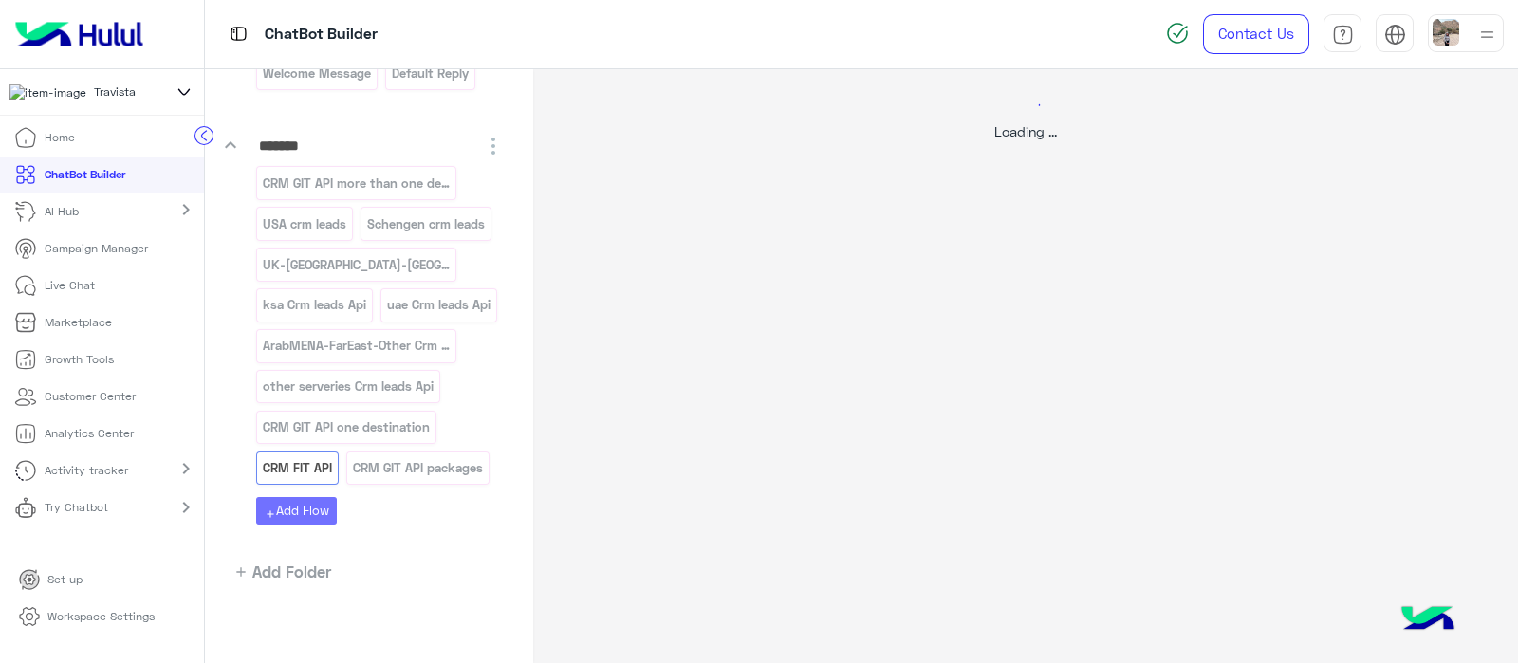
select select "****"
select select "*"
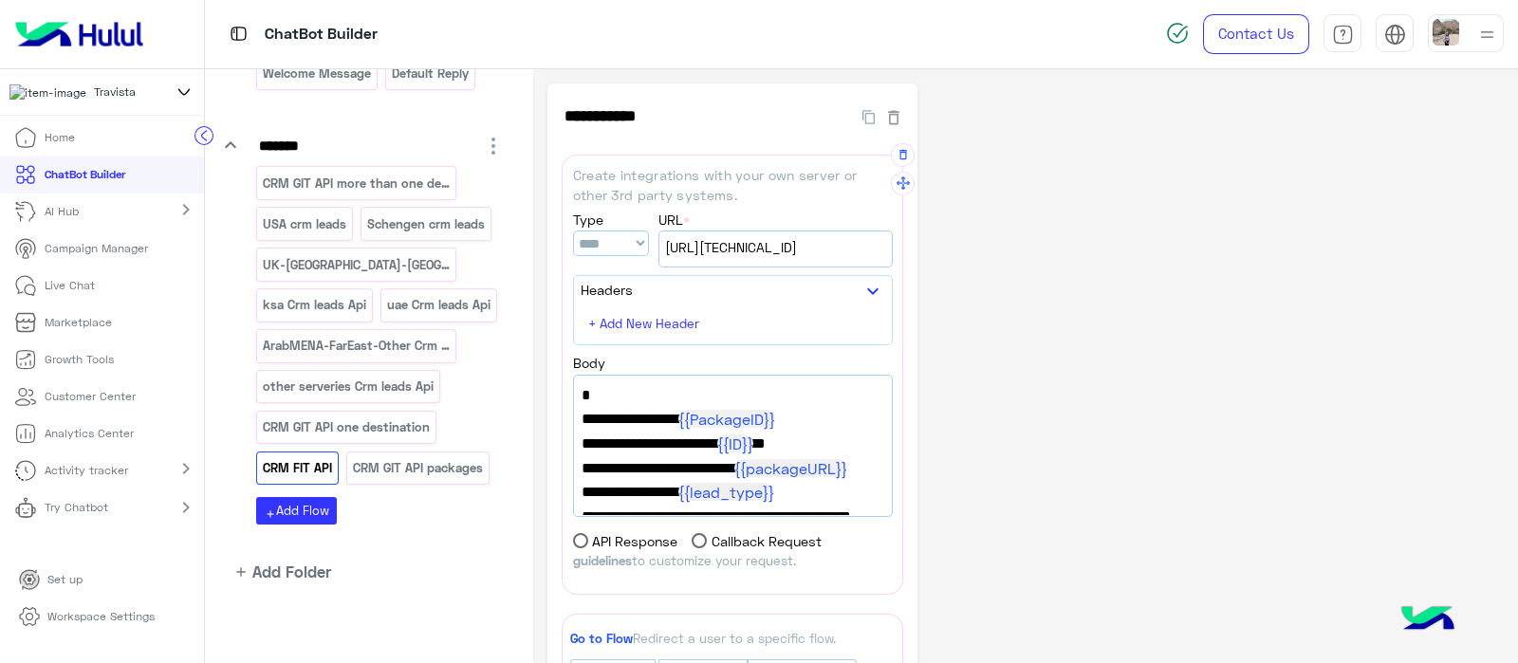
click at [830, 253] on span "[URL][TECHNICAL_ID]" at bounding box center [775, 247] width 221 height 21
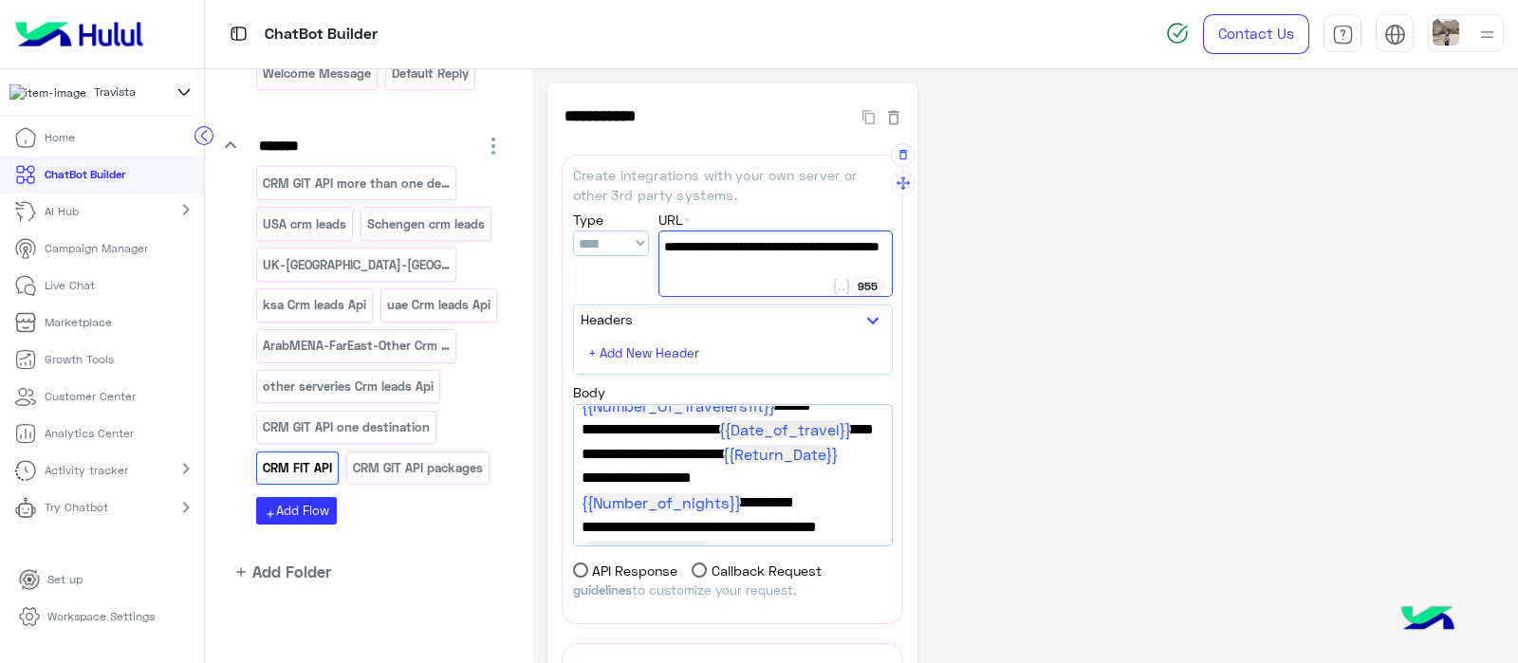
scroll to position [263, 0]
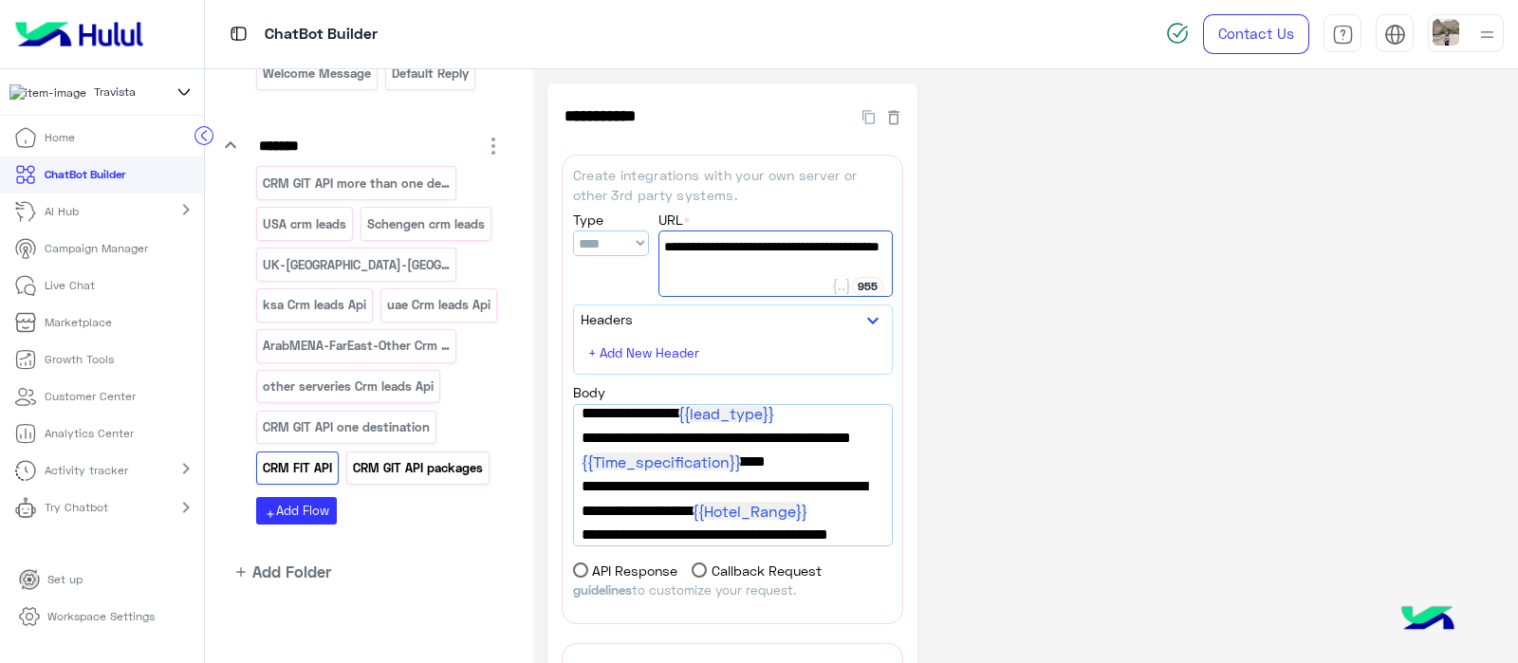
click at [432, 479] on p "CRM GIT API packages" at bounding box center [417, 468] width 133 height 22
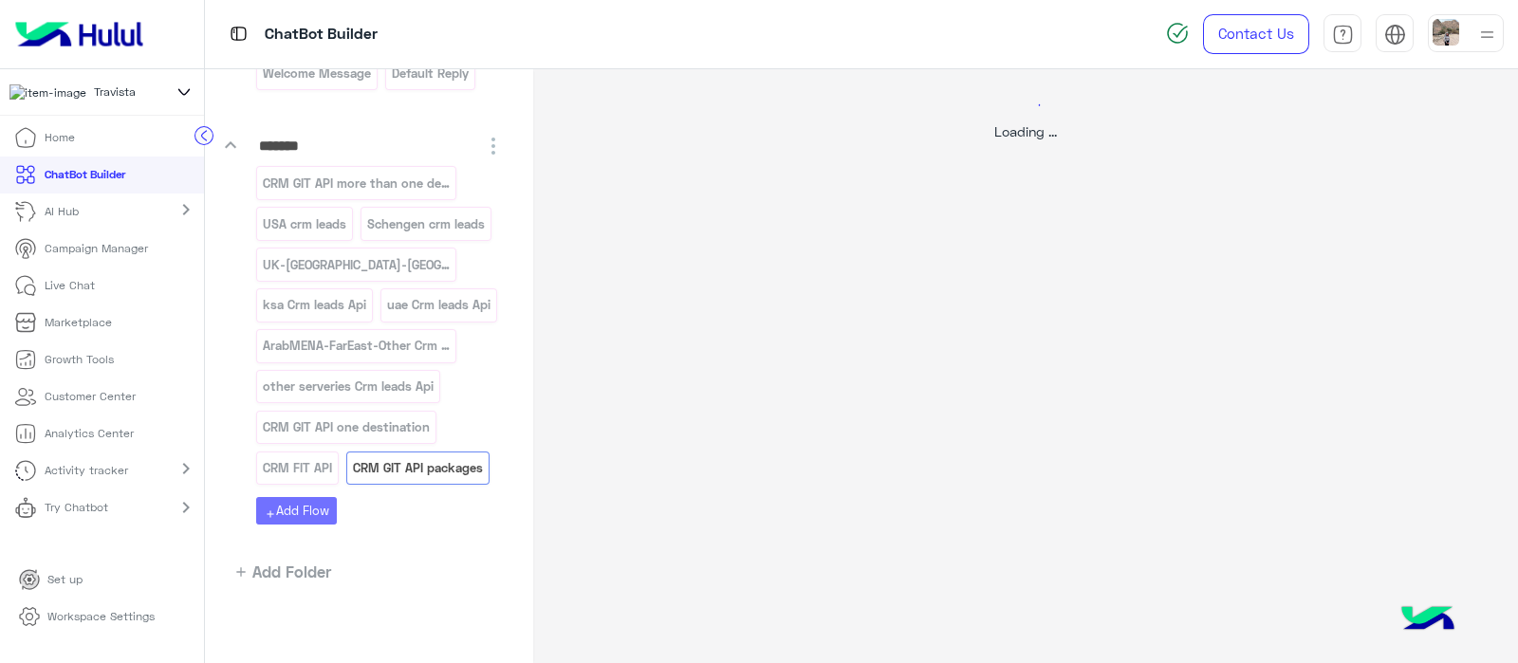
select select "****"
select select "*"
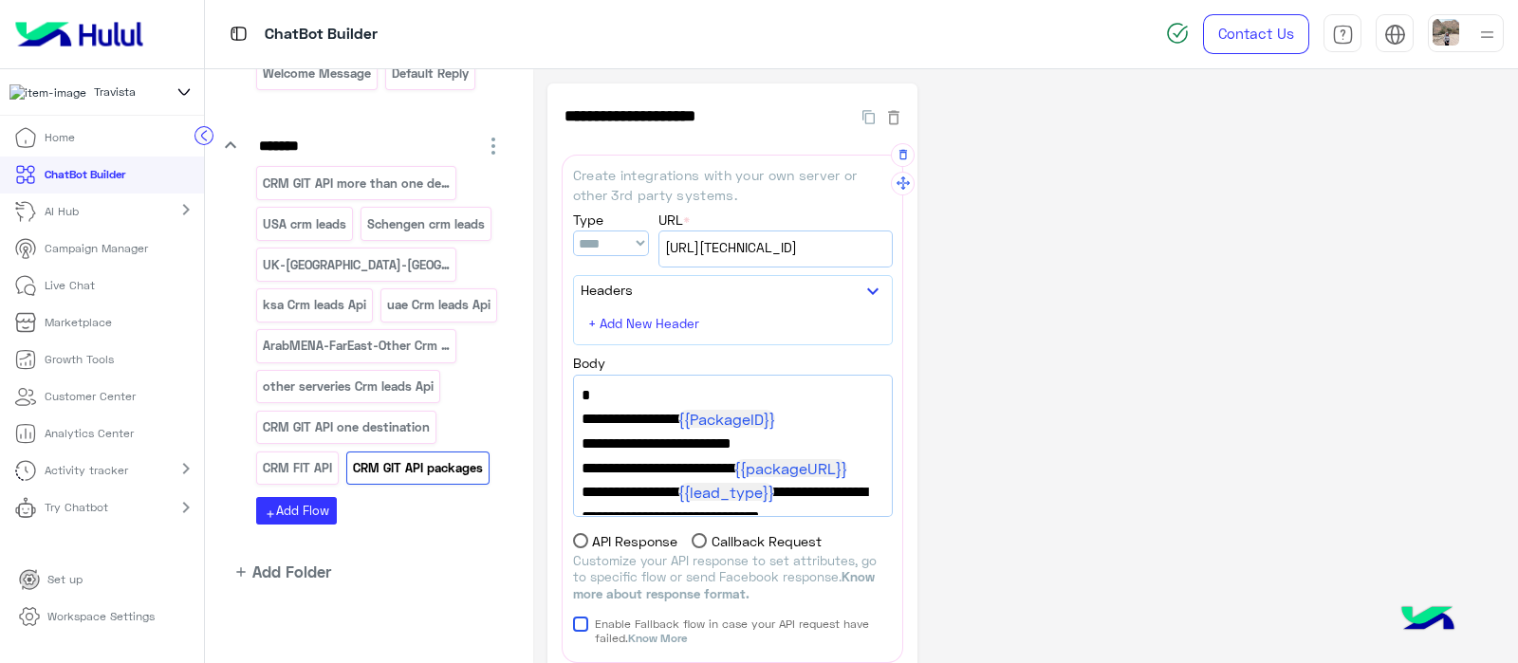
click at [796, 249] on span "[URL][TECHNICAL_ID]" at bounding box center [775, 247] width 221 height 21
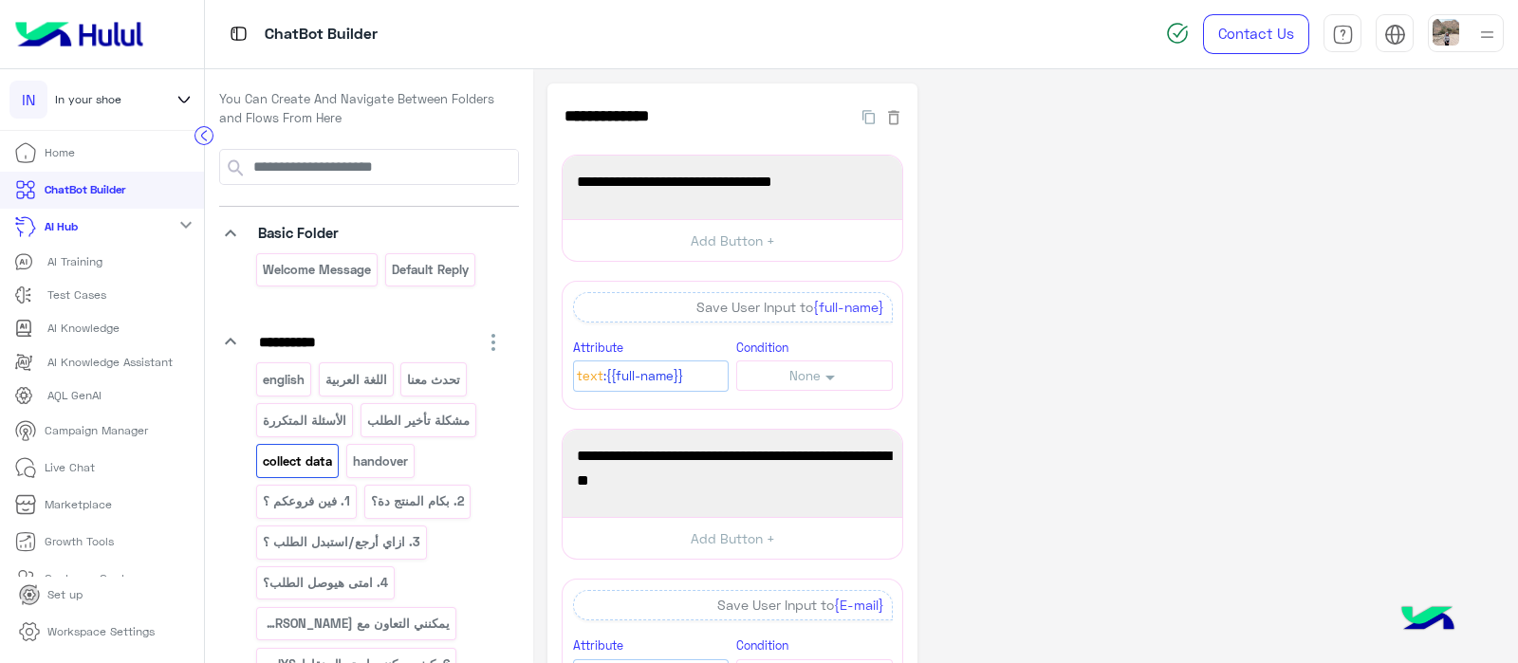
scroll to position [888, 0]
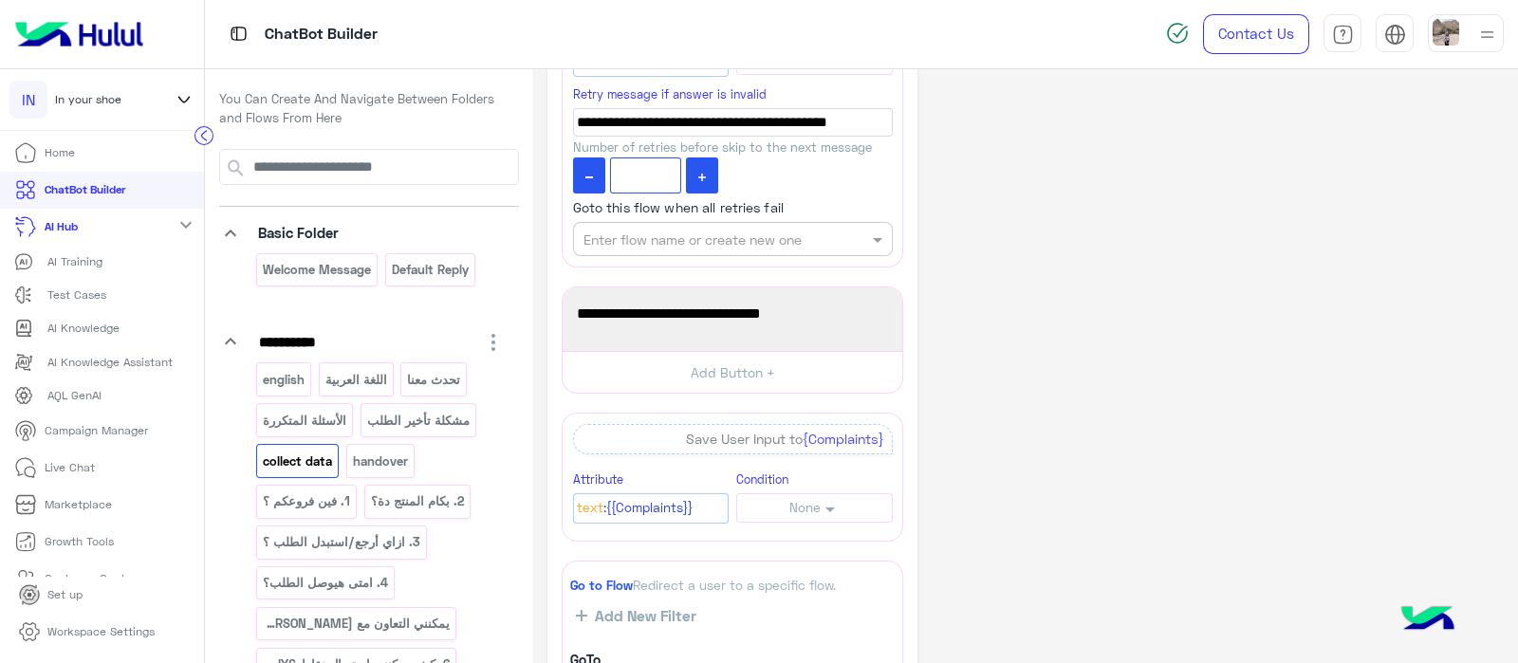
click at [178, 102] on icon at bounding box center [184, 99] width 21 height 23
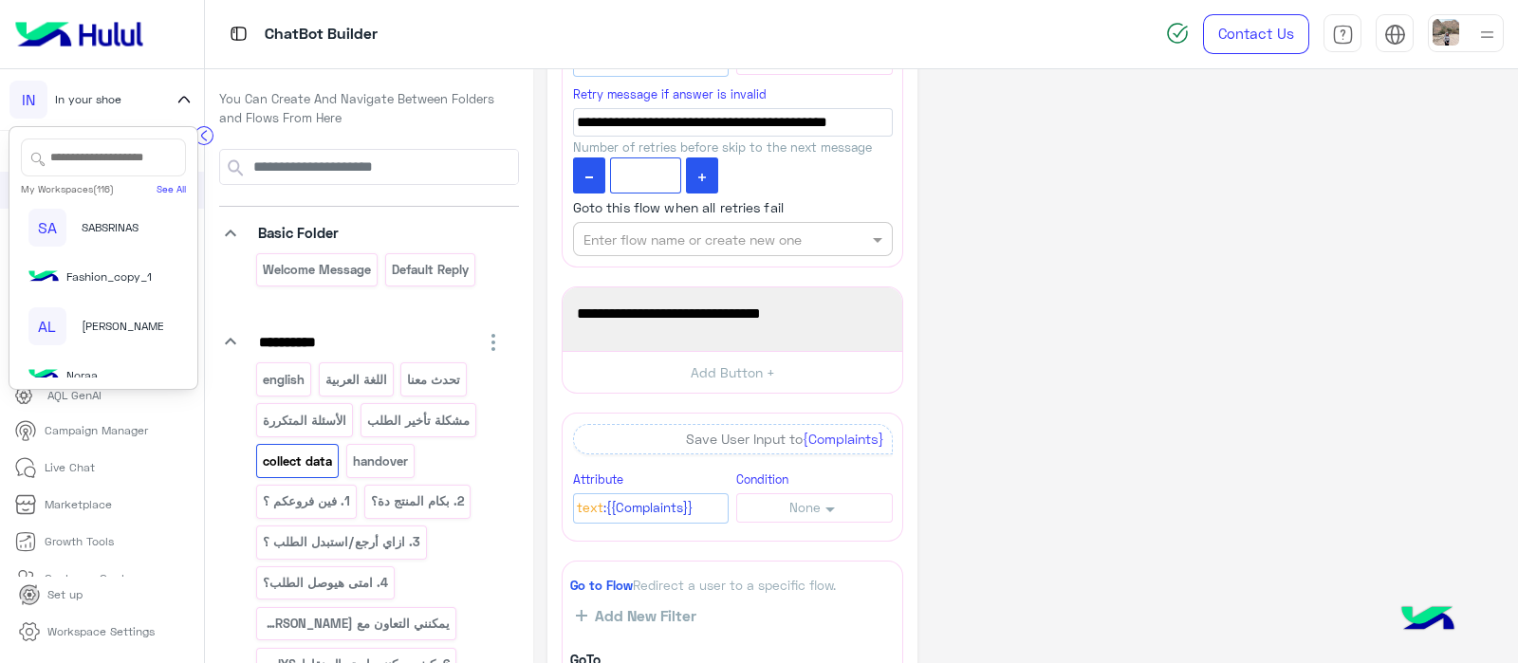
click at [95, 155] on input "text" at bounding box center [103, 158] width 165 height 38
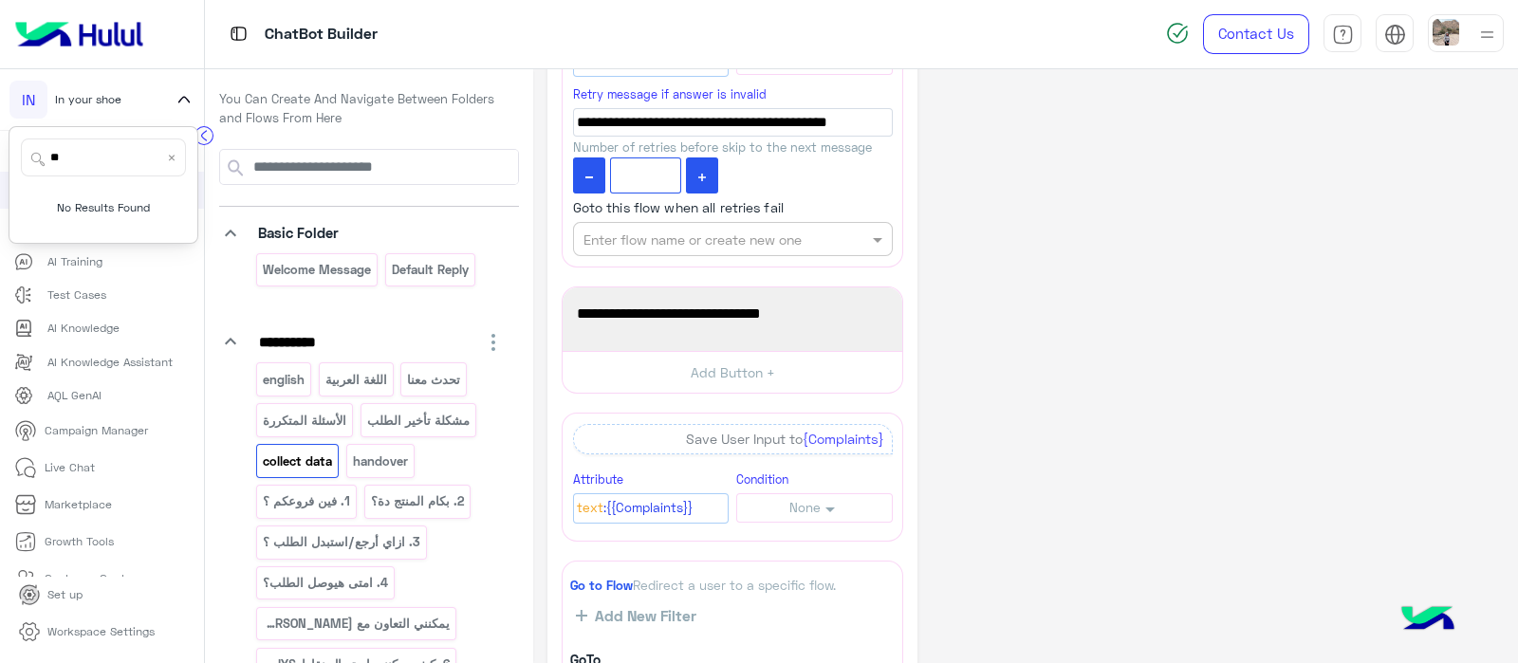
type input "*"
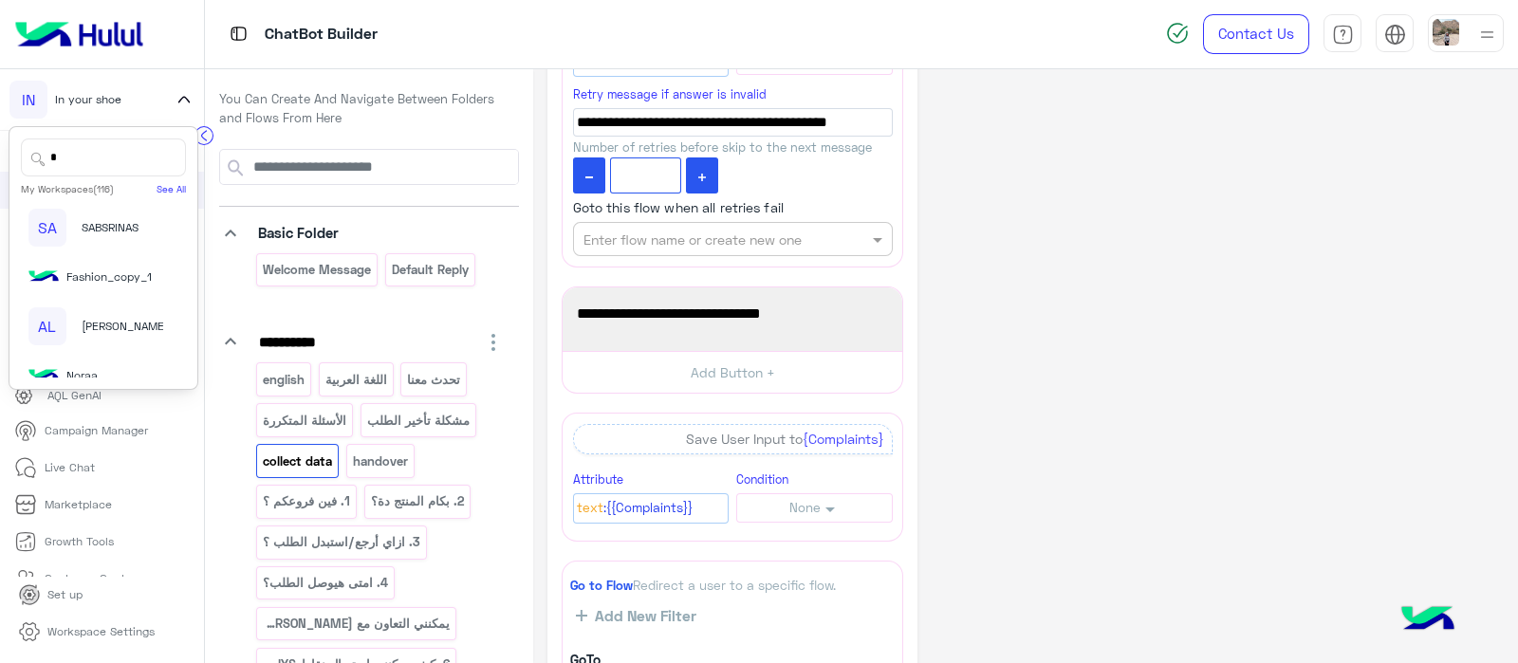
type input "**"
click at [61, 280] on div "Travista" at bounding box center [95, 271] width 135 height 18
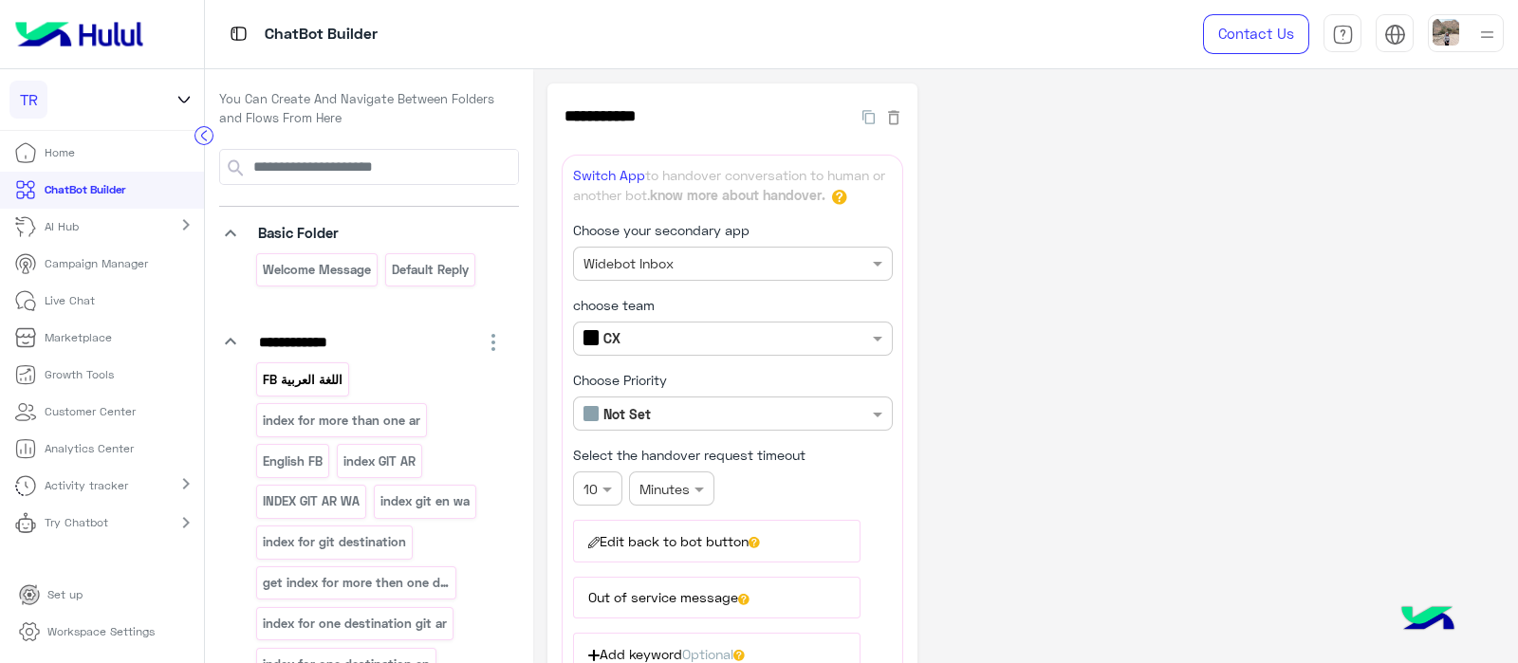
click at [325, 371] on p "اللغة العربية FB" at bounding box center [303, 380] width 83 height 22
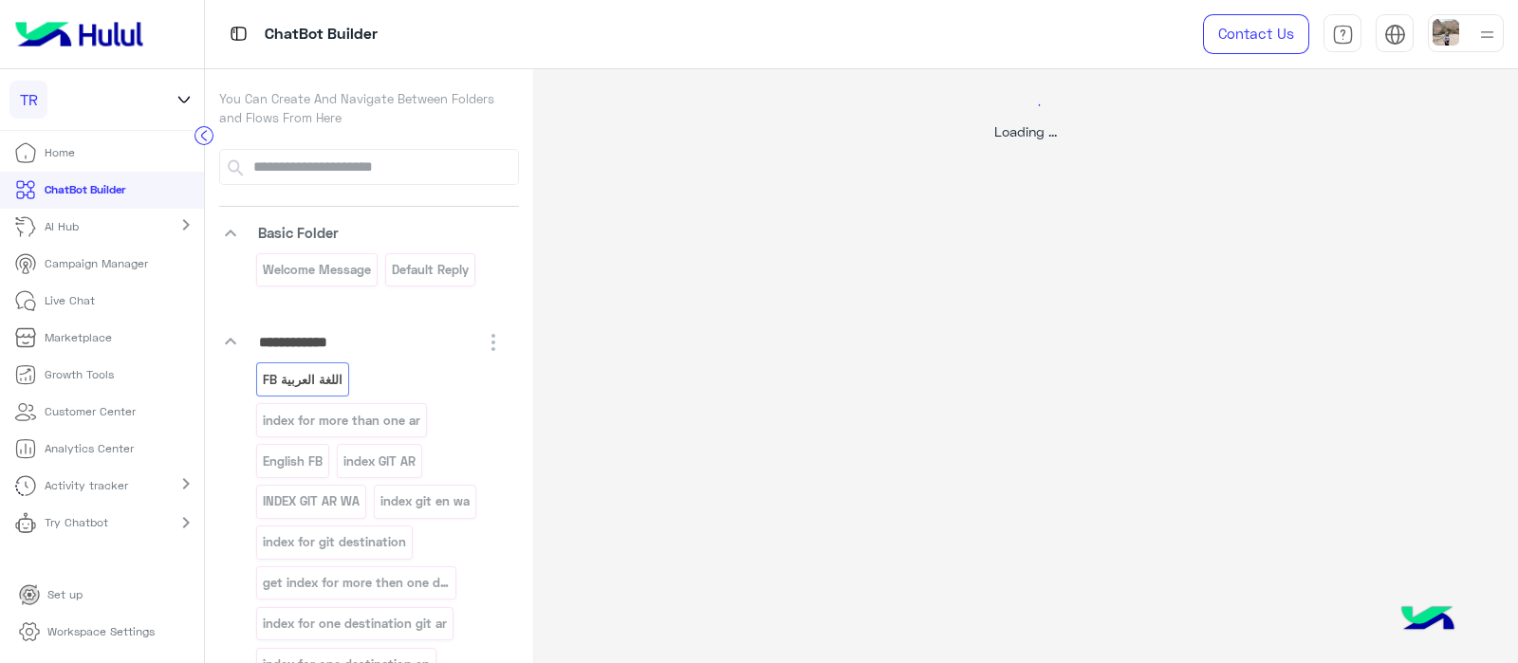
select select "*"
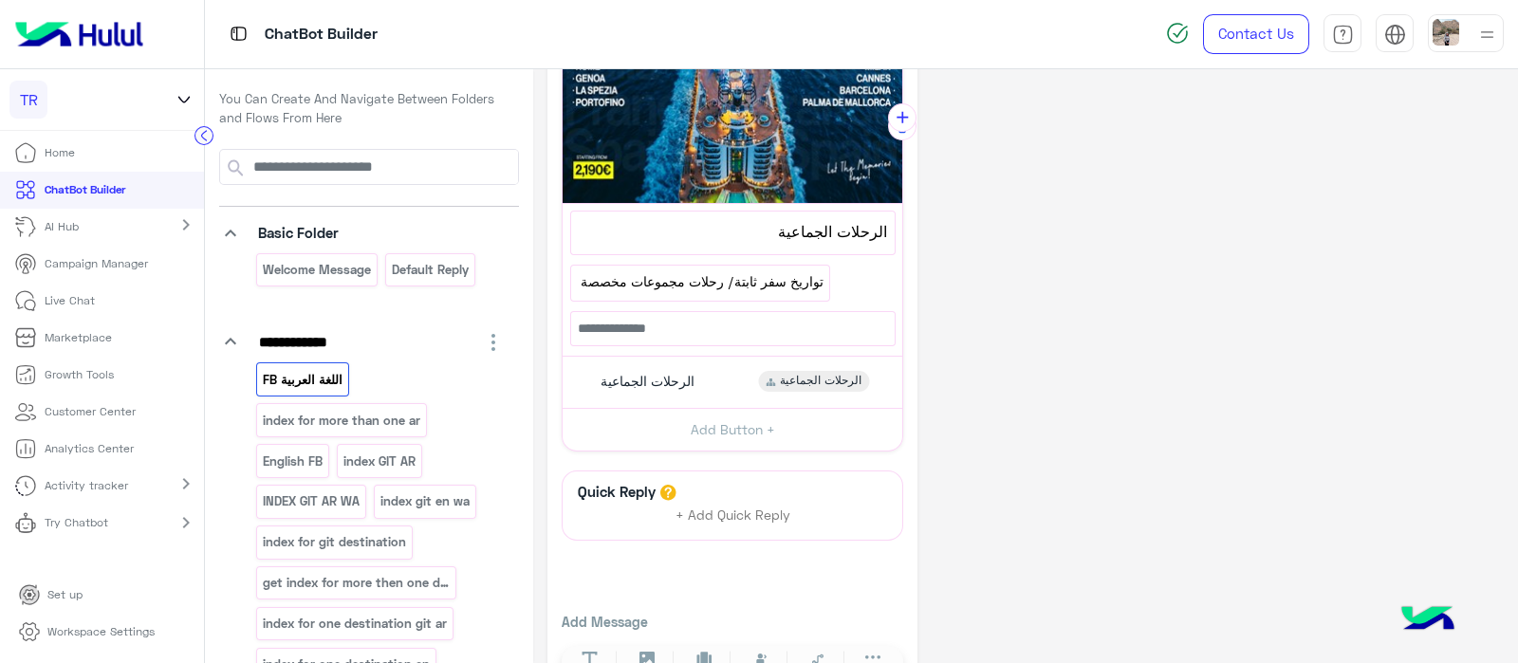
scroll to position [790, 0]
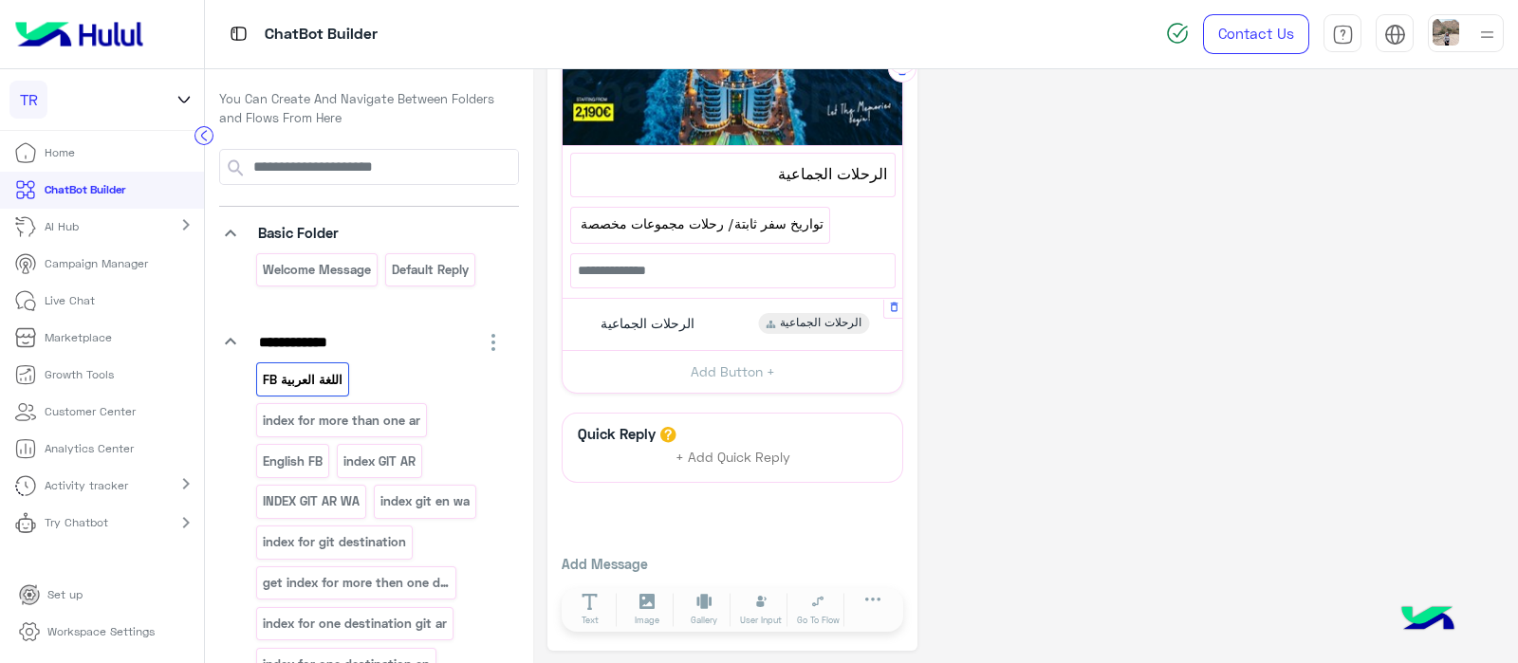
click at [641, 315] on span "الرحلات الجماعية" at bounding box center [648, 323] width 94 height 17
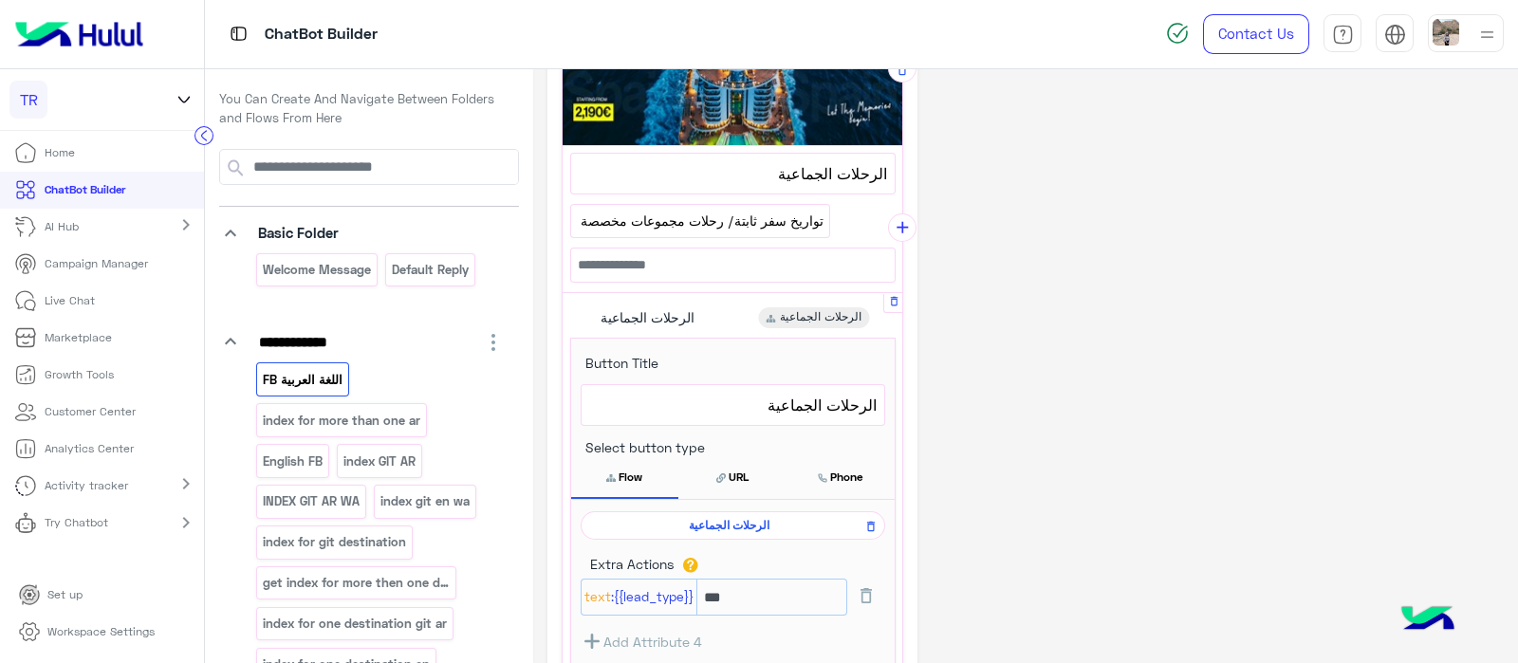
scroll to position [957, 0]
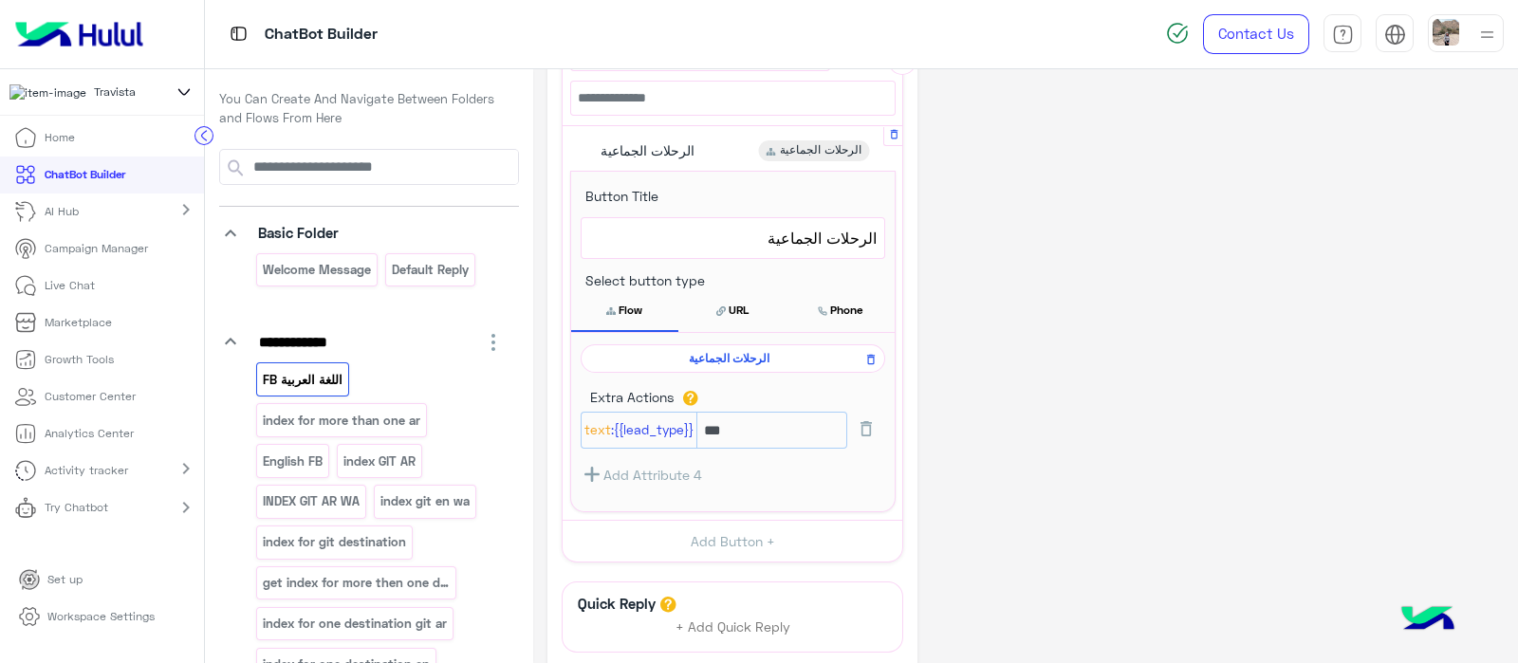
click at [710, 356] on span "الرحلات الجماعية" at bounding box center [729, 358] width 277 height 17
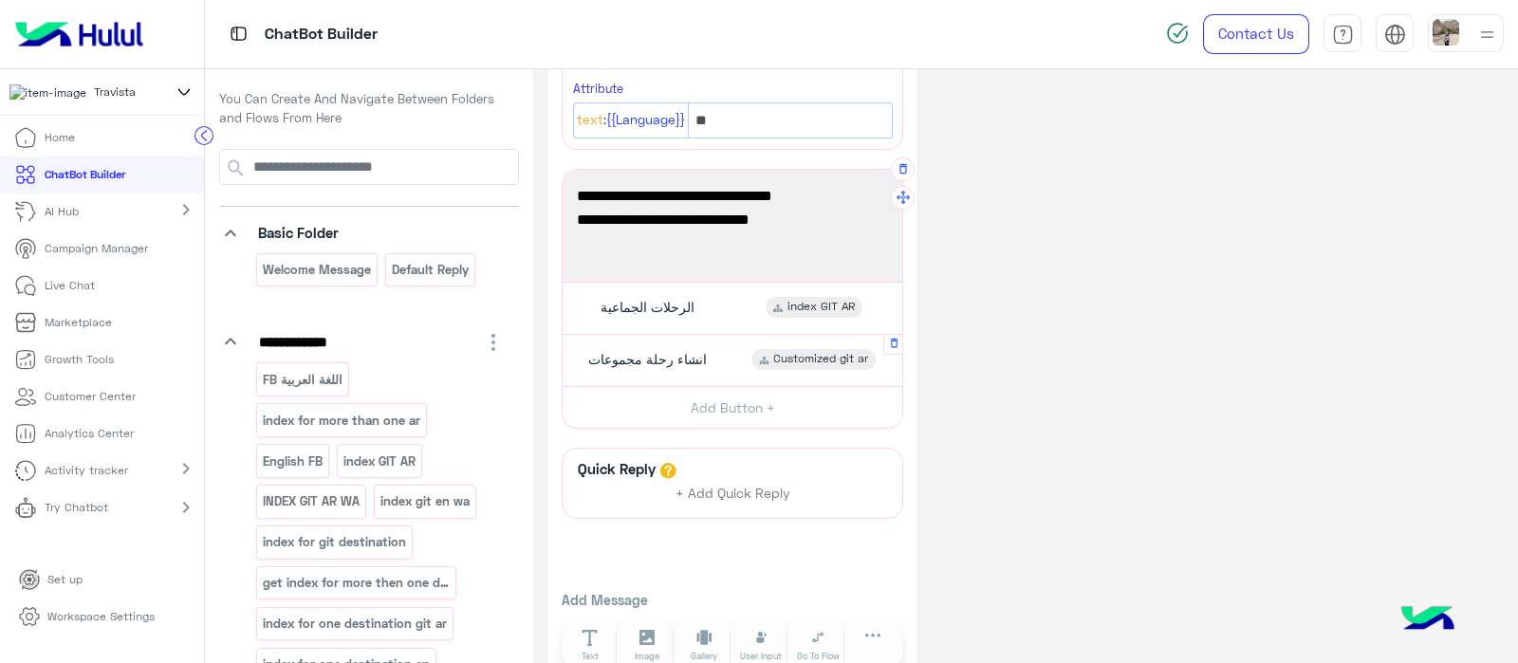
scroll to position [166, 0]
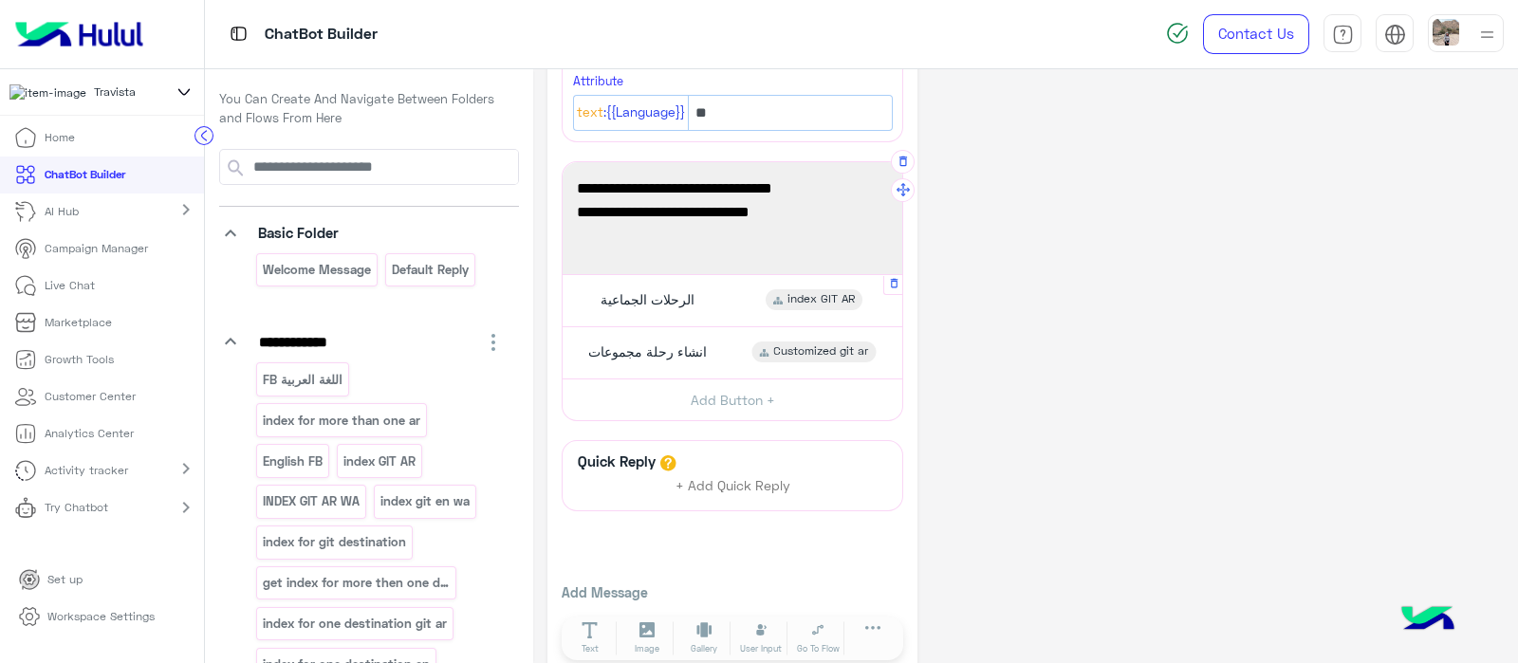
click at [658, 297] on span "الرحلات الجماعية" at bounding box center [648, 299] width 94 height 17
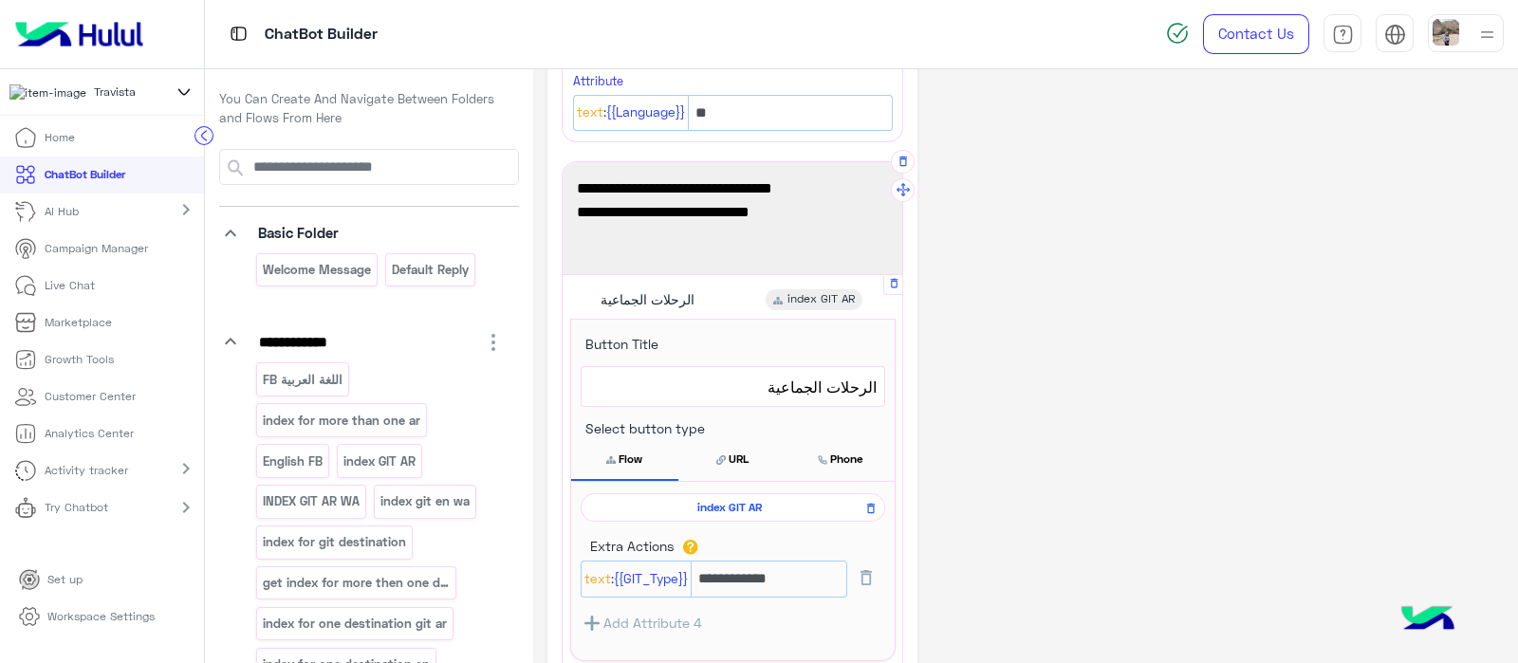
click at [679, 506] on span "index GIT AR" at bounding box center [729, 507] width 277 height 17
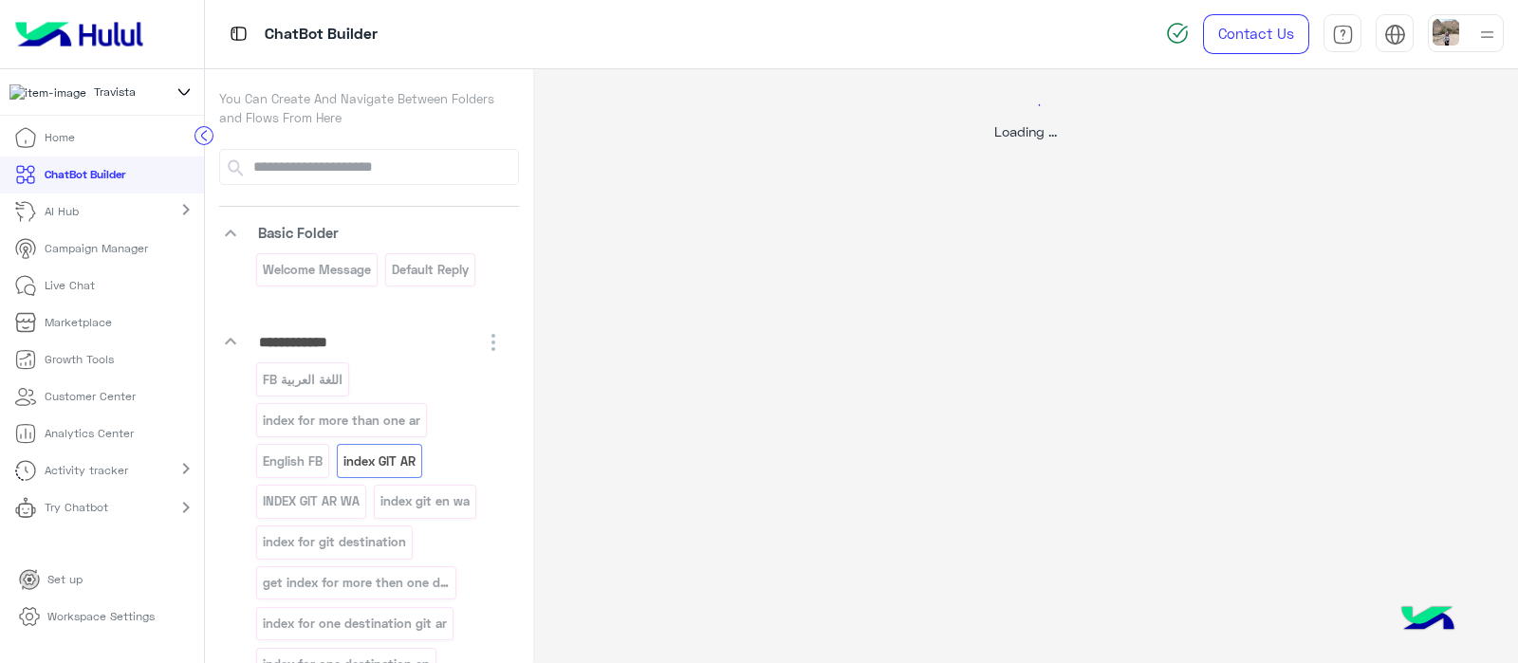
scroll to position [0, 0]
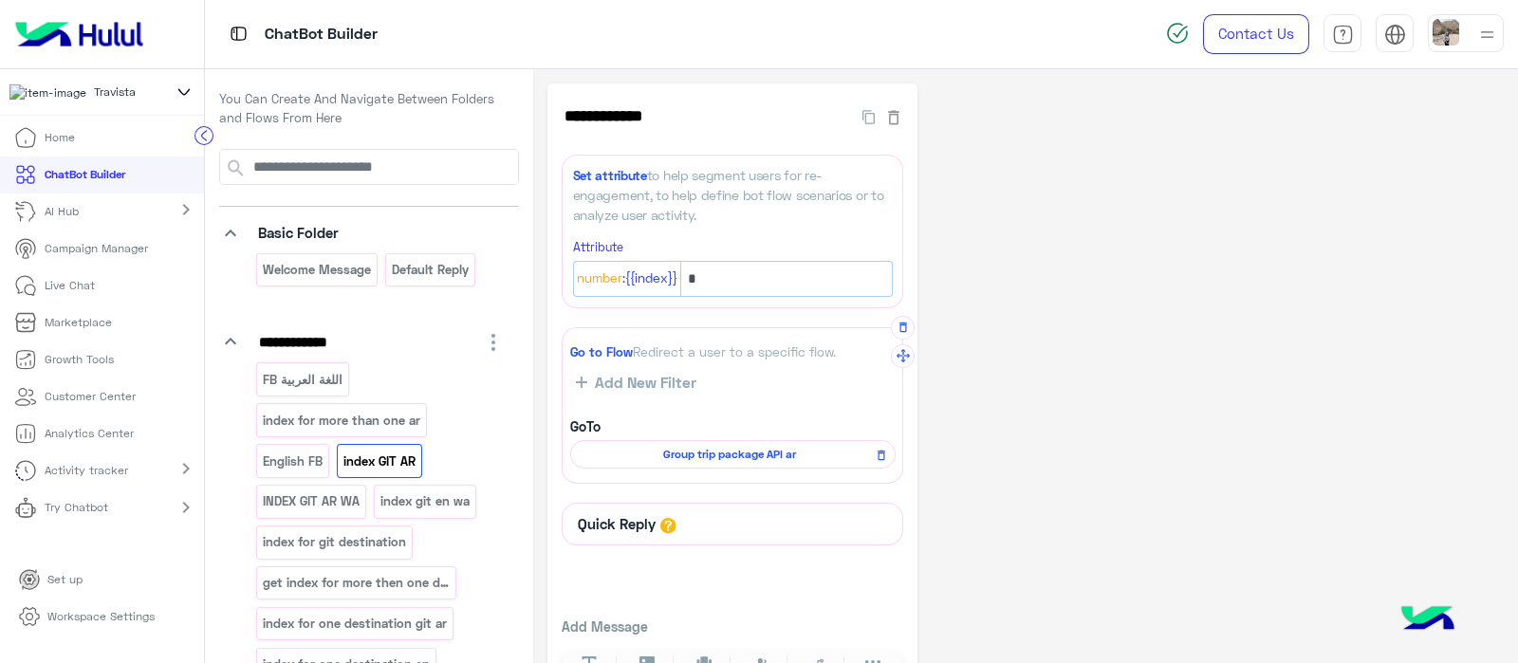
click at [683, 457] on span "Group trip package API ar" at bounding box center [730, 454] width 298 height 17
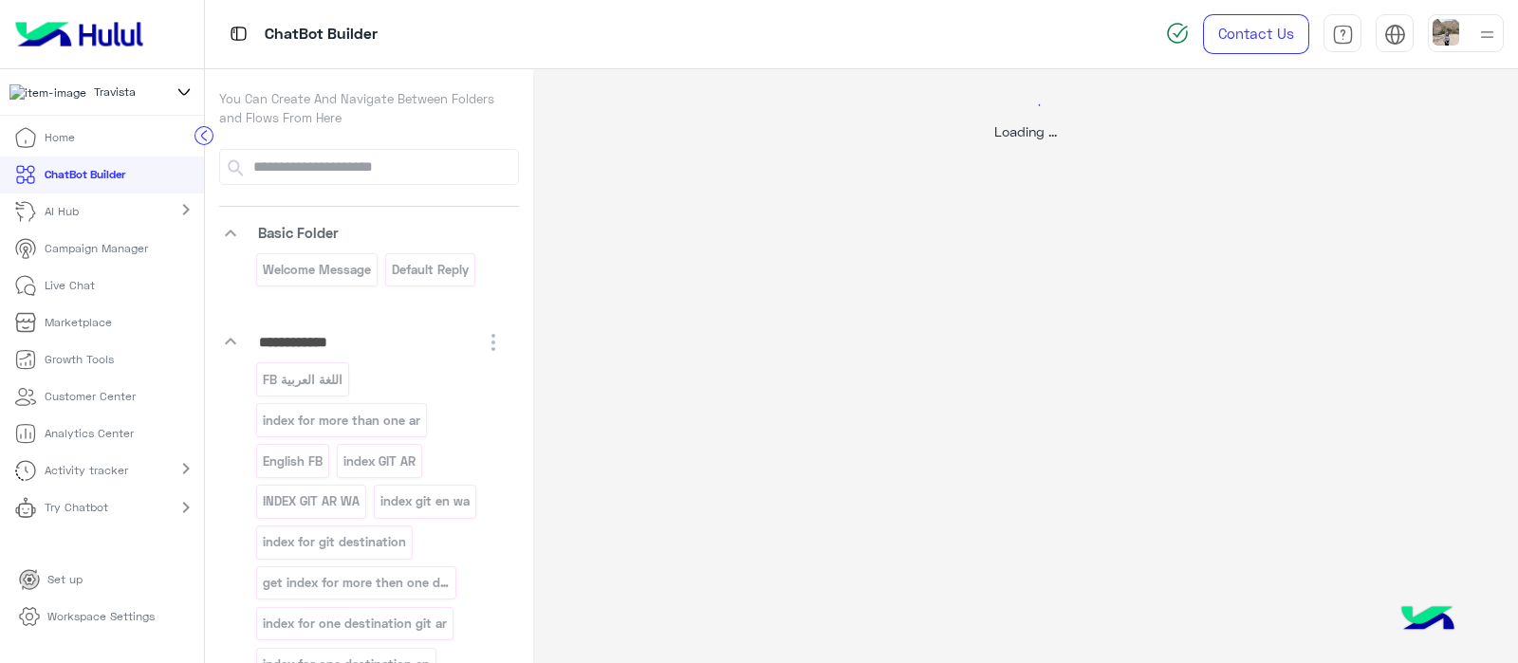
select select "****"
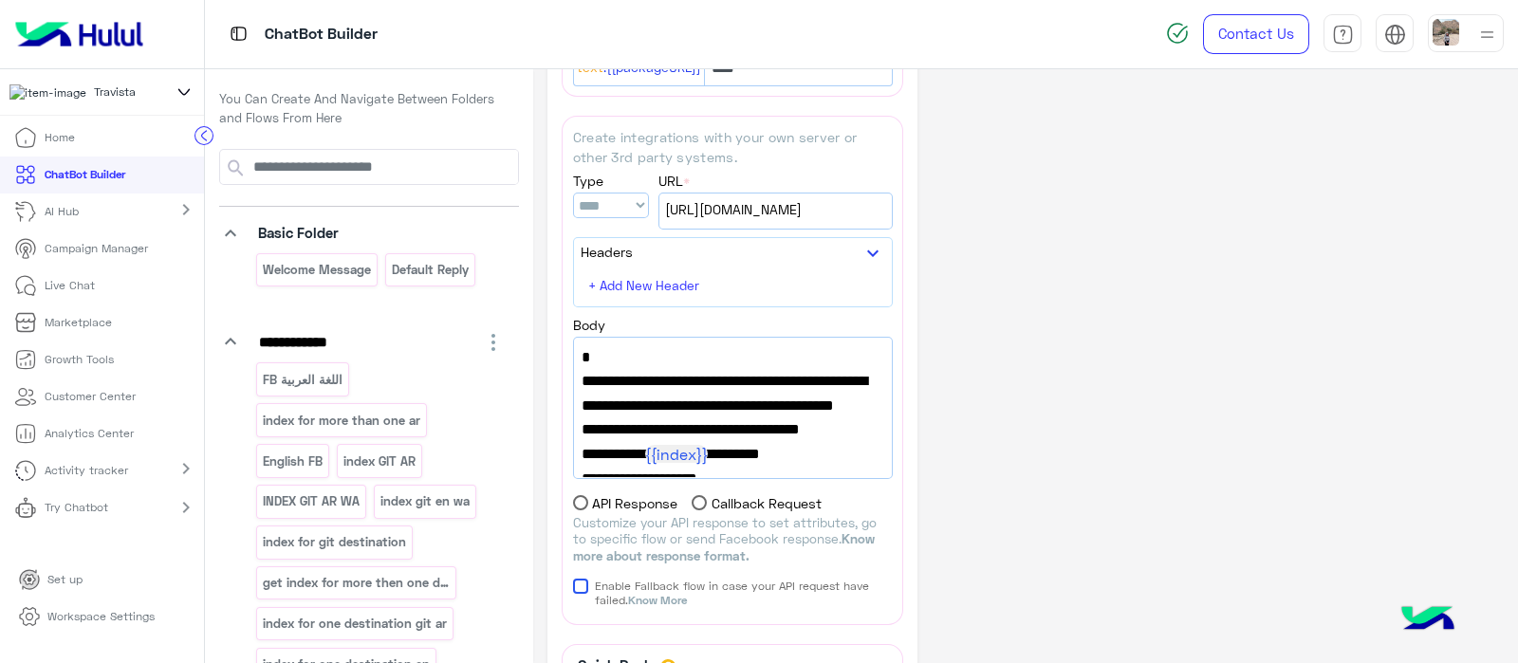
scroll to position [559, 0]
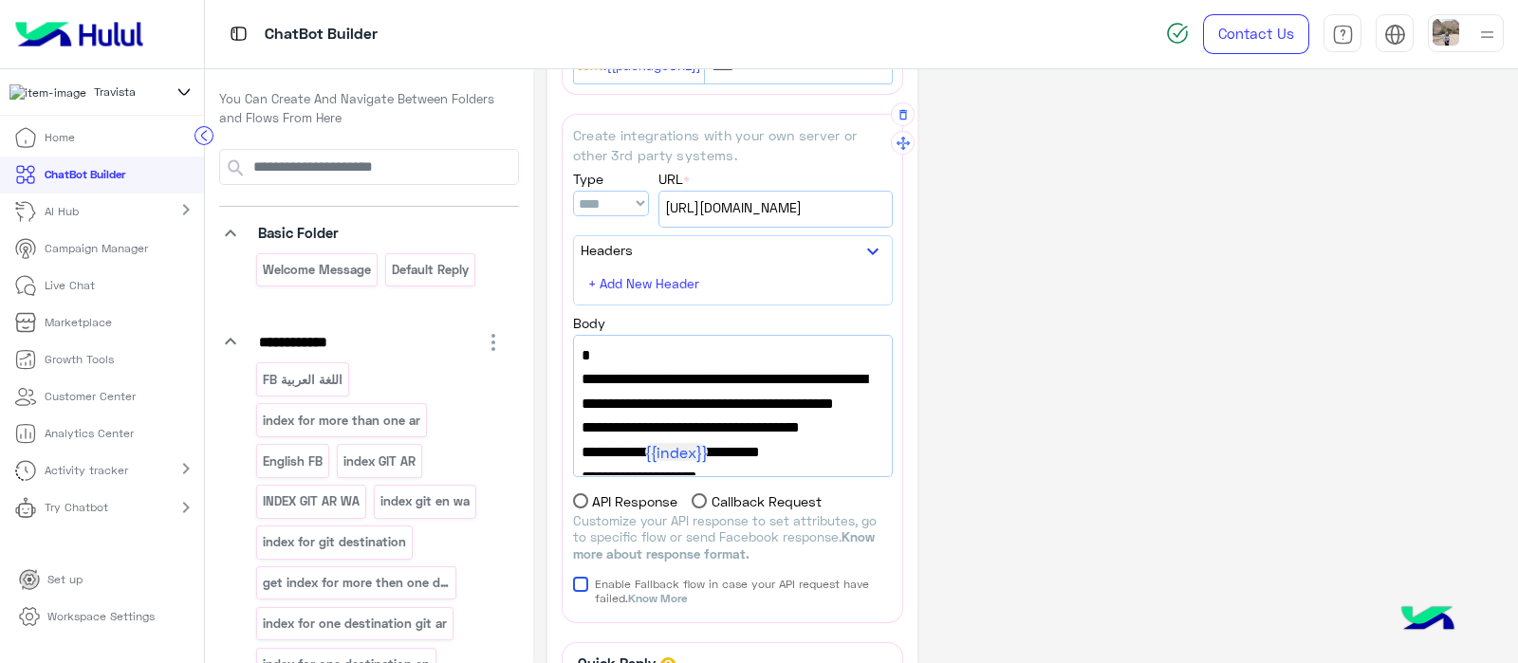
drag, startPoint x: 659, startPoint y: 451, endPoint x: 579, endPoint y: 378, distance: 108.1
click at [579, 378] on div "{ "url":"[URL][DOMAIN_NAME]", "failure_flow_name":"Welcome Message", "index_att…" at bounding box center [733, 406] width 318 height 140
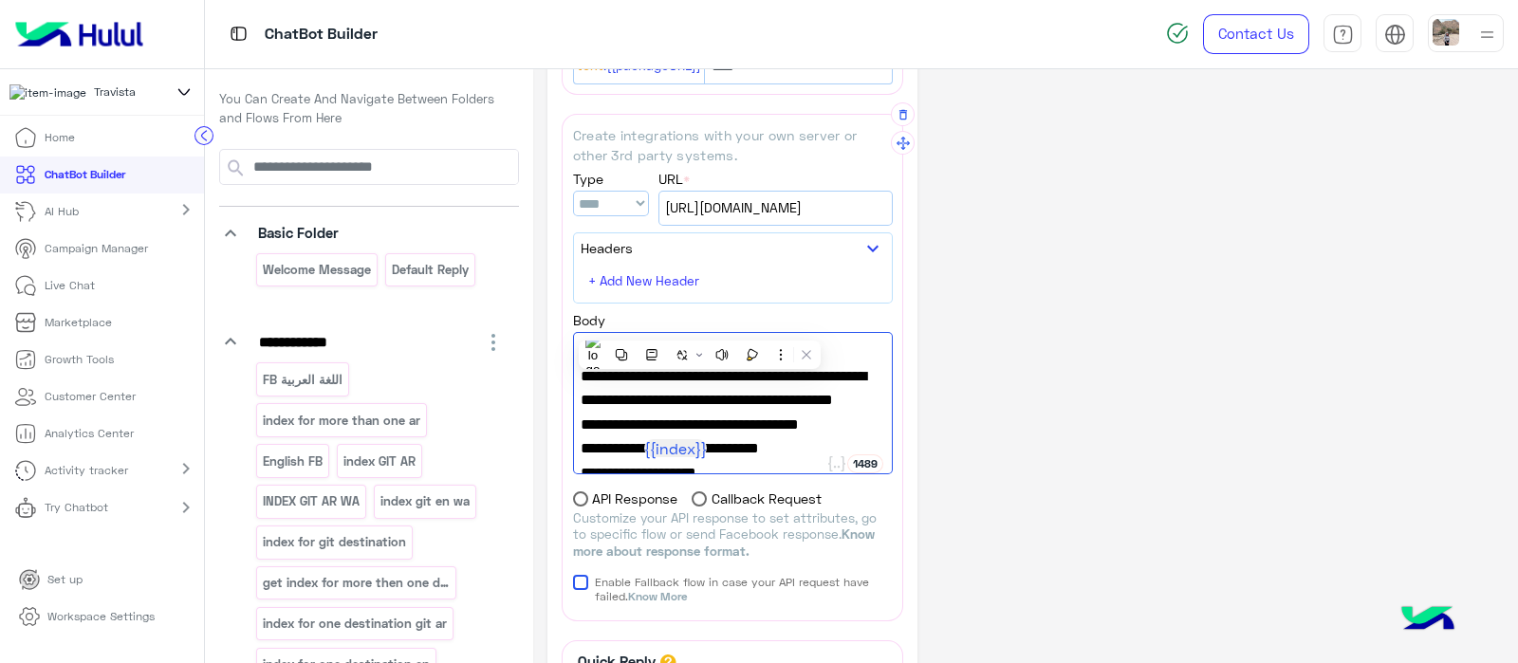
click at [780, 215] on div "[URL][DOMAIN_NAME]" at bounding box center [776, 208] width 232 height 32
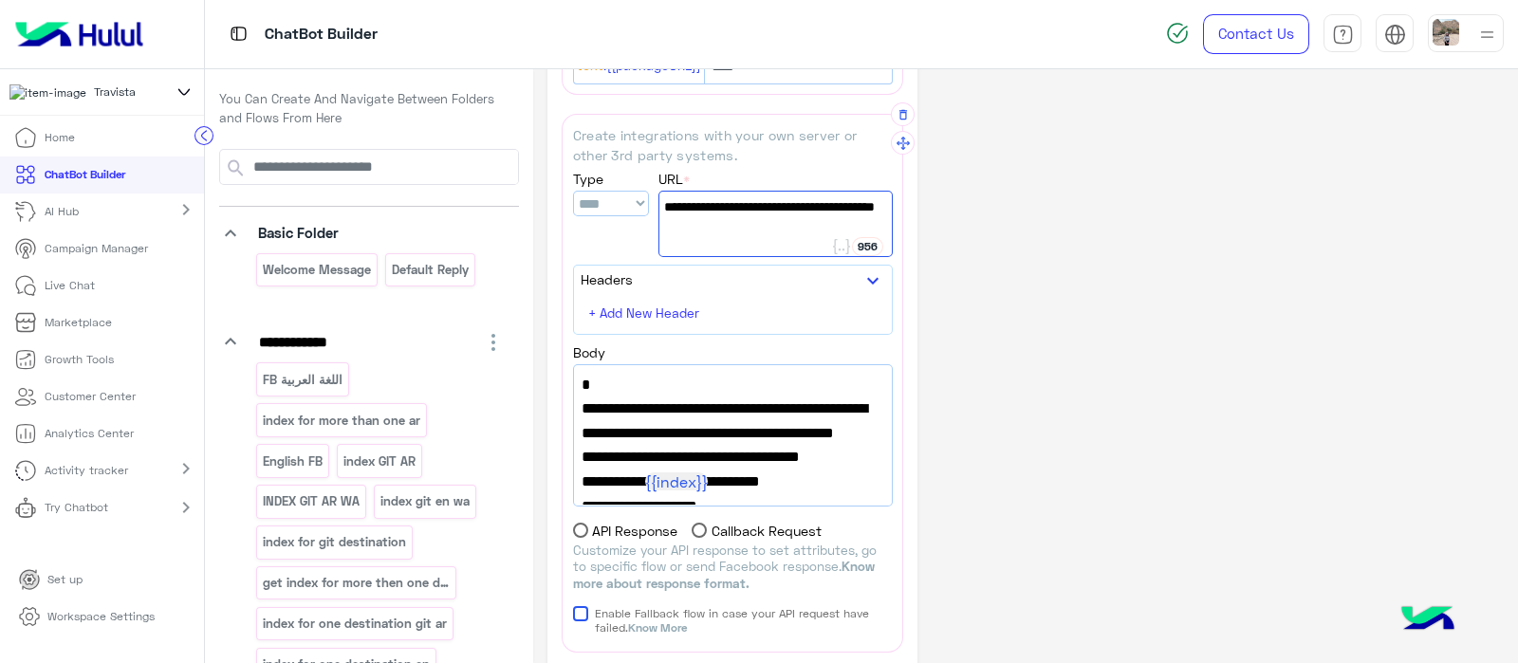
scroll to position [0, 0]
click at [45, 514] on p "Try Chatbot" at bounding box center [77, 507] width 64 height 17
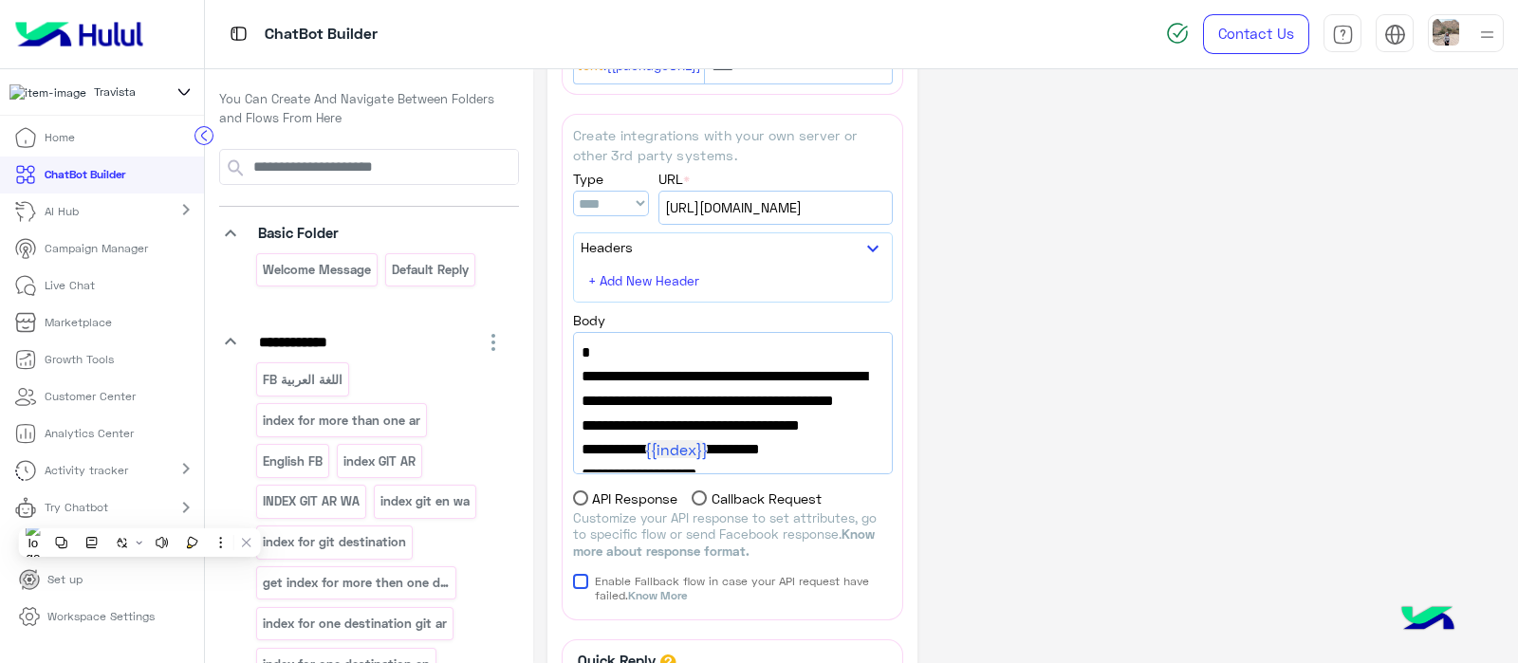
click at [130, 521] on div "Try Chatbot chevron_right" at bounding box center [102, 510] width 204 height 41
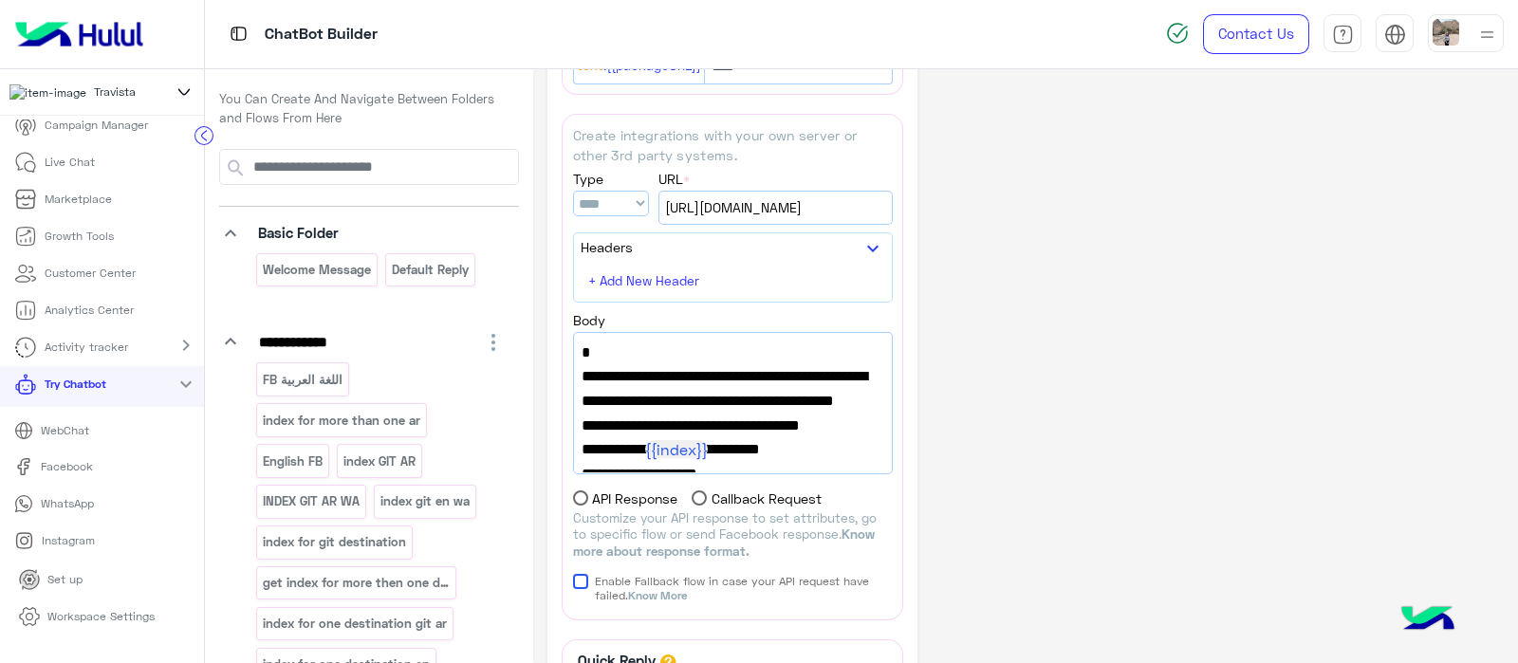
click at [33, 471] on p "Facebook" at bounding box center [66, 466] width 66 height 17
drag, startPoint x: 883, startPoint y: 352, endPoint x: 883, endPoint y: 376, distance: 23.7
click at [883, 376] on div "{ "url":"[URL][DOMAIN_NAME]", "failure_flow_name":"Welcome Message", "index_att…" at bounding box center [733, 403] width 318 height 140
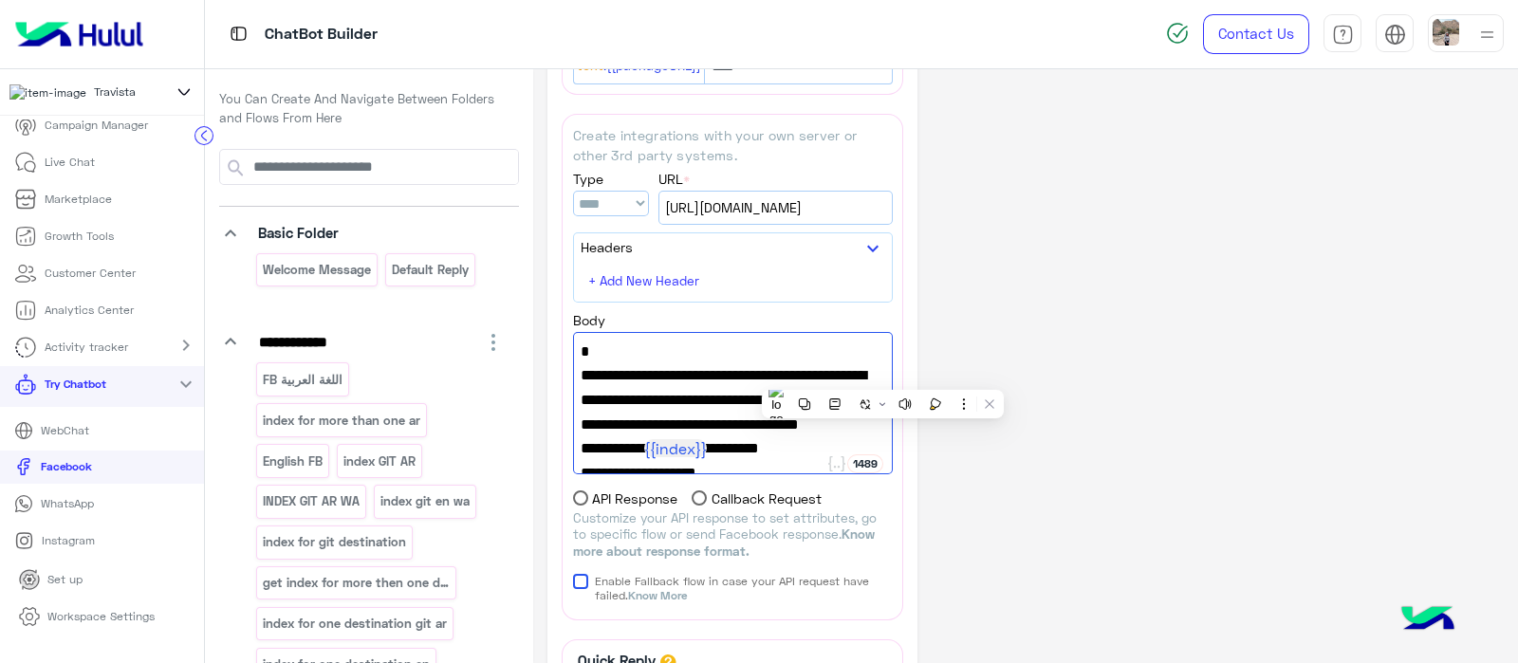
click at [1038, 260] on div "**********" at bounding box center [1026, 188] width 957 height 1326
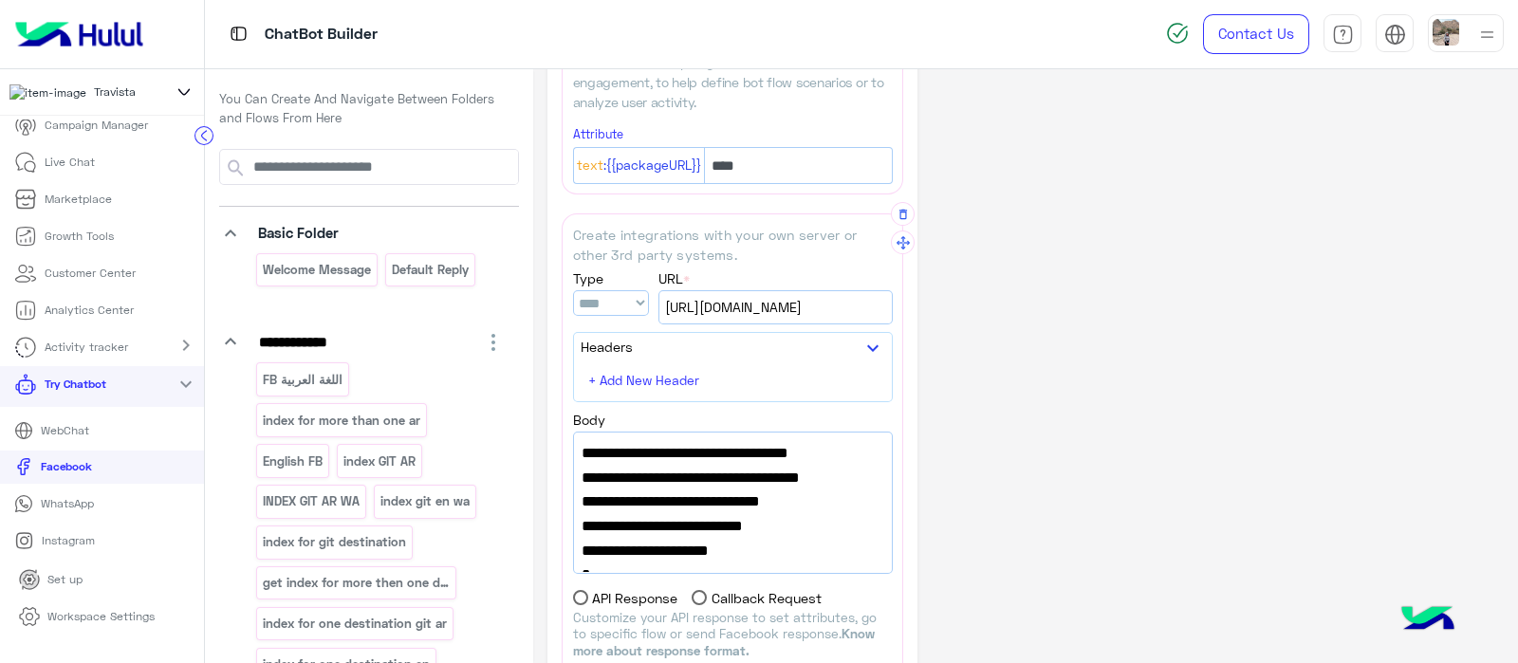
scroll to position [268, 0]
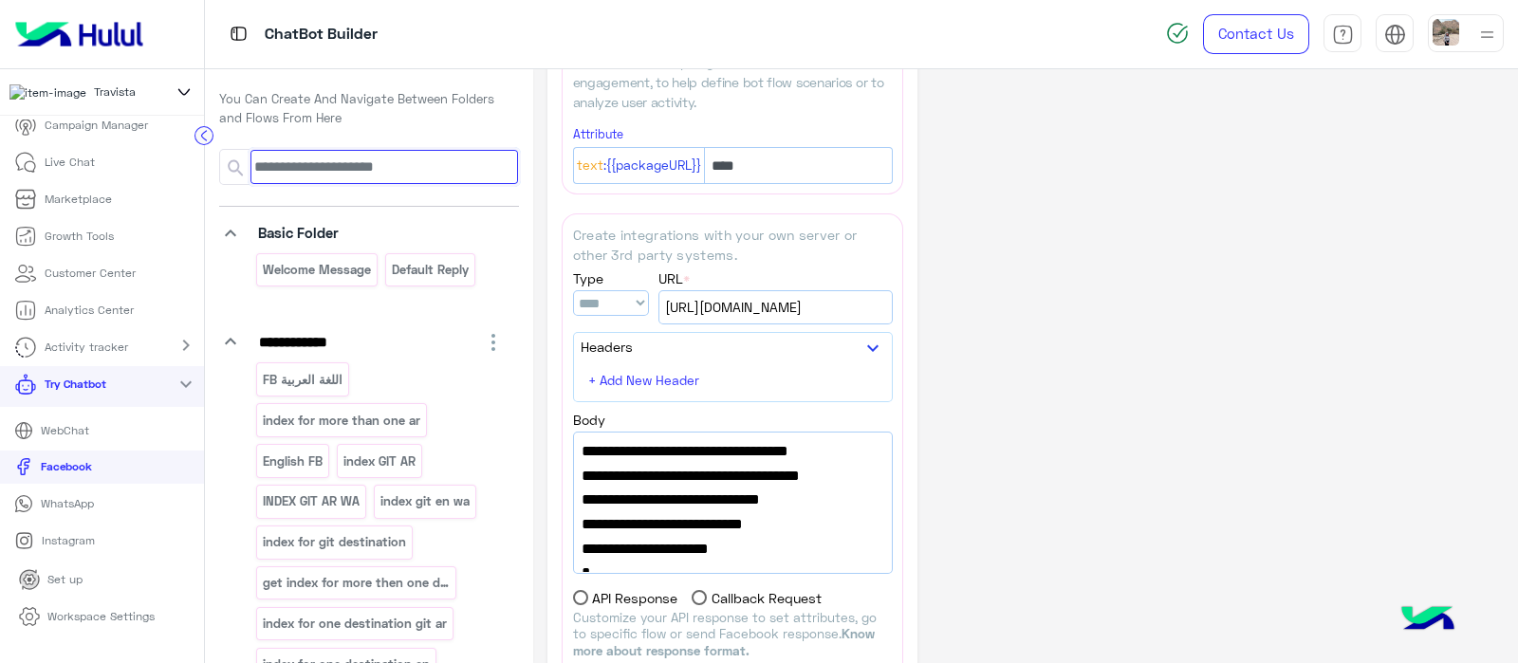
click at [377, 171] on input at bounding box center [385, 167] width 268 height 34
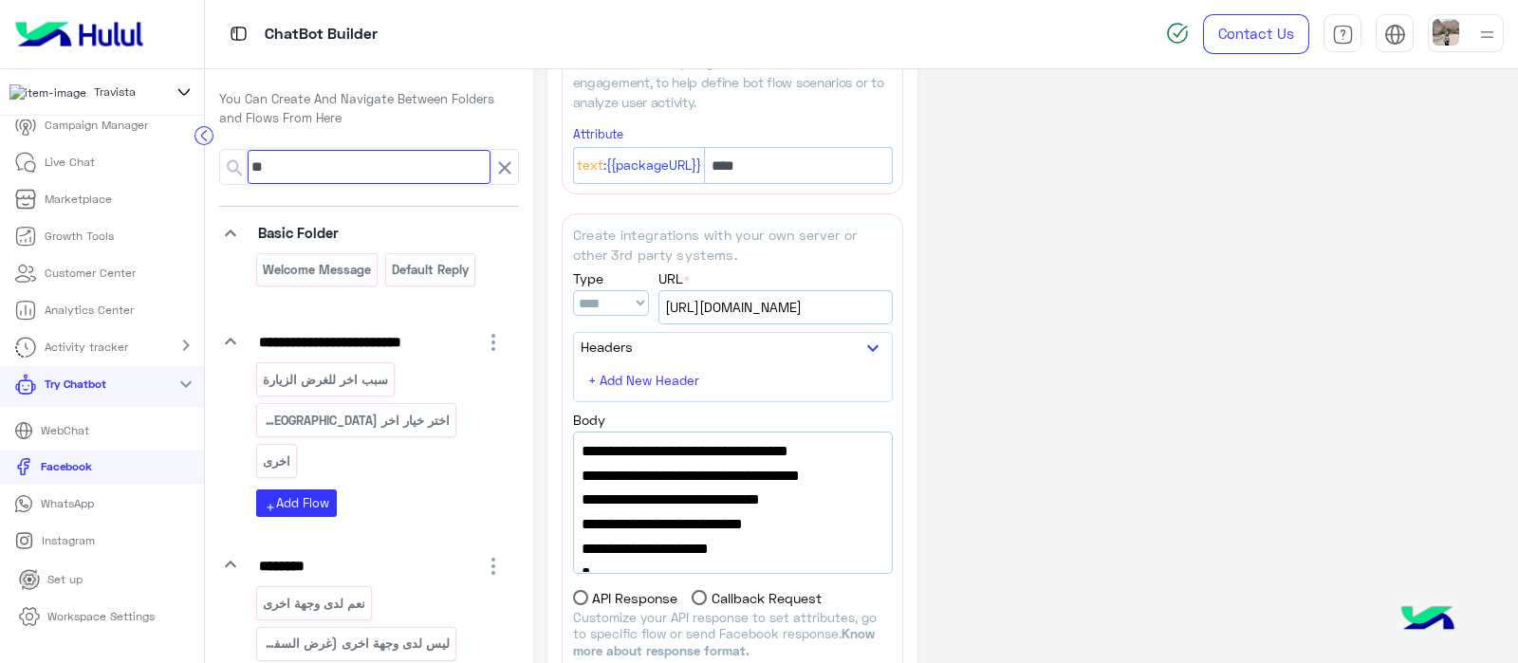
type input "*"
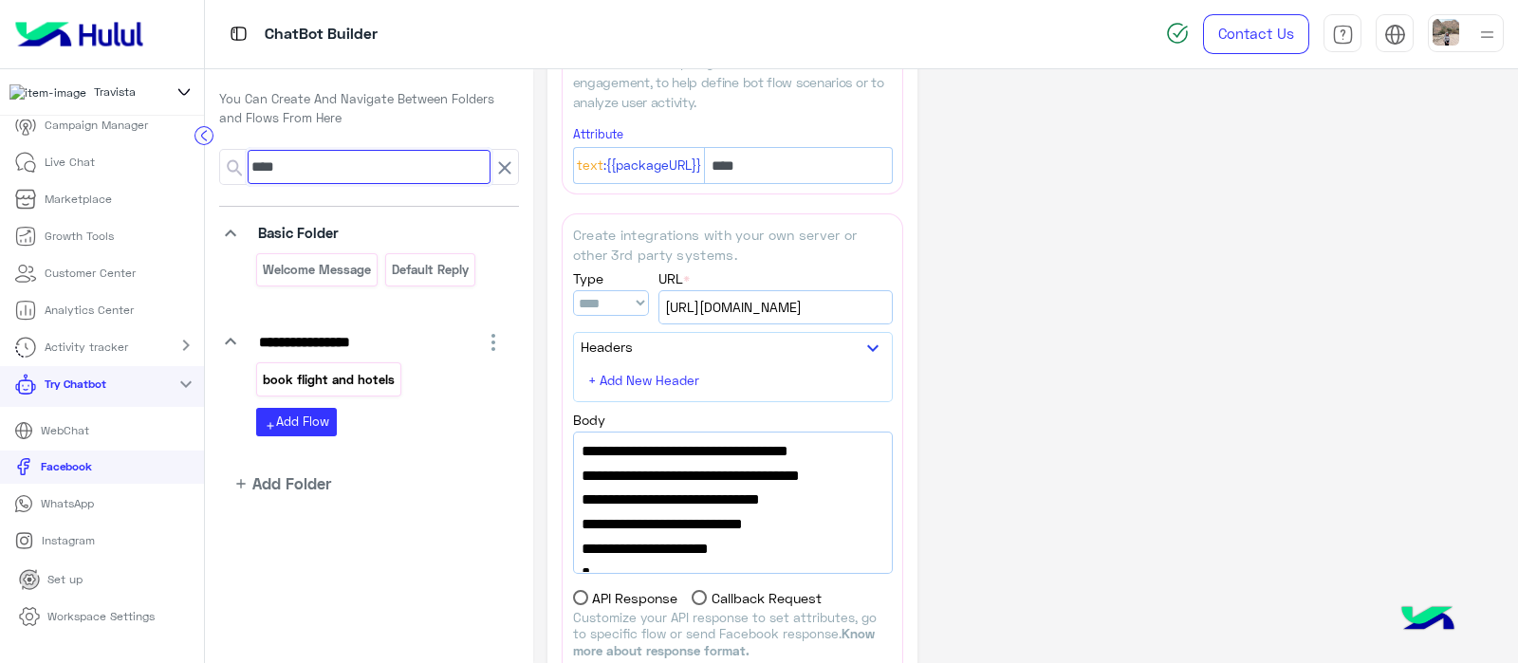
type input "****"
click at [328, 381] on p "book flight and hotels" at bounding box center [329, 380] width 135 height 22
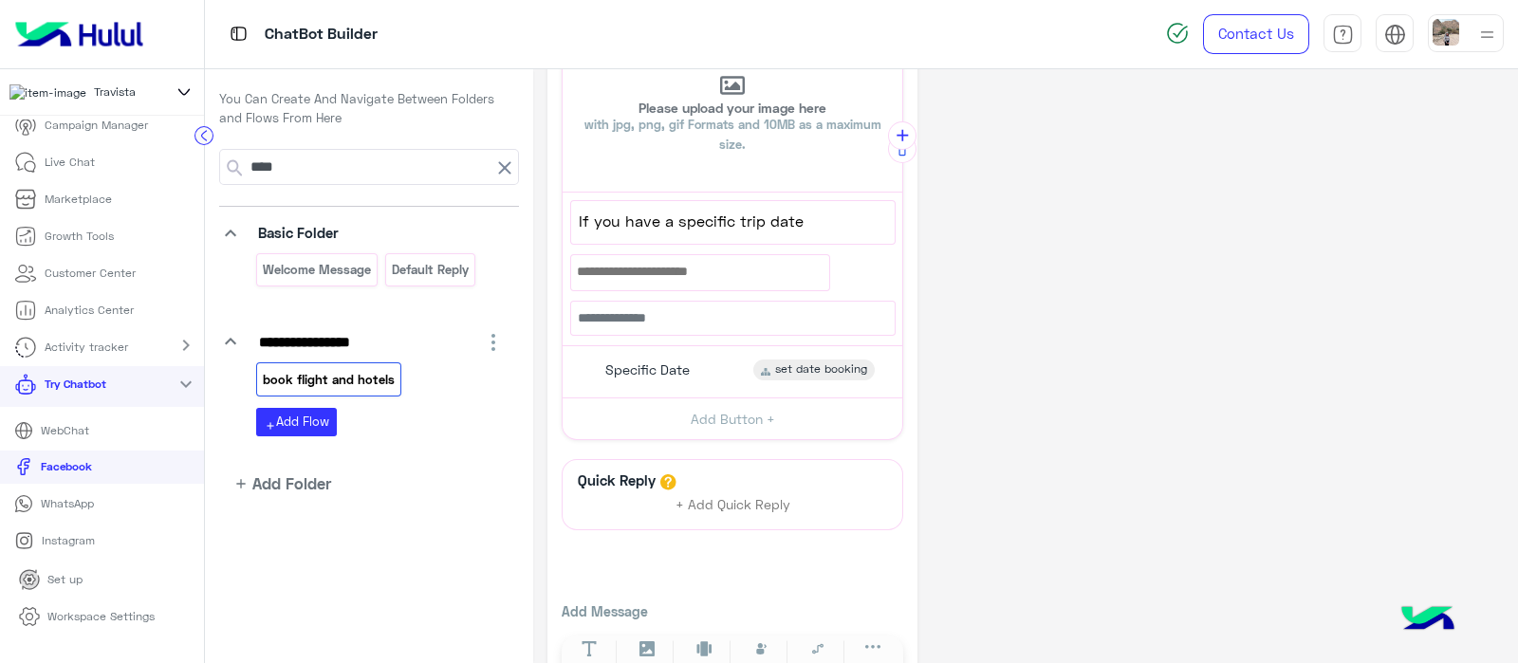
scroll to position [976, 0]
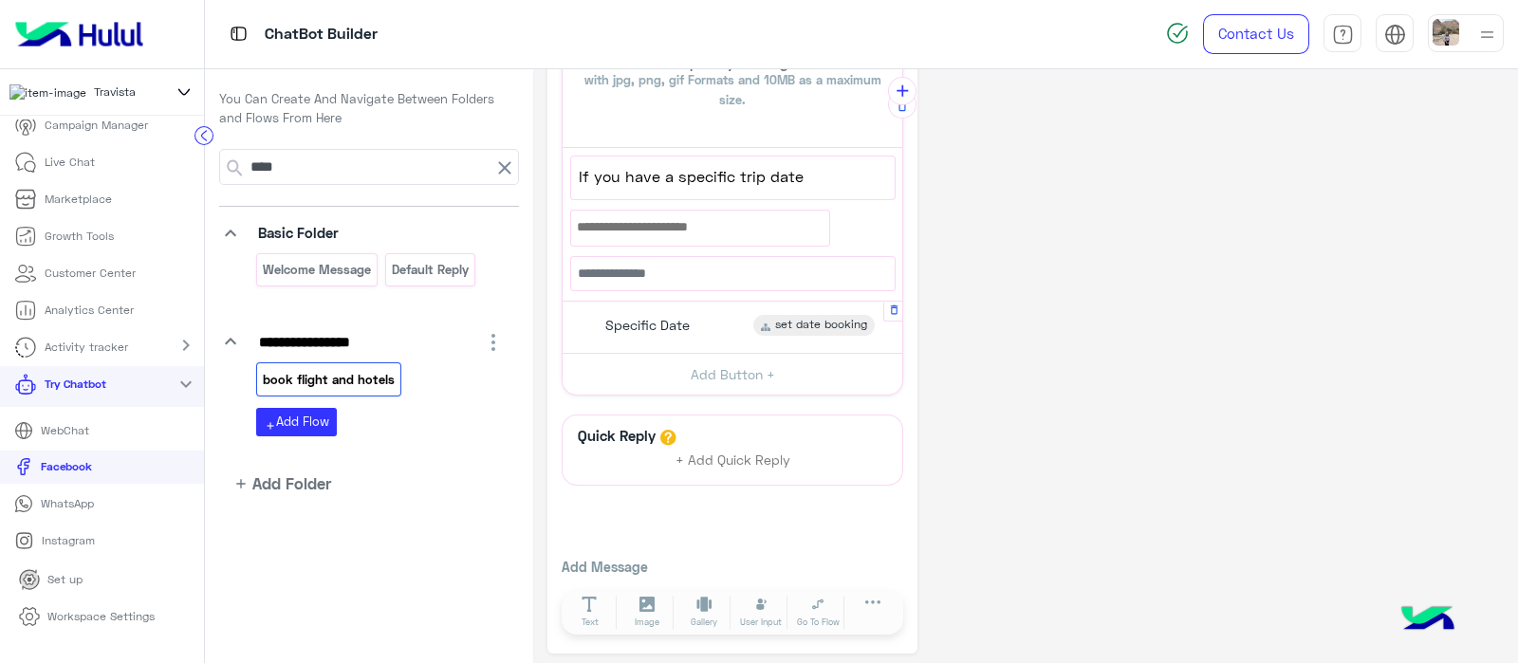
click at [639, 308] on div "Specific Date set date booking" at bounding box center [732, 326] width 325 height 37
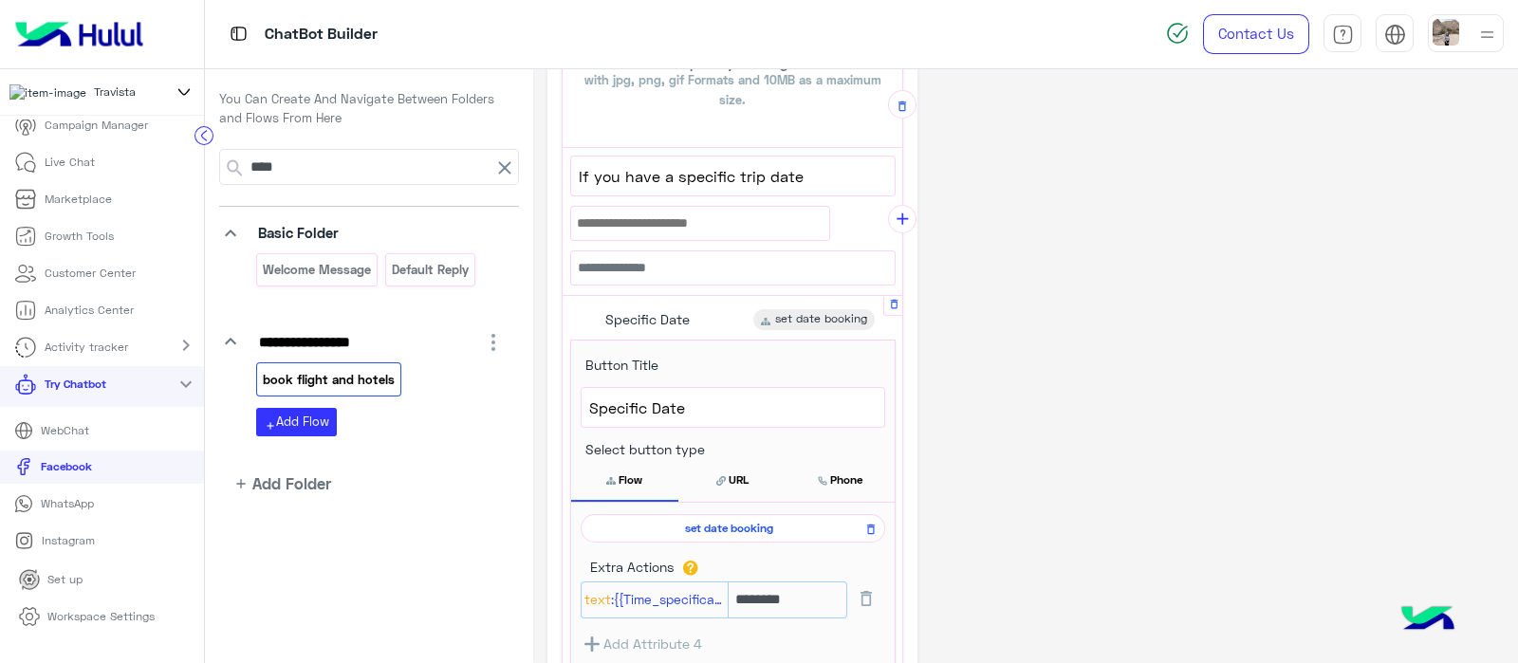
scroll to position [1102, 0]
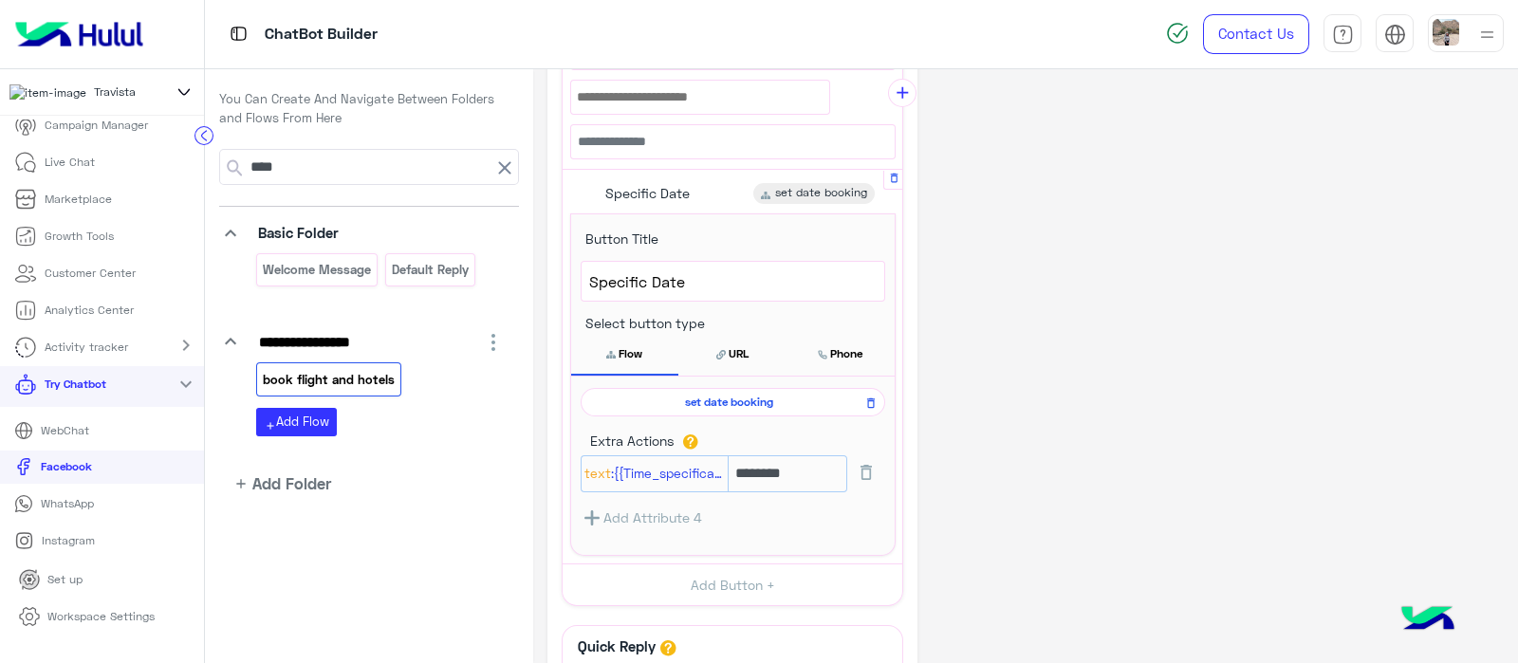
click at [697, 400] on span "set date booking" at bounding box center [729, 402] width 277 height 17
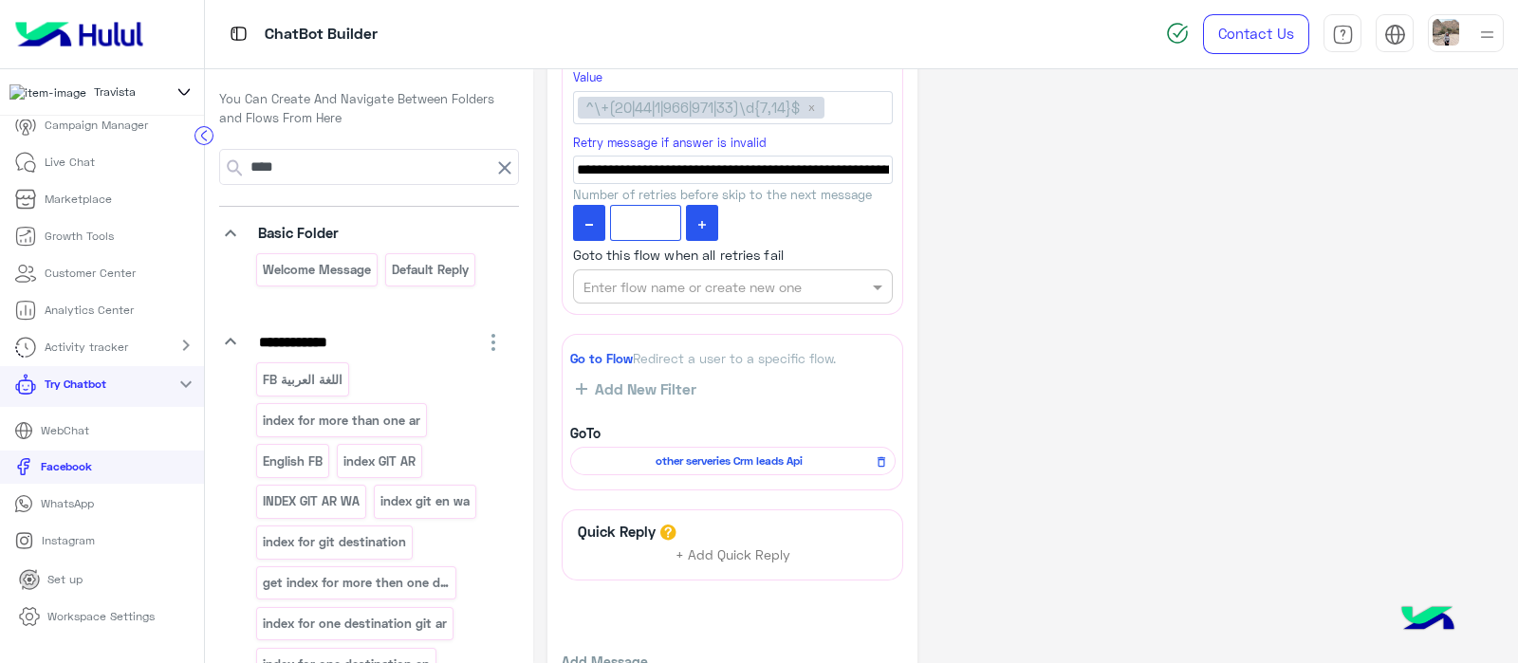
scroll to position [1759, 0]
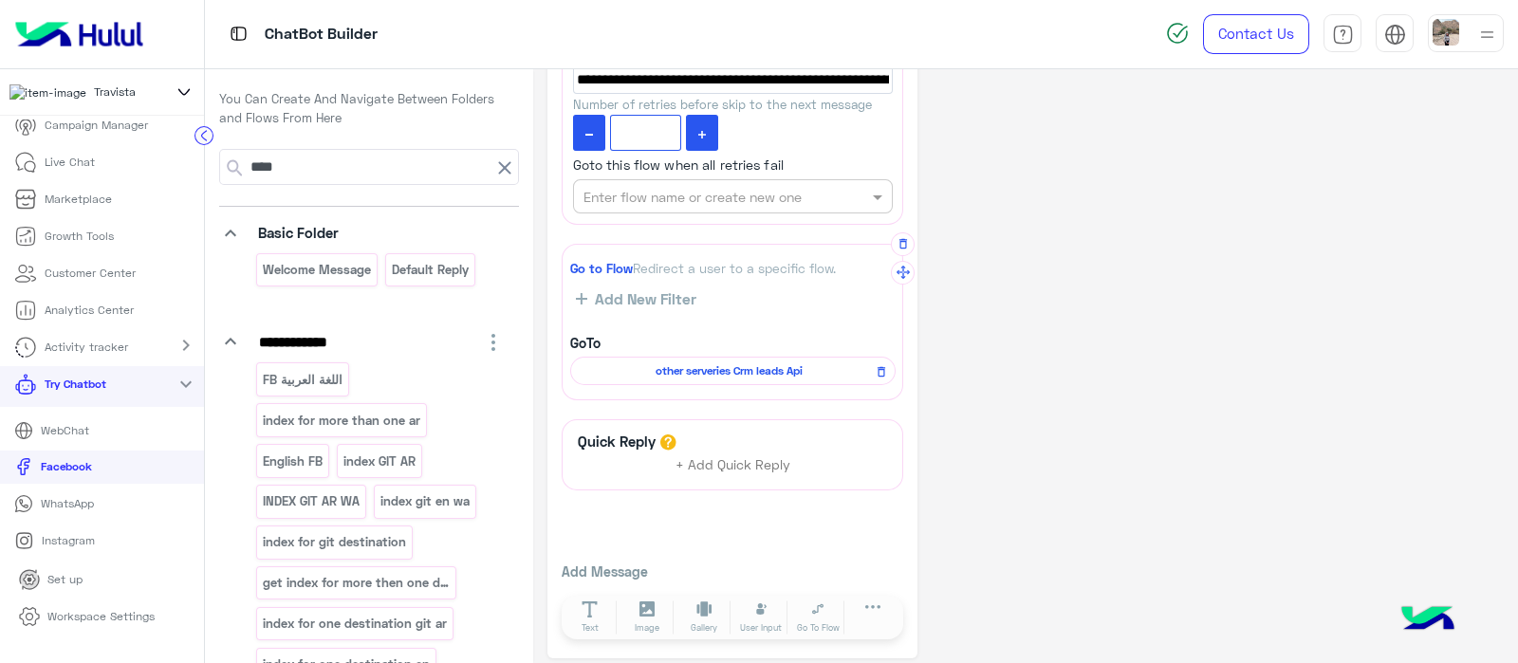
click at [713, 362] on span "other serveries Crm leads Api" at bounding box center [730, 370] width 298 height 17
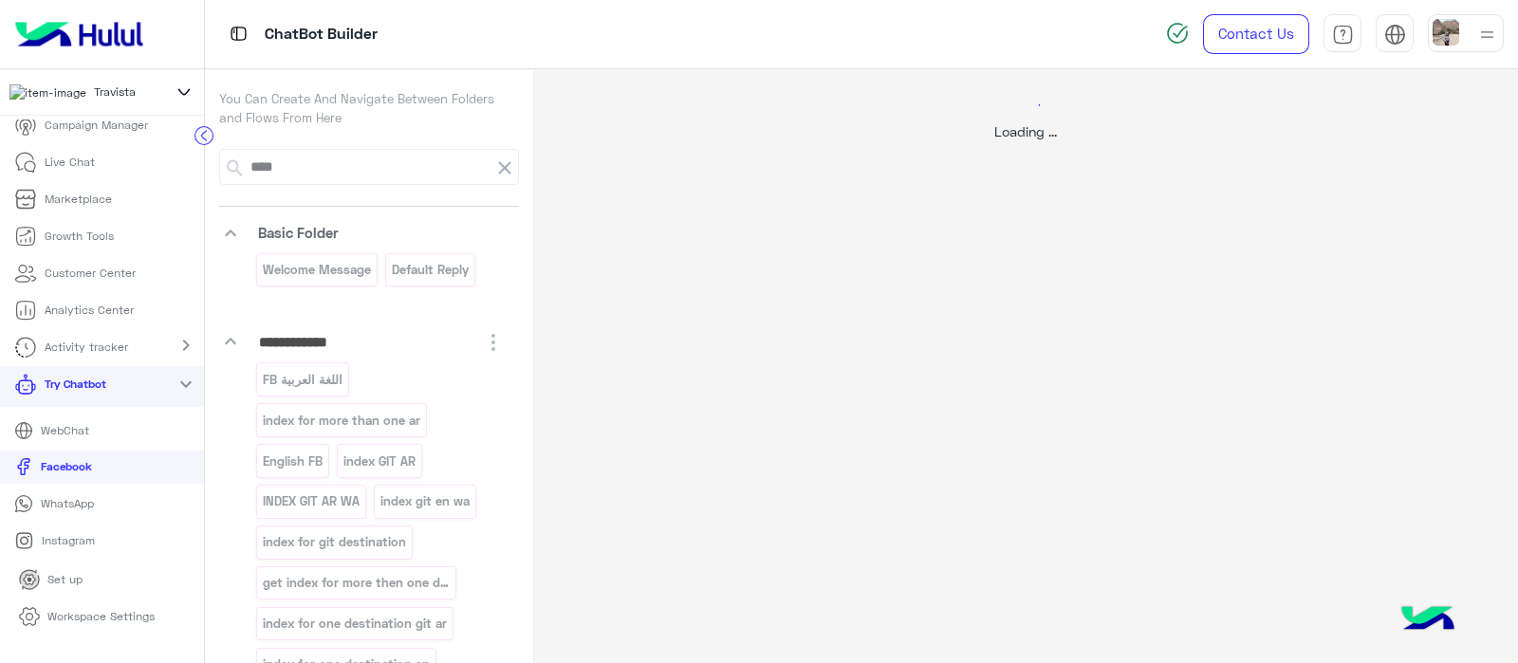
select select "****"
select select "*"
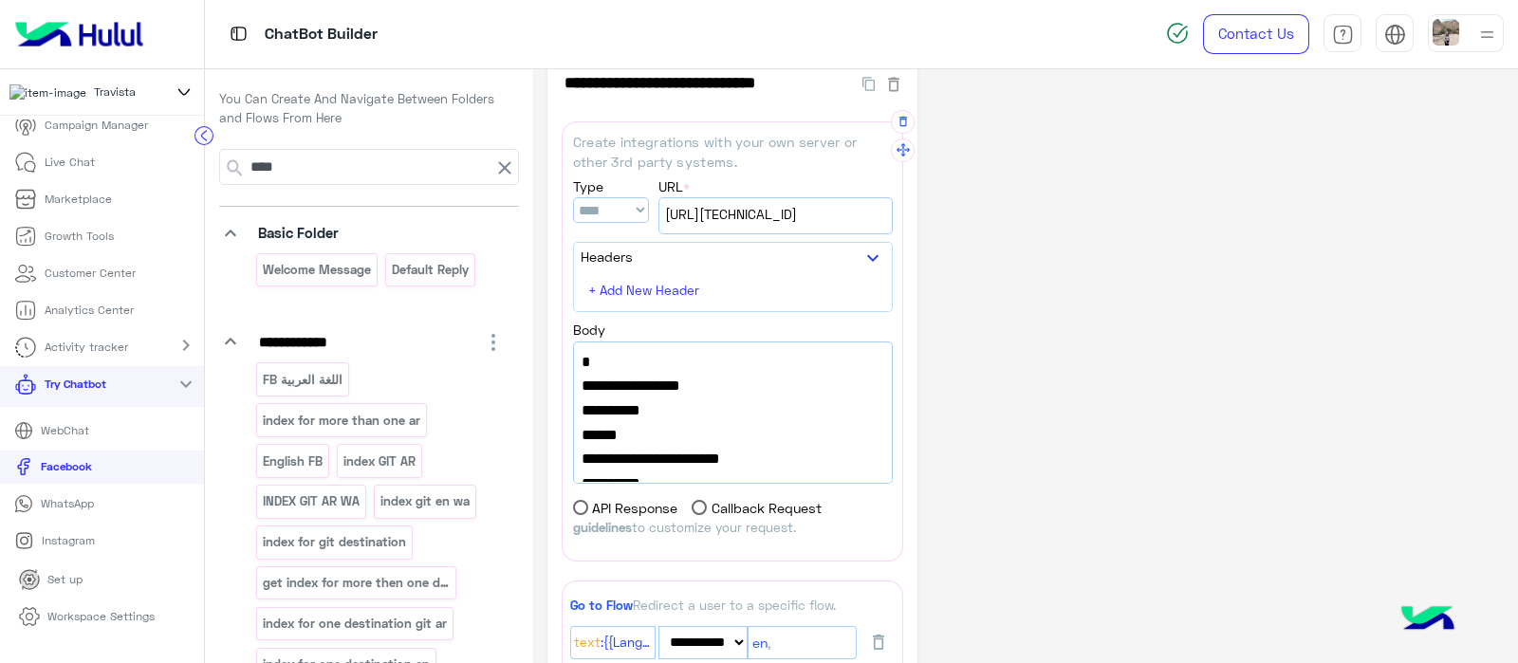
scroll to position [1, 0]
click at [799, 219] on span "[URL][TECHNICAL_ID]" at bounding box center [775, 214] width 221 height 21
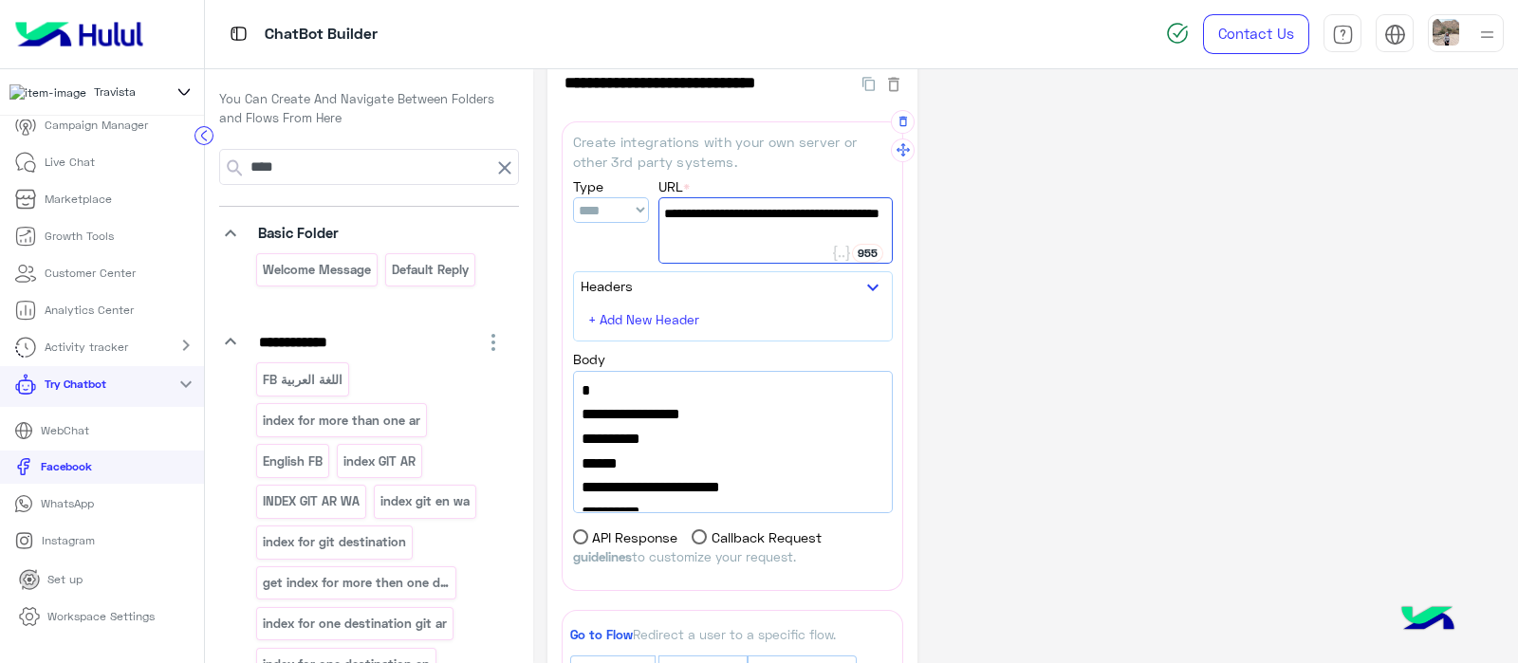
click at [761, 224] on span "[URL][TECHNICAL_ID]" at bounding box center [775, 213] width 223 height 21
drag, startPoint x: 757, startPoint y: 244, endPoint x: 660, endPoint y: 219, distance: 100.8
click at [660, 219] on div "[URL][TECHNICAL_ID]" at bounding box center [776, 230] width 234 height 66
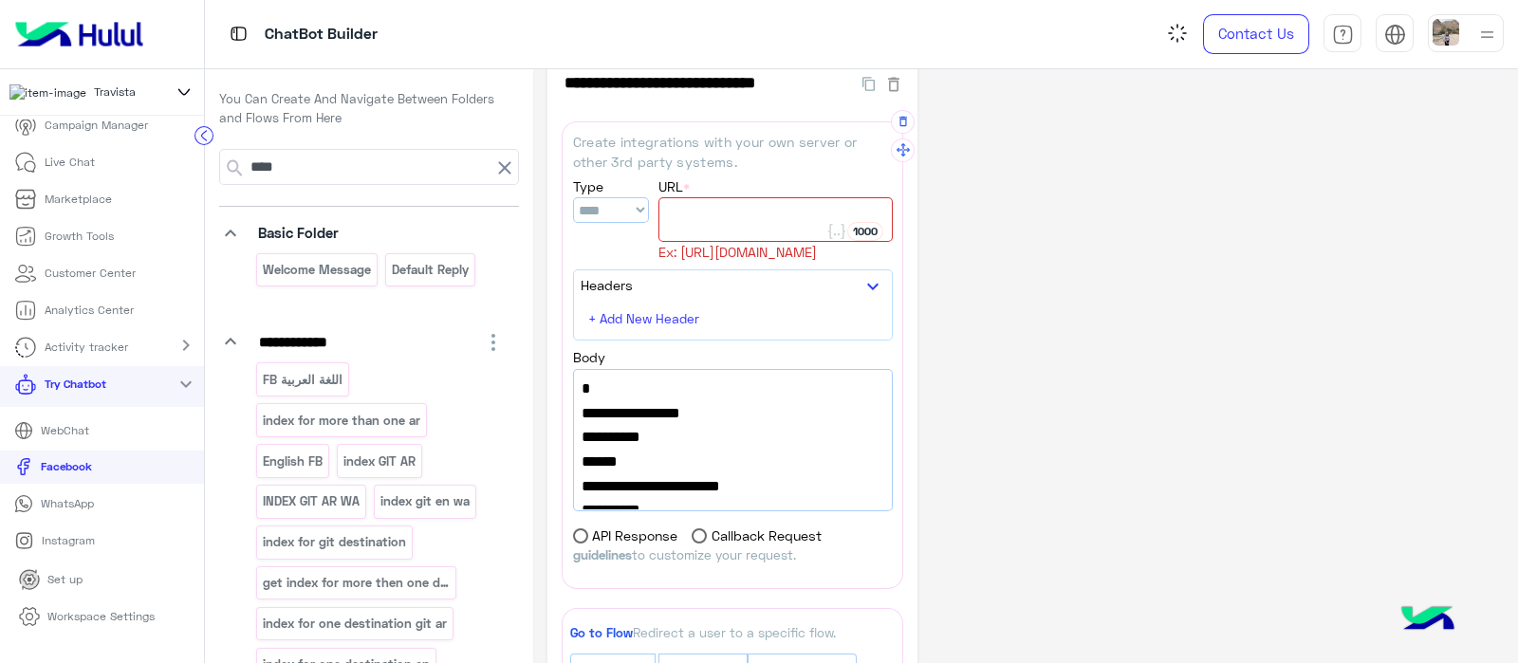
paste textarea "**********"
type textarea "**********"
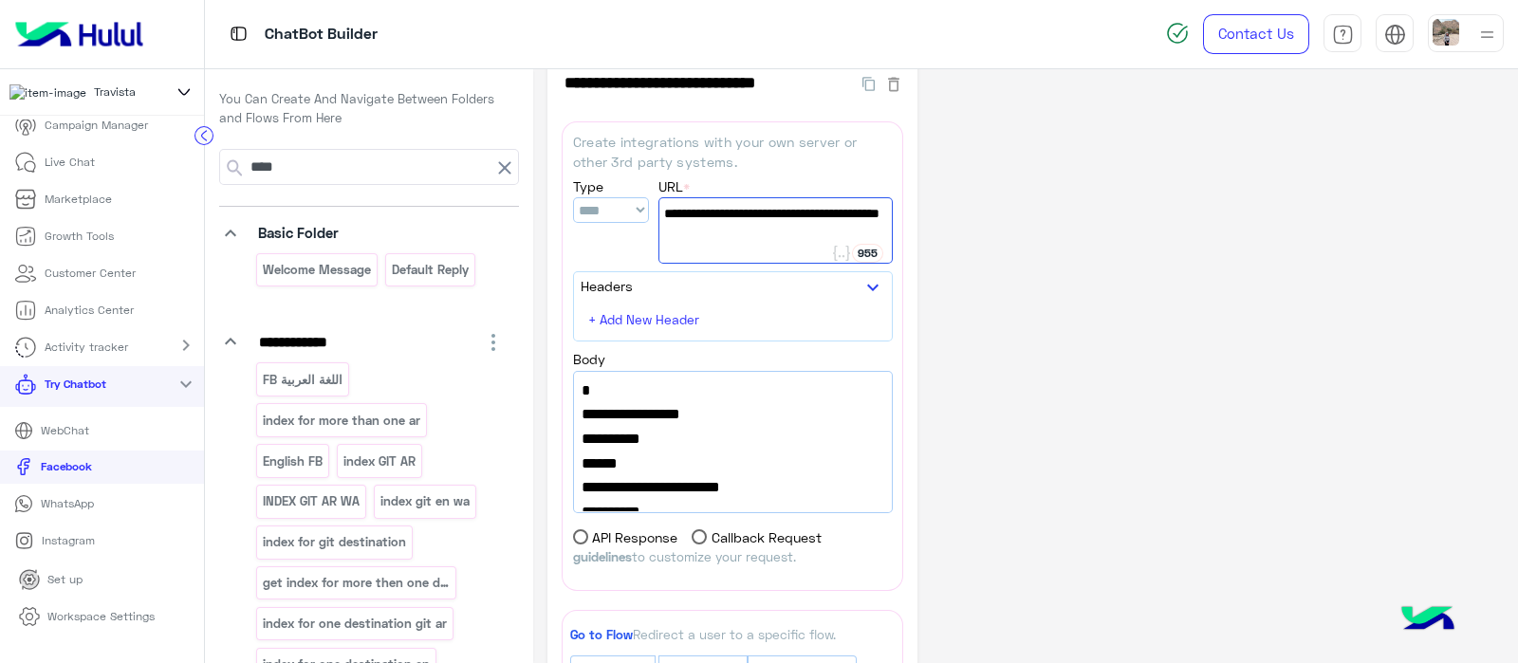
click at [1047, 331] on div "**********" at bounding box center [1026, 652] width 957 height 1204
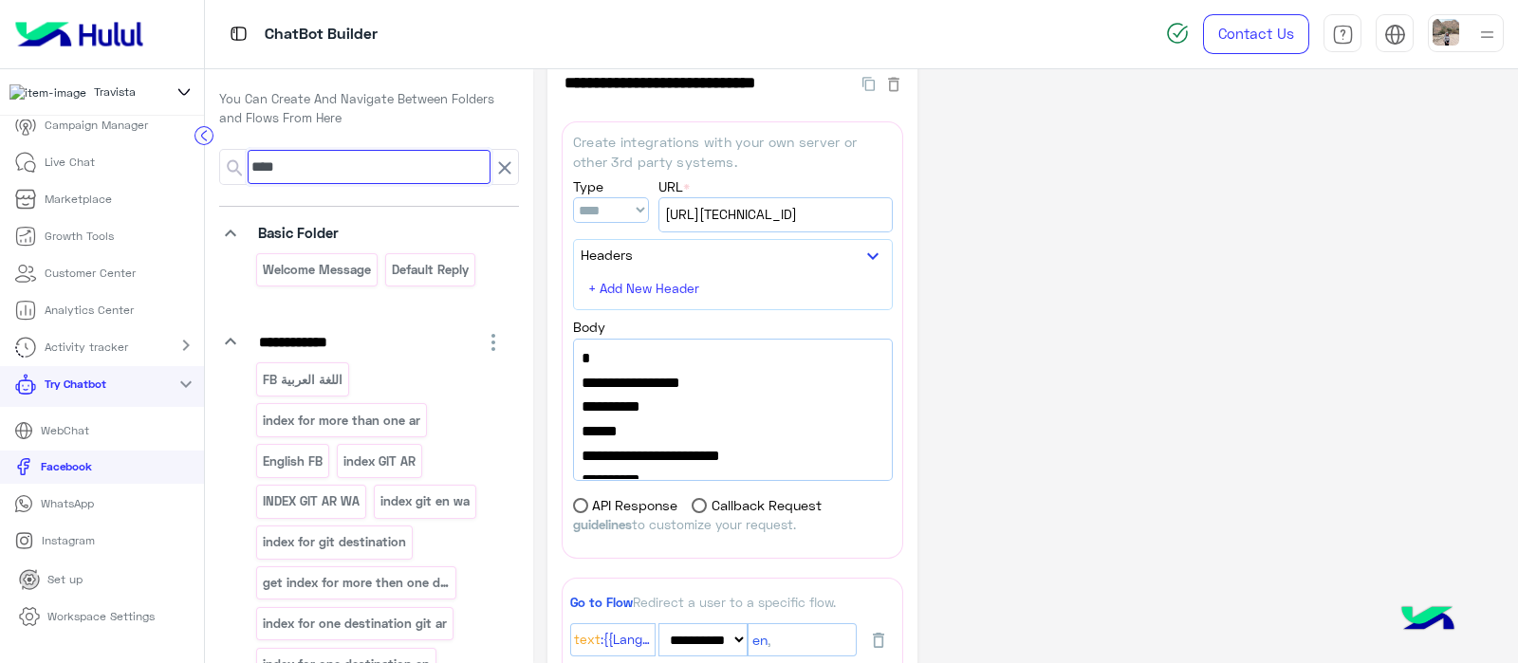
click at [324, 173] on input "****" at bounding box center [369, 167] width 243 height 34
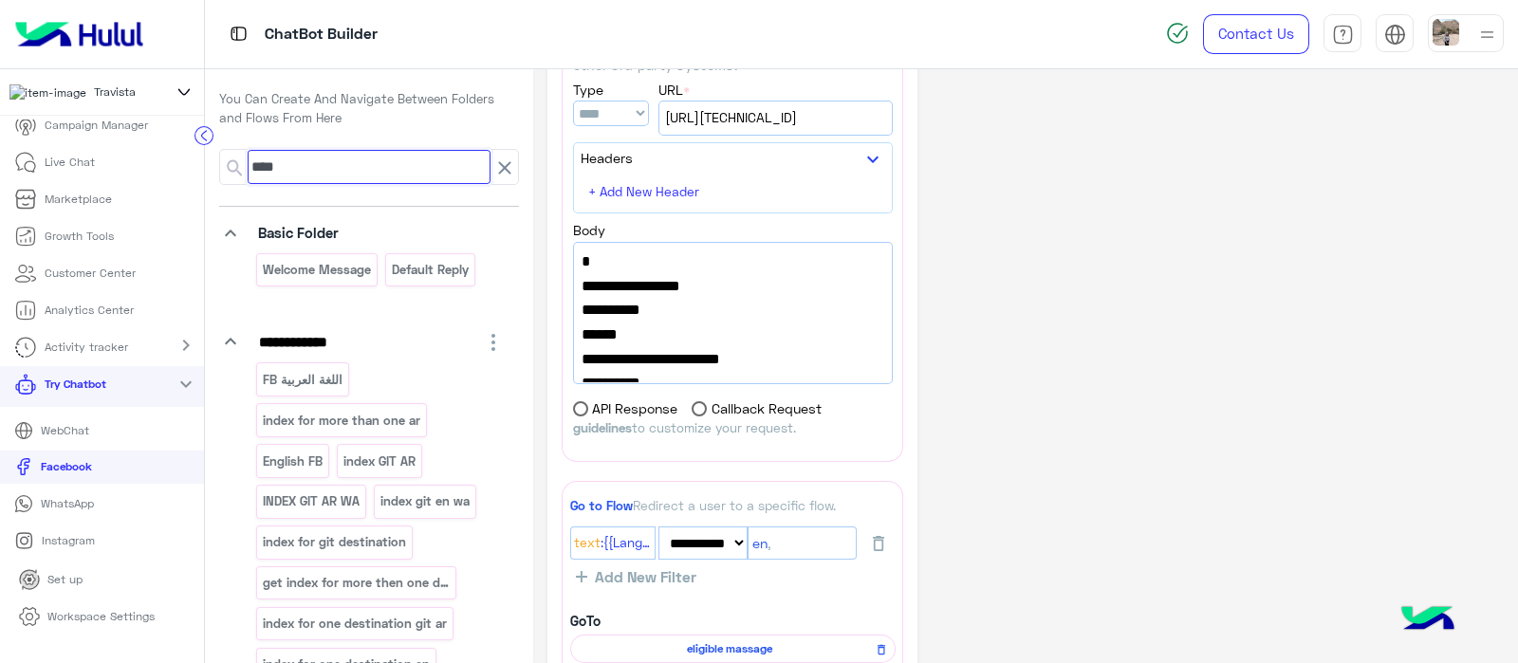
scroll to position [0, 0]
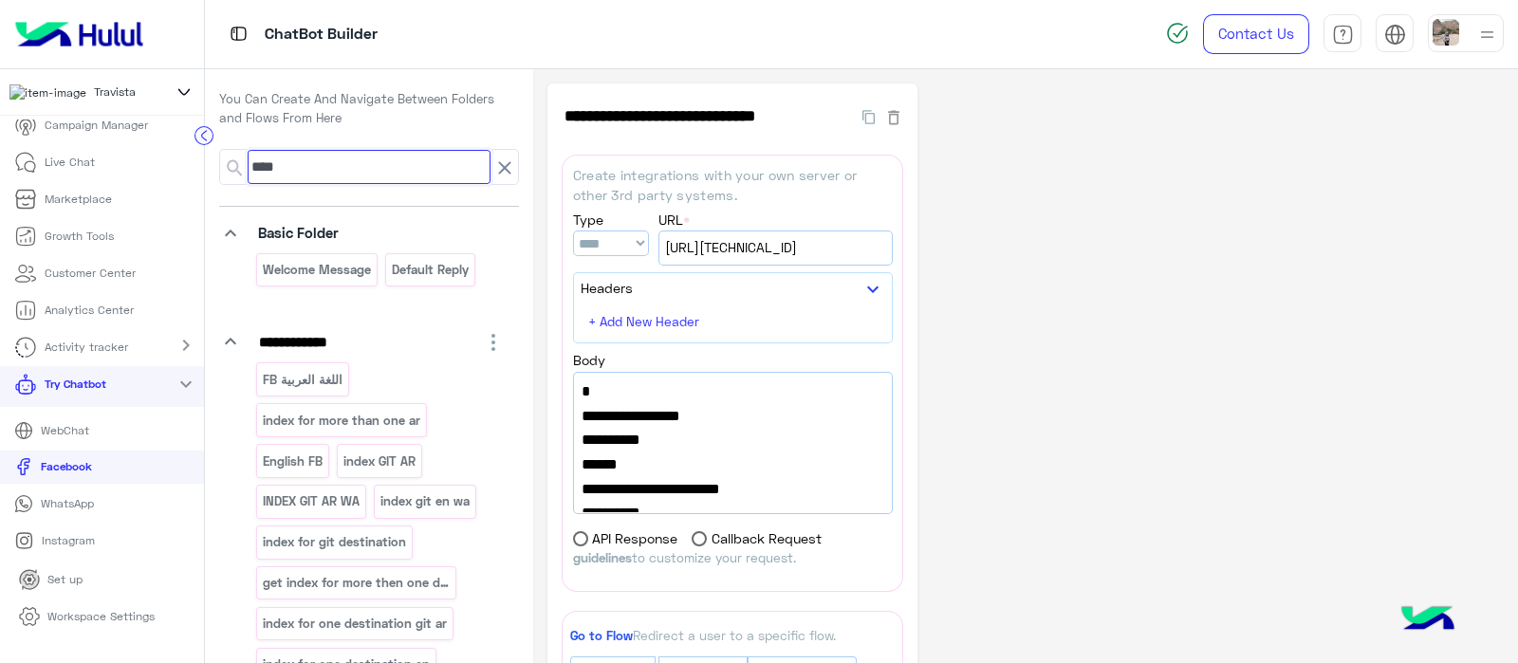
click at [367, 158] on input "****" at bounding box center [369, 167] width 243 height 34
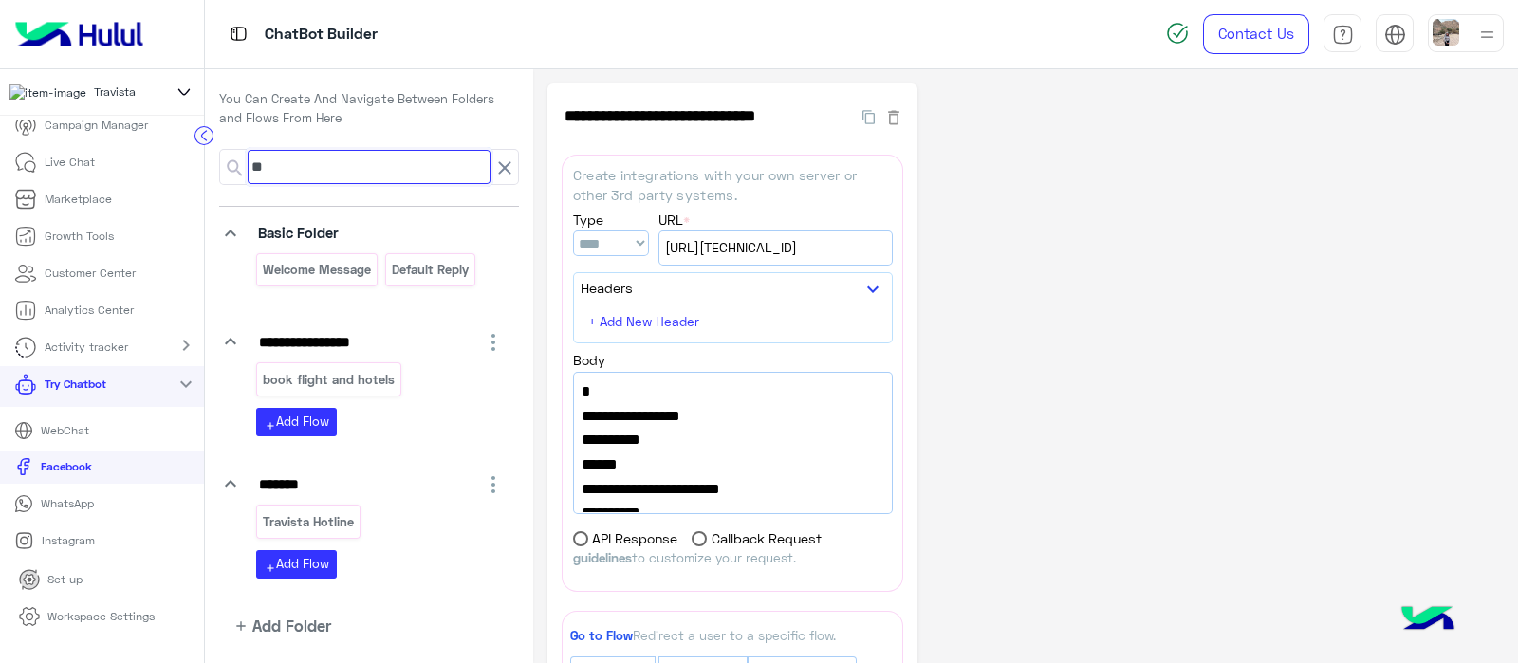
type input "*"
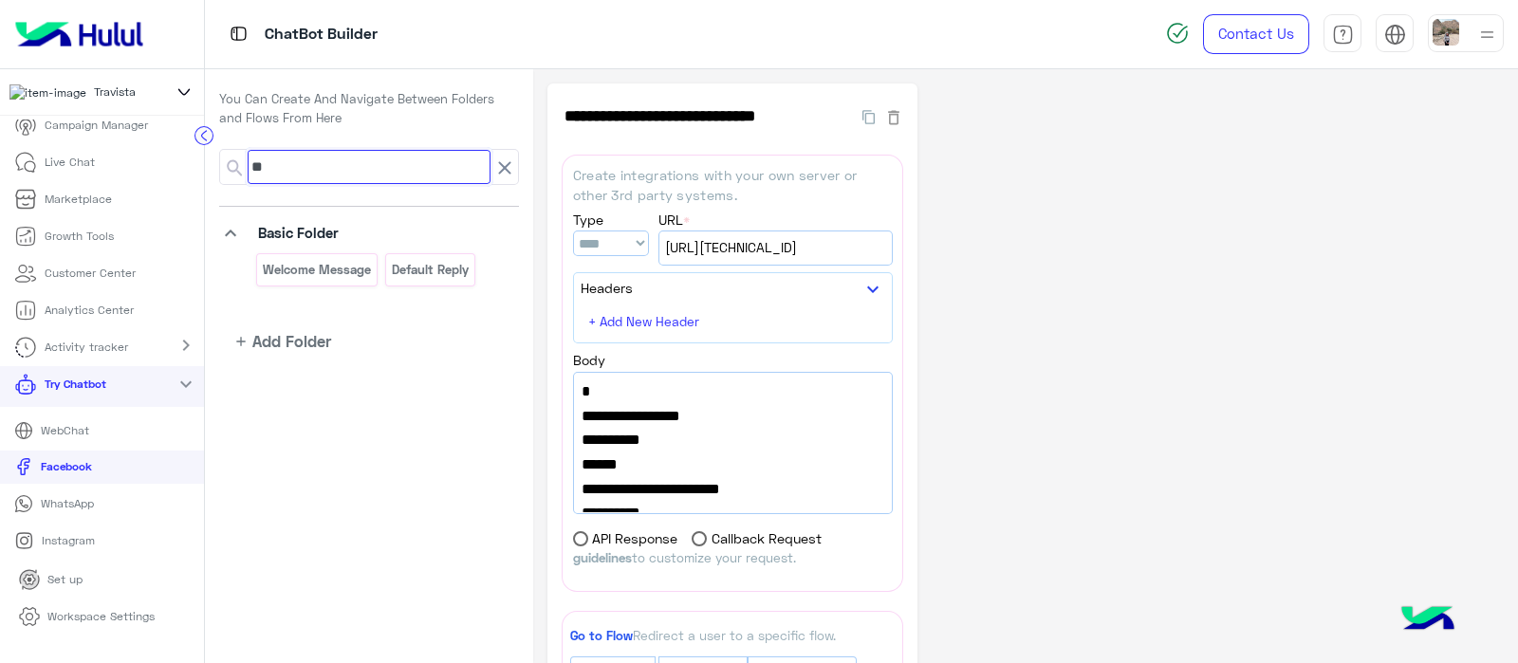
type input "*"
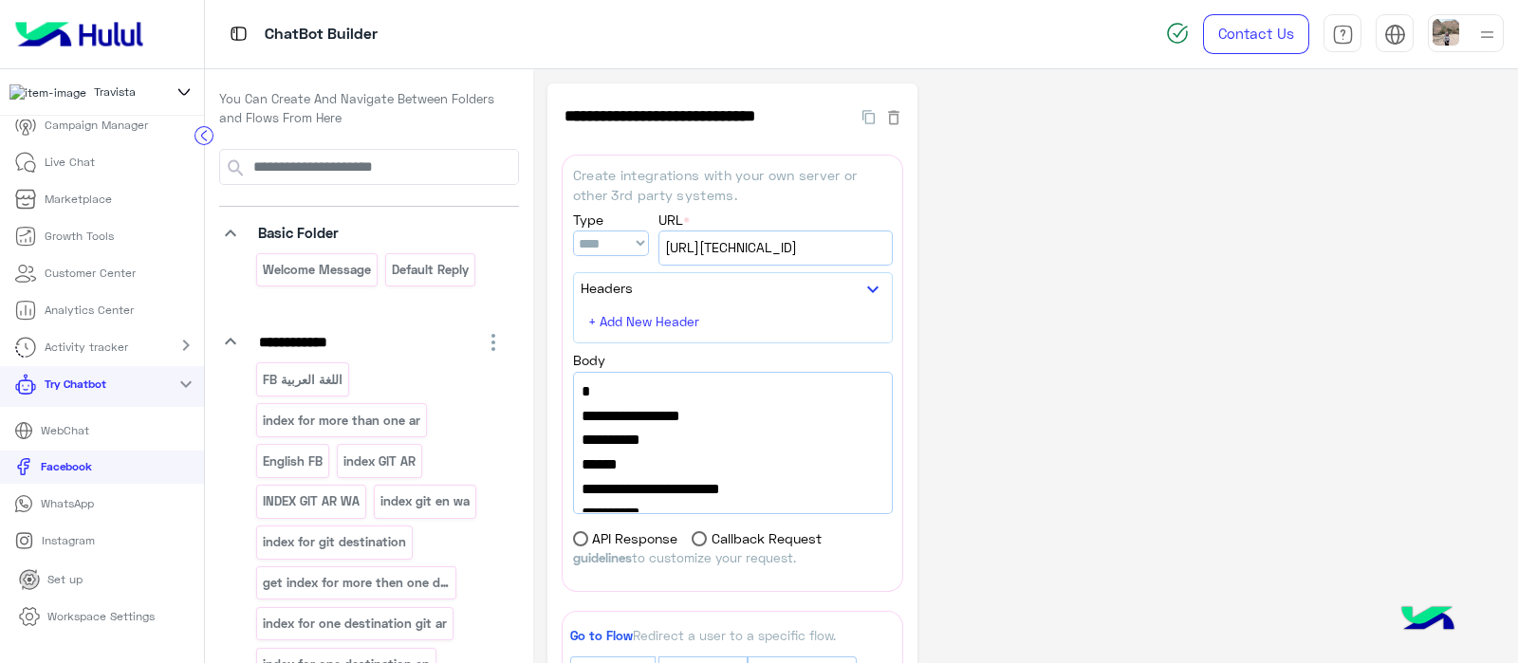
click at [29, 476] on icon at bounding box center [23, 466] width 19 height 19
click at [820, 249] on span "[URL][TECHNICAL_ID]" at bounding box center [775, 247] width 221 height 21
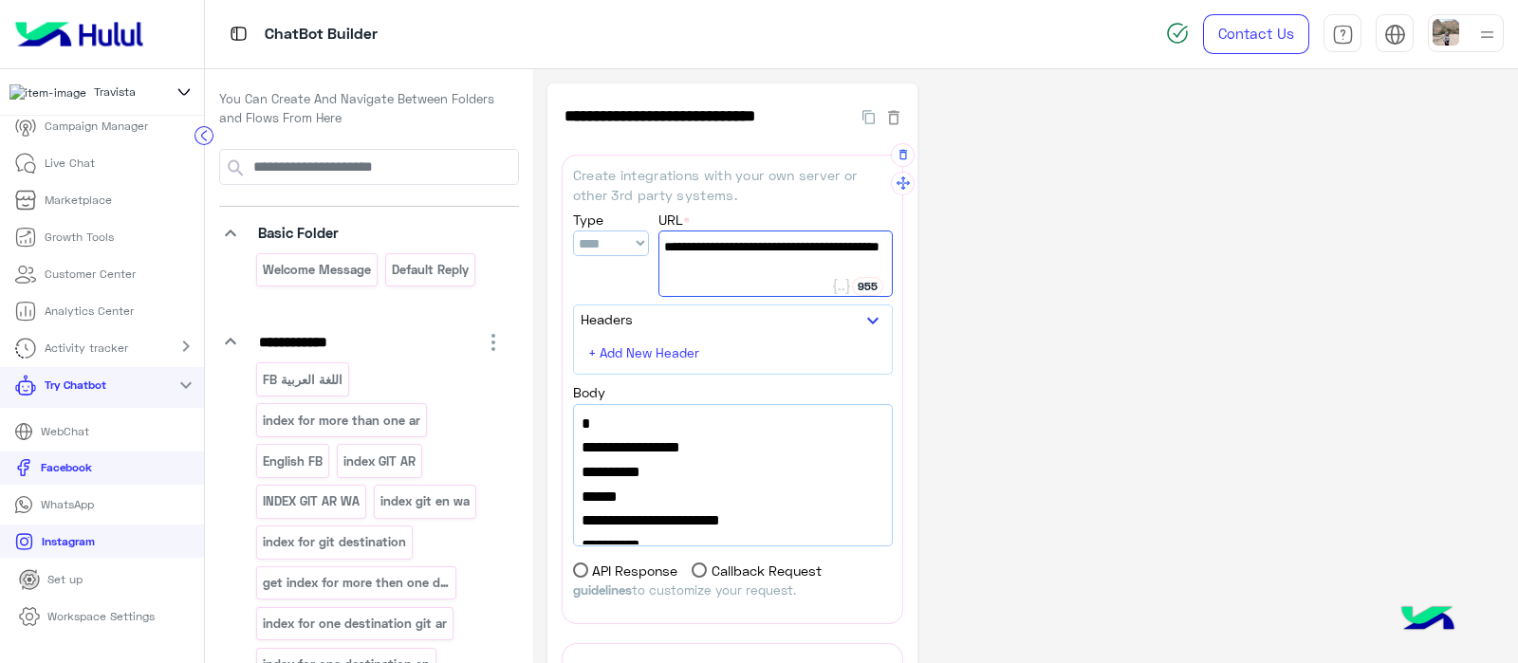
click at [760, 257] on span "[URL][TECHNICAL_ID]" at bounding box center [775, 246] width 223 height 21
click at [65, 172] on p "Live Chat" at bounding box center [70, 163] width 50 height 17
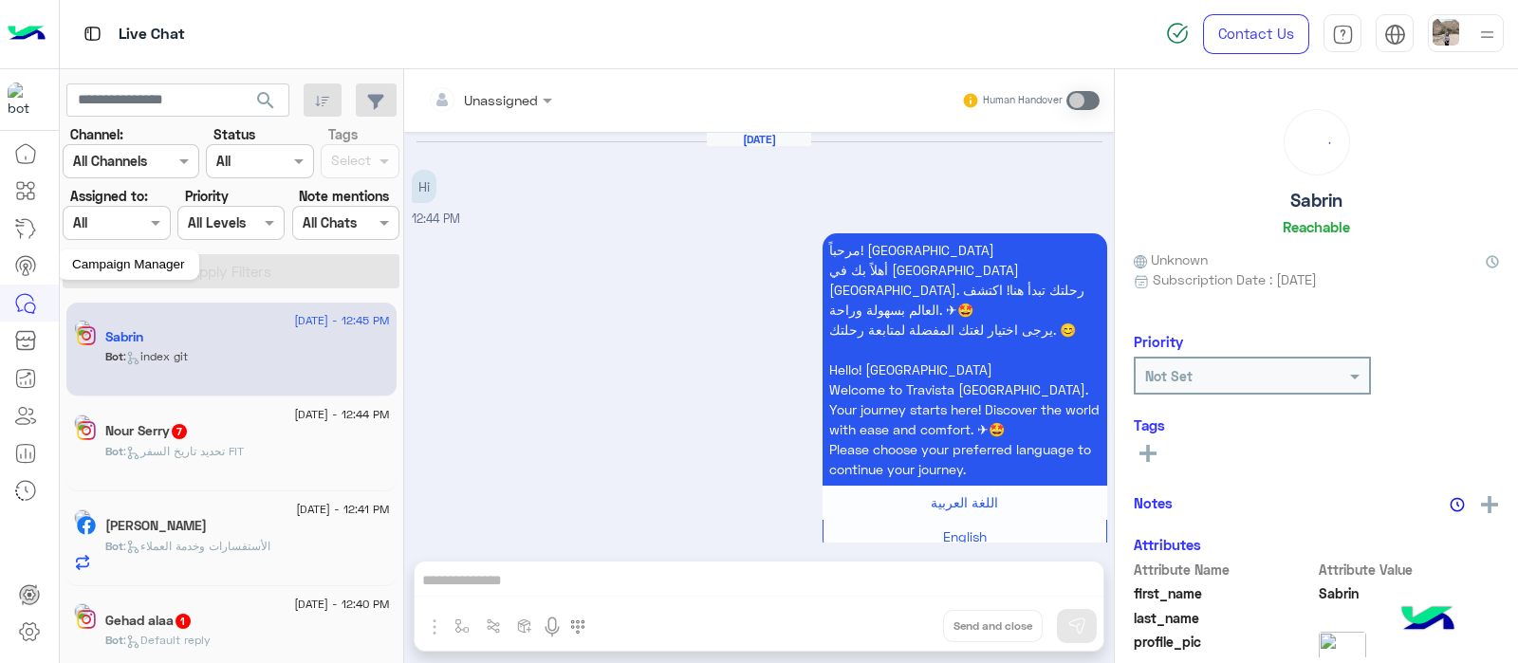
scroll to position [772, 0]
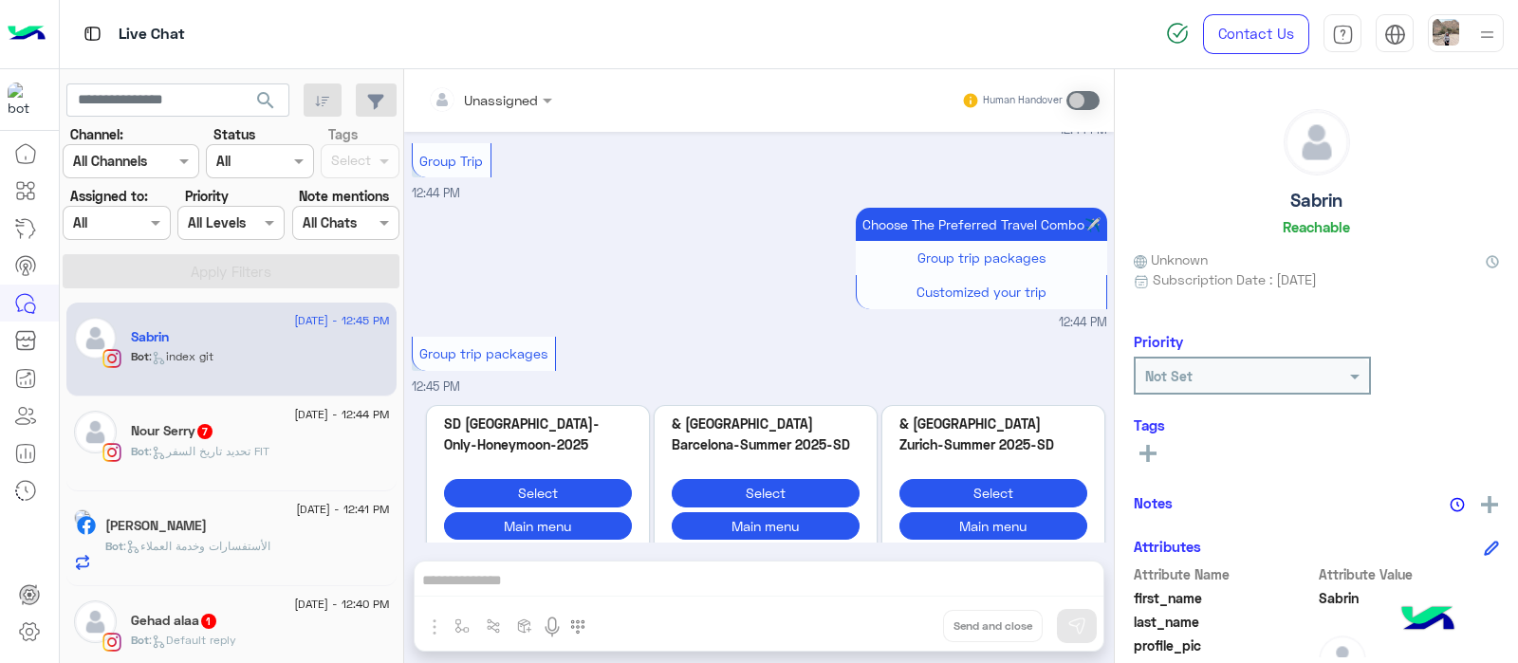
click at [212, 429] on span "7" at bounding box center [204, 431] width 15 height 15
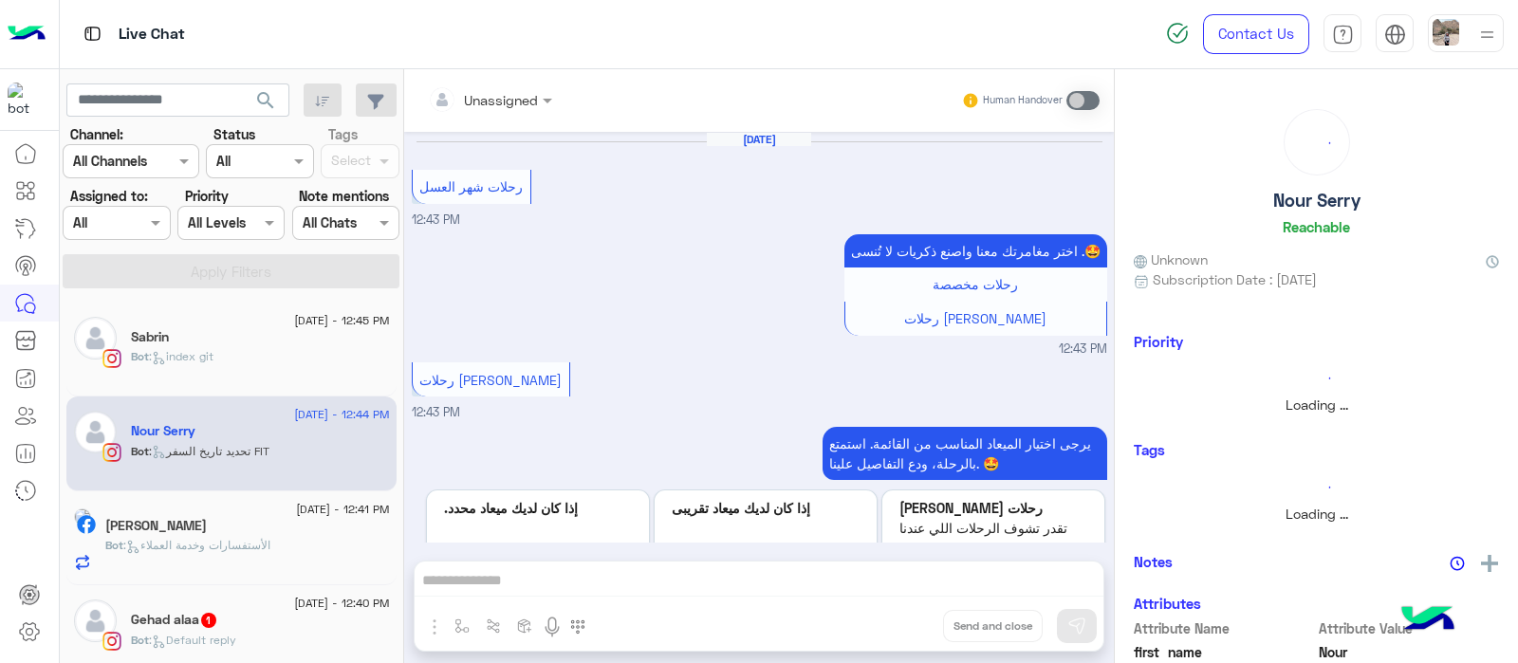
scroll to position [643, 0]
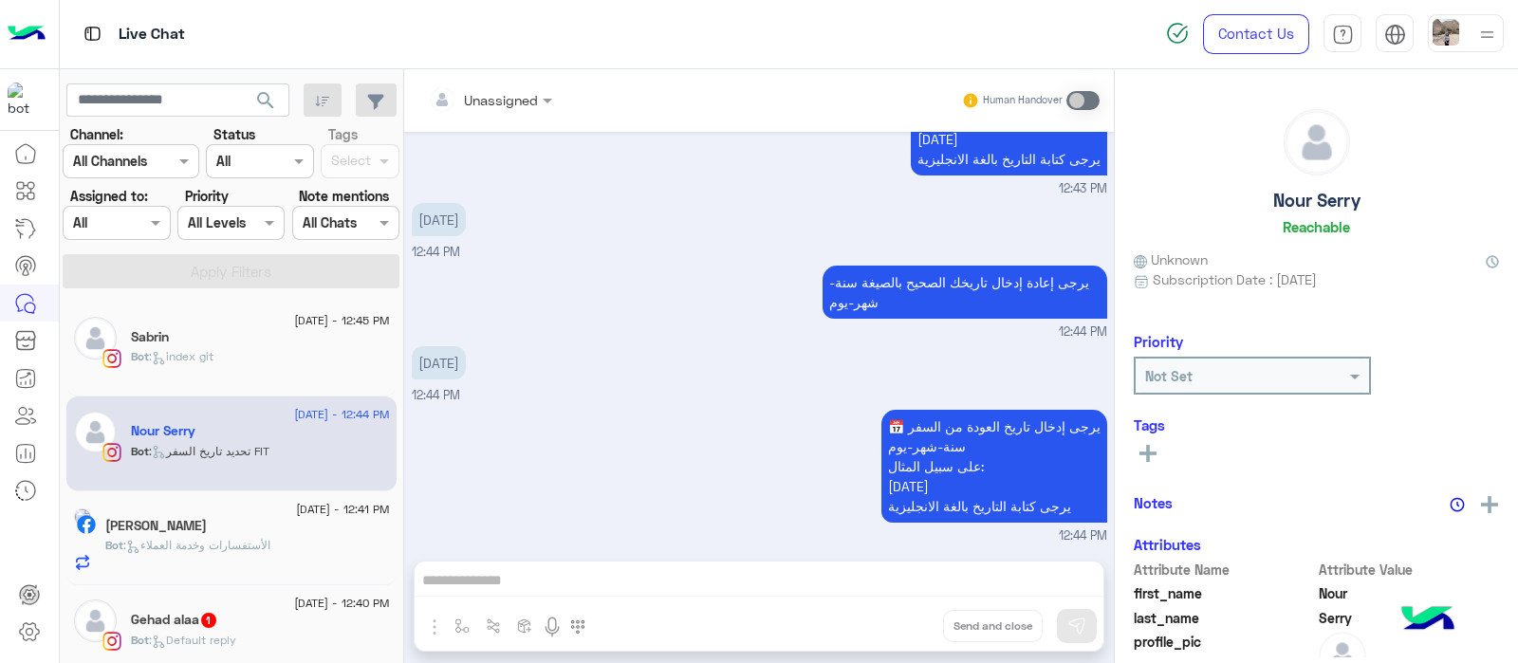
click at [811, 337] on small "12:44 PM" at bounding box center [760, 333] width 696 height 18
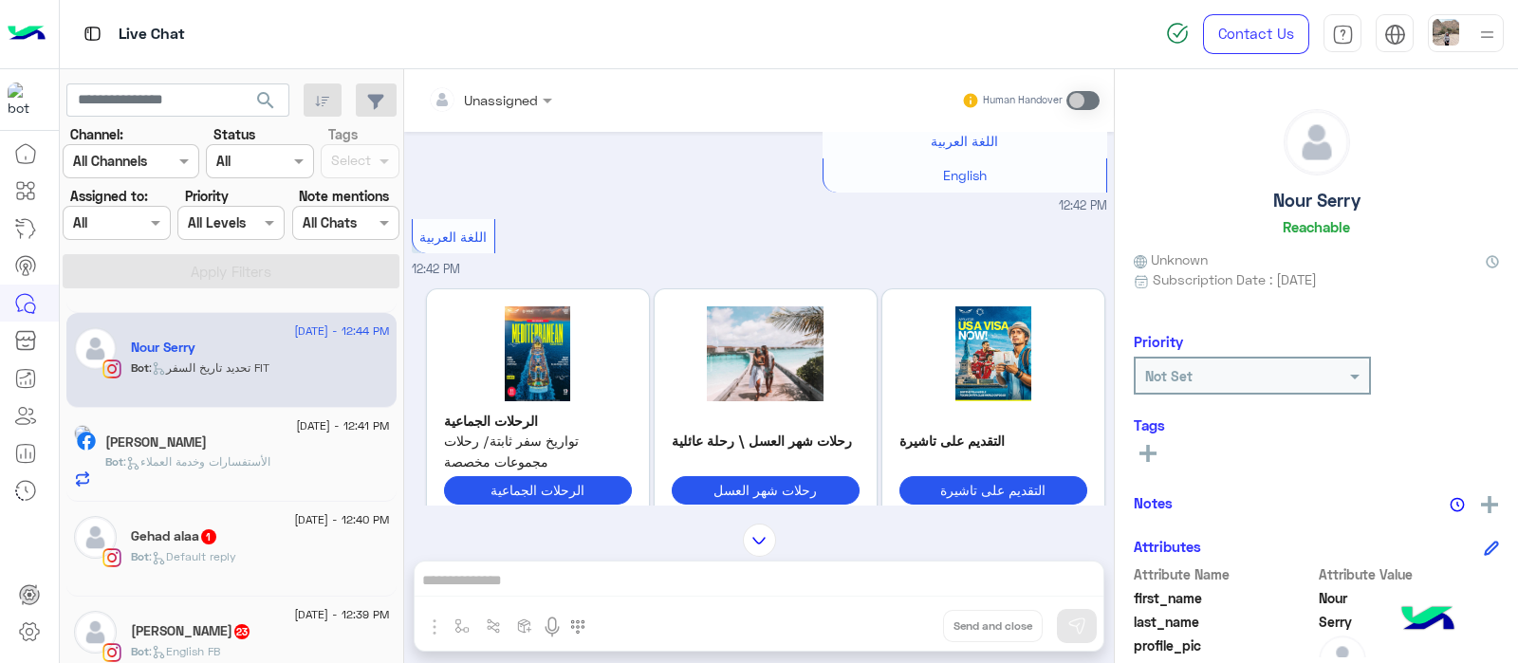
scroll to position [84, 0]
click at [324, 457] on div "Bot : الأستفسارات وخدمة العملاء" at bounding box center [247, 469] width 285 height 33
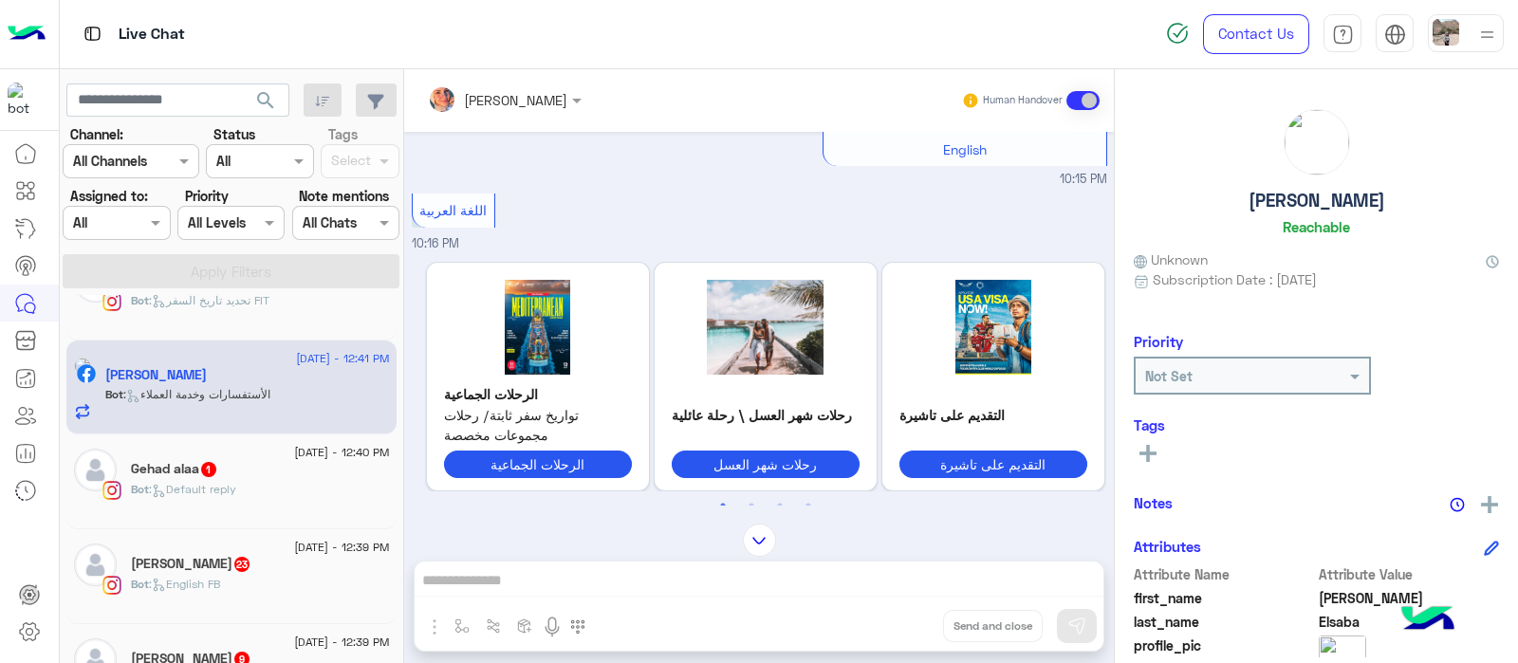
scroll to position [166, 0]
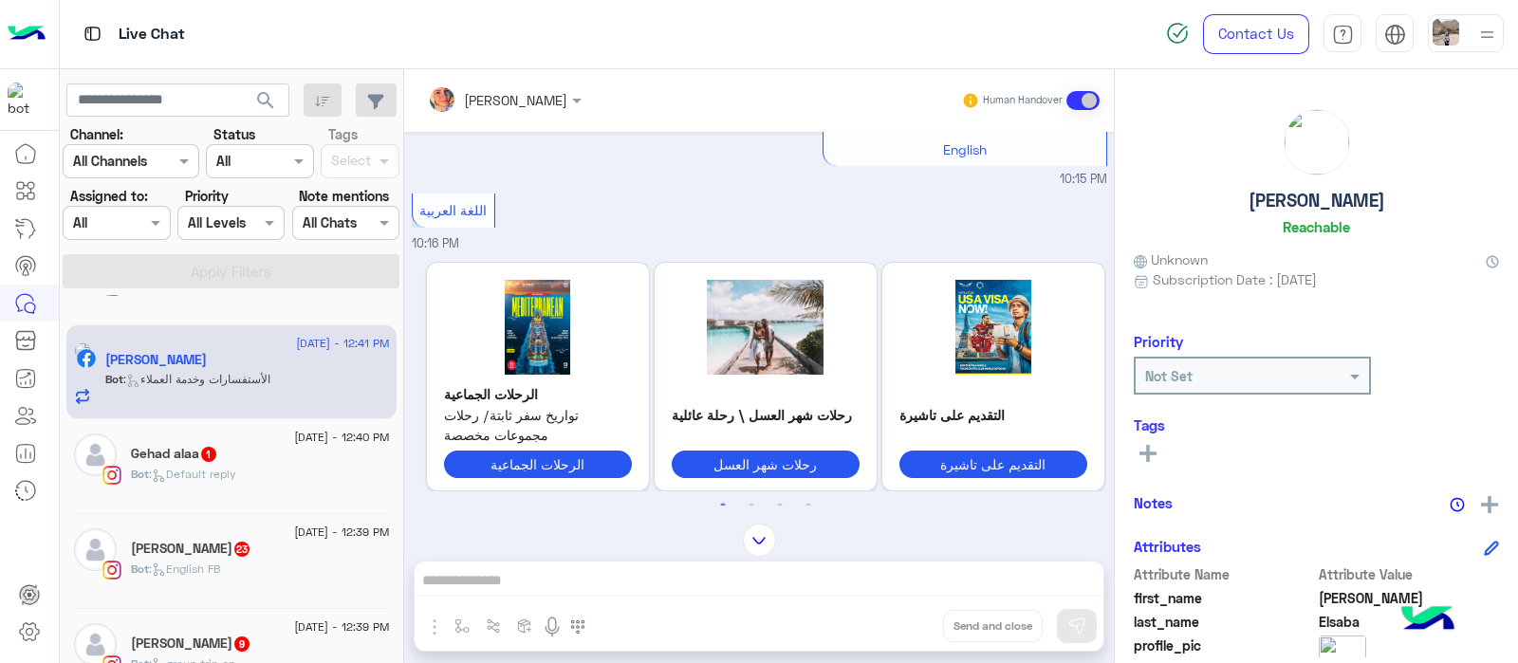
click at [323, 489] on div "Bot : Default reply" at bounding box center [260, 482] width 259 height 33
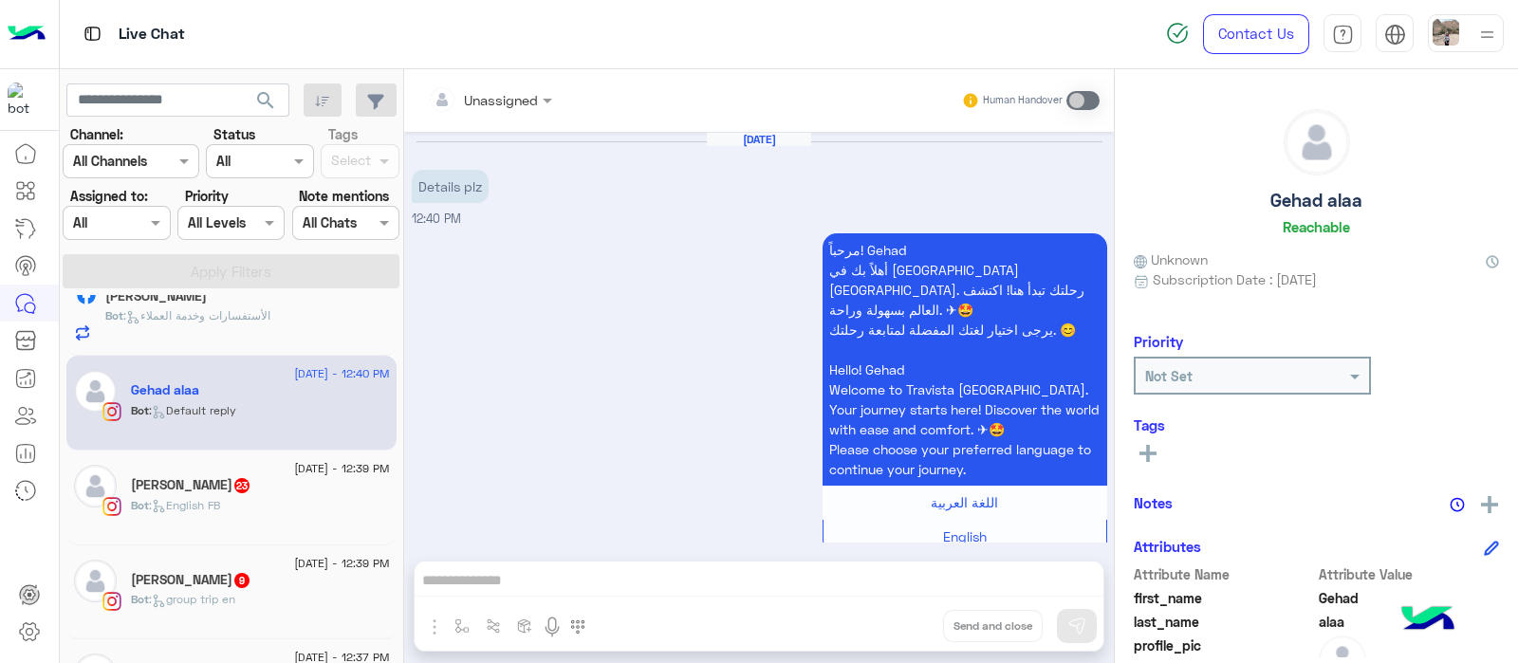
scroll to position [235, 0]
click at [310, 512] on div "Bot : English FB" at bounding box center [260, 508] width 259 height 33
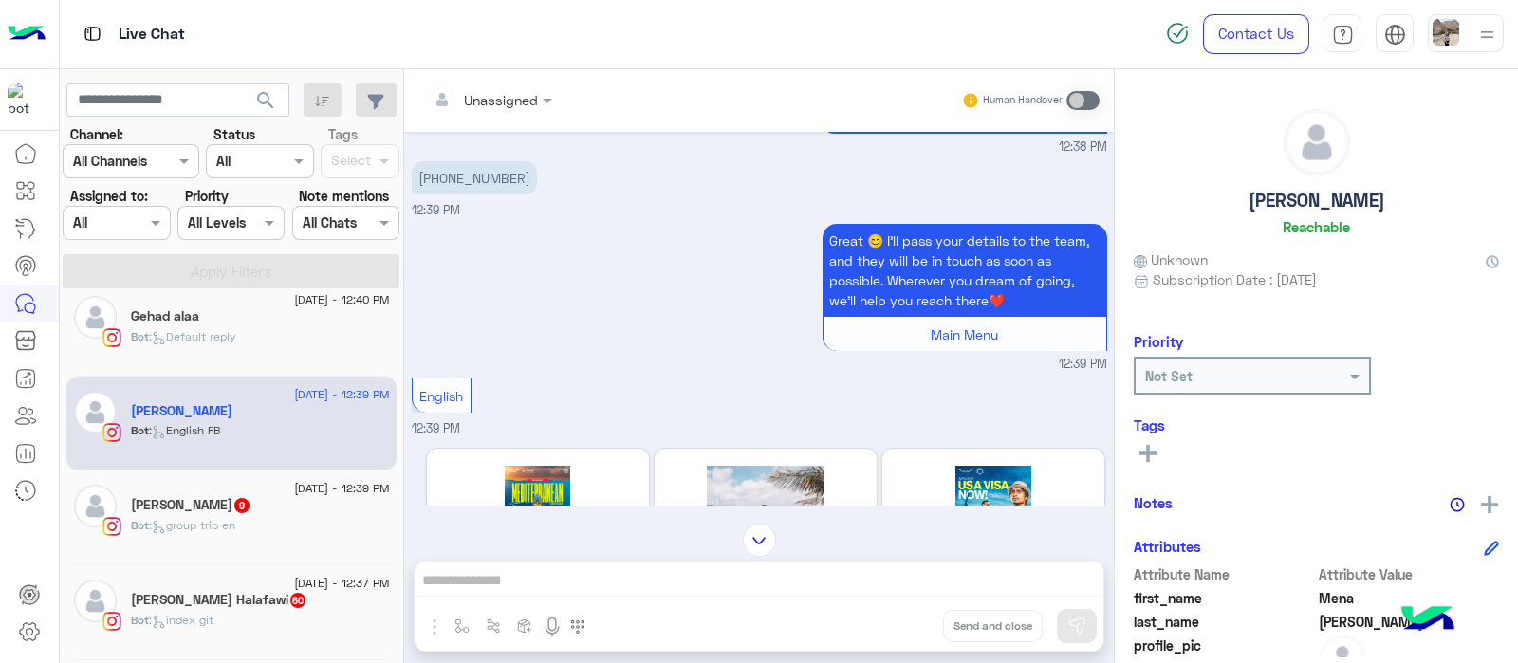
scroll to position [321, 0]
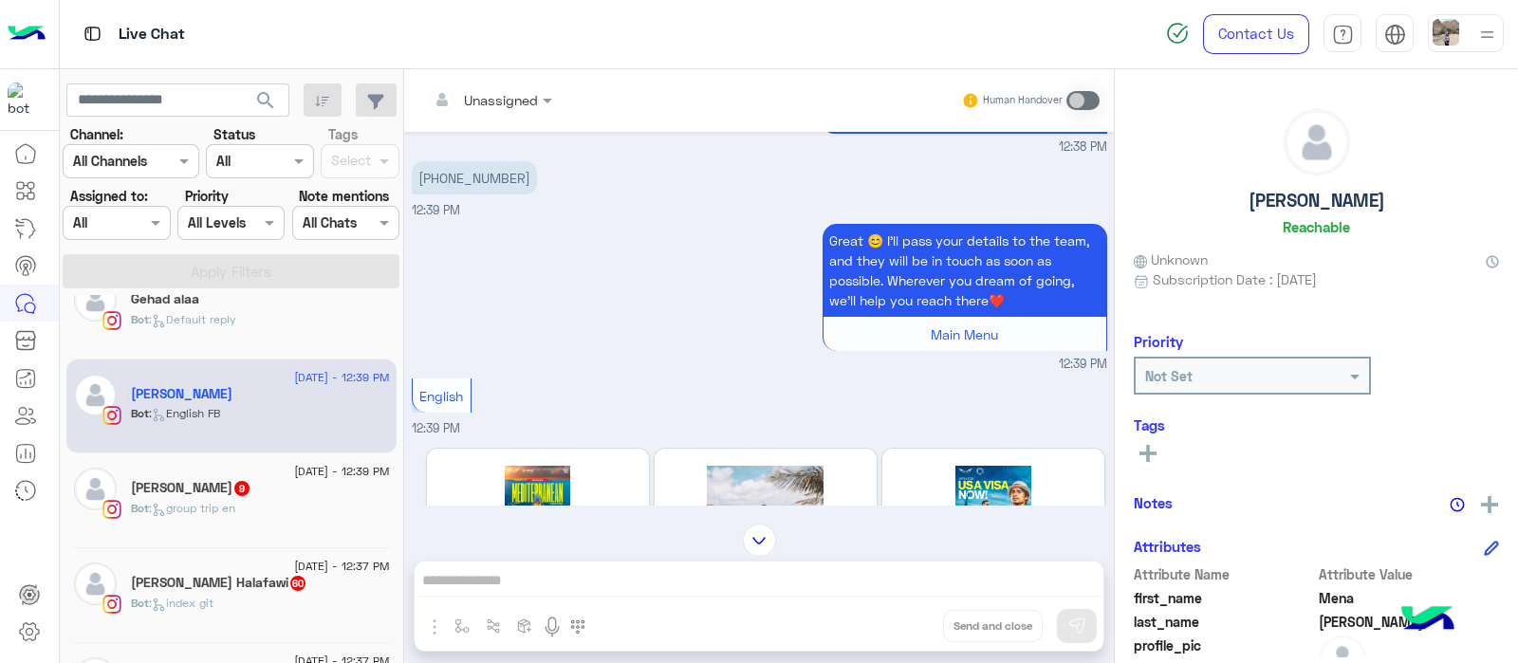
click at [354, 495] on div "Perihan Said 9" at bounding box center [260, 490] width 259 height 20
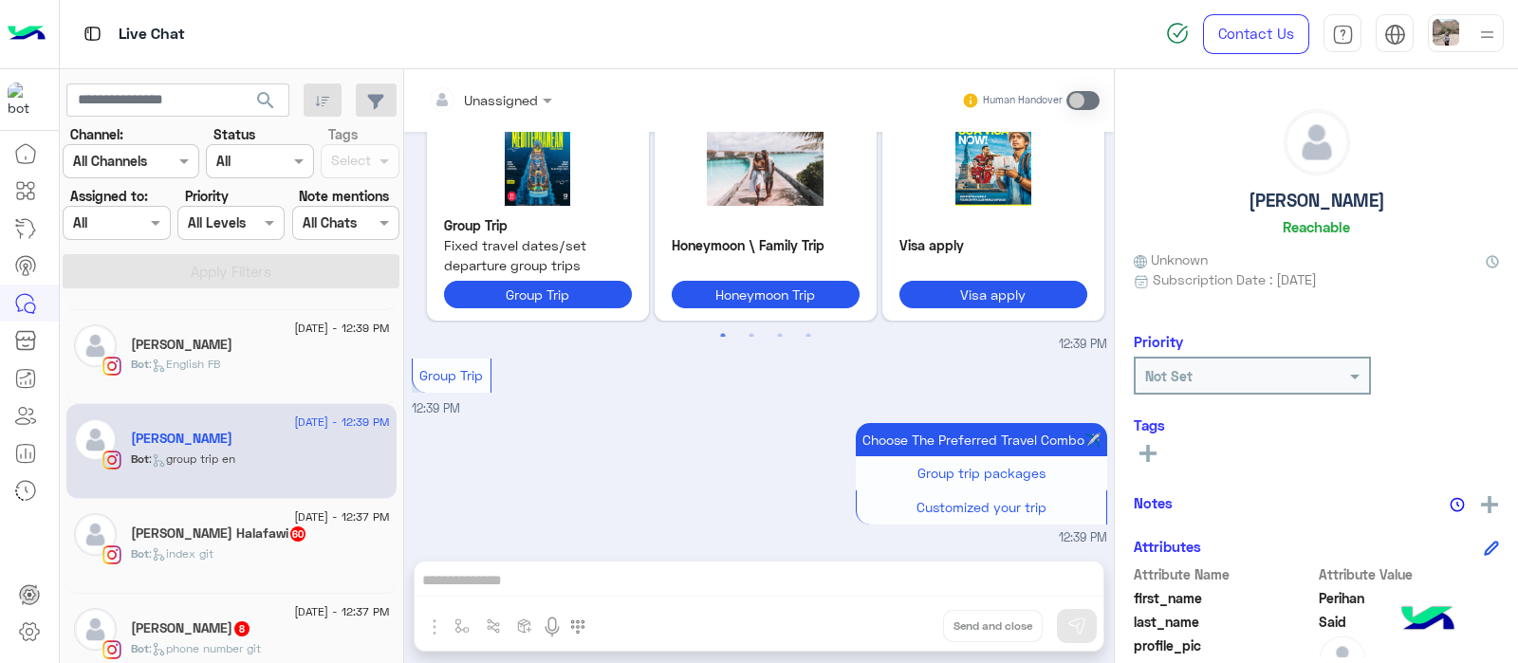
scroll to position [382, 0]
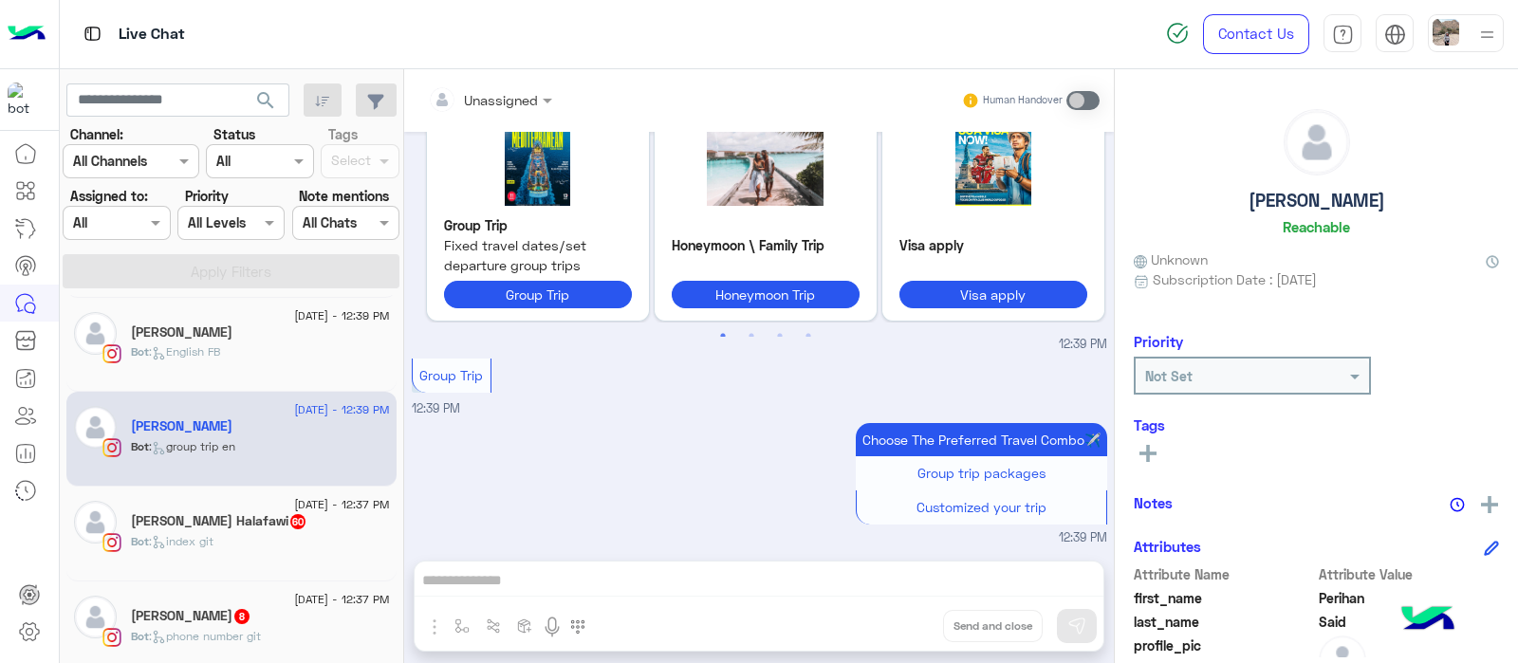
click at [320, 536] on div "Bot : index git" at bounding box center [260, 549] width 259 height 33
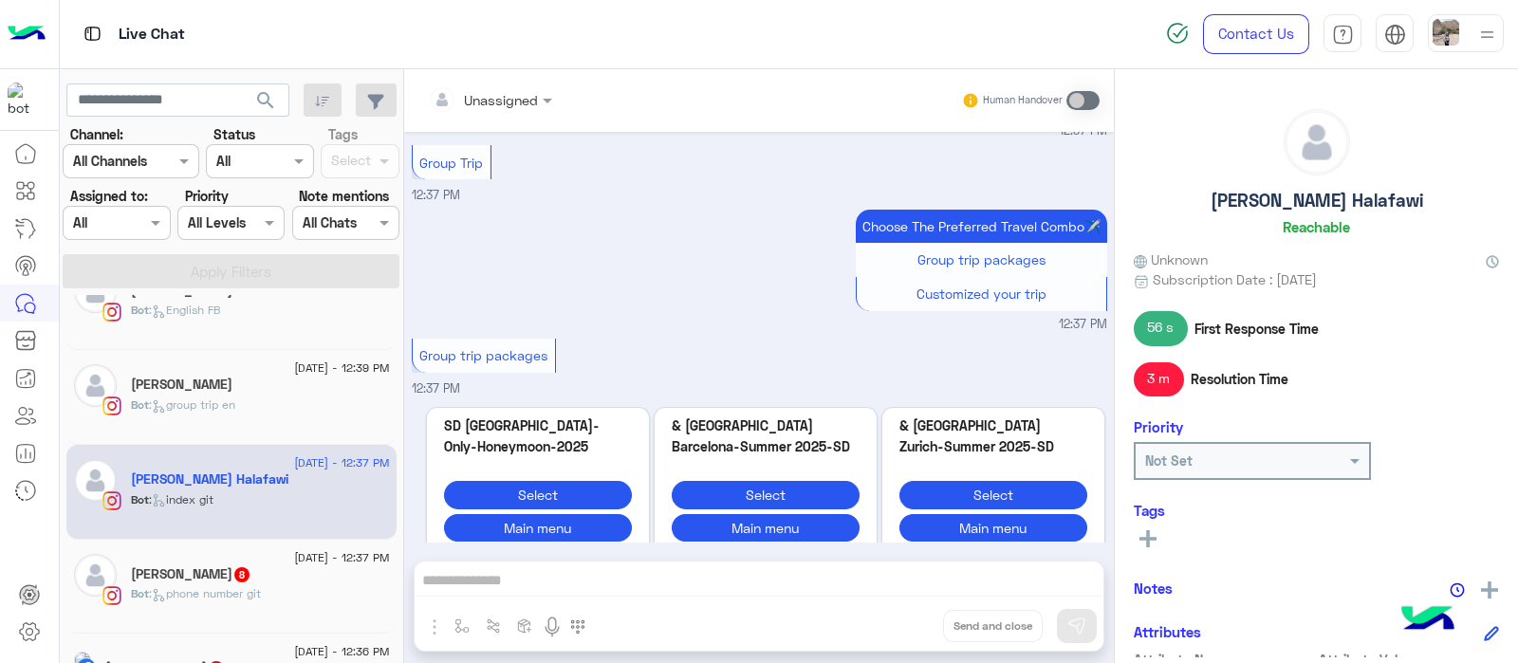
scroll to position [435, 0]
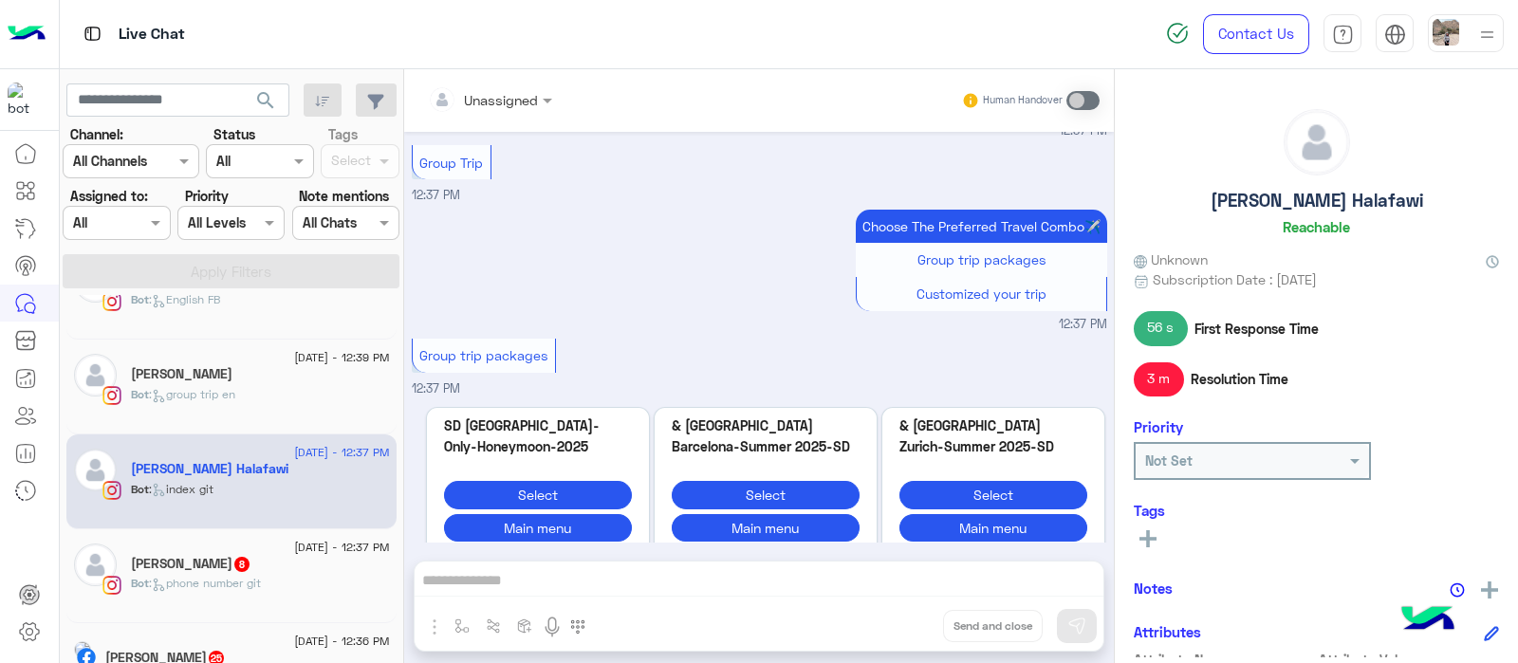
click at [321, 575] on div "Bot : phone number git" at bounding box center [260, 591] width 259 height 33
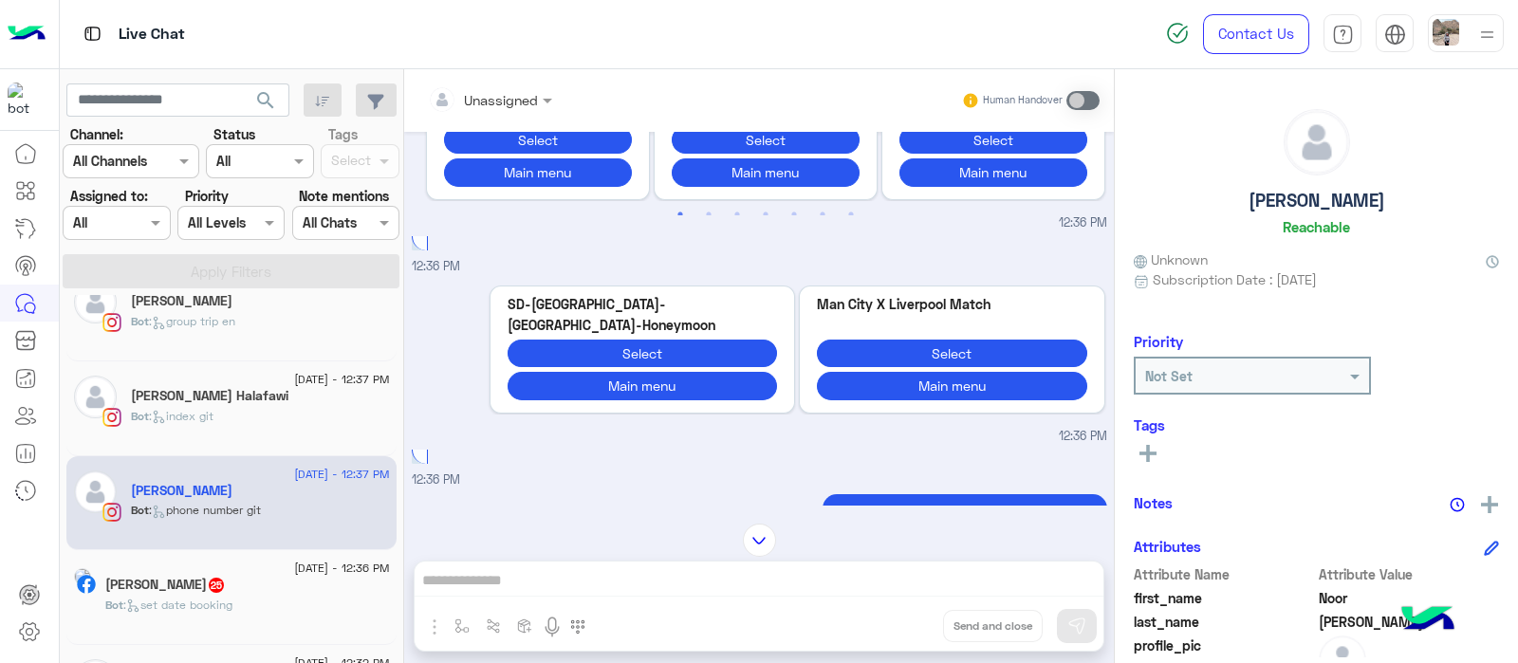
scroll to position [570, 0]
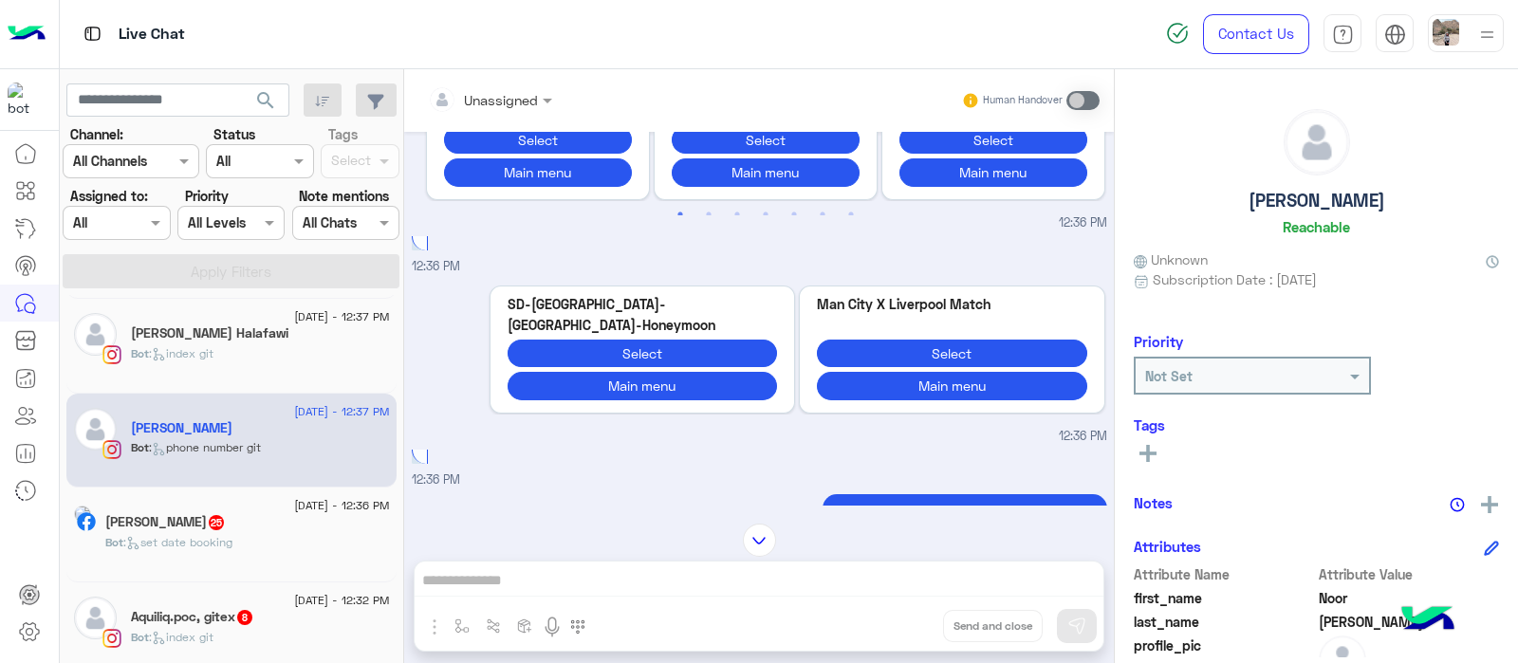
click at [309, 556] on div "Bot : set date booking" at bounding box center [247, 550] width 285 height 33
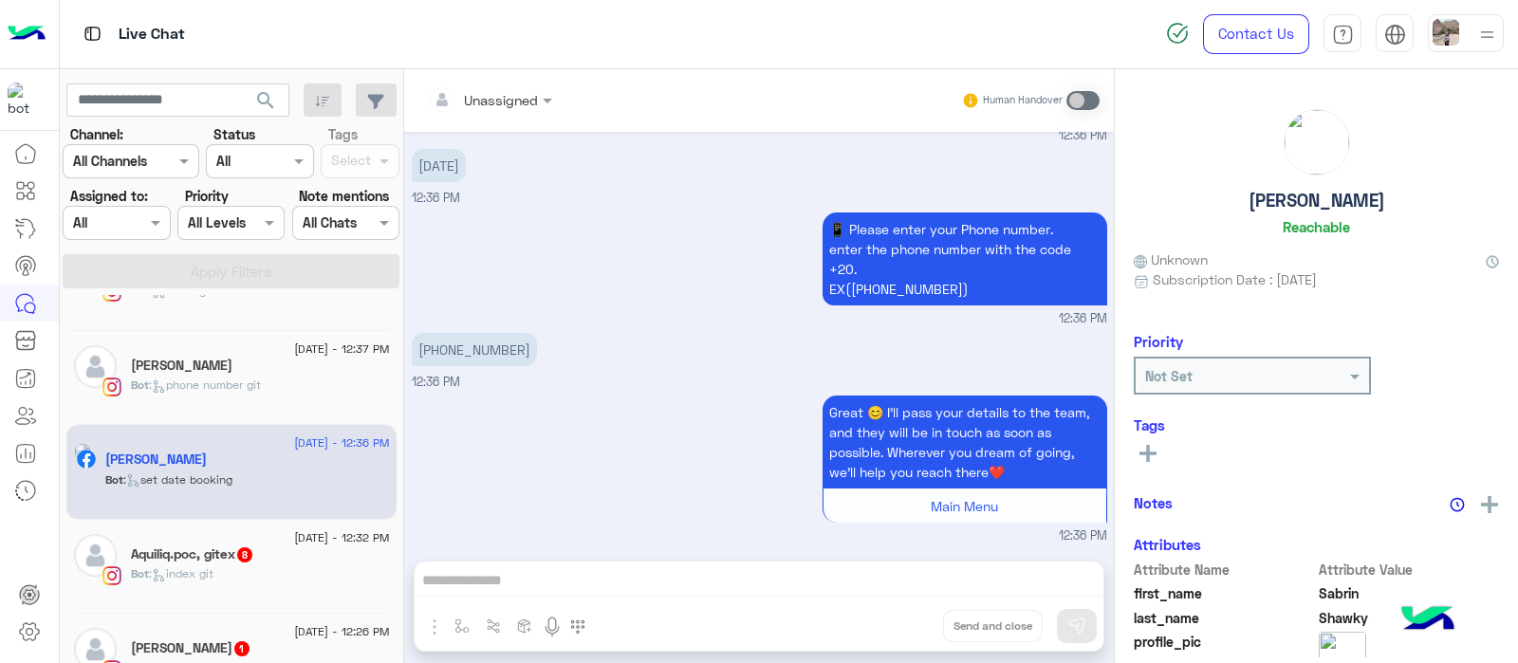
click at [303, 566] on div "Bot : index git" at bounding box center [260, 582] width 259 height 33
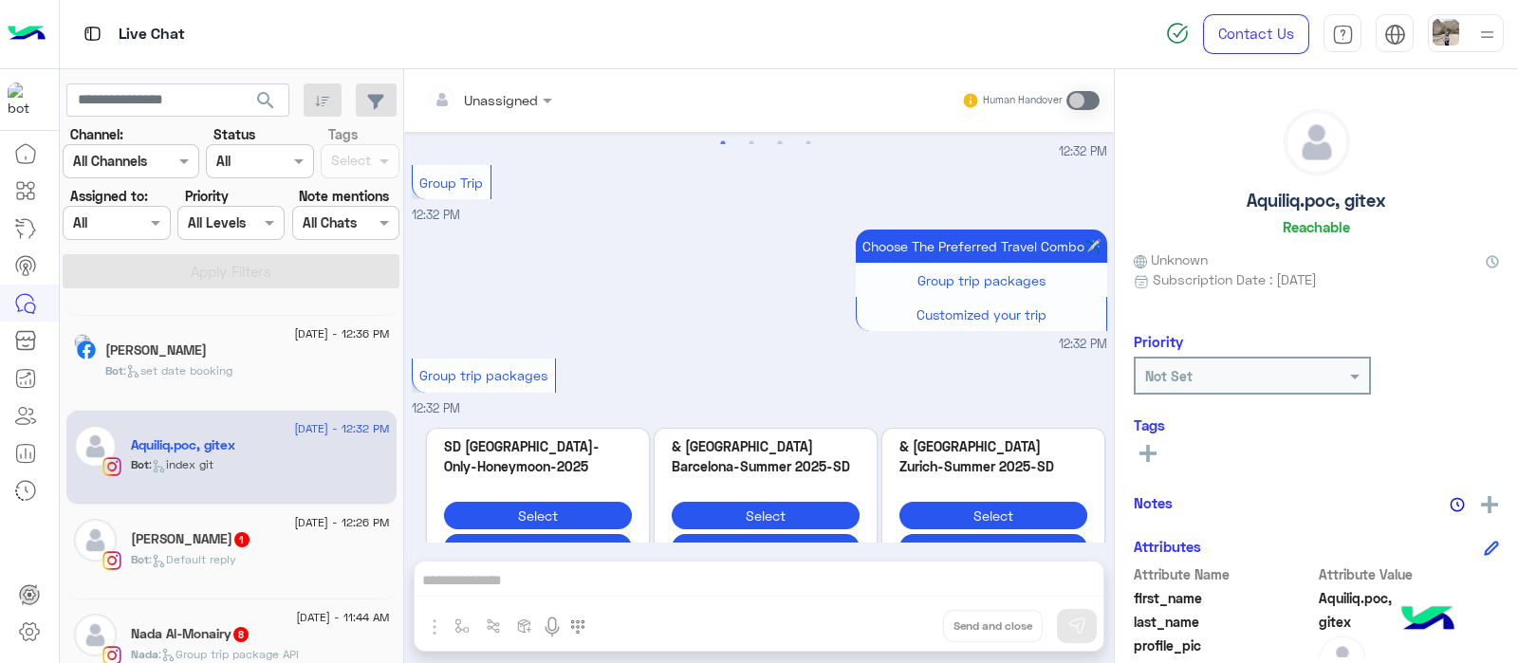
click at [302, 560] on div "Bot : Default reply" at bounding box center [260, 567] width 259 height 33
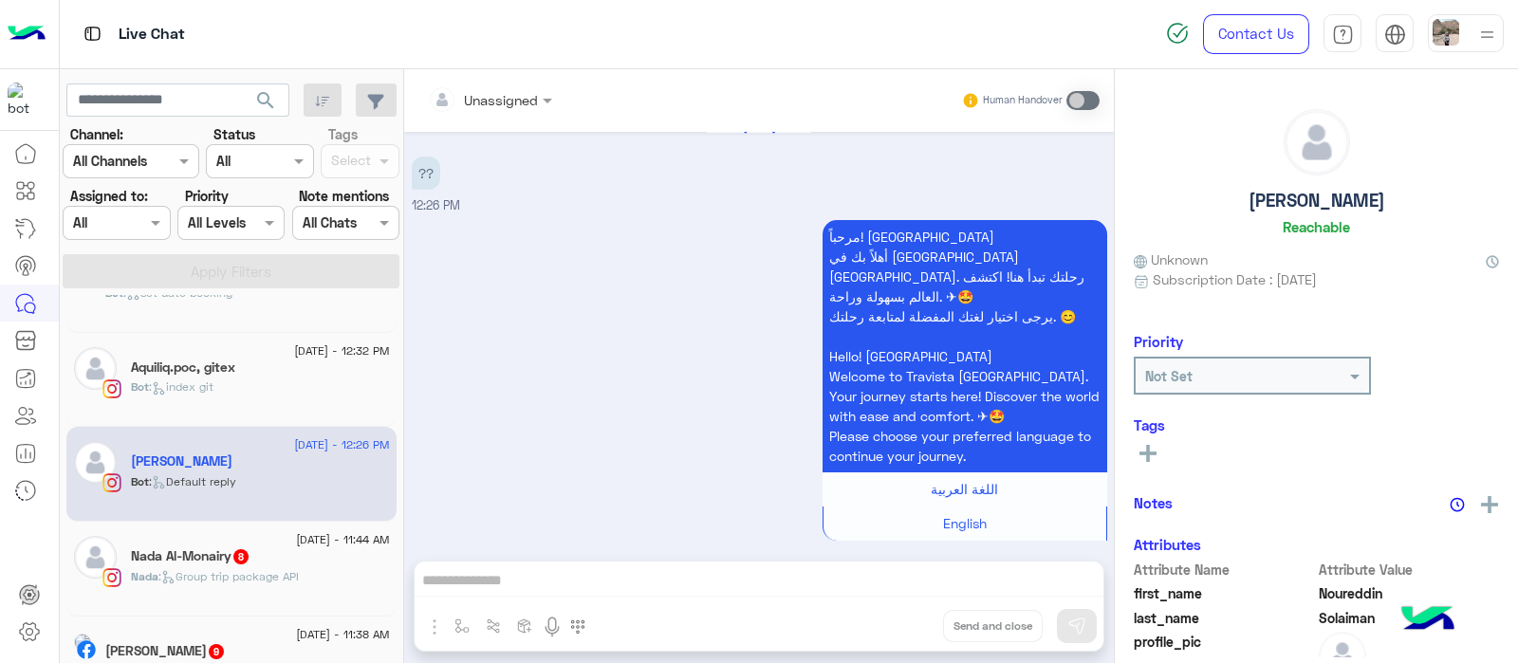
click at [289, 586] on div "Nada : Group trip package API" at bounding box center [260, 584] width 259 height 33
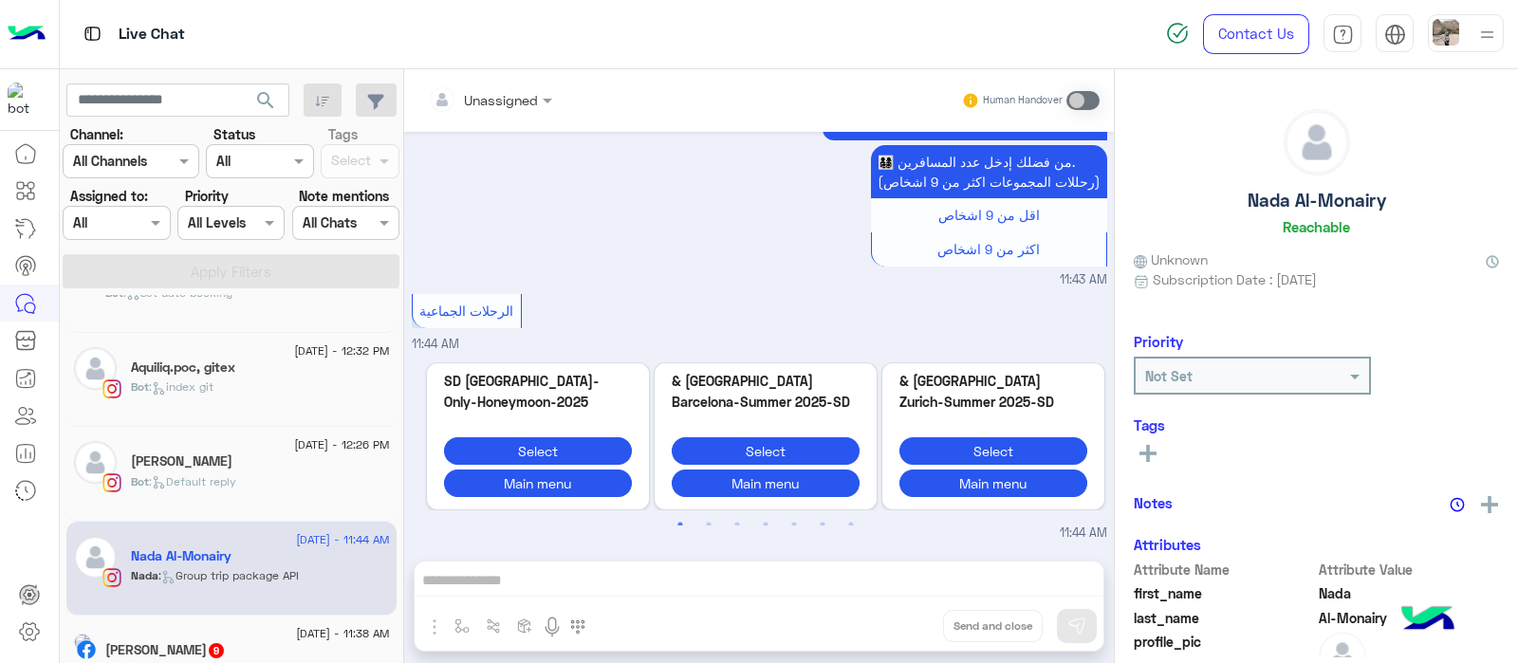
click at [294, 486] on div "Bot : Default reply" at bounding box center [260, 490] width 259 height 33
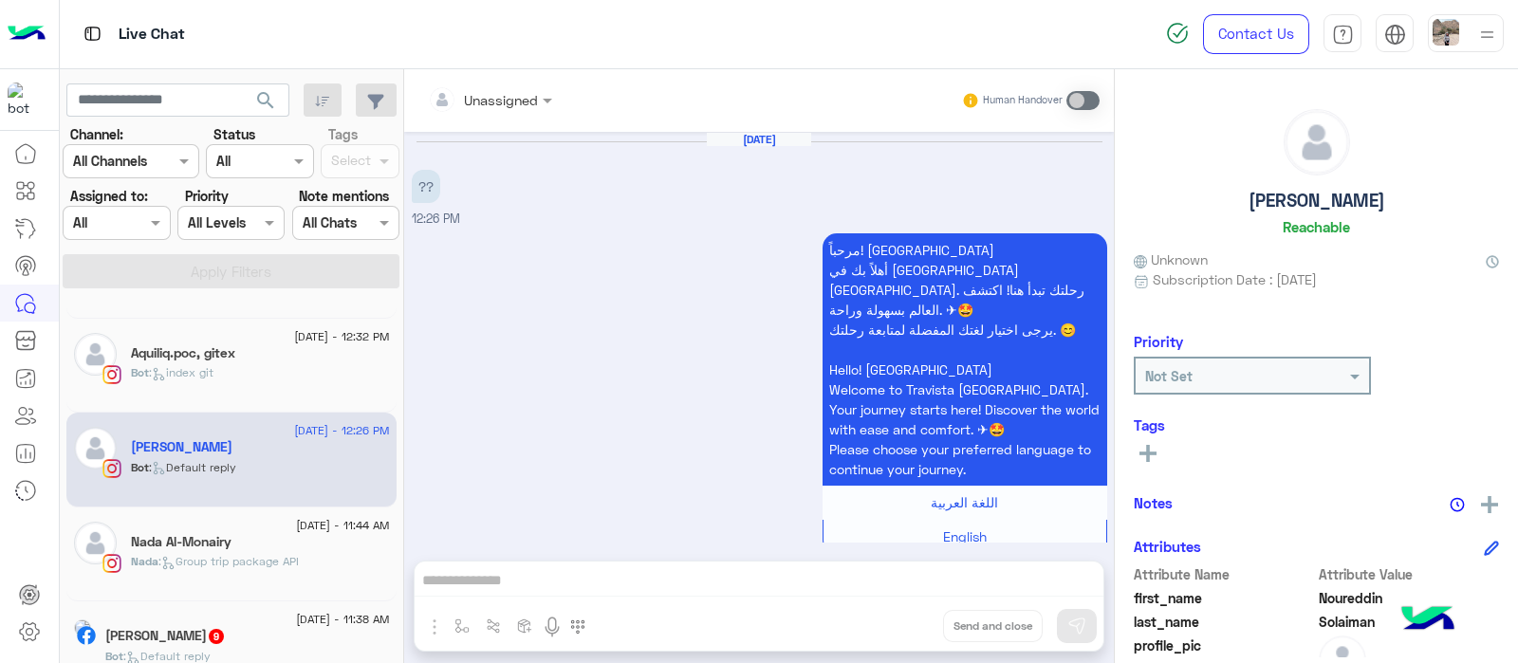
click at [288, 561] on span ": Group trip package API" at bounding box center [228, 561] width 140 height 14
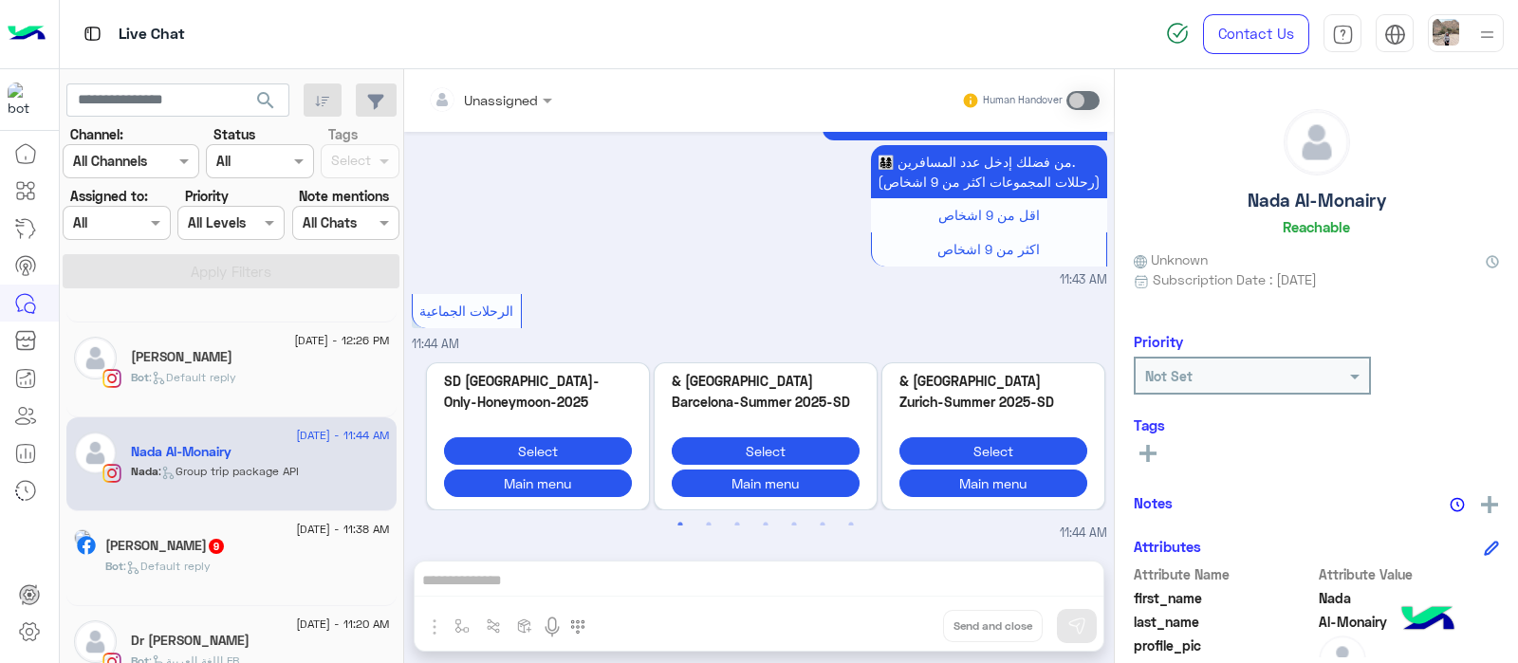
click at [319, 564] on div "Bot : Default reply" at bounding box center [247, 574] width 285 height 33
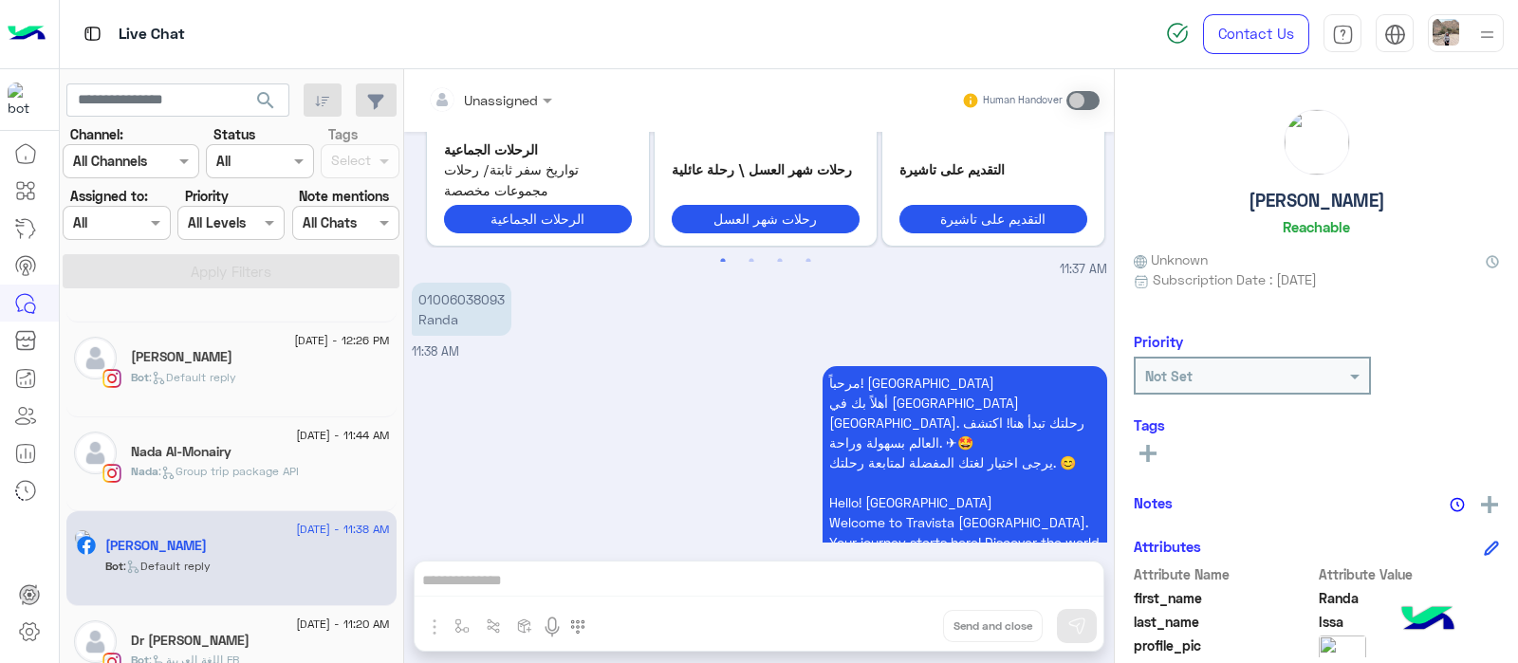
click at [343, 459] on div "Nada Al-Monairy" at bounding box center [260, 454] width 259 height 20
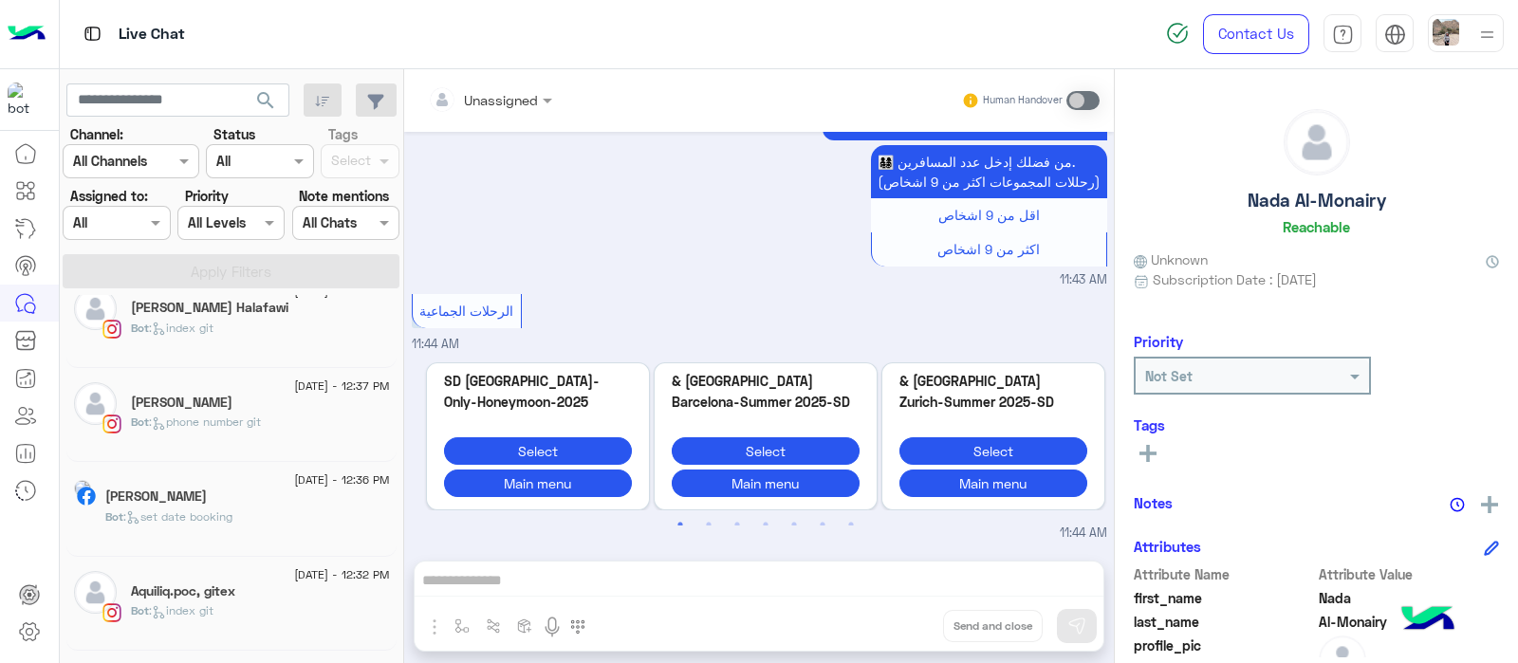
click at [335, 497] on div "[PERSON_NAME]" at bounding box center [247, 499] width 285 height 20
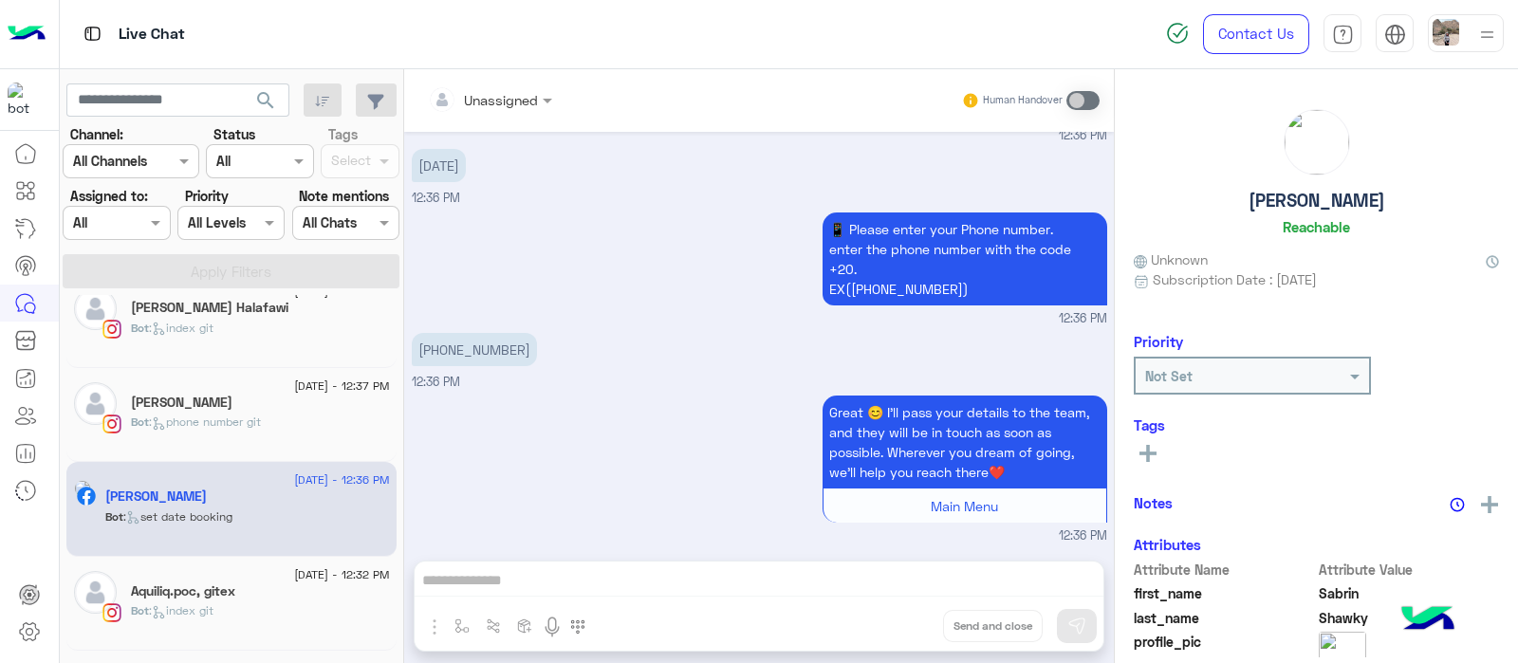
click at [325, 411] on div "[PERSON_NAME]" at bounding box center [260, 405] width 259 height 20
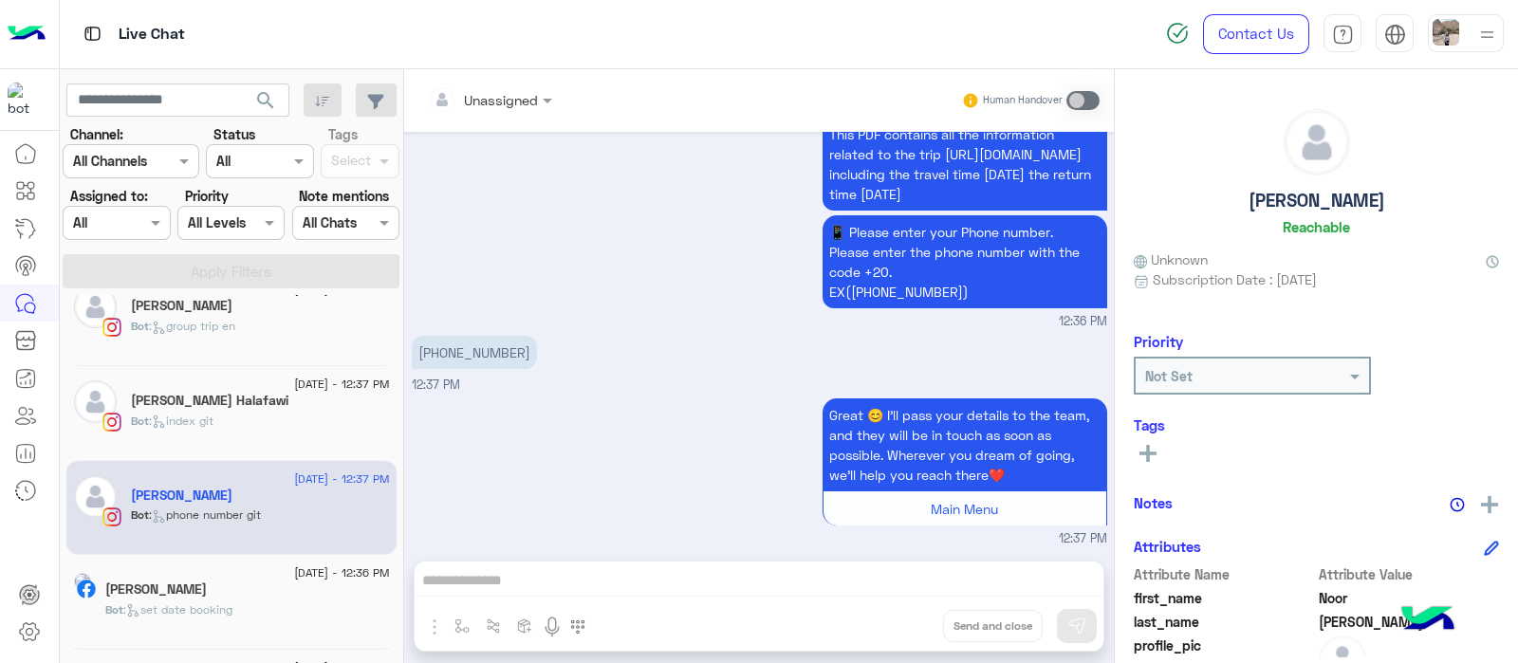
click at [321, 427] on div "Bot : index git" at bounding box center [260, 429] width 259 height 33
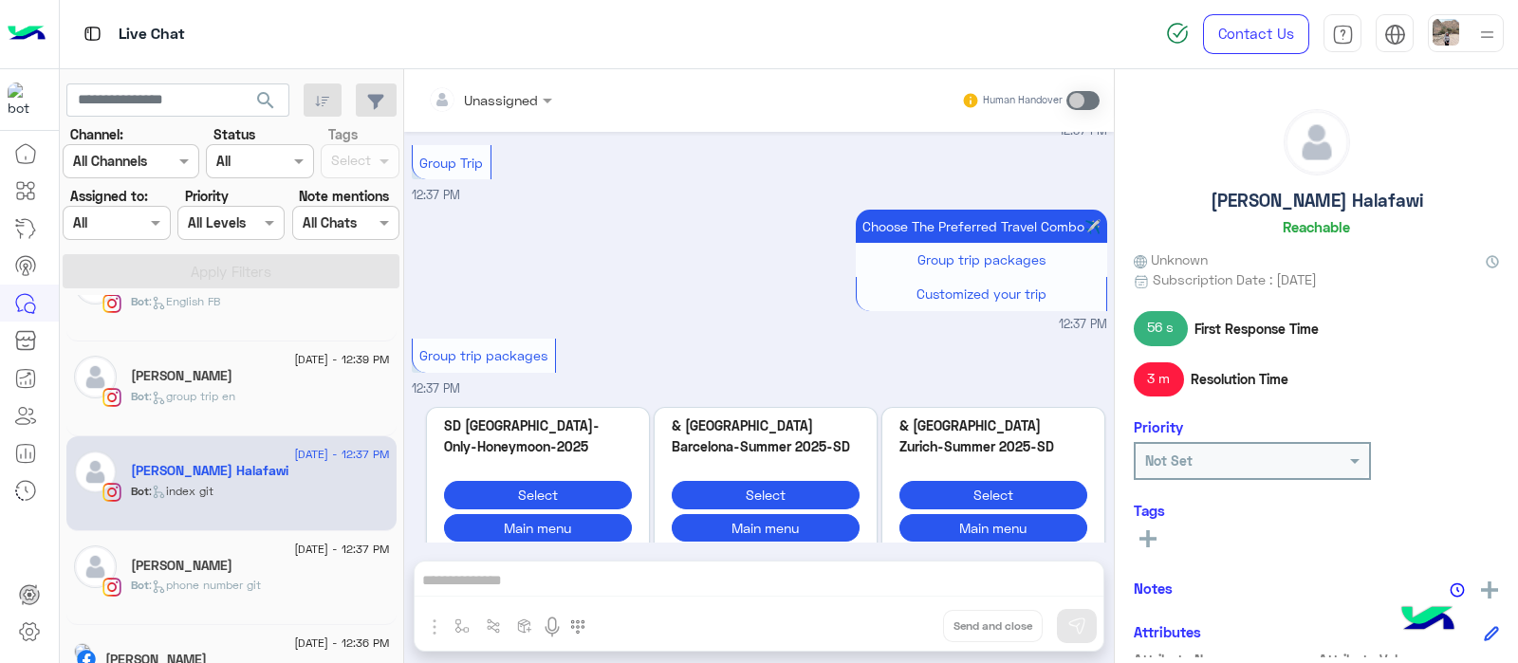
click at [319, 400] on div "Bot : group trip en" at bounding box center [260, 404] width 259 height 33
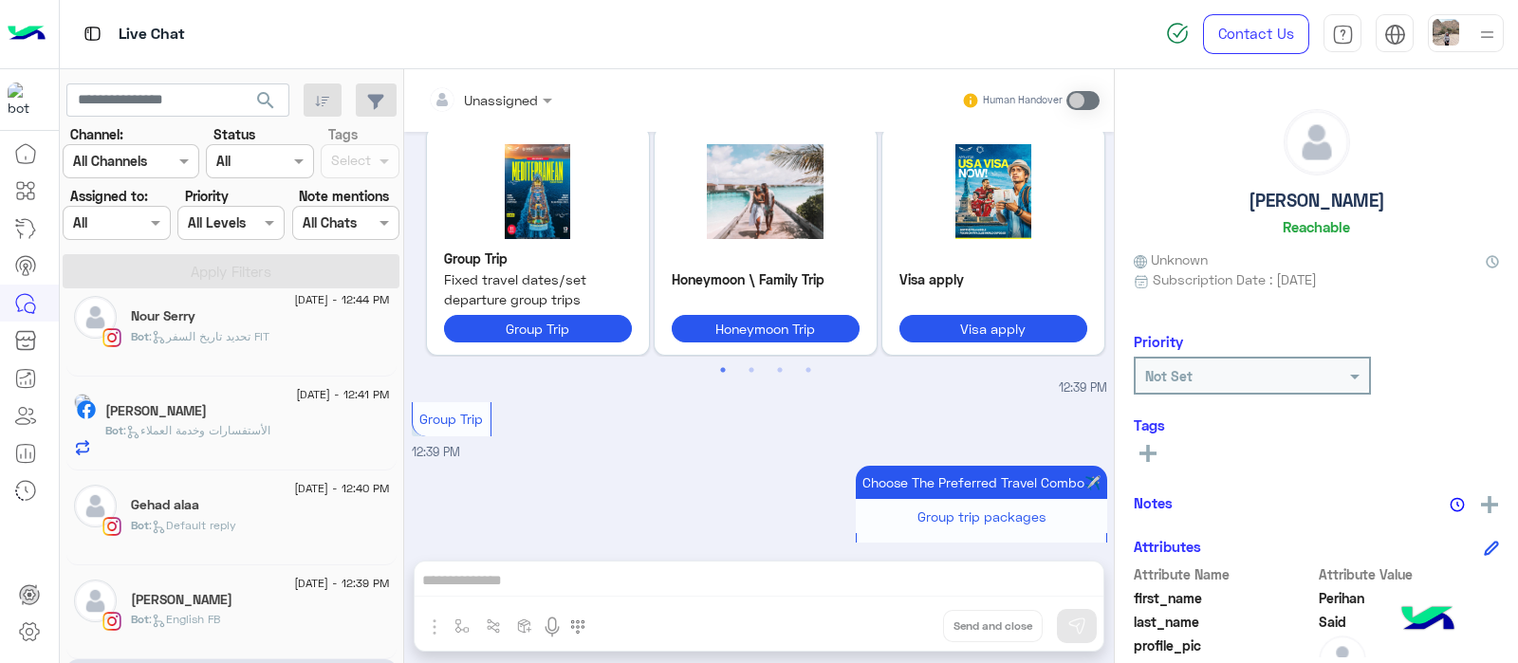
scroll to position [70, 0]
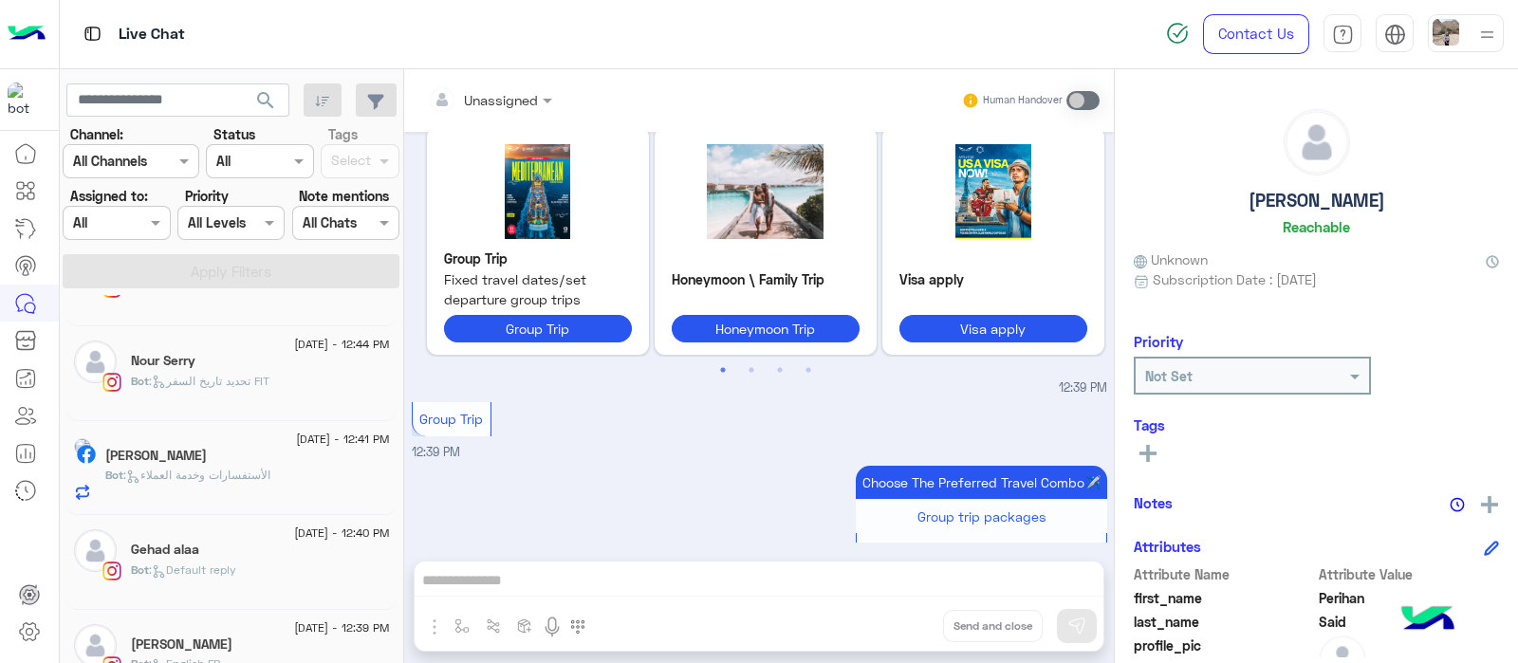
click at [175, 355] on h5 "Nour Serry" at bounding box center [163, 361] width 65 height 16
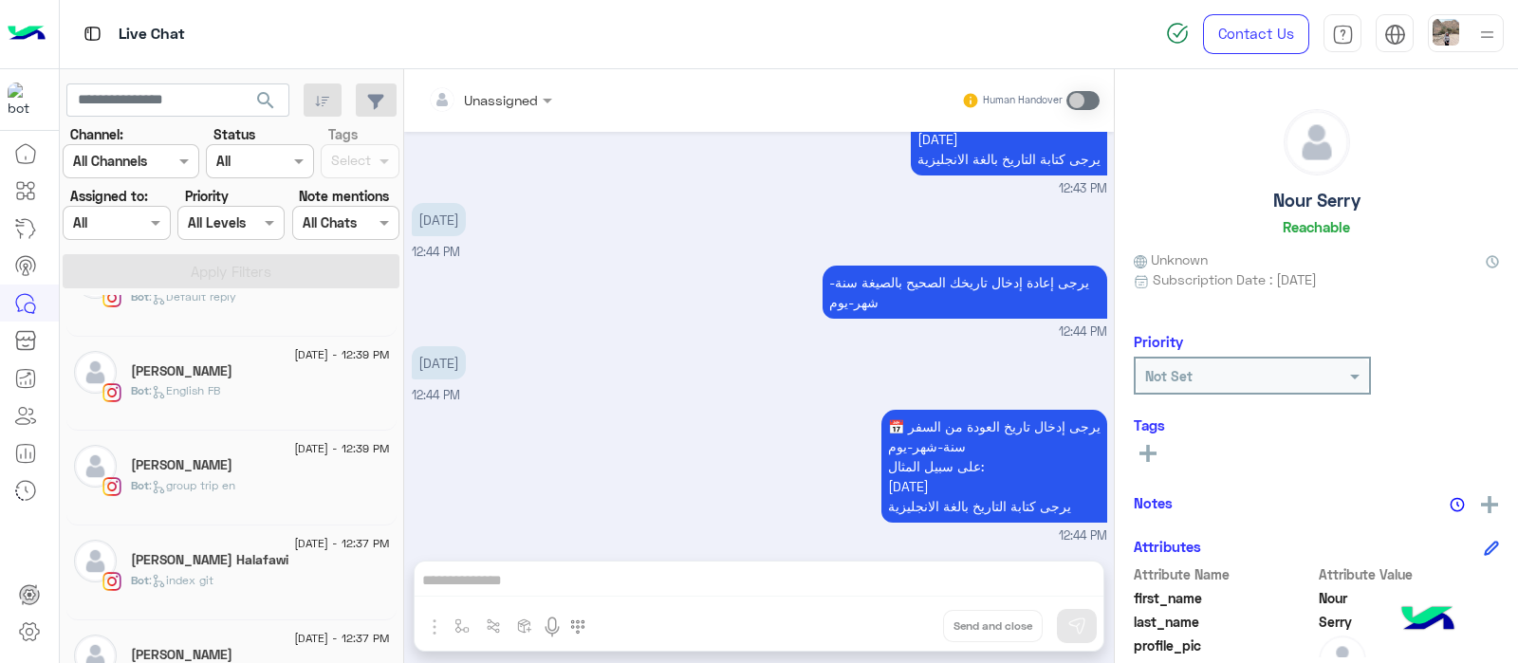
scroll to position [360, 0]
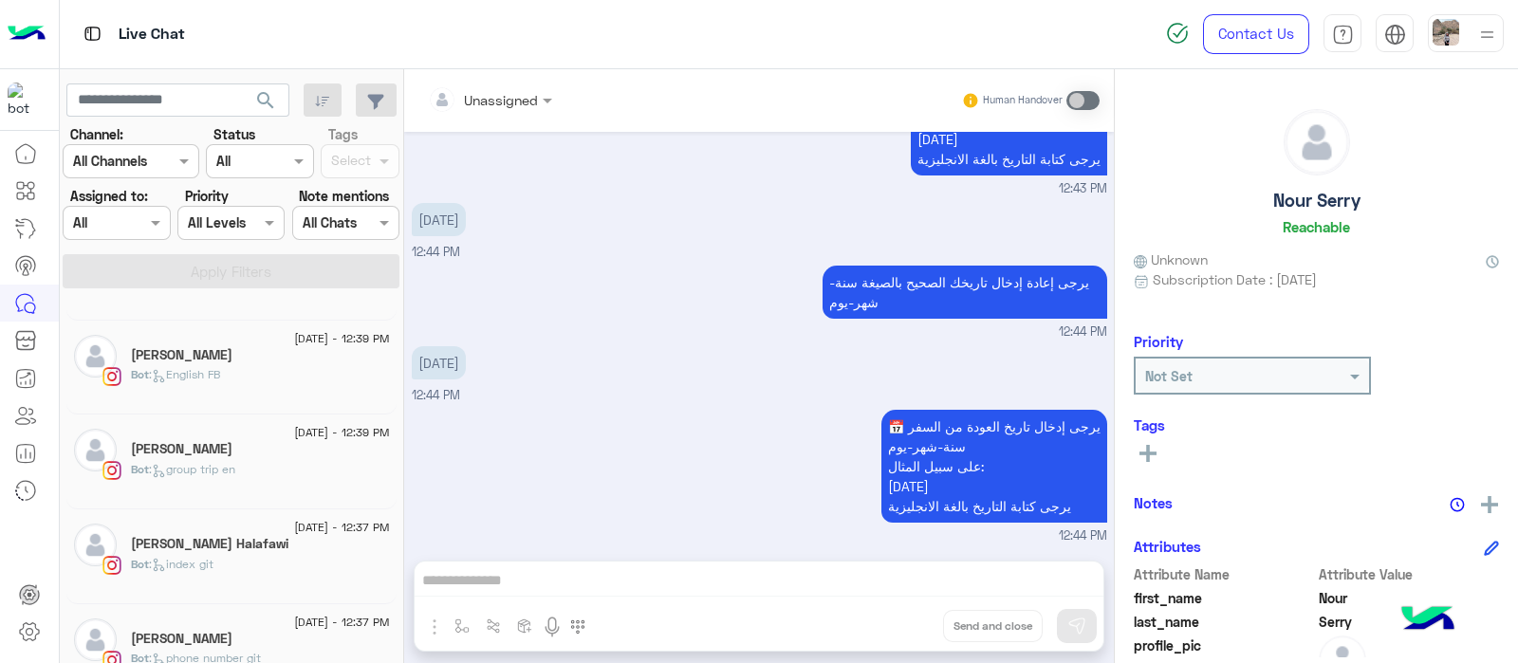
click at [185, 560] on span ": index git" at bounding box center [181, 564] width 65 height 14
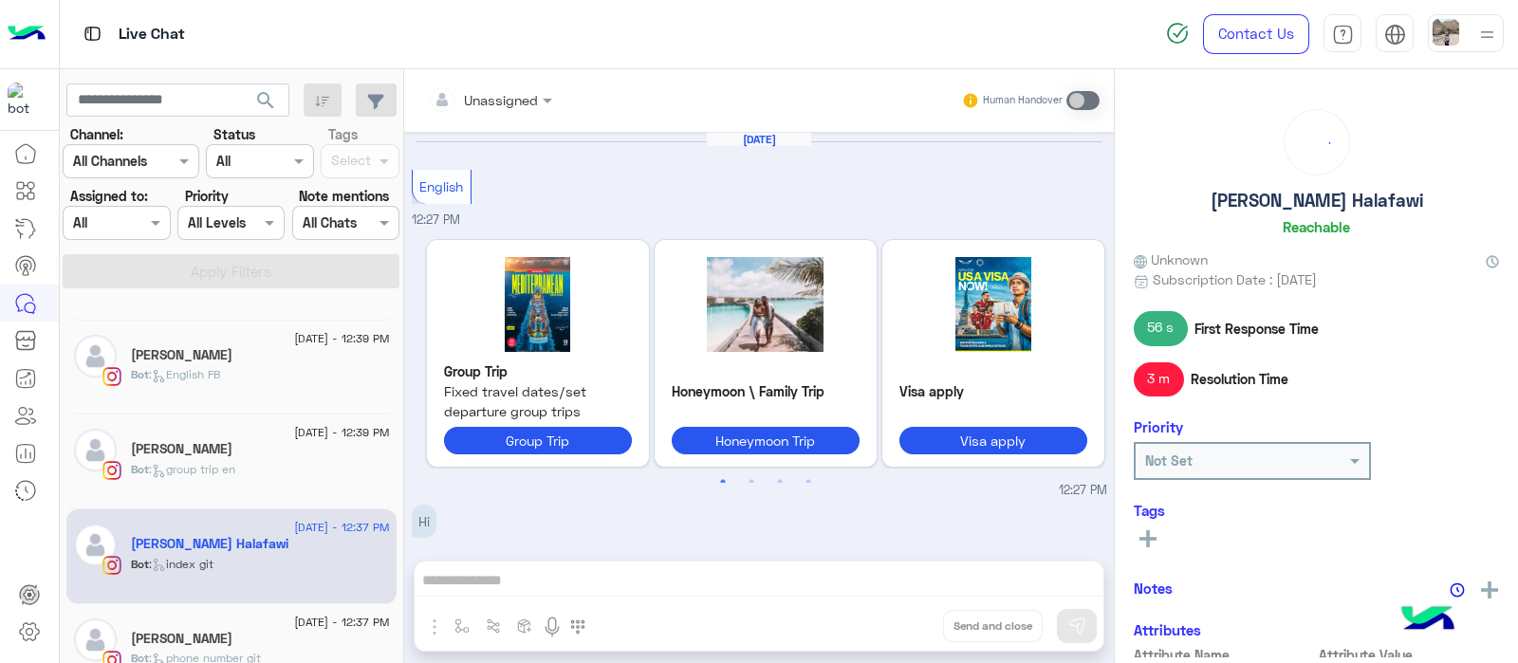
scroll to position [1106, 0]
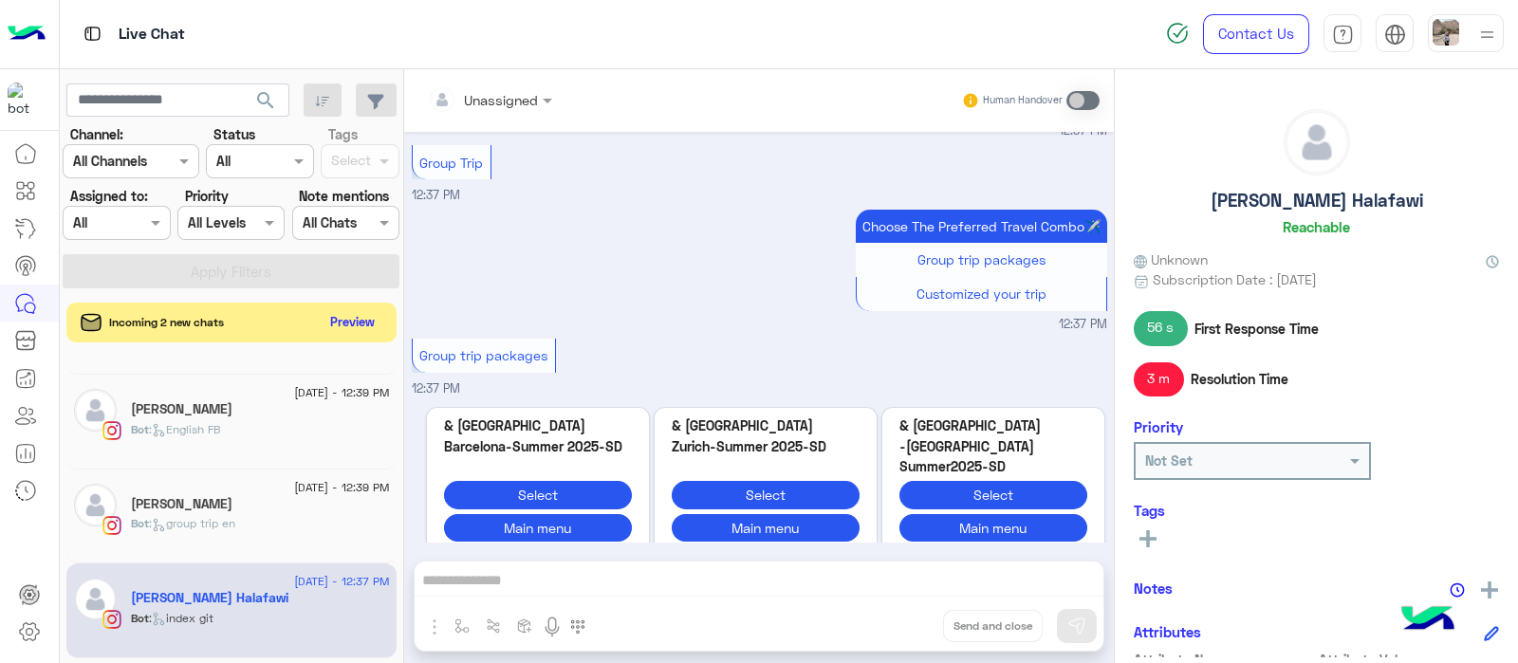
click at [350, 316] on button "Preview" at bounding box center [353, 322] width 59 height 26
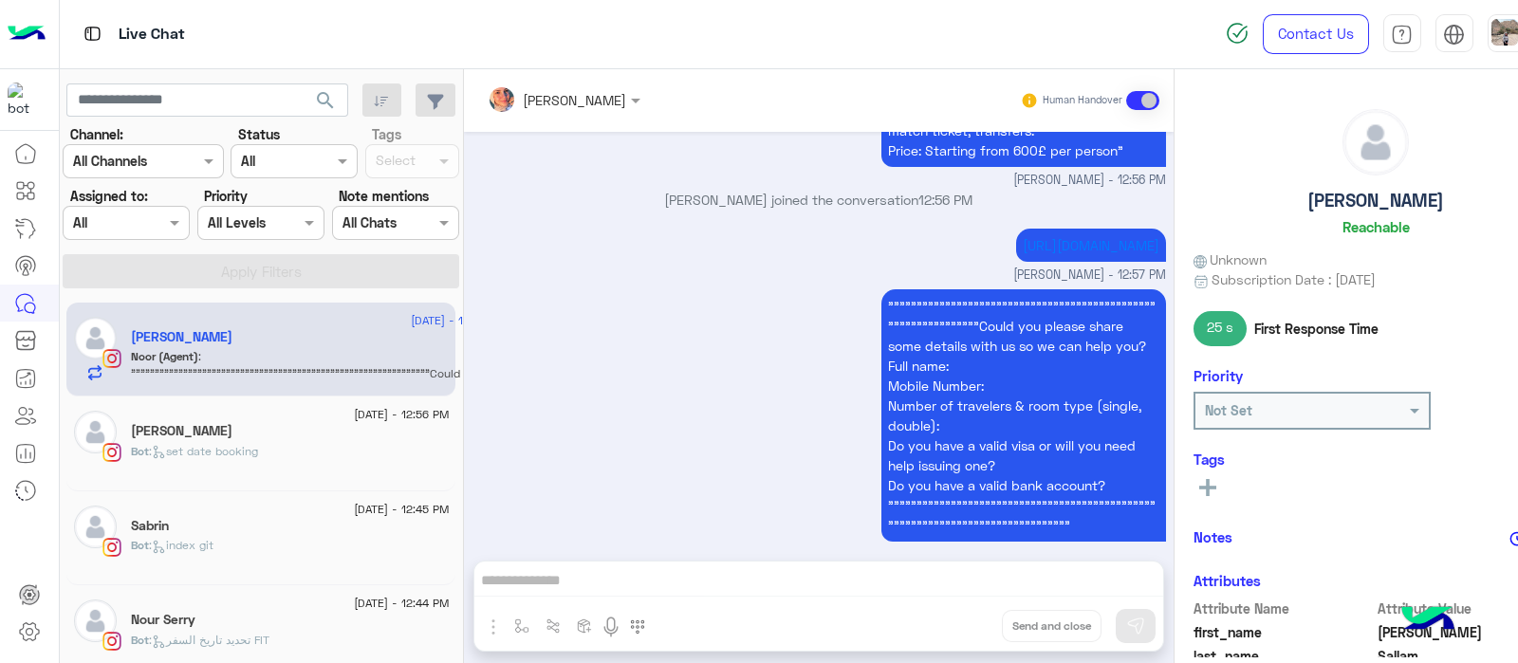
click at [247, 335] on div "[PERSON_NAME]" at bounding box center [318, 339] width 375 height 20
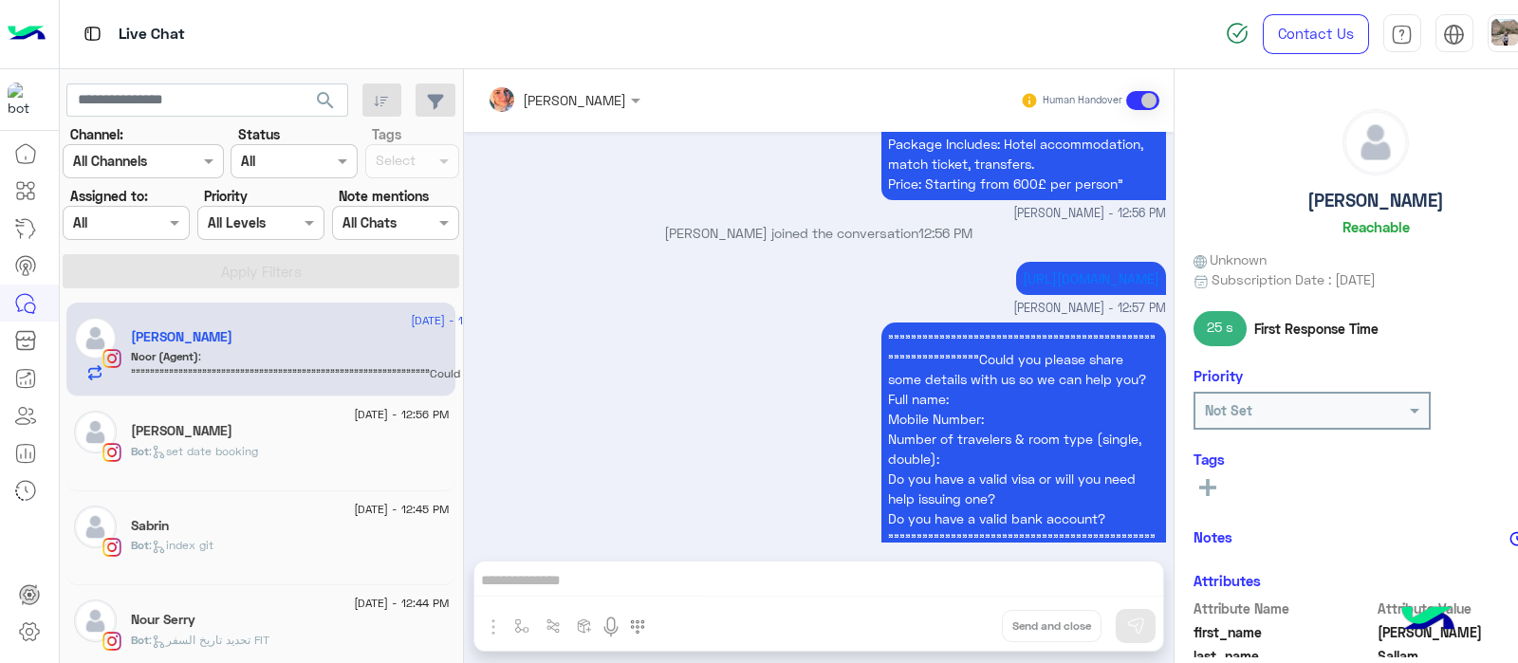
scroll to position [1030, 0]
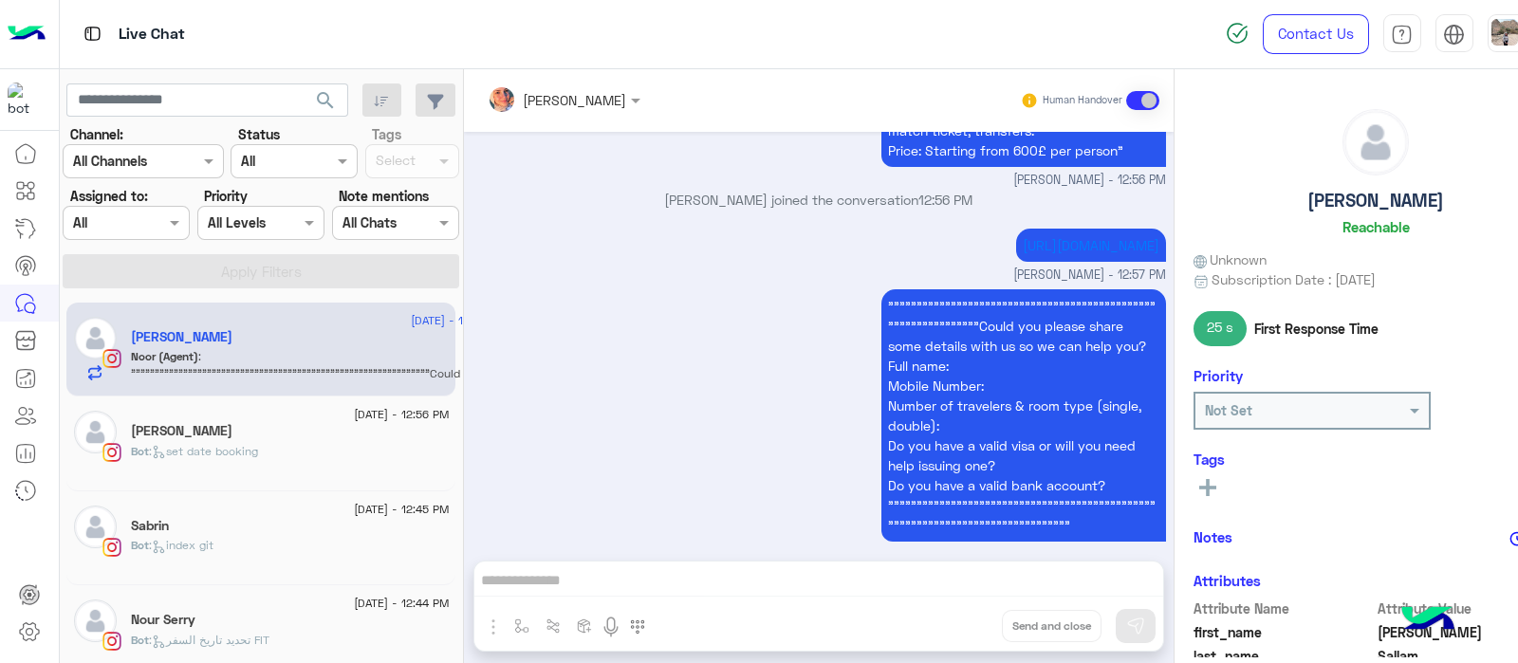
click at [381, 443] on div "Bot : set date booking" at bounding box center [290, 459] width 318 height 33
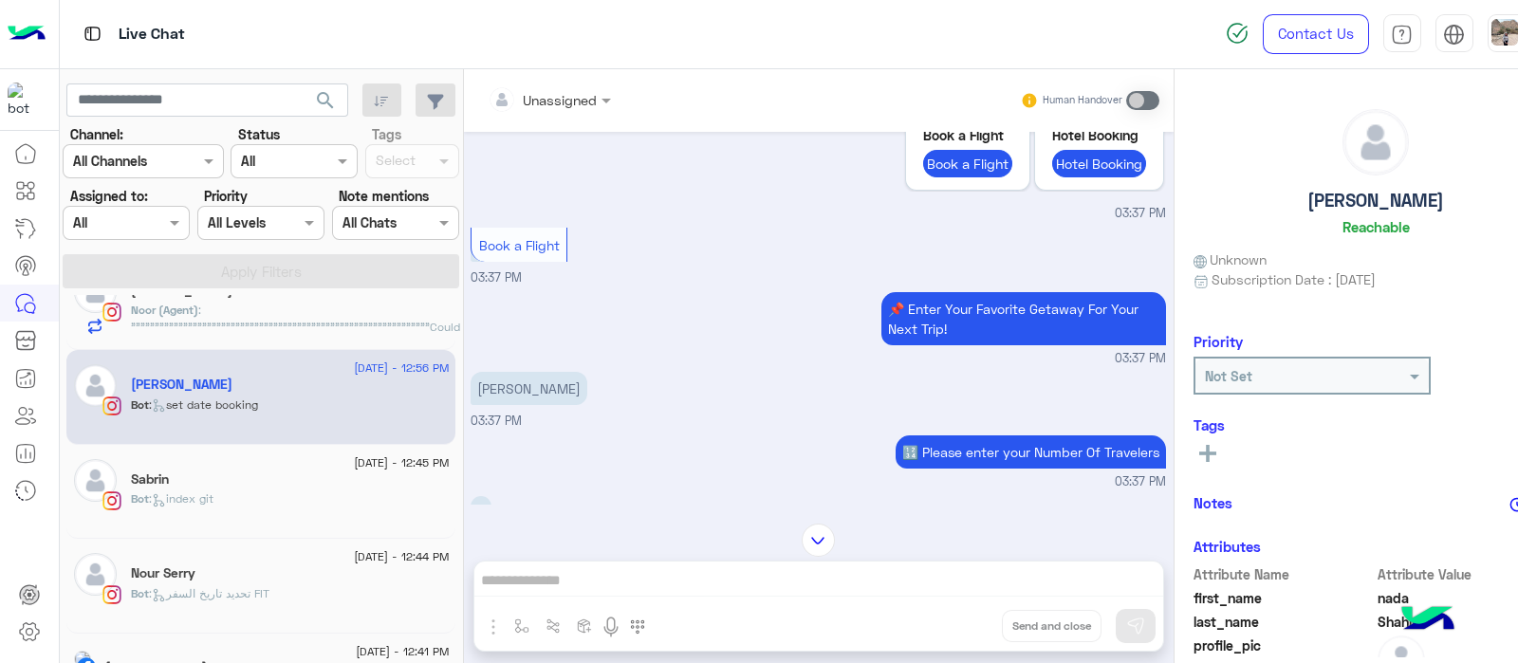
scroll to position [49, 0]
click at [372, 496] on div "Bot : index git" at bounding box center [290, 504] width 318 height 33
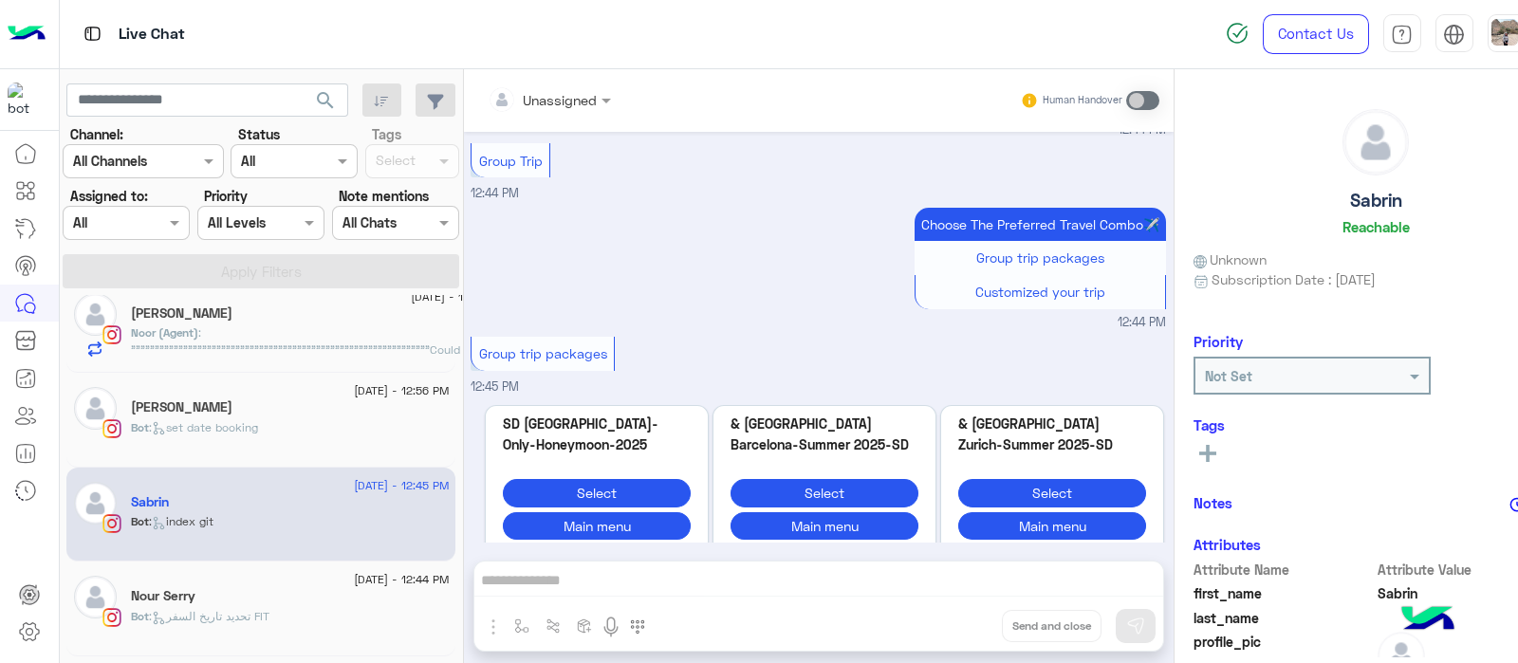
scroll to position [19, 0]
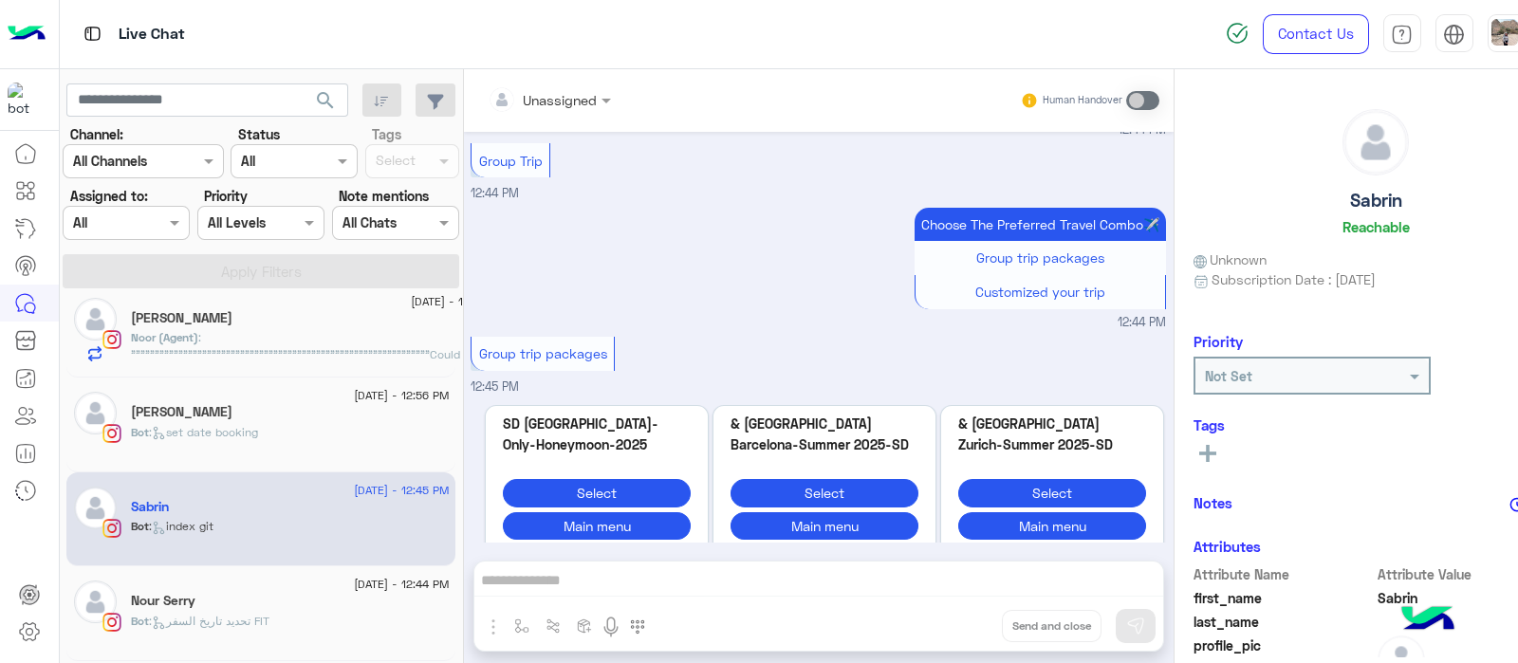
click at [370, 454] on div "Bot : set date booking" at bounding box center [290, 440] width 318 height 33
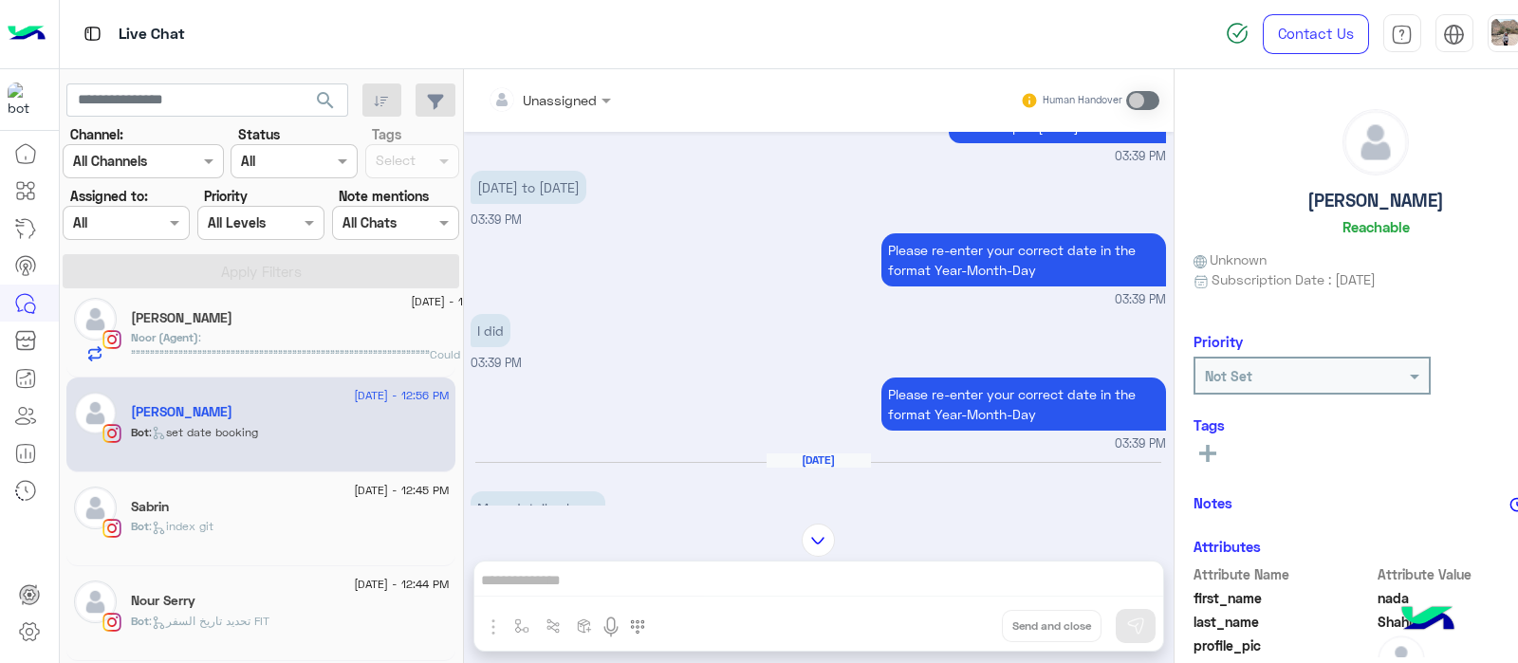
scroll to position [1206, 0]
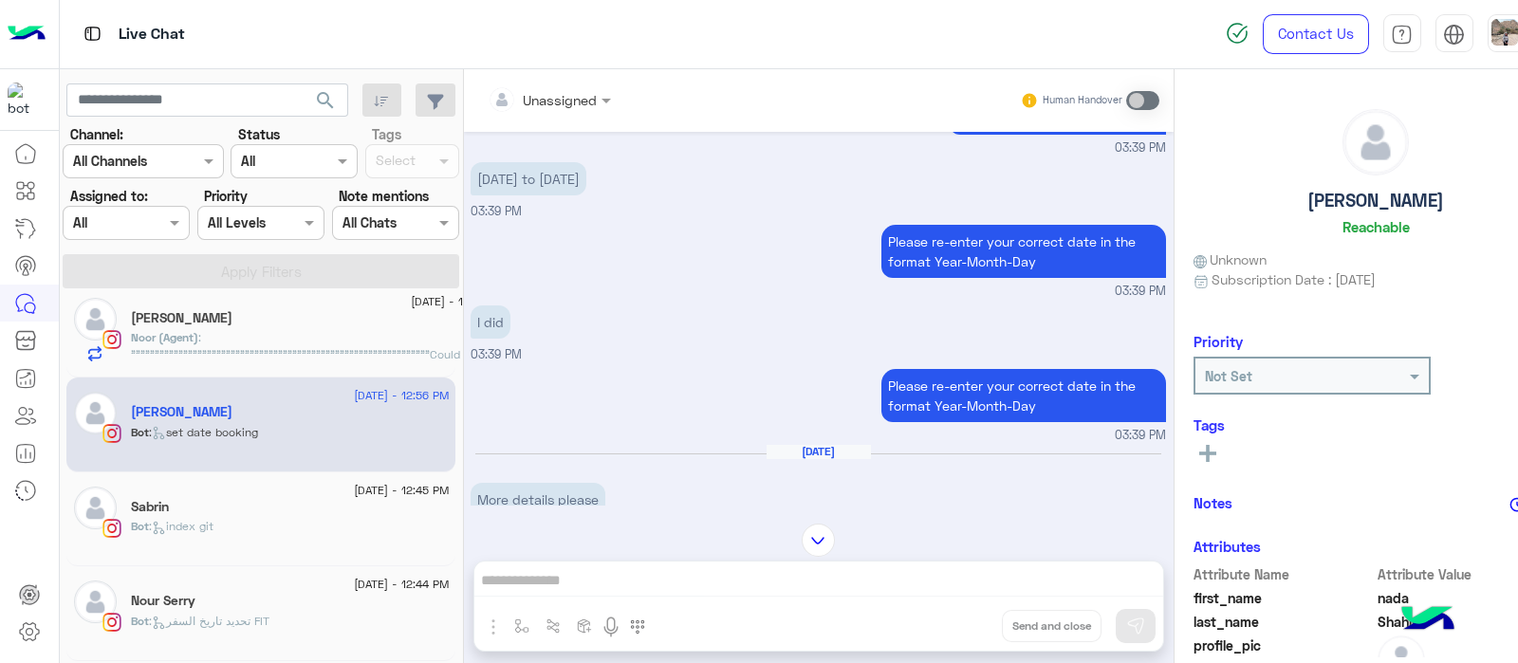
click at [12, 195] on link at bounding box center [25, 191] width 51 height 38
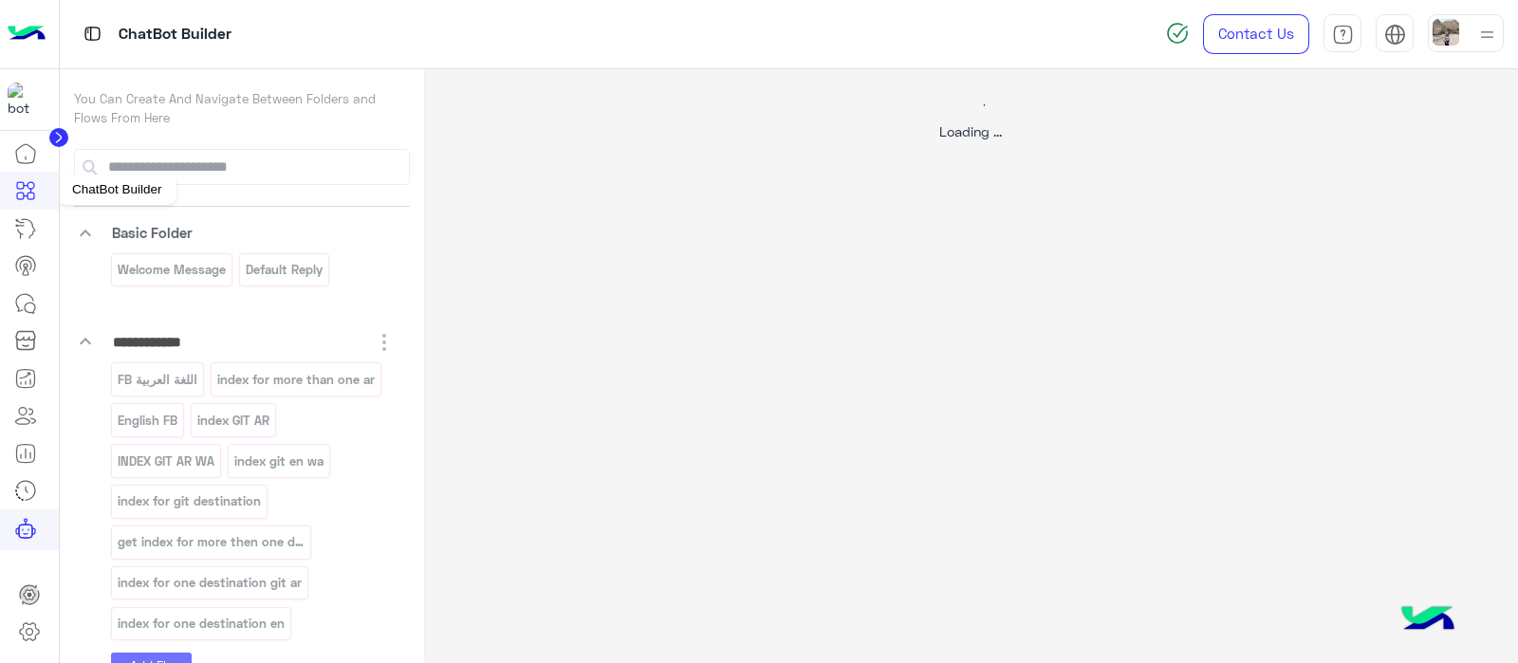
select select "****"
select select "*"
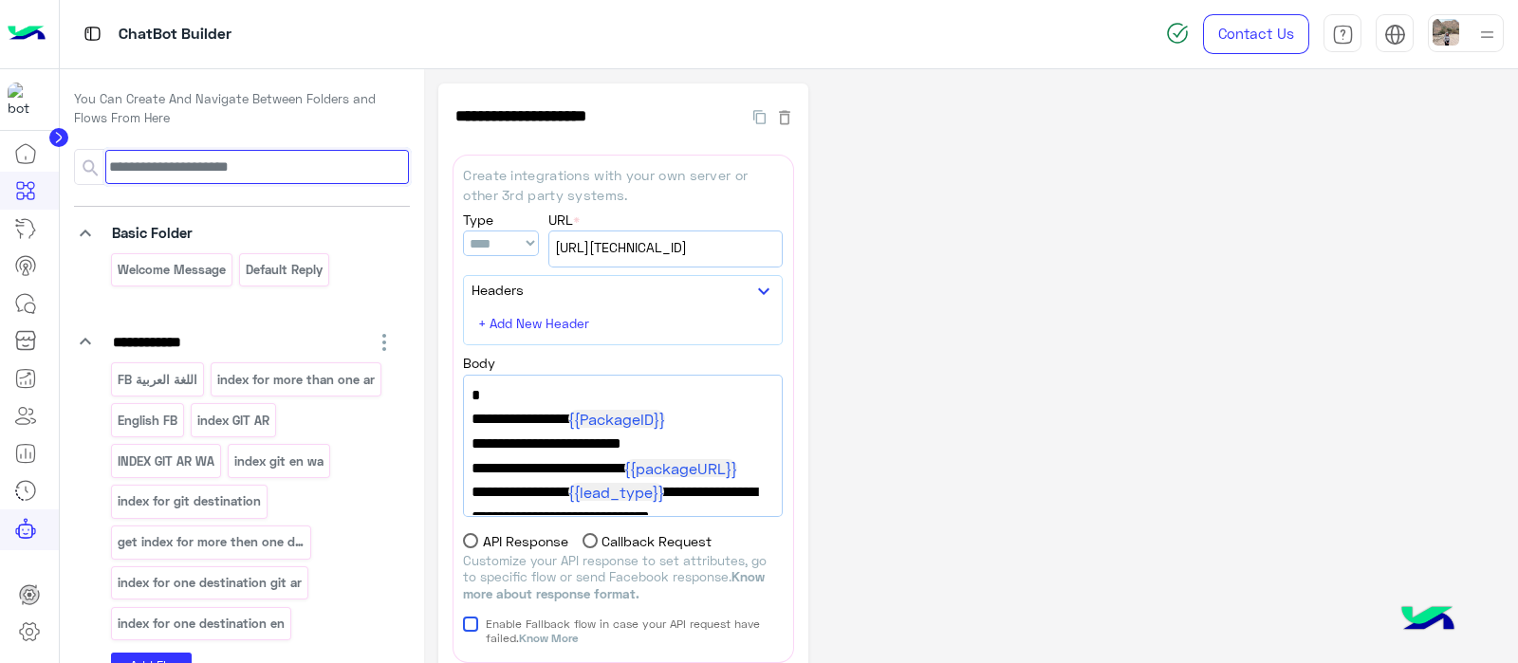
click at [181, 160] on input at bounding box center [257, 167] width 304 height 34
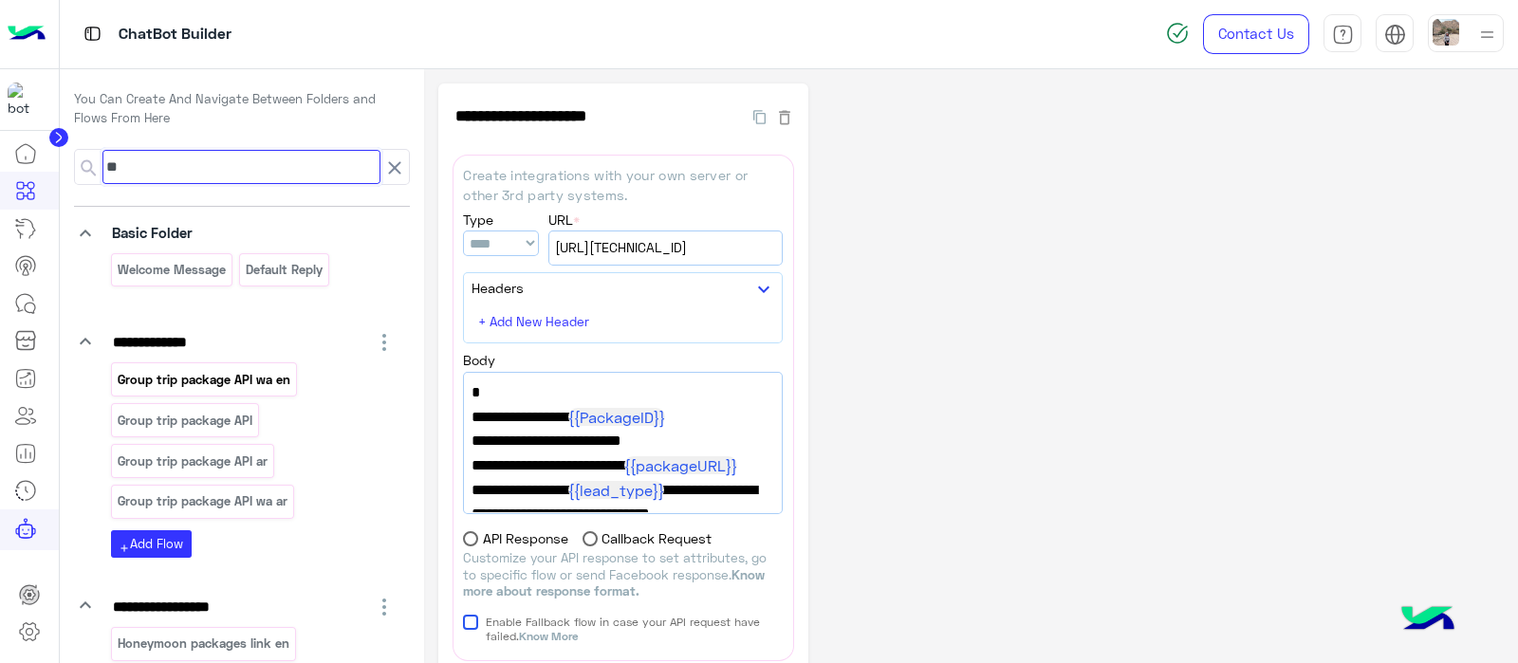
type input "**"
click at [228, 369] on p "Group trip package API wa en" at bounding box center [204, 380] width 176 height 22
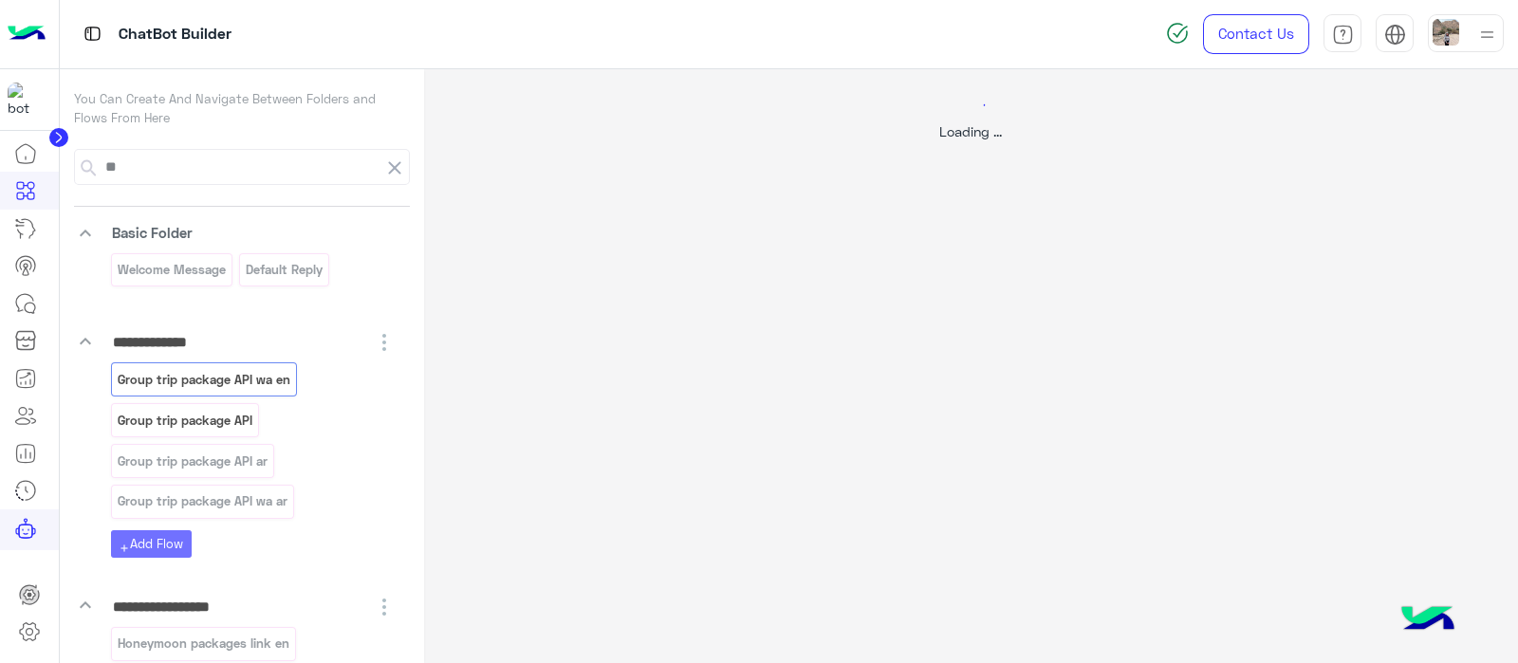
select select "****"
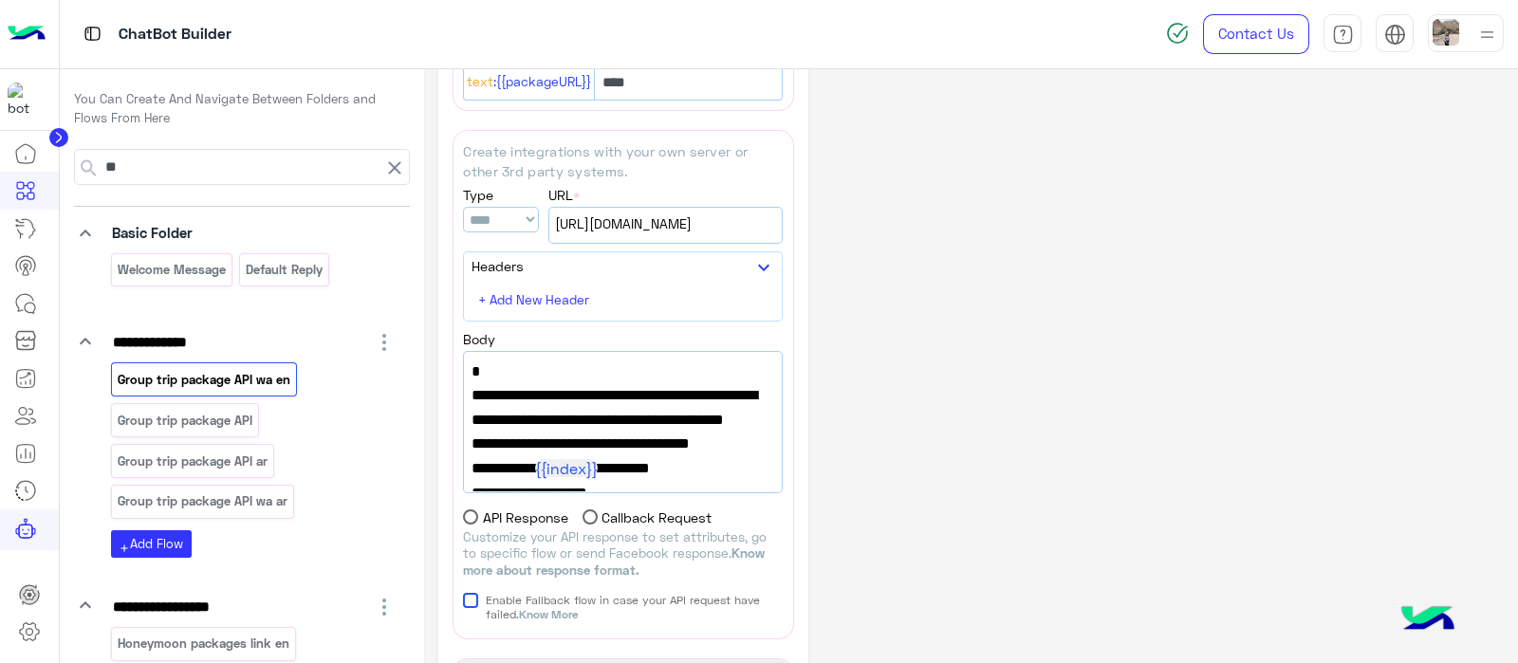
scroll to position [555, 0]
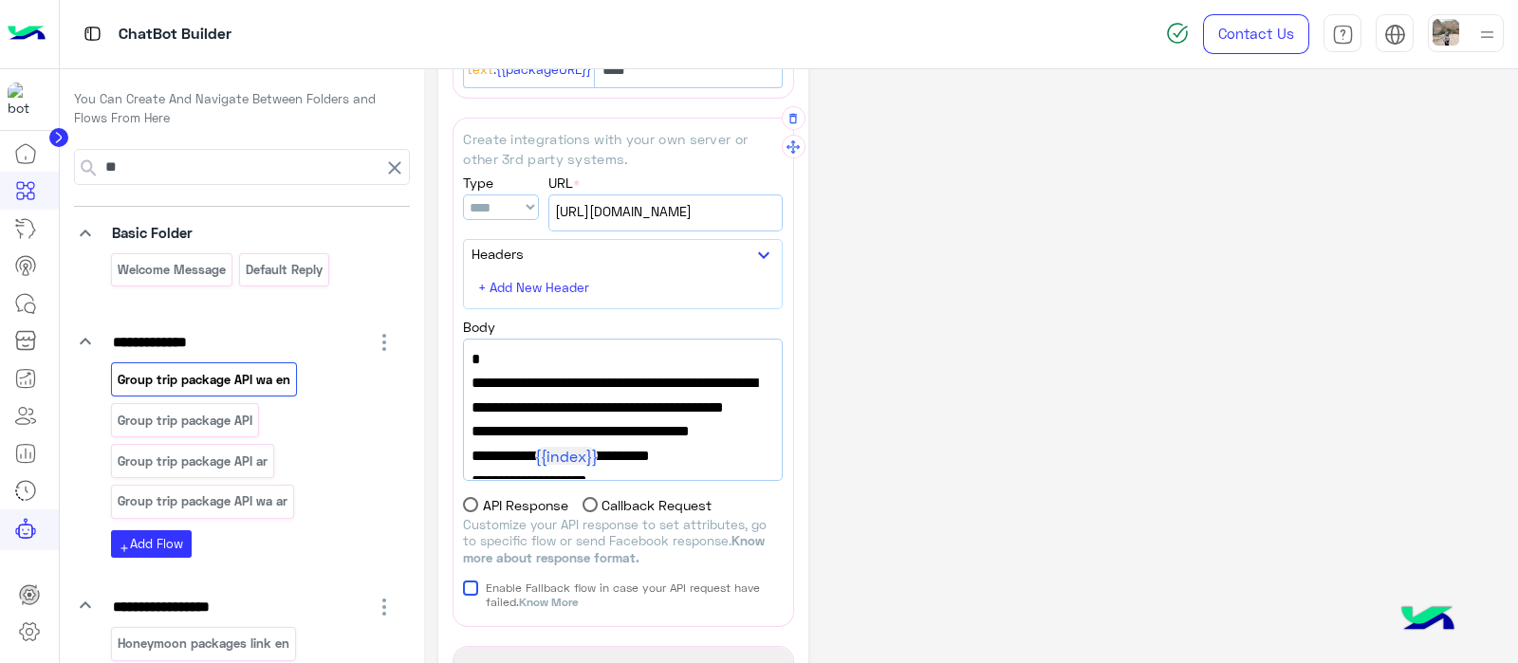
click at [687, 206] on span "[URL][DOMAIN_NAME]" at bounding box center [665, 211] width 221 height 21
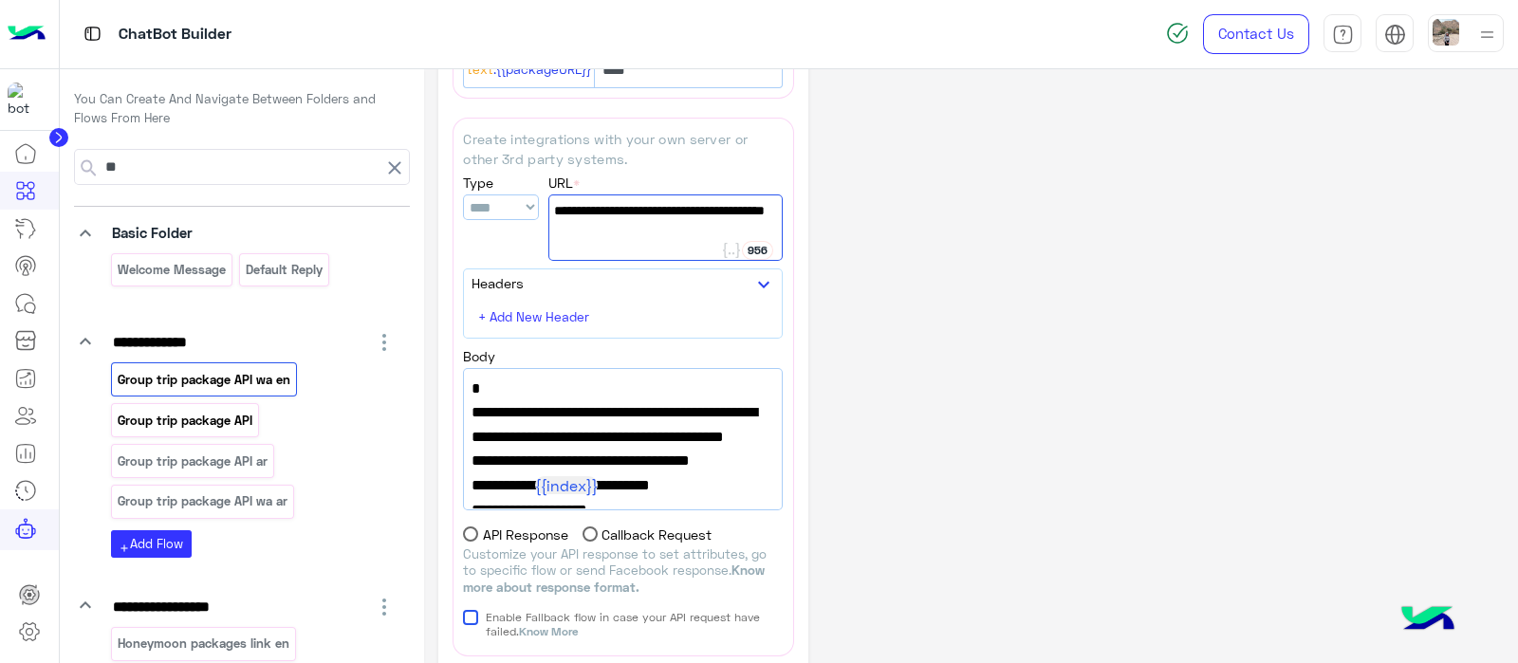
click at [214, 419] on p "Group trip package API" at bounding box center [185, 421] width 138 height 22
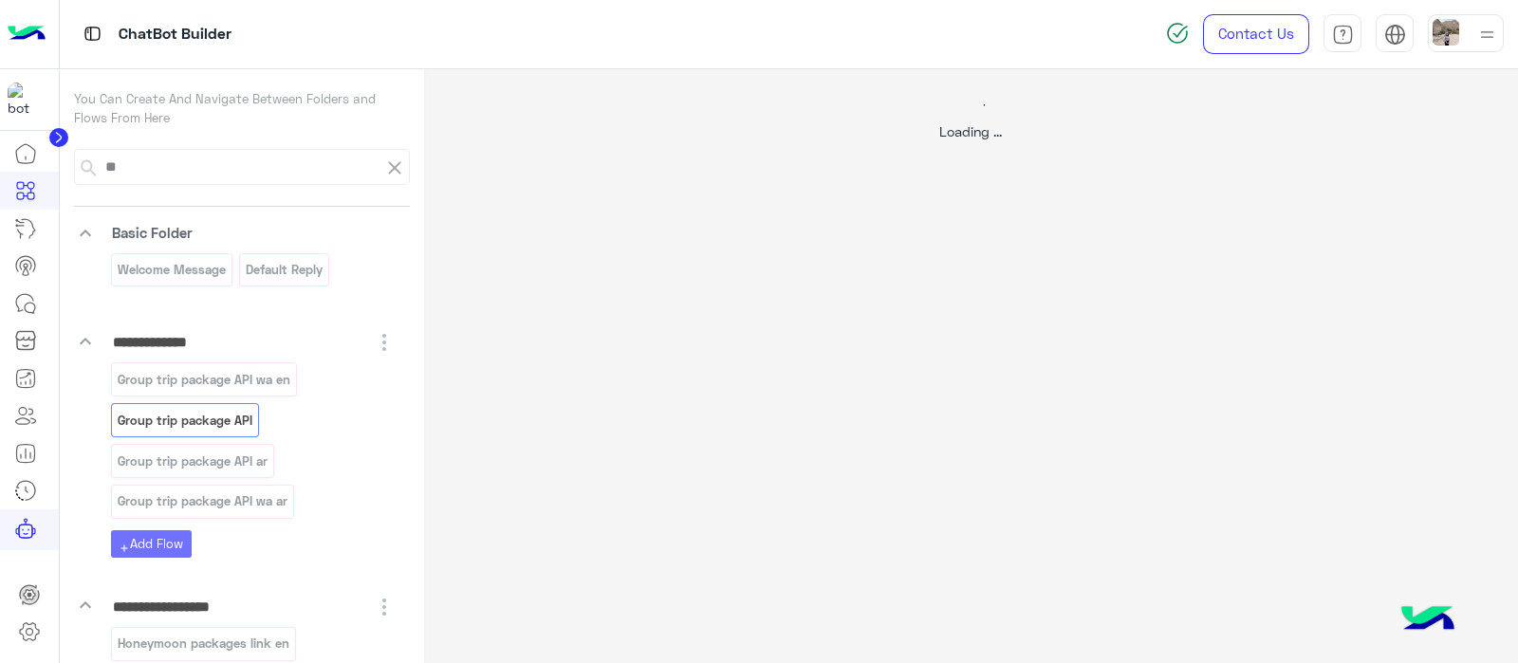
scroll to position [0, 0]
select select "****"
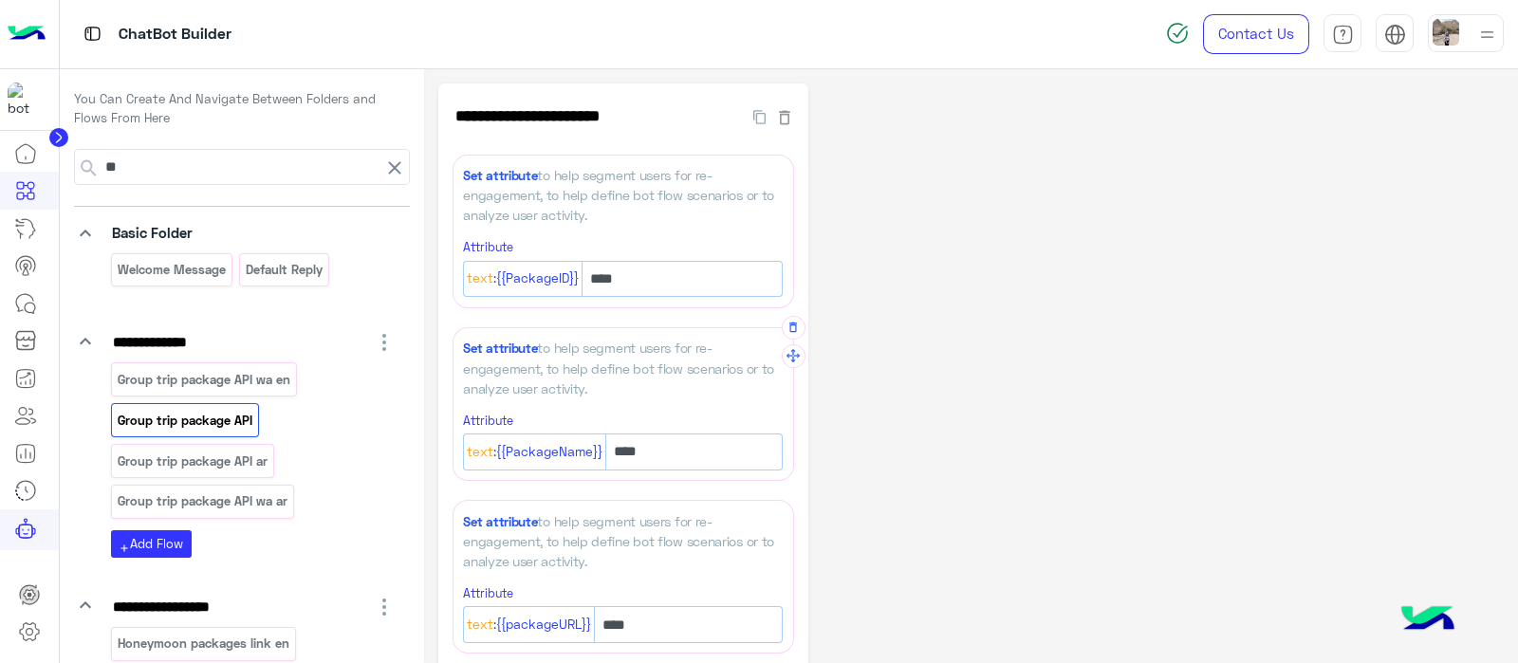
scroll to position [456, 0]
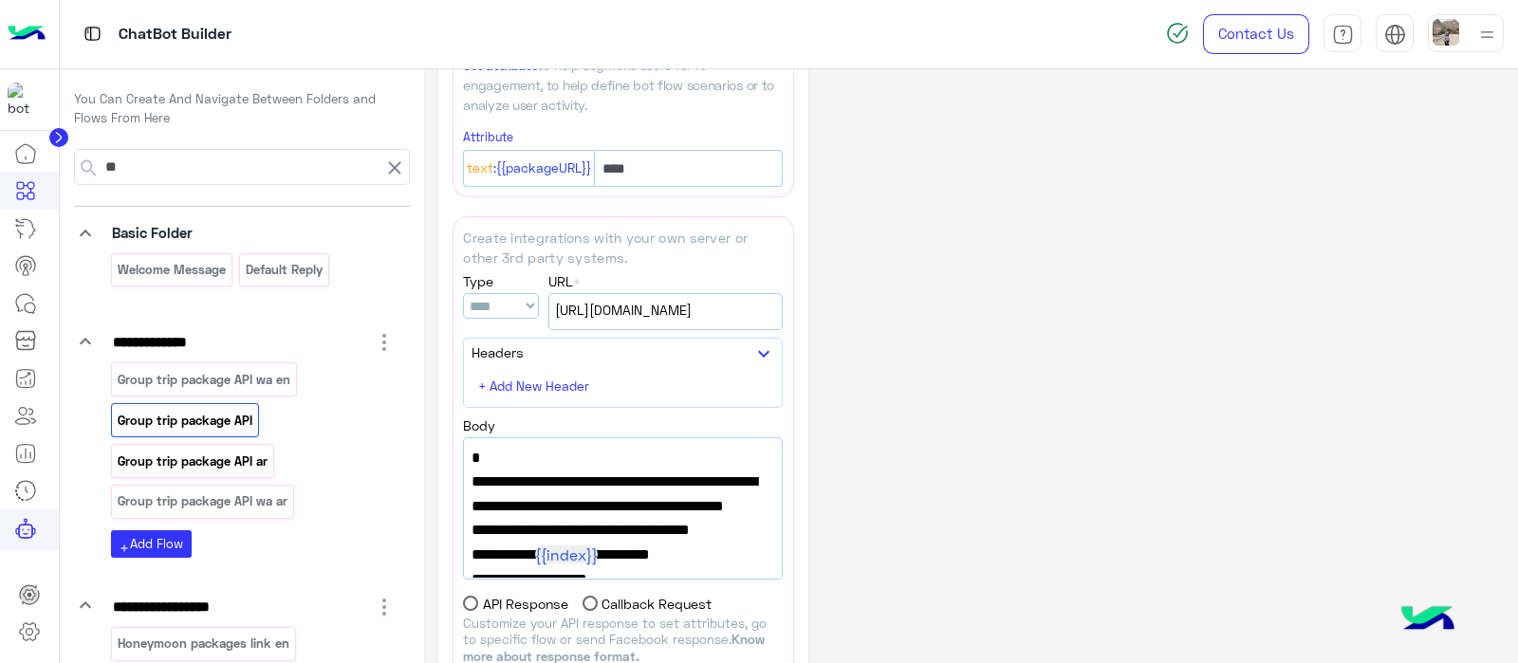
click at [209, 457] on p "Group trip package API ar" at bounding box center [192, 462] width 153 height 22
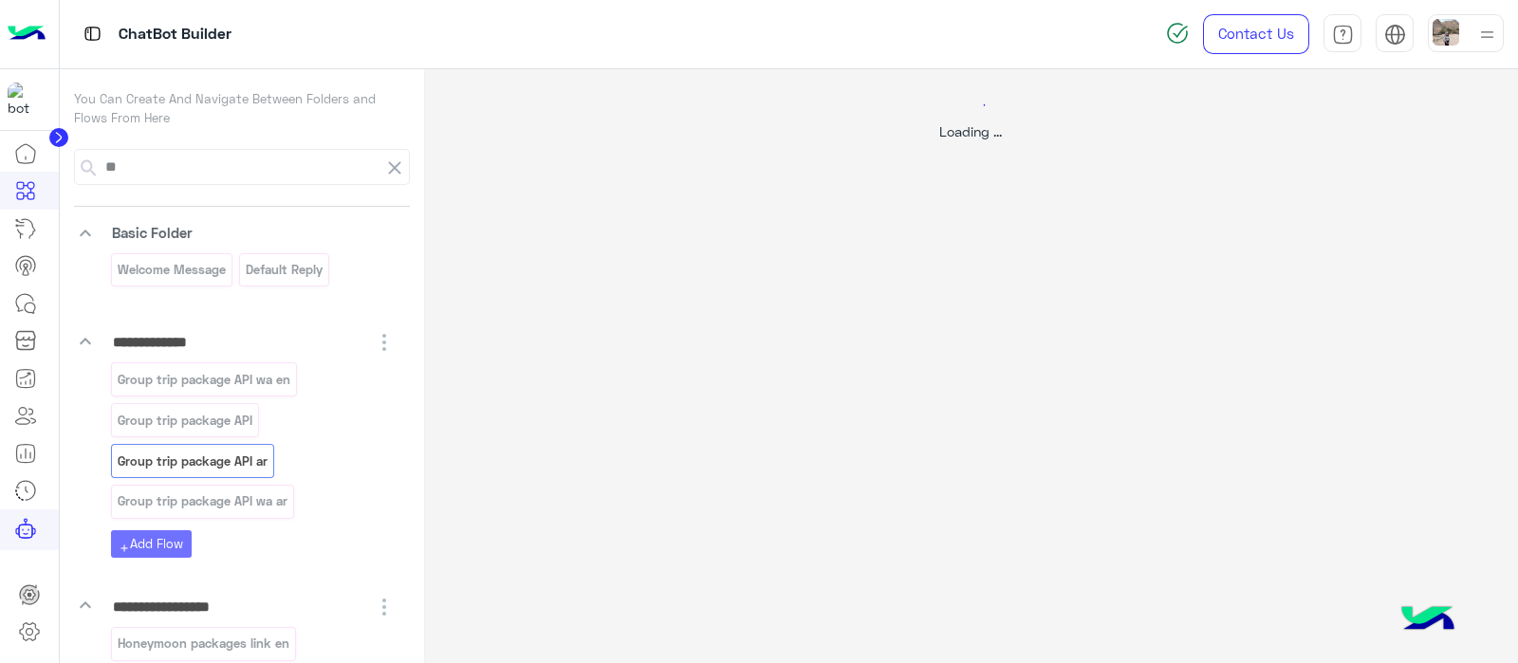
select select "****"
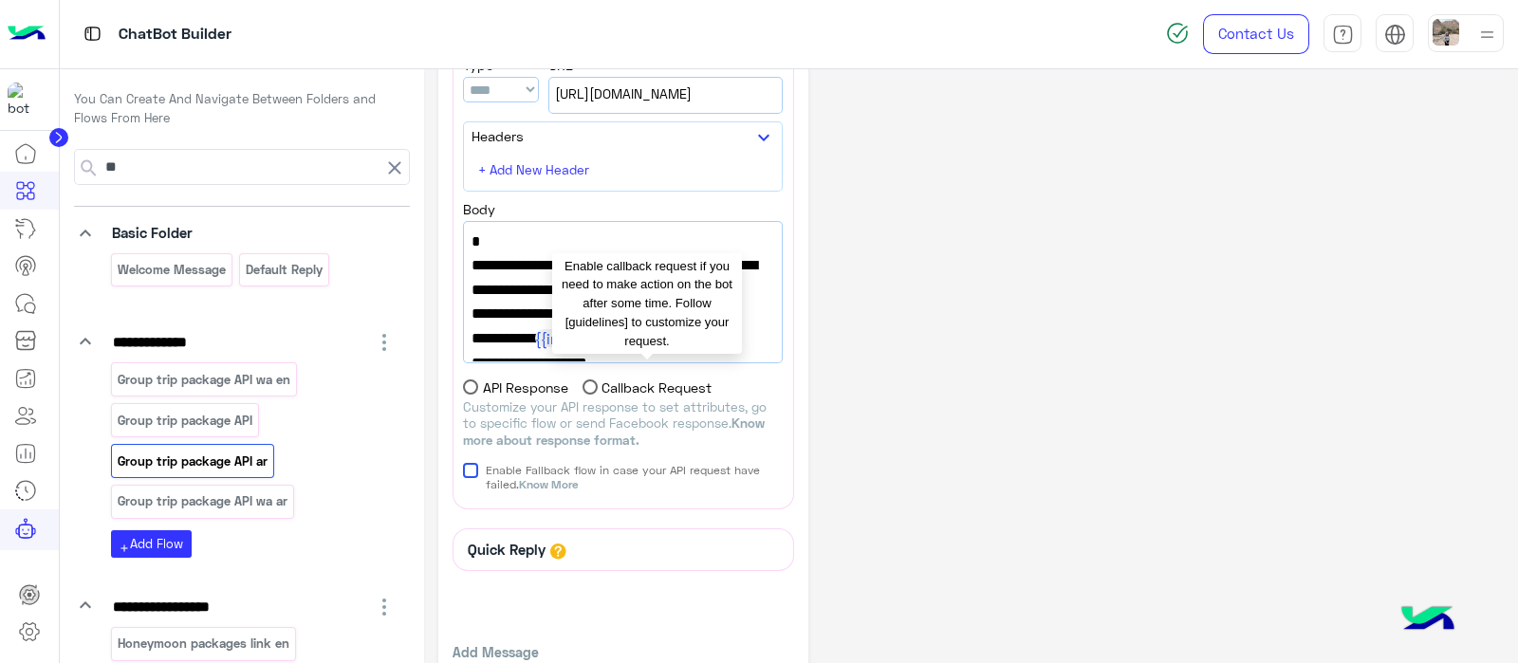
scroll to position [685, 0]
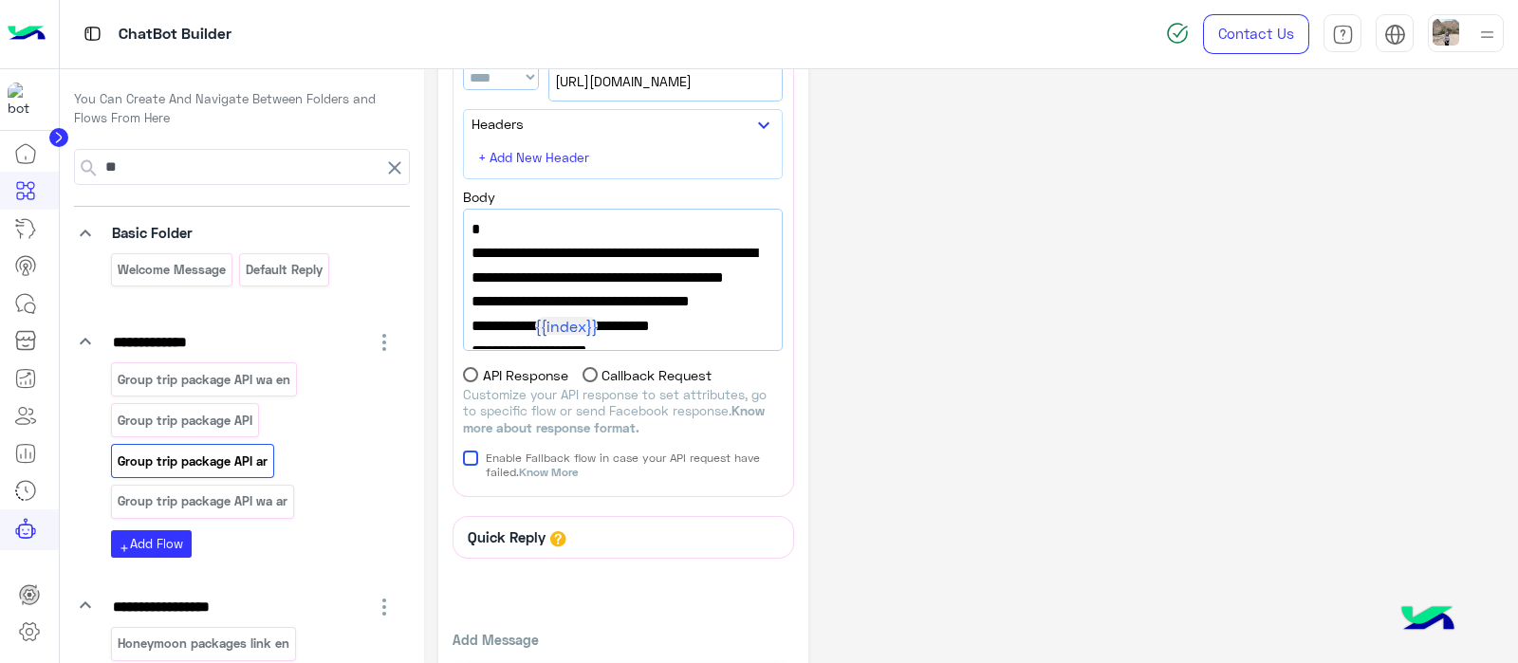
click at [662, 93] on div "[URL][DOMAIN_NAME]" at bounding box center [665, 82] width 232 height 35
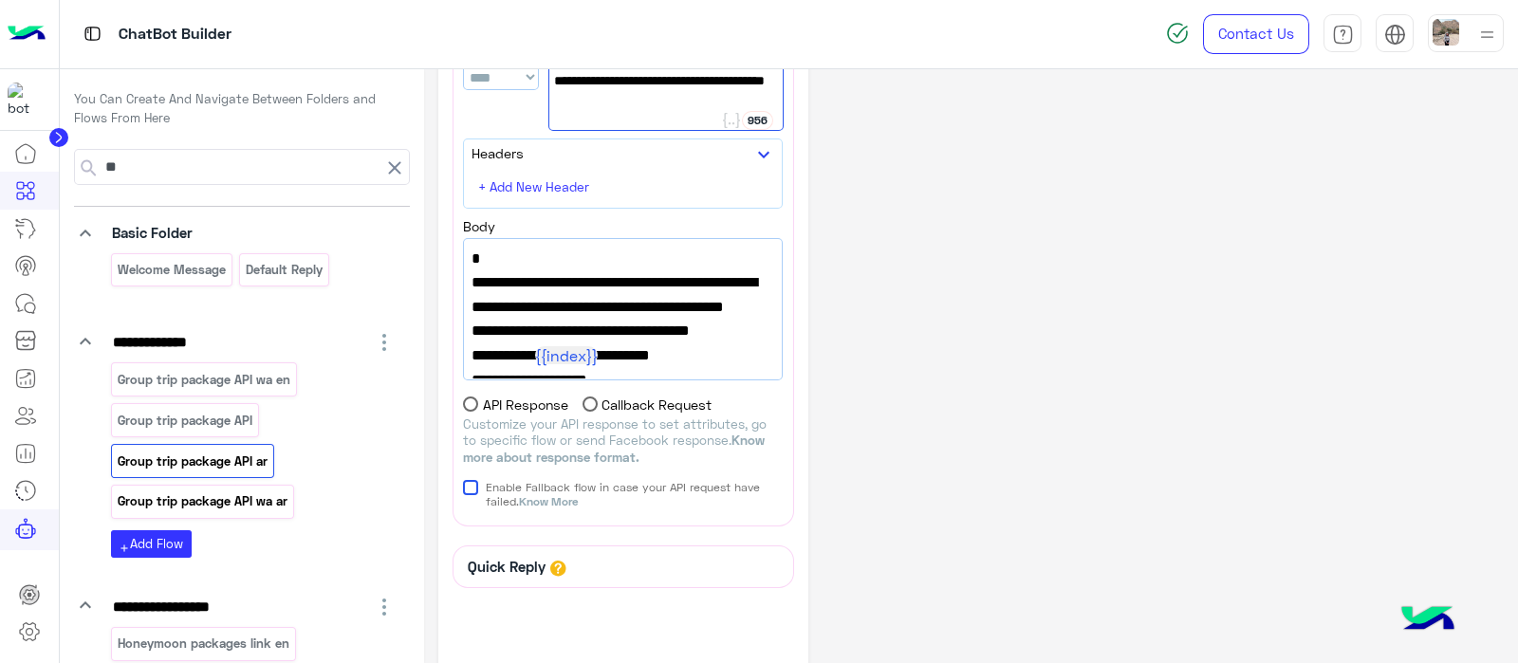
click at [238, 496] on p "Group trip package API wa ar" at bounding box center [202, 502] width 173 height 22
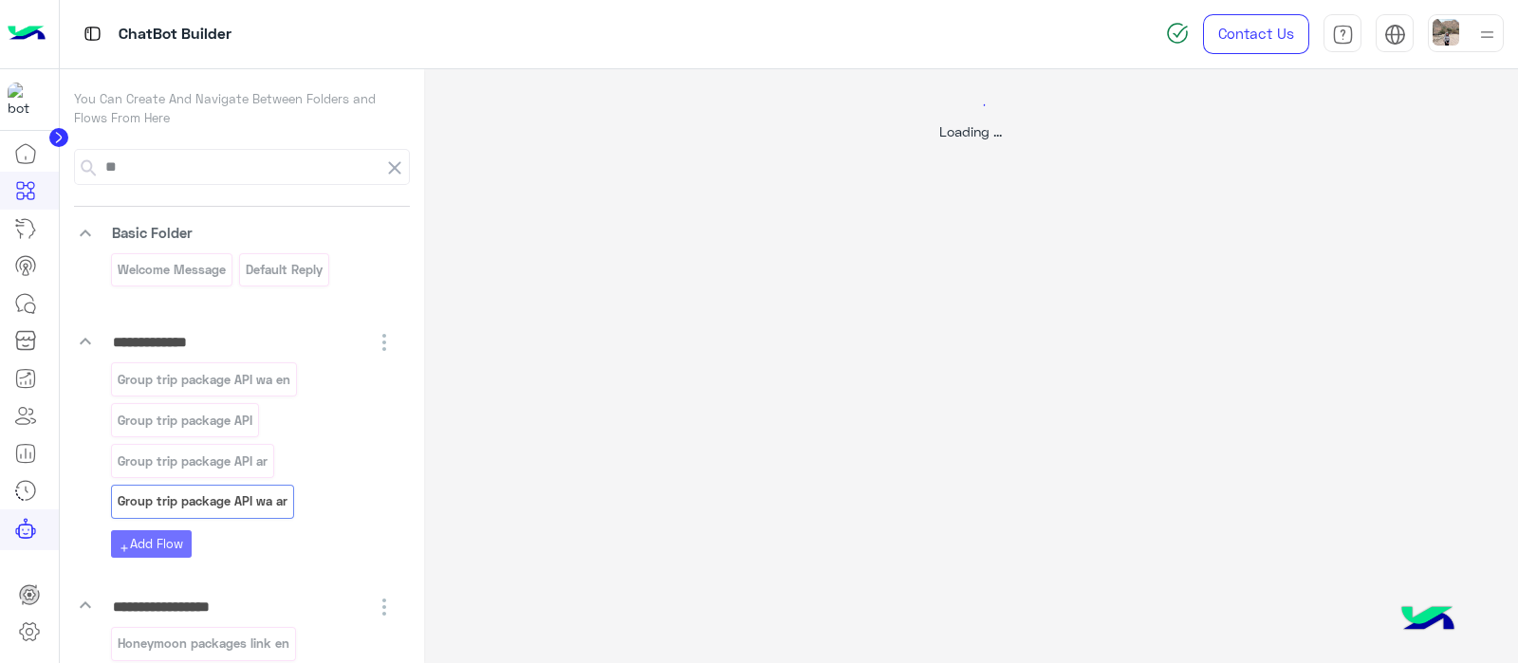
select select "****"
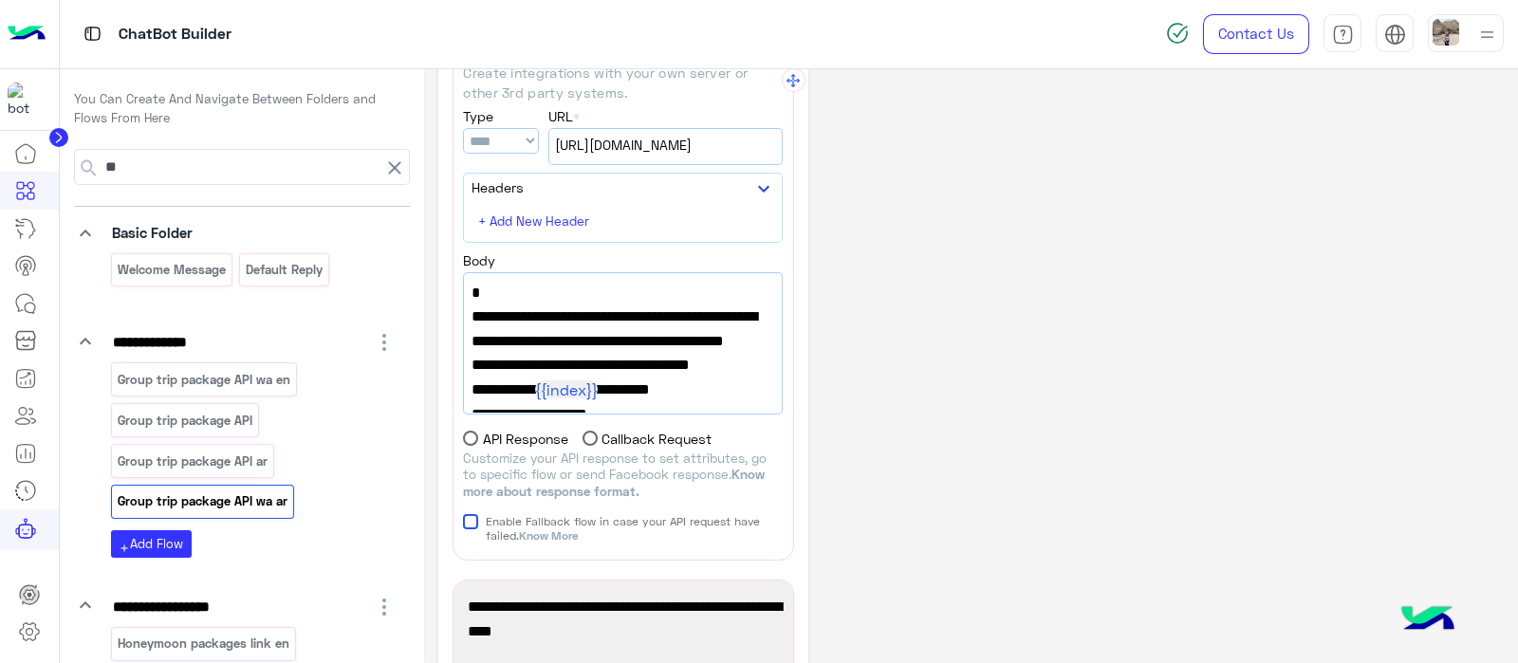
scroll to position [614, 0]
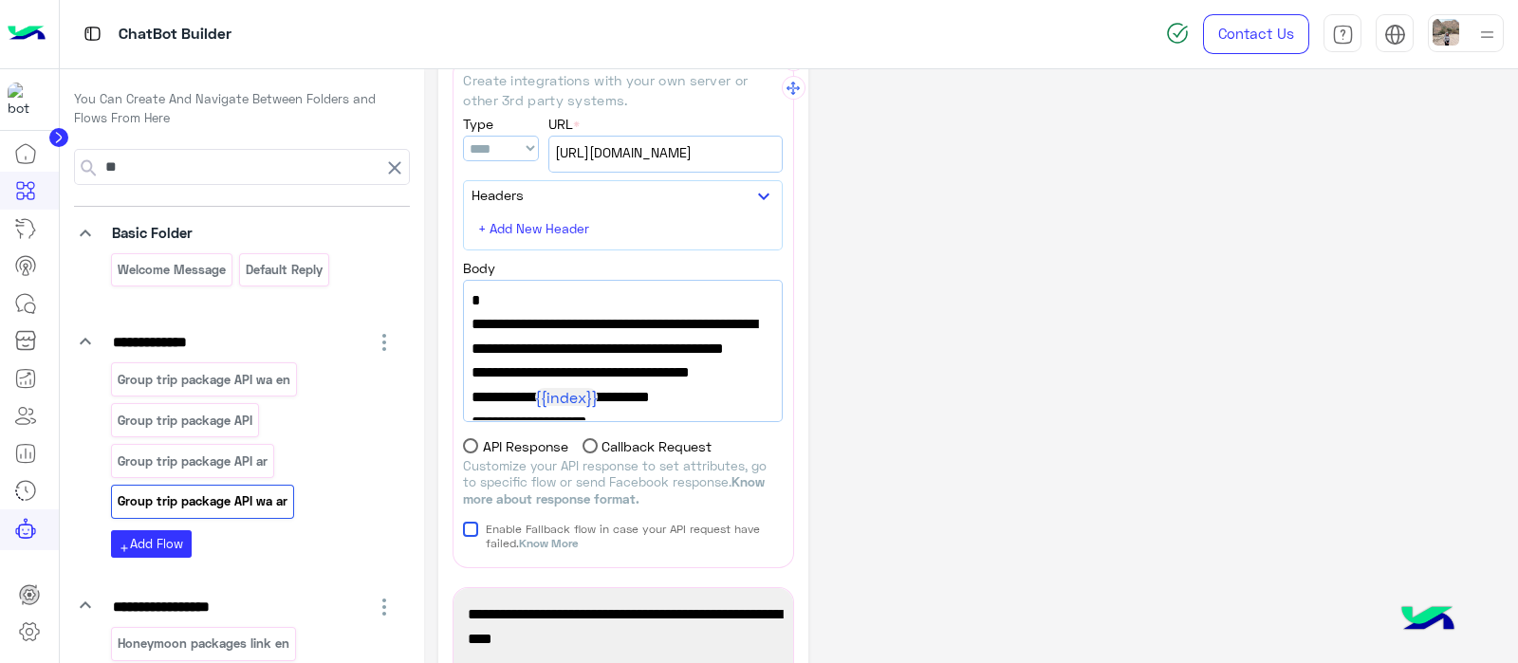
click at [654, 154] on span "[URL][DOMAIN_NAME]" at bounding box center [665, 152] width 221 height 21
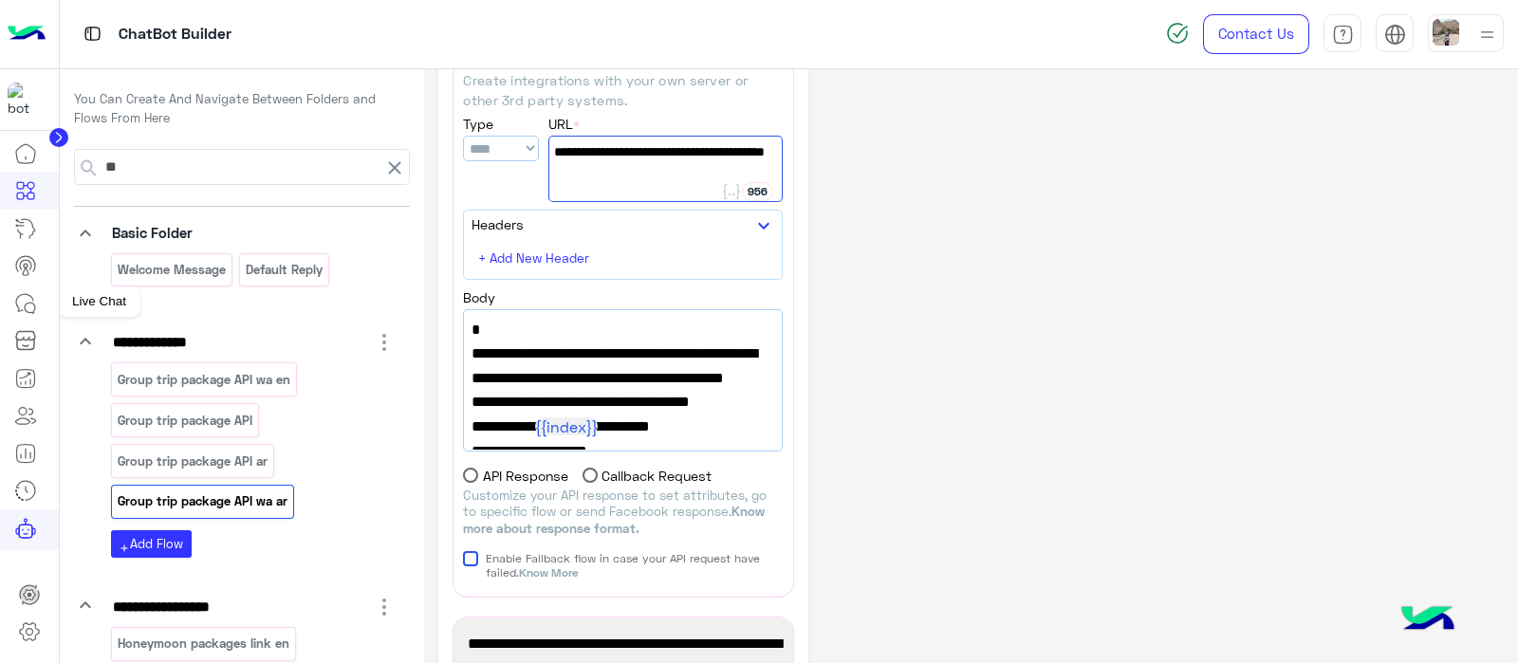
click at [18, 305] on icon at bounding box center [25, 303] width 23 height 23
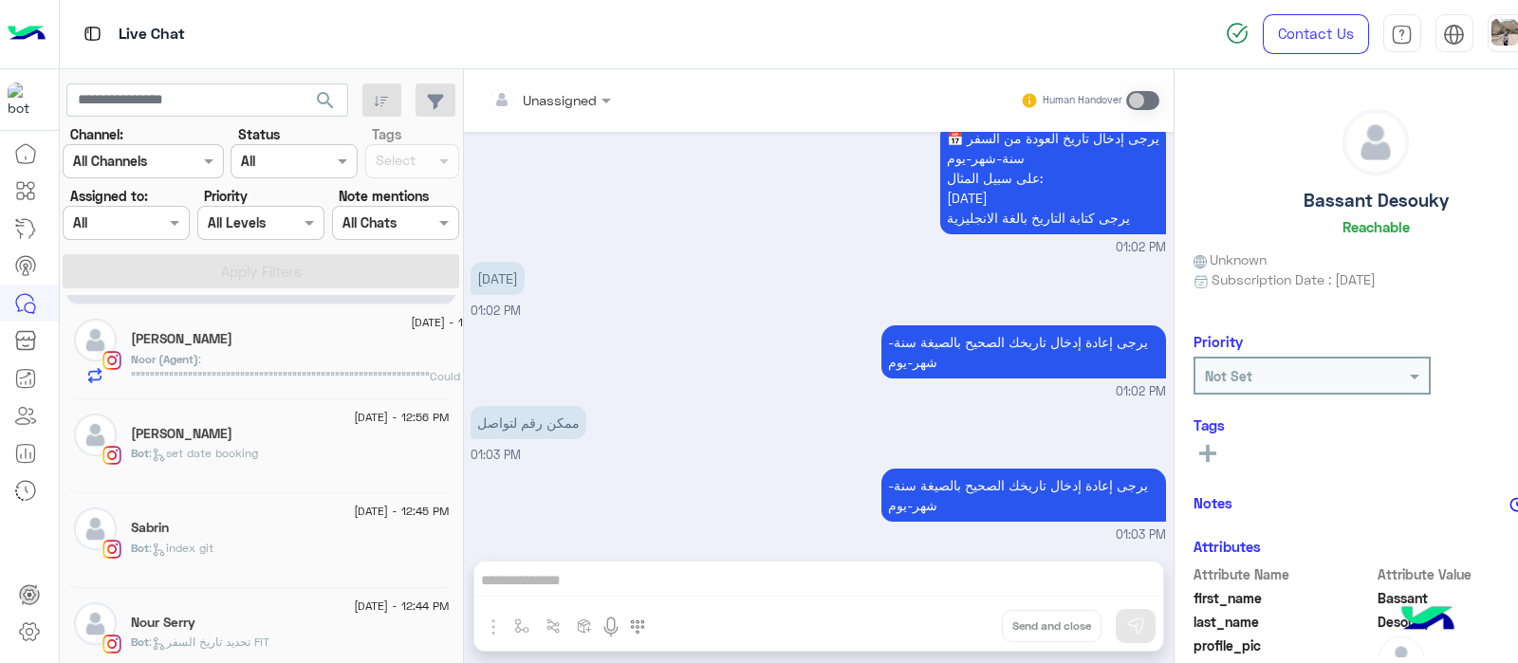
scroll to position [91, 0]
click at [229, 361] on p "Noor (Agent) : """""""""""""""""""""""""""""""""""""""""""""""""""""""""""""""C…" at bounding box center [318, 412] width 375 height 120
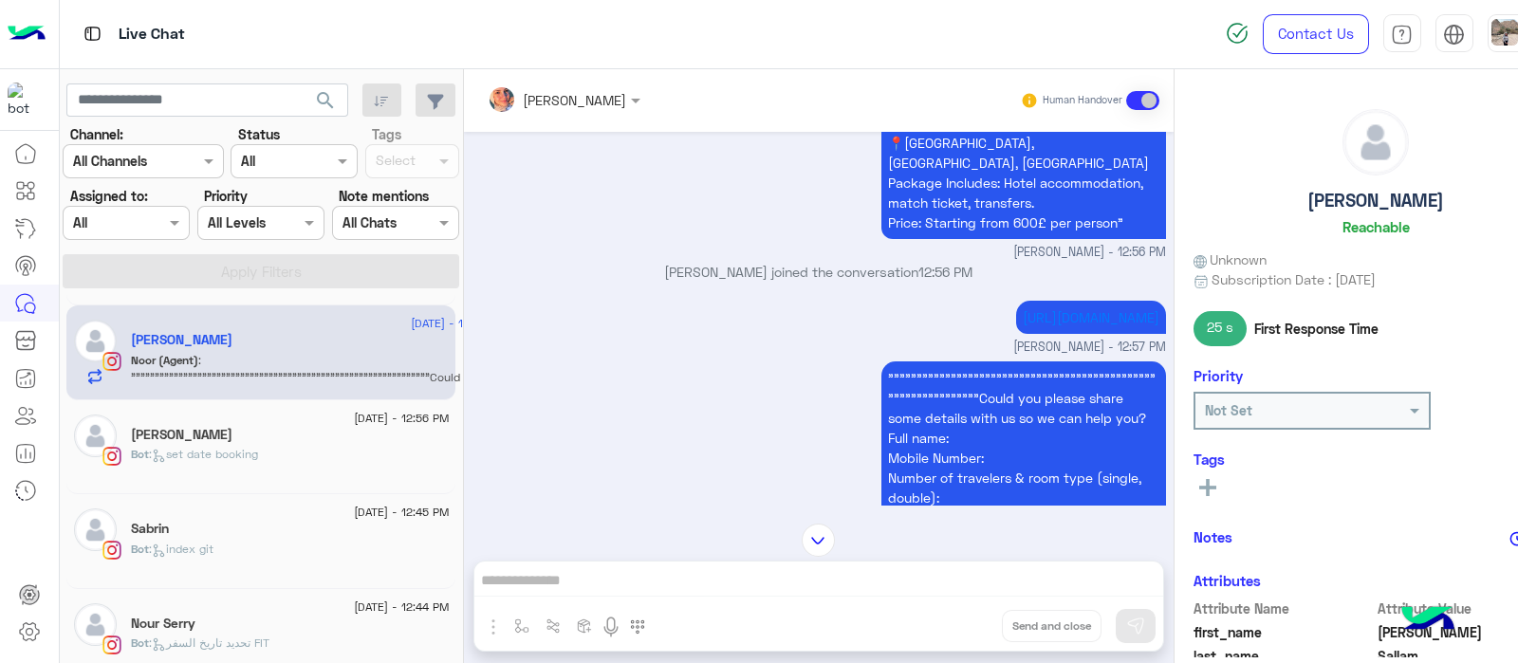
scroll to position [955, 0]
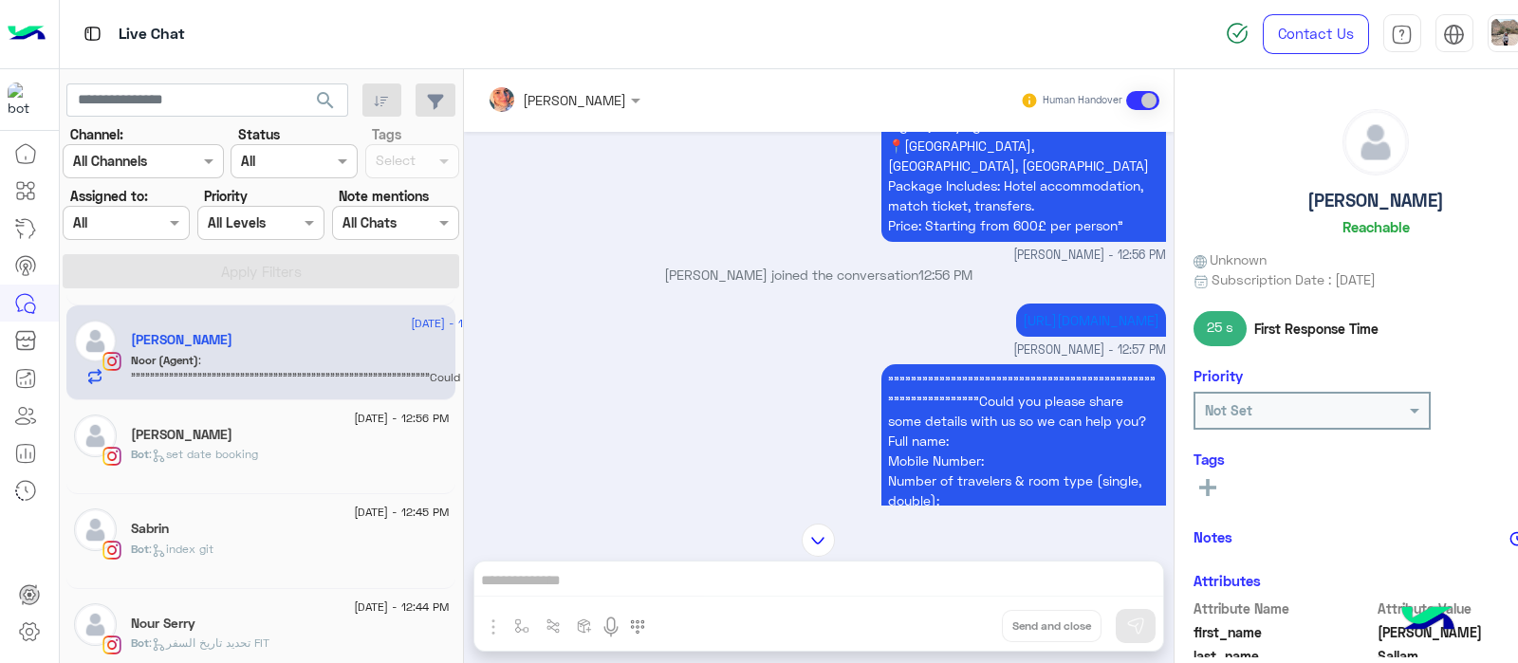
click at [139, 451] on span "Bot" at bounding box center [140, 454] width 18 height 14
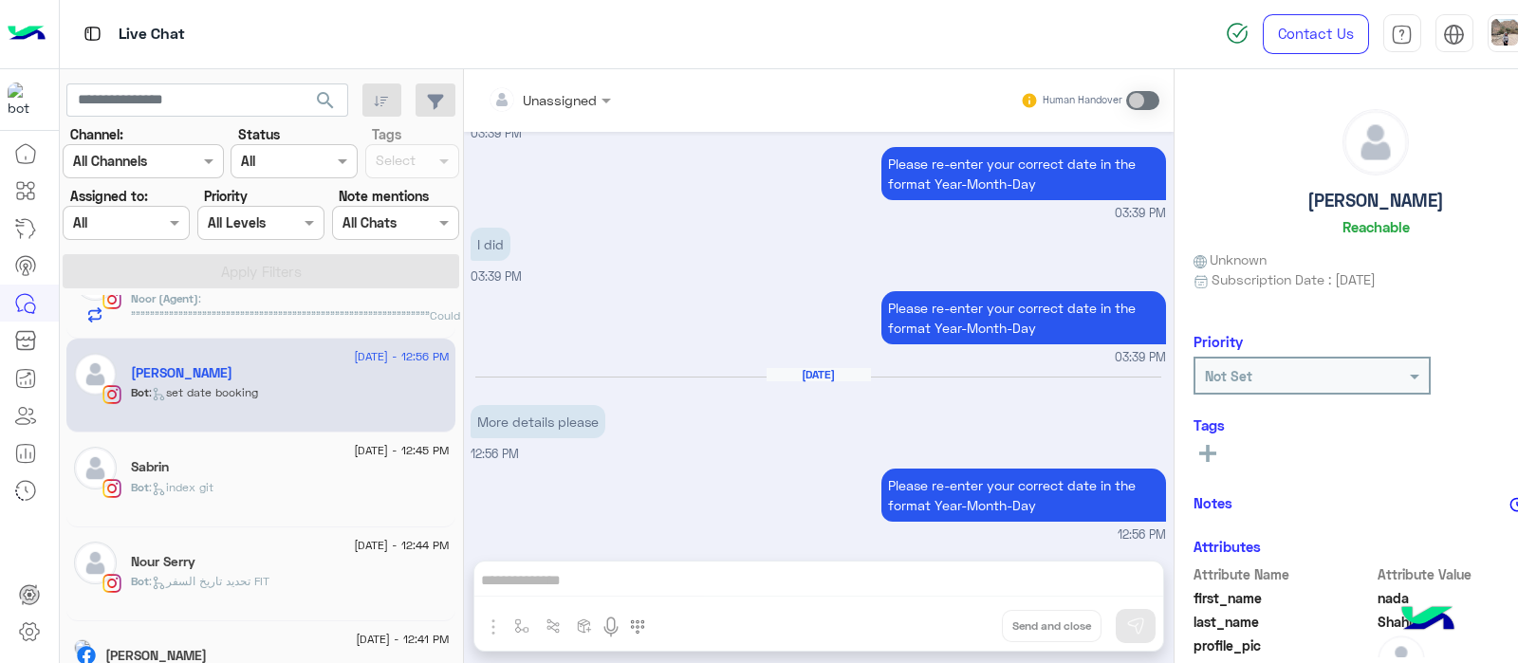
scroll to position [153, 0]
click at [170, 471] on div "Sabrin" at bounding box center [290, 469] width 318 height 20
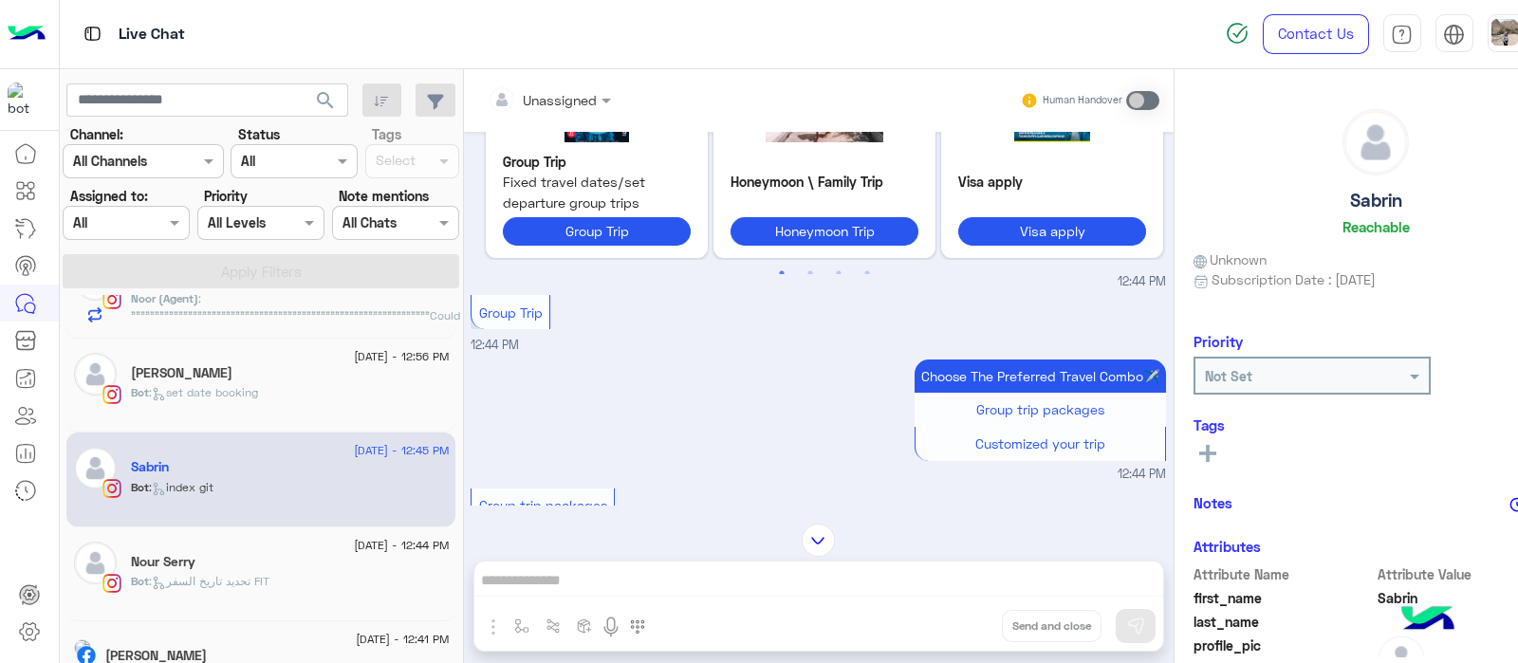
scroll to position [772, 0]
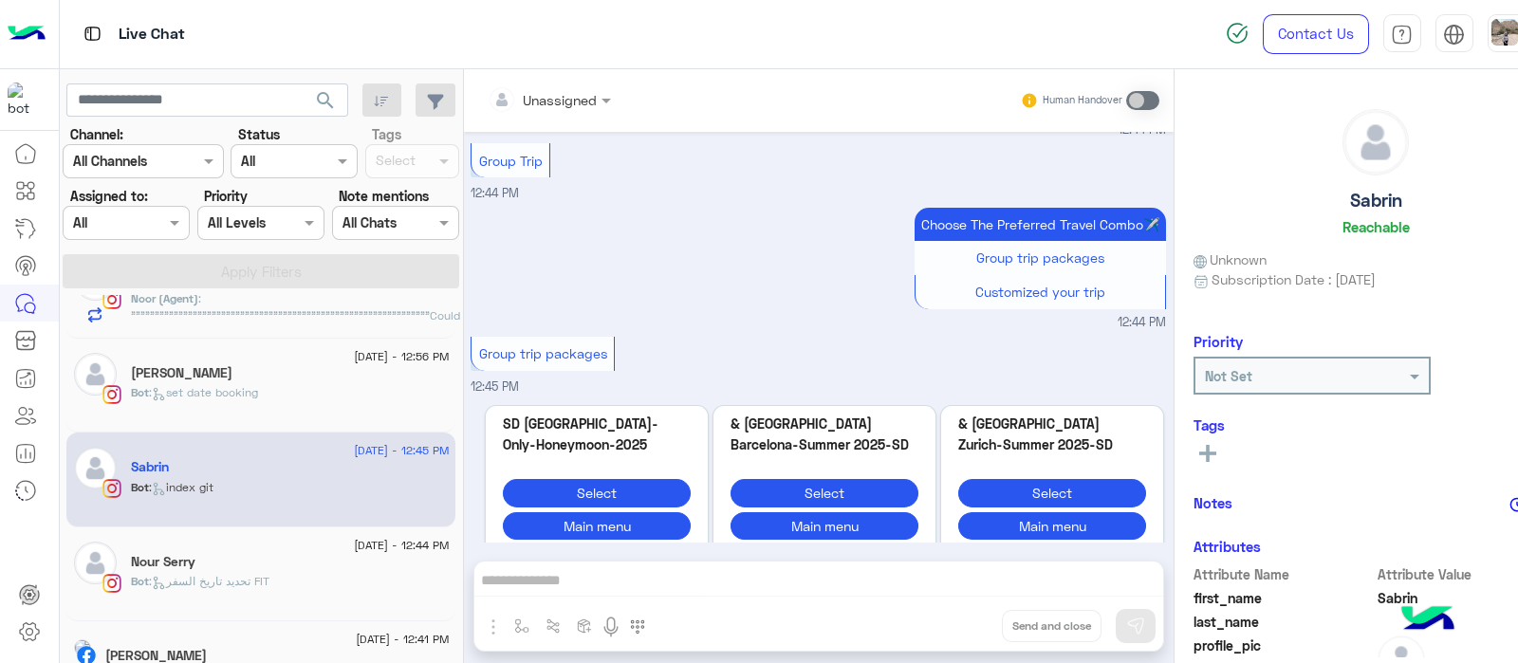
click at [244, 399] on p "Bot : set date booking" at bounding box center [194, 392] width 127 height 17
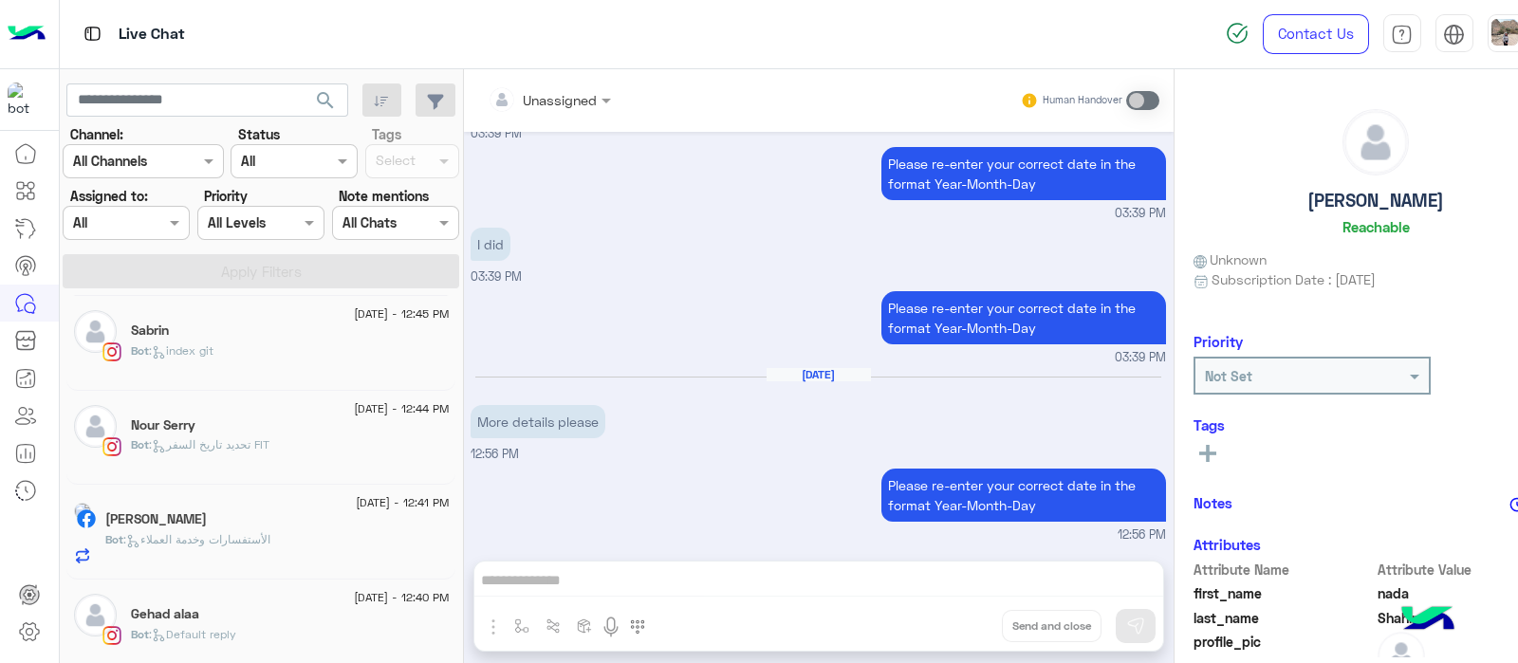
scroll to position [291, 0]
click at [164, 418] on h5 "Nour Serry" at bounding box center [163, 424] width 65 height 16
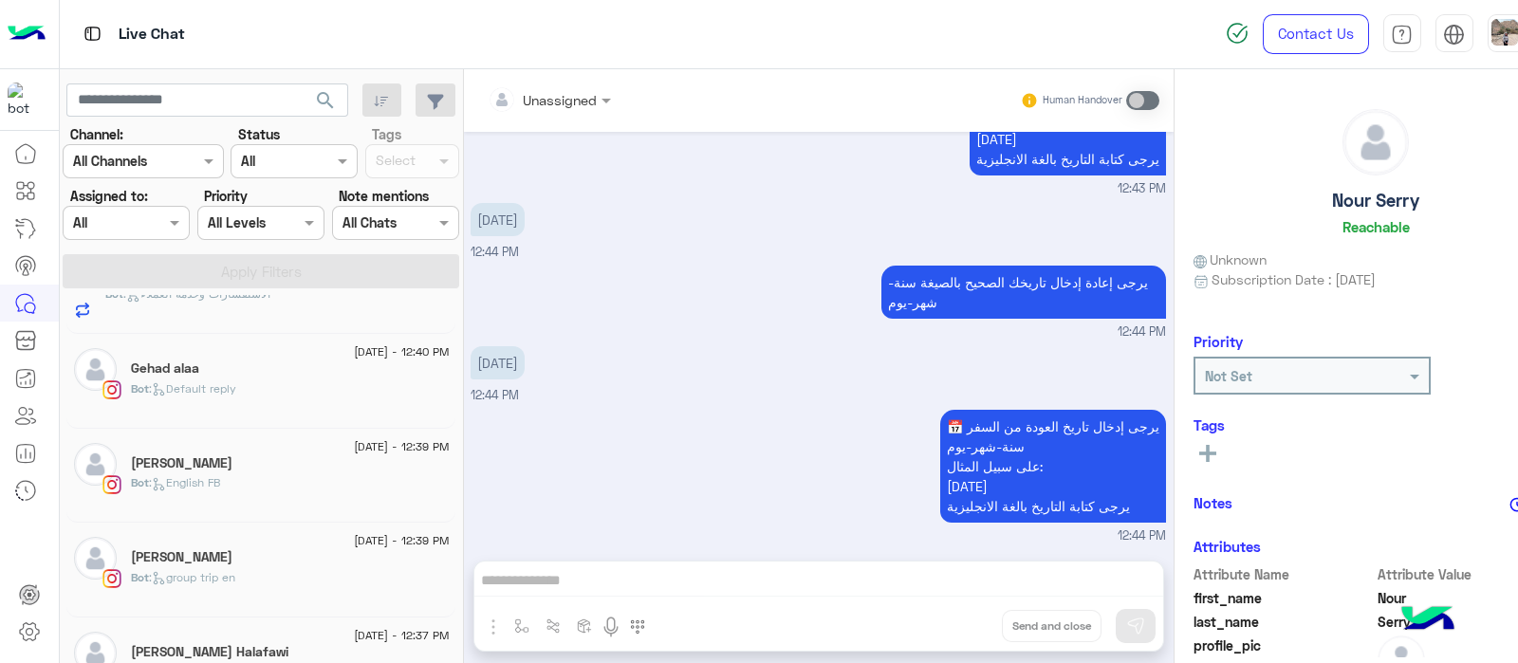
scroll to position [536, 0]
click at [176, 548] on h5 "[PERSON_NAME]" at bounding box center [182, 556] width 102 height 16
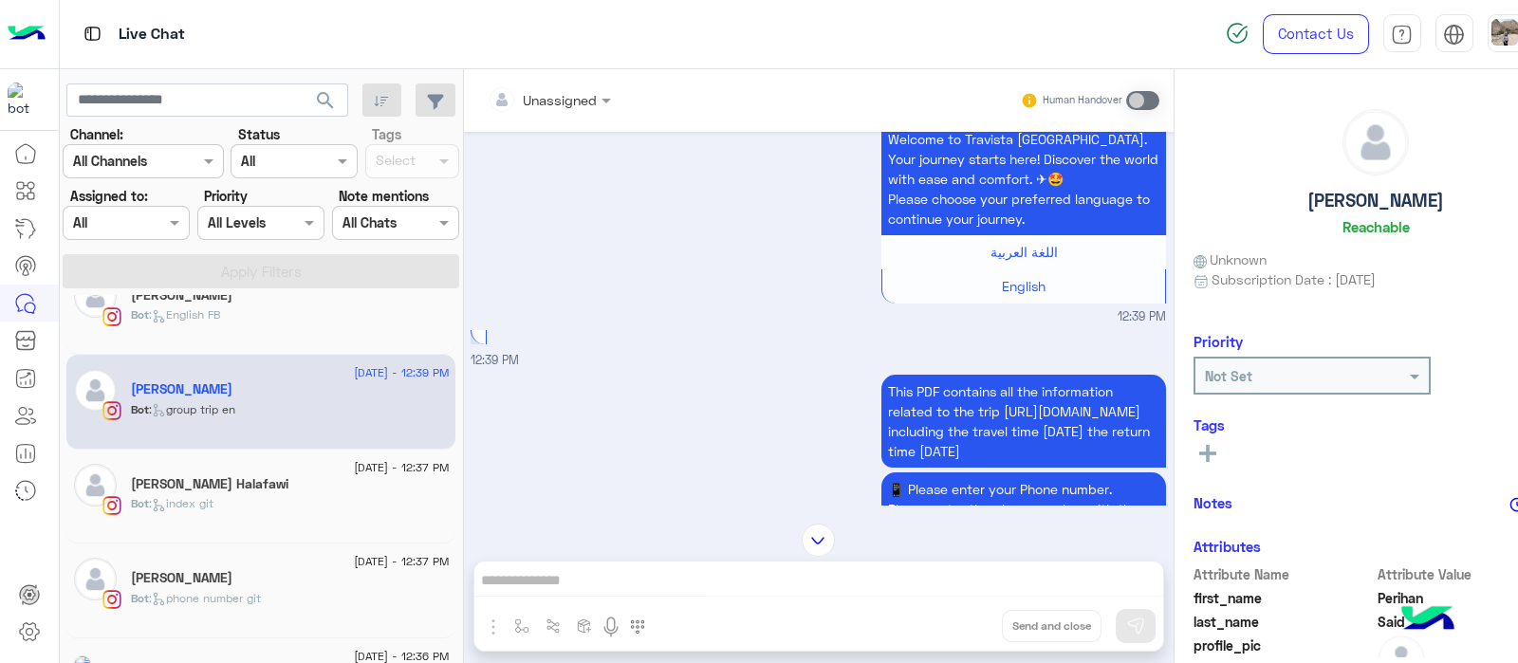
click at [180, 477] on h5 "[PERSON_NAME] Halafawi" at bounding box center [210, 484] width 158 height 16
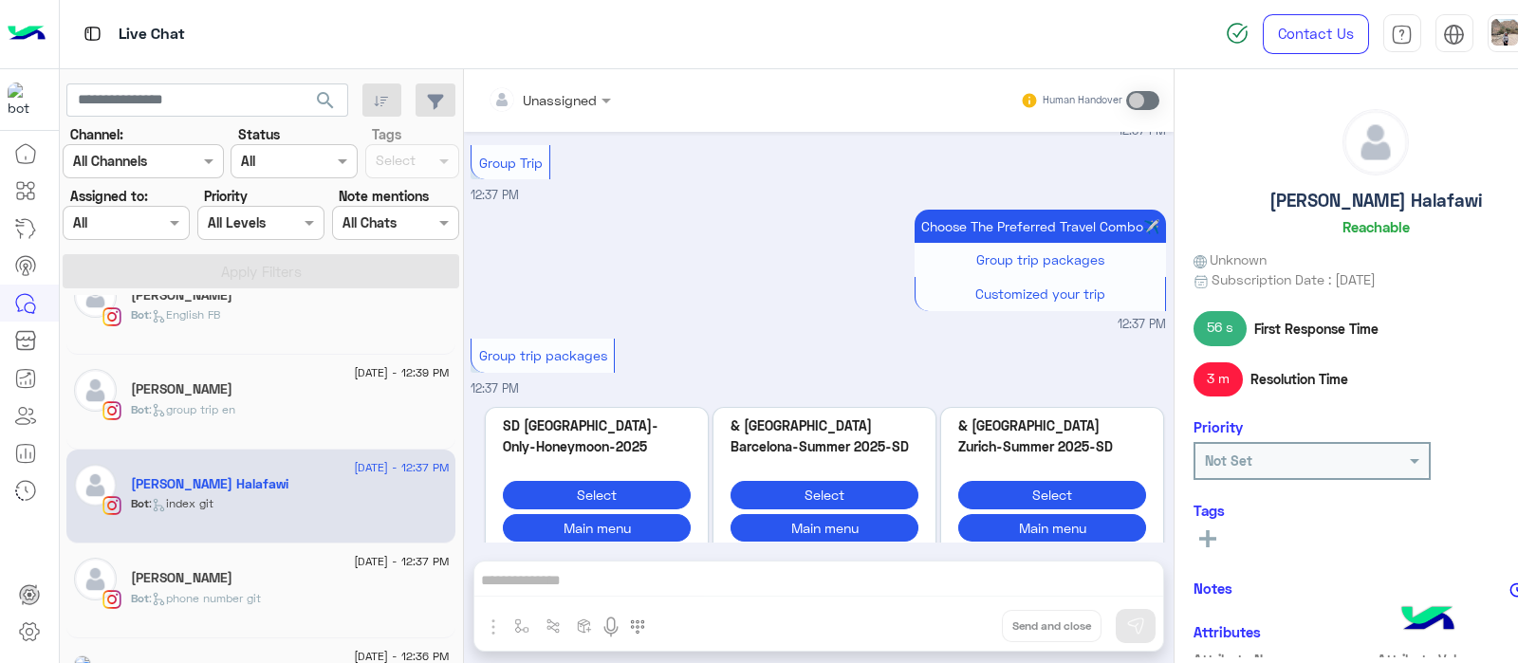
click at [244, 575] on div "[PERSON_NAME]" at bounding box center [290, 580] width 318 height 20
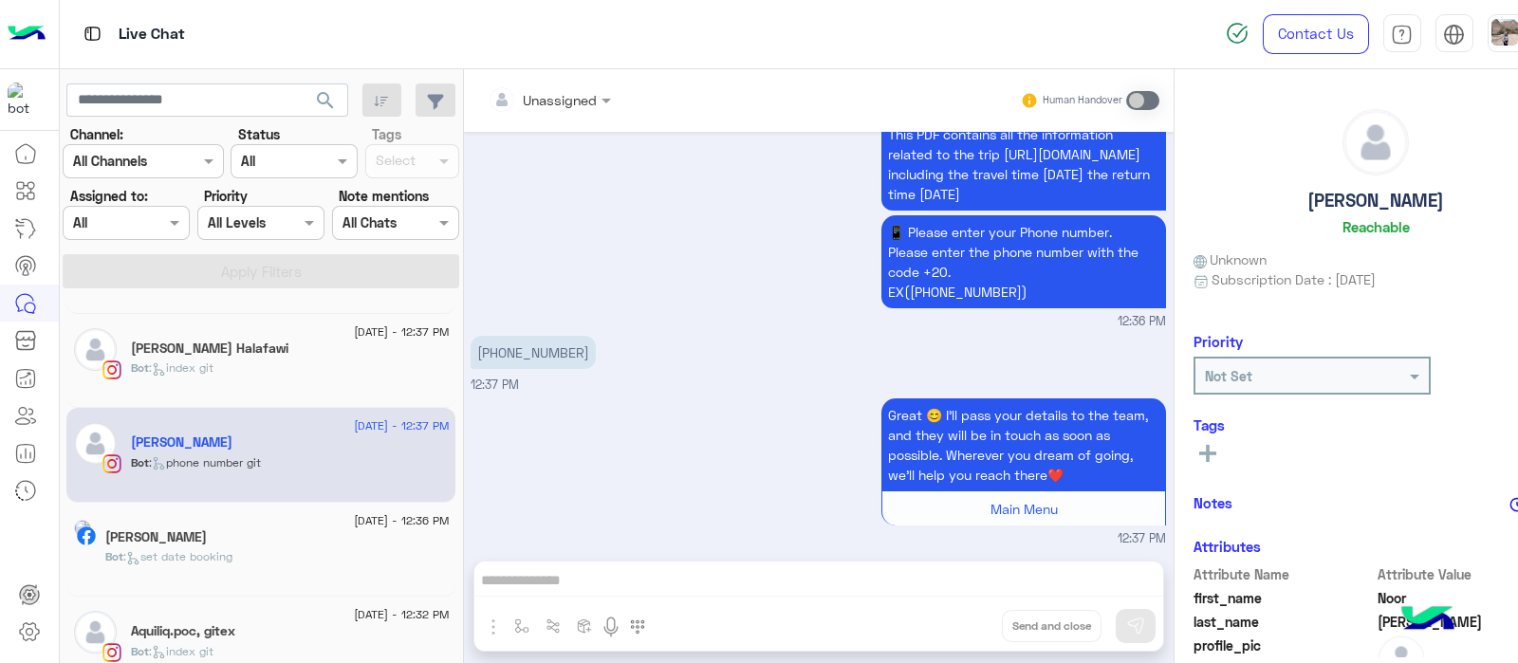
click at [228, 519] on div "[DATE] - 12:36 PM" at bounding box center [277, 523] width 344 height 12
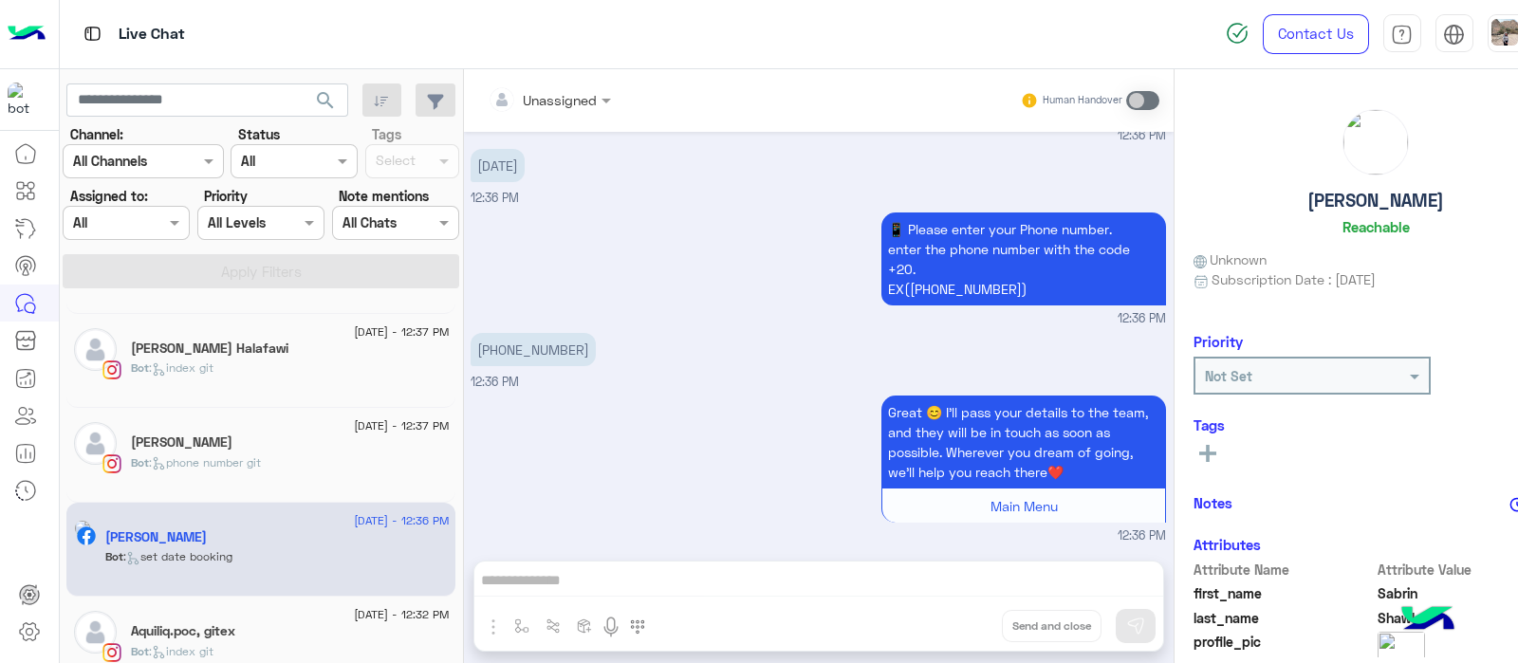
click at [300, 422] on div "[DATE] - 12:37 PM" at bounding box center [290, 428] width 318 height 12
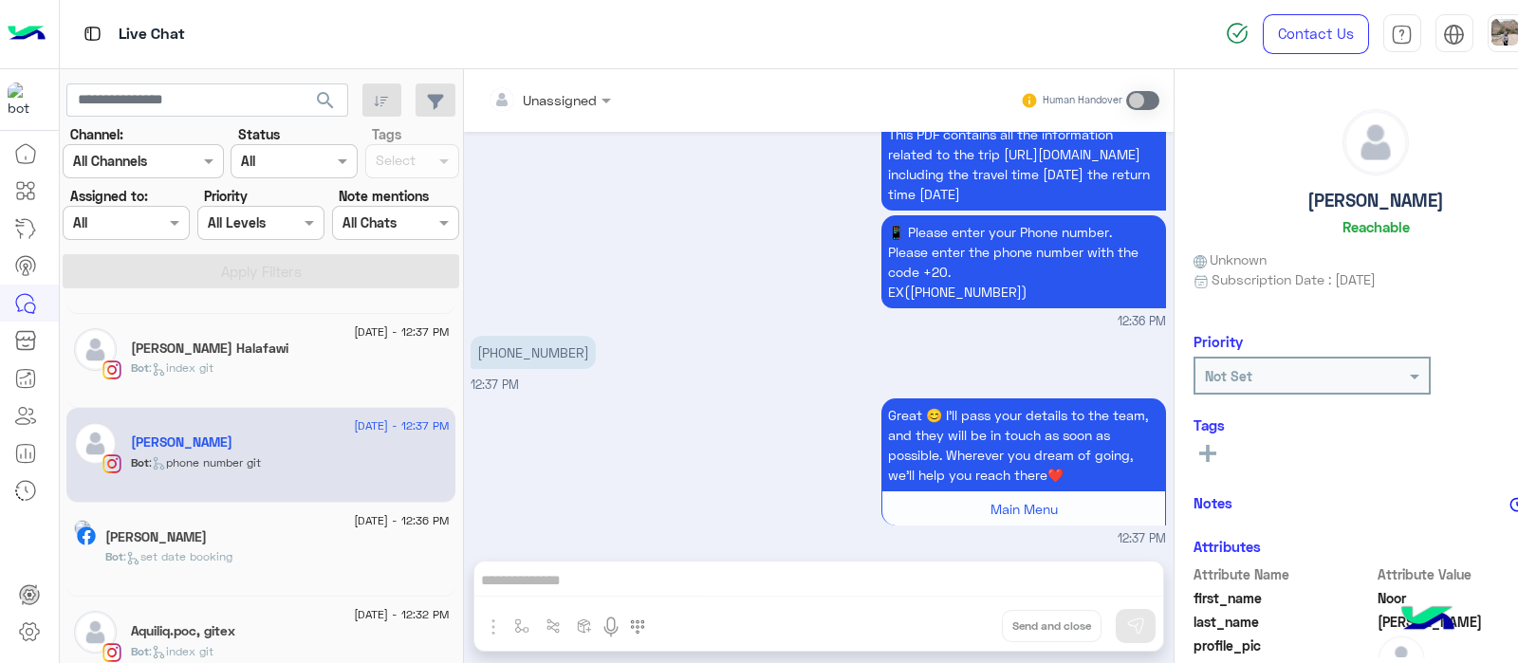
click at [275, 344] on div "[PERSON_NAME] Halafawi" at bounding box center [290, 351] width 318 height 20
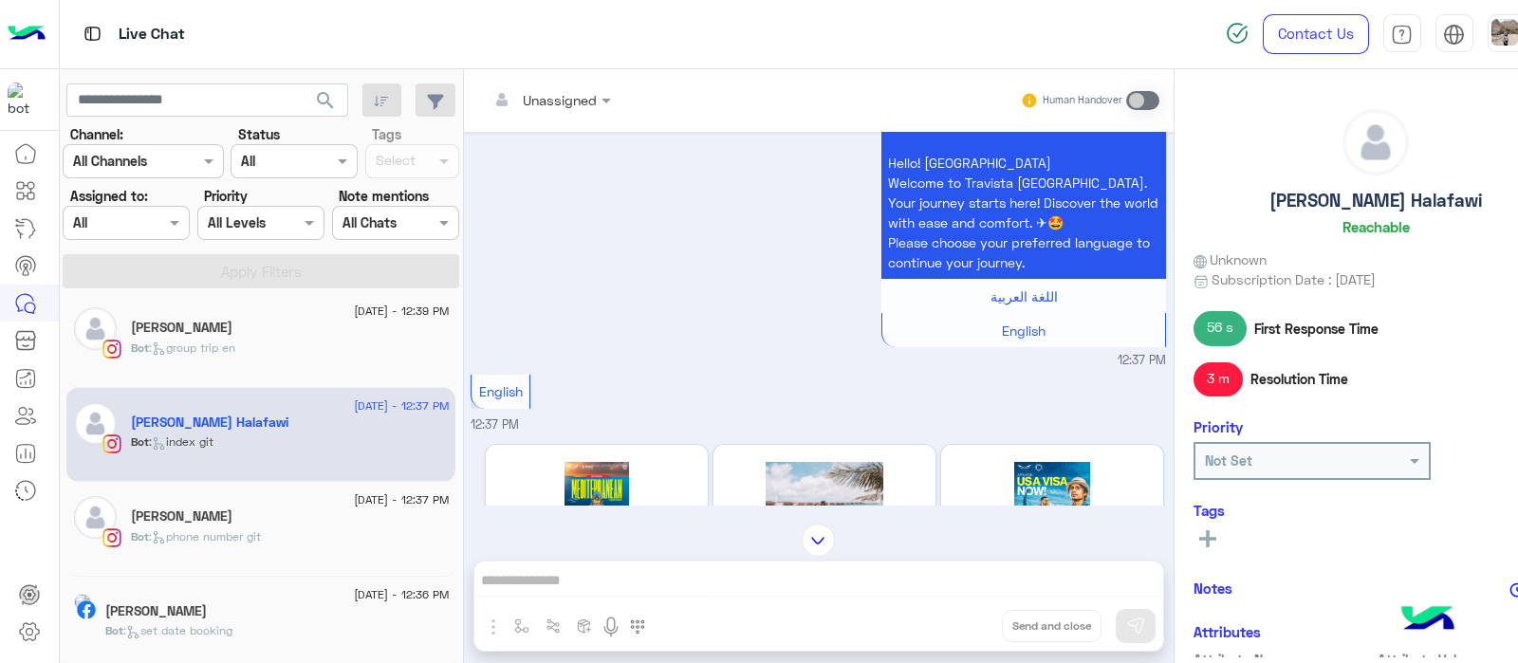
scroll to position [3615, 0]
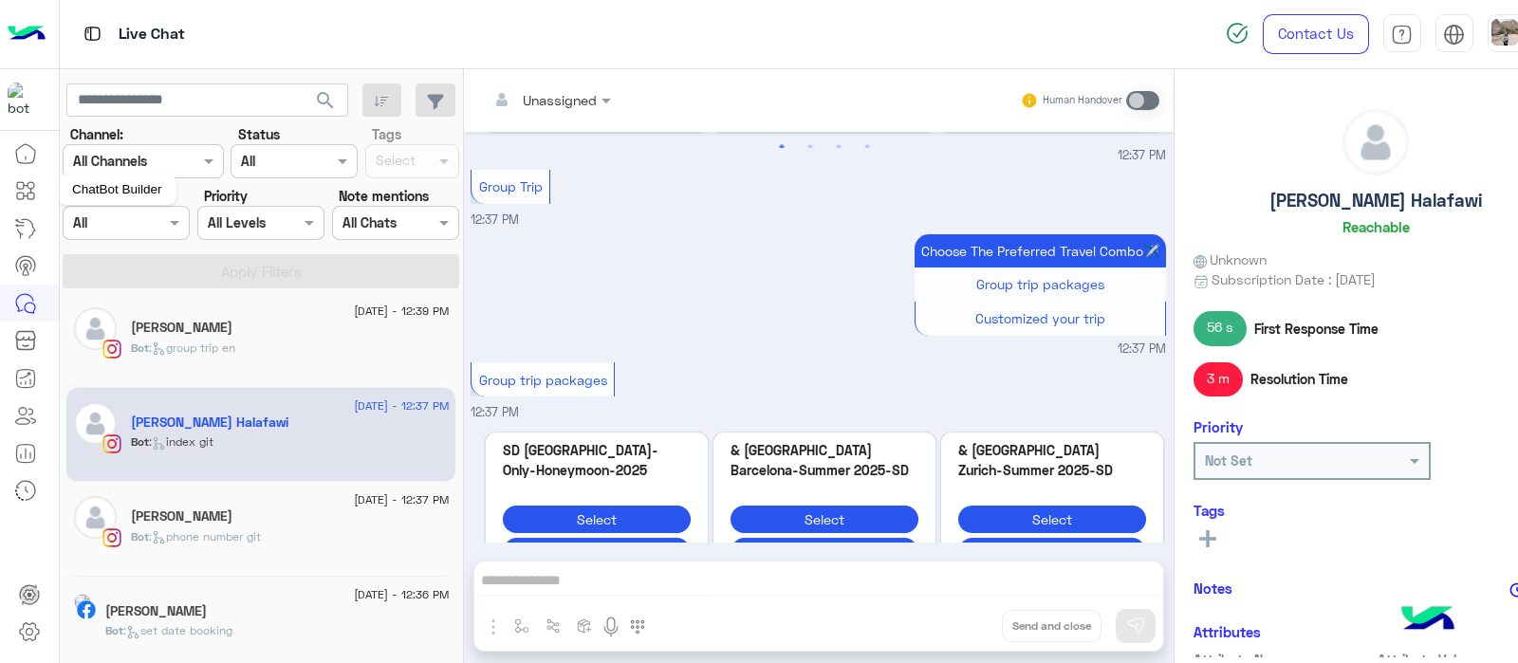
click at [24, 200] on icon at bounding box center [25, 190] width 23 height 23
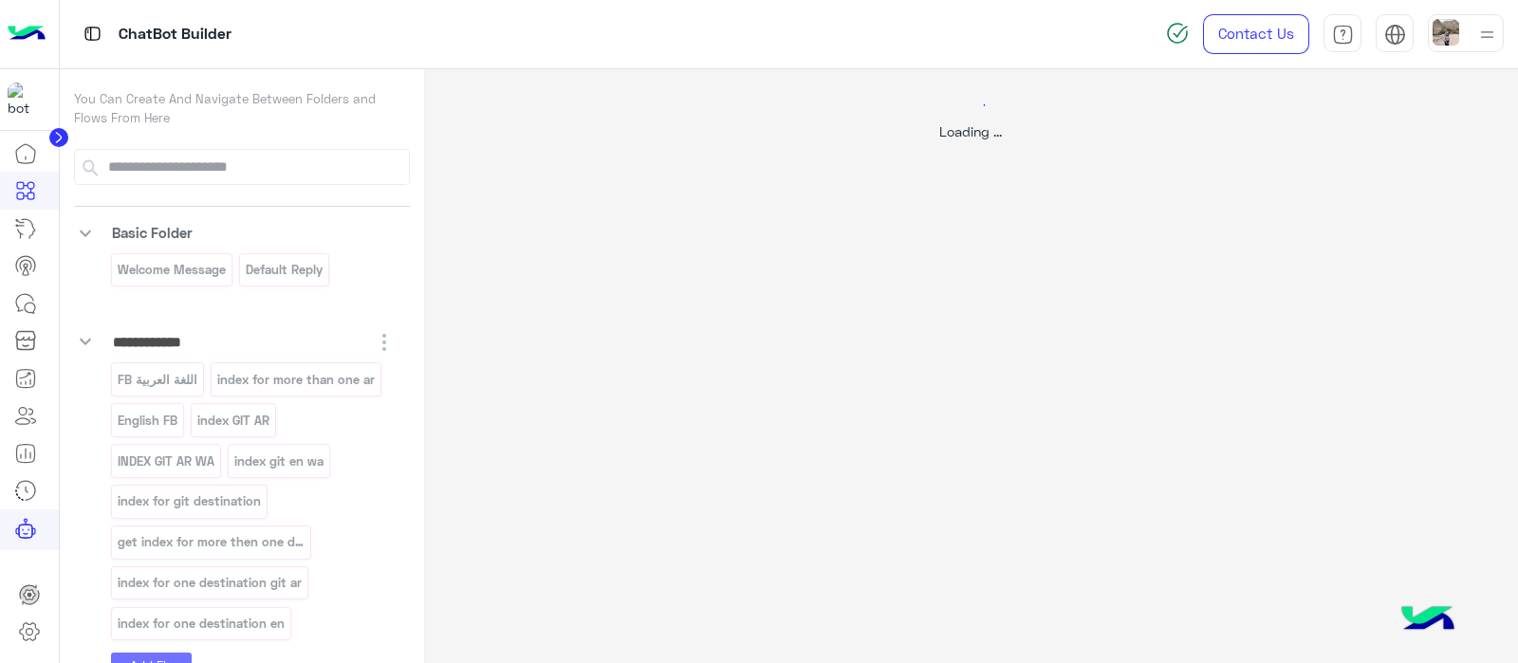
select select "****"
